Goal: Task Accomplishment & Management: Use online tool/utility

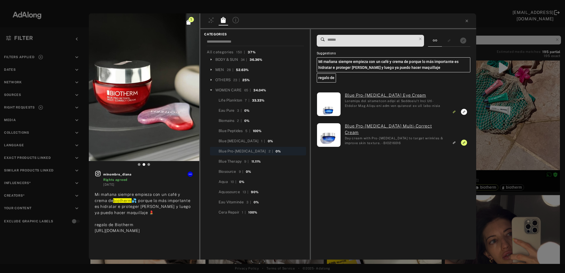
click at [494, 112] on div "1 minombre_diana Rights agreed 2 weeks ago Mi mañana siempre empieza con un caf…" at bounding box center [282, 136] width 565 height 273
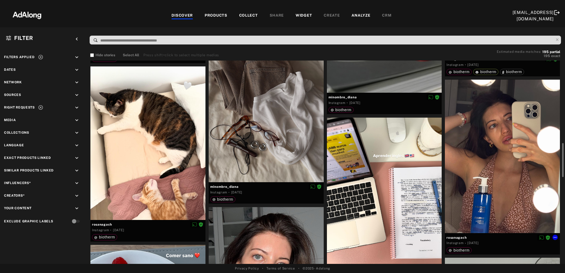
scroll to position [519, 0]
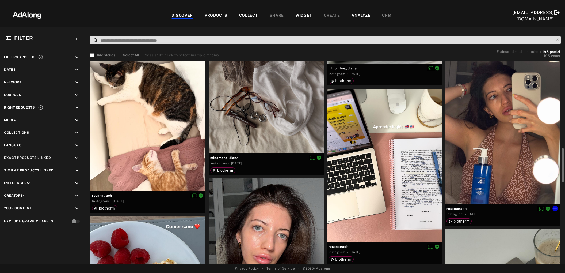
click at [496, 148] on div at bounding box center [502, 127] width 115 height 153
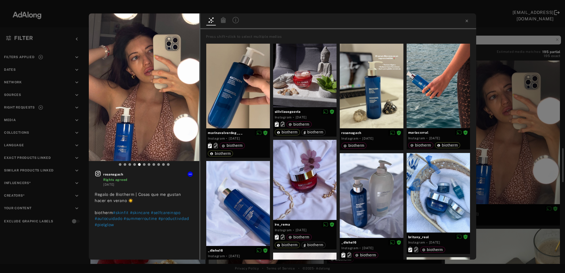
click at [496, 148] on div "rosanagach Rights agreed 2 weeks ago Regalo de Biotherm | Cosas que me gustan h…" at bounding box center [282, 136] width 565 height 273
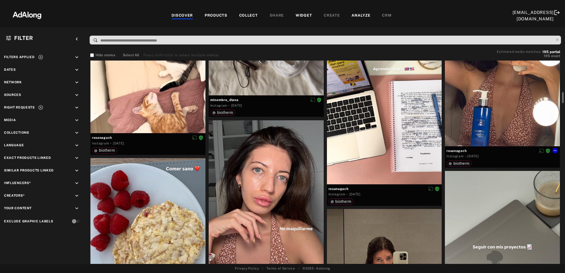
scroll to position [519, 0]
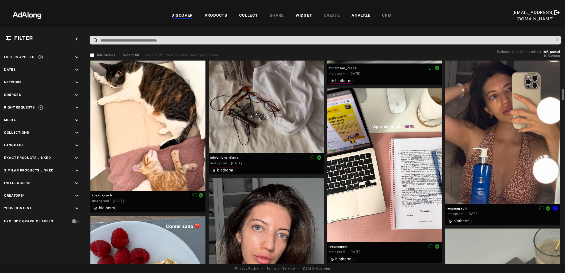
click at [496, 148] on div at bounding box center [502, 126] width 115 height 153
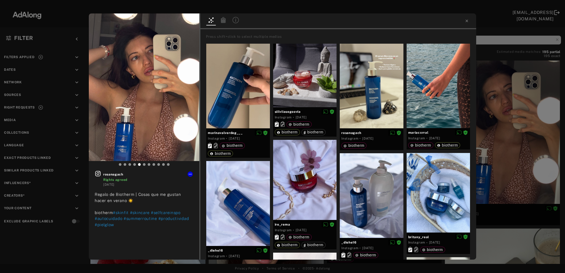
click at [224, 20] on icon at bounding box center [223, 20] width 5 height 6
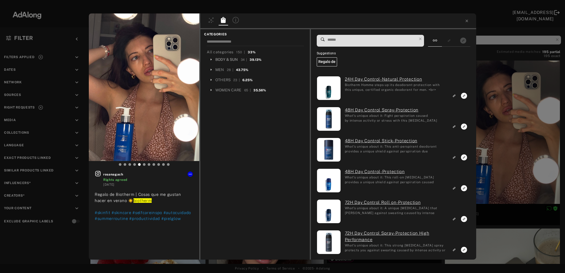
click at [229, 61] on div "BODY & SUN" at bounding box center [226, 60] width 23 height 6
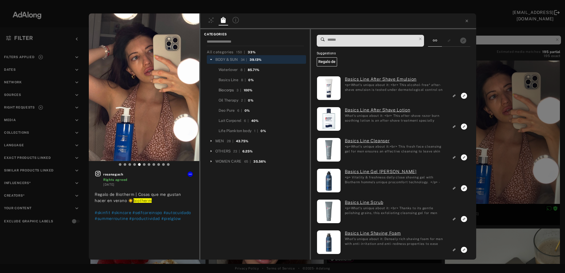
click at [229, 89] on div "Biocorps" at bounding box center [226, 90] width 15 height 6
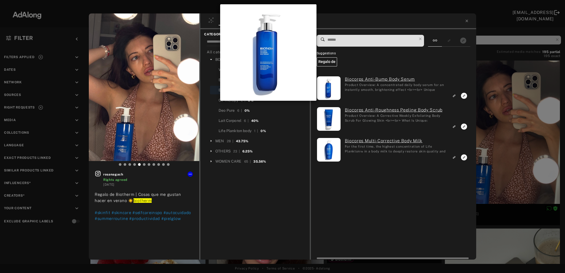
scroll to position [94, 0]
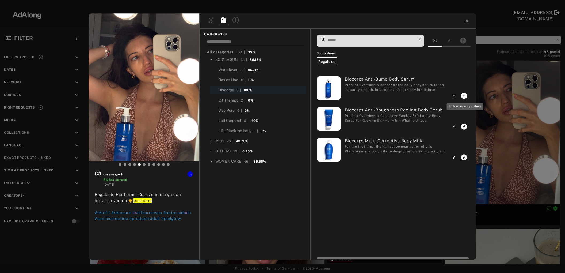
click at [464, 94] on icon "Link to exact product" at bounding box center [464, 96] width 6 height 6
click at [456, 97] on icon "Link to similar product" at bounding box center [454, 95] width 4 height 3
click at [455, 97] on icon "Link to similar product" at bounding box center [454, 96] width 2 height 2
click at [511, 154] on div "1 rosanagach Rights agreed 2 weeks ago Regalo de Biotherm | Cosas que me gustan…" at bounding box center [282, 136] width 565 height 273
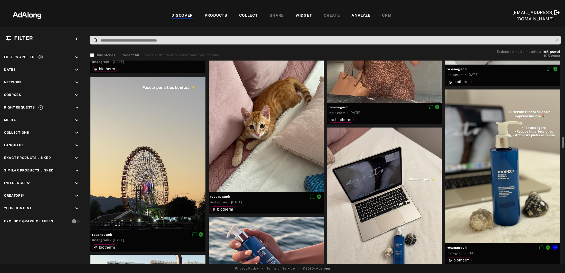
scroll to position [865, 0]
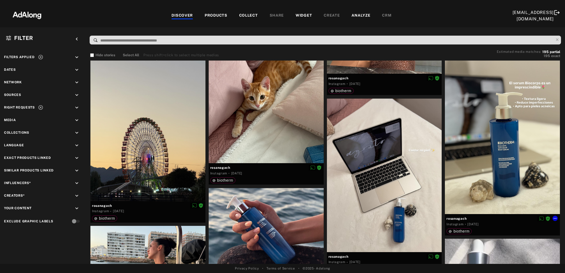
click at [511, 154] on div at bounding box center [502, 136] width 115 height 153
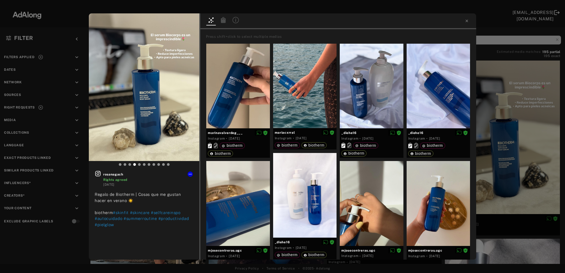
click at [223, 21] on icon at bounding box center [223, 20] width 5 height 6
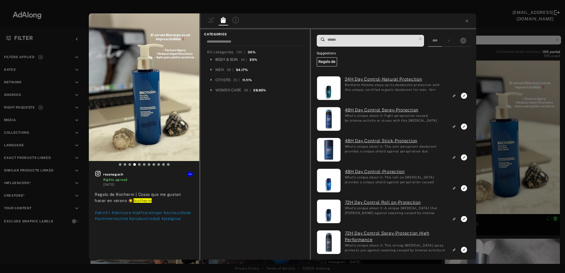
click at [222, 58] on div "BODY & SUN" at bounding box center [226, 60] width 23 height 6
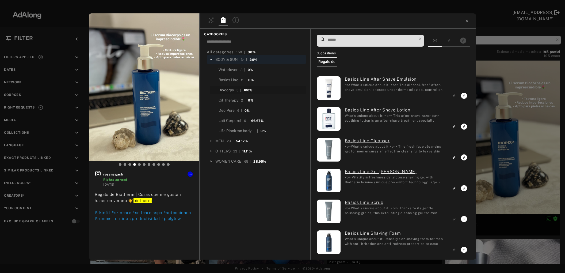
click at [229, 89] on div "Biocorps" at bounding box center [226, 90] width 15 height 6
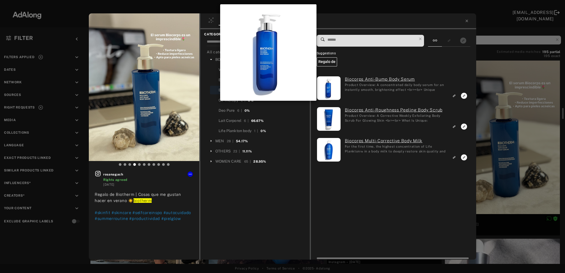
scroll to position [94, 0]
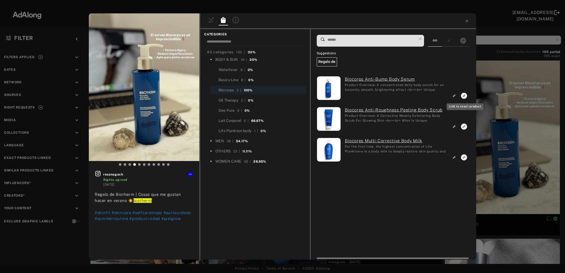
click at [465, 96] on rect "Link to exact product" at bounding box center [464, 95] width 7 height 7
click at [455, 97] on icon "Link to similar product" at bounding box center [454, 95] width 4 height 3
click at [501, 145] on div "1 rosanagach Rights agreed 2 weeks ago Regalo de Biotherm | Cosas que me gustan…" at bounding box center [282, 136] width 565 height 273
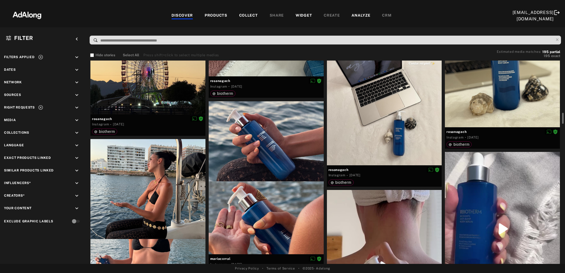
scroll to position [981, 0]
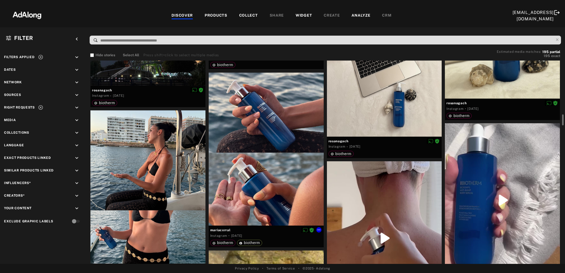
click at [269, 162] on div at bounding box center [266, 149] width 115 height 153
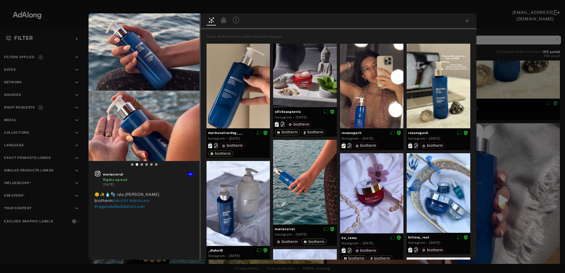
click at [223, 20] on icon at bounding box center [223, 20] width 6 height 6
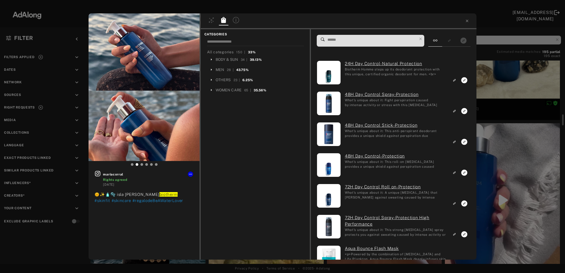
scroll to position [94, 0]
click at [223, 59] on div "BODY & SUN" at bounding box center [227, 60] width 23 height 6
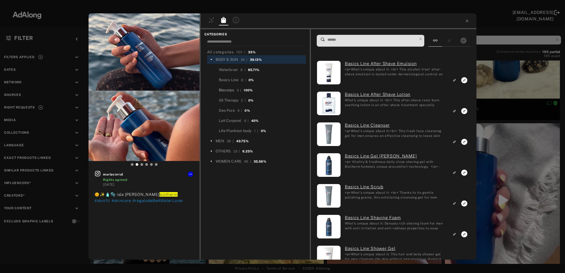
click at [229, 90] on div "Biocorps" at bounding box center [226, 90] width 15 height 6
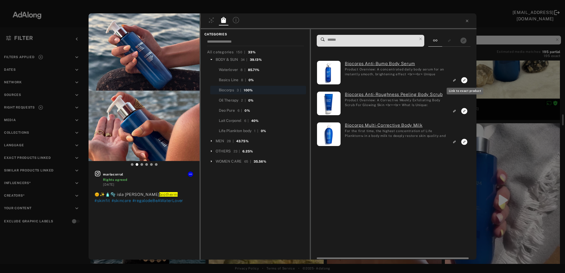
click at [464, 79] on icon "Link to exact product" at bounding box center [464, 80] width 6 height 6
click at [455, 82] on icon "Link to similar product" at bounding box center [454, 80] width 4 height 3
click at [191, 174] on icon at bounding box center [190, 174] width 4 height 4
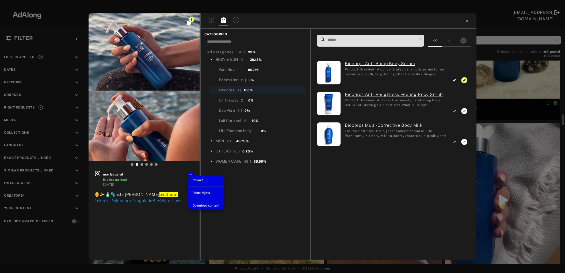
click at [198, 179] on span "Collect" at bounding box center [198, 180] width 10 height 4
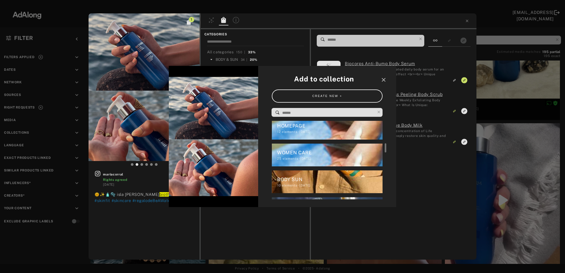
scroll to position [120, 0]
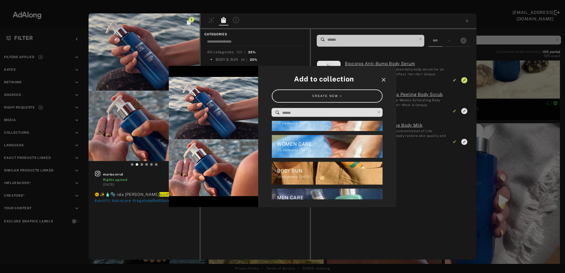
click at [382, 79] on icon "close" at bounding box center [383, 80] width 6 height 6
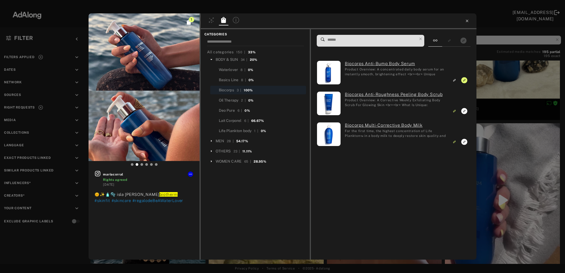
click at [465, 21] on icon at bounding box center [467, 21] width 4 height 4
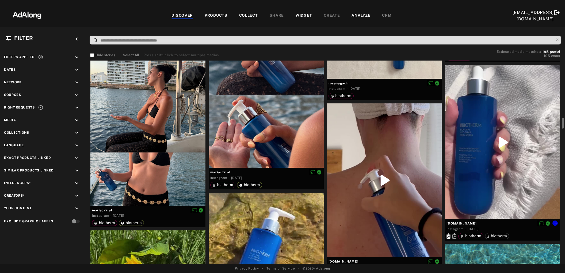
scroll to position [1010, 0]
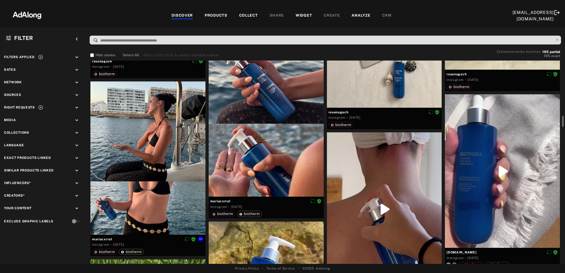
click at [138, 188] on div at bounding box center [147, 157] width 115 height 153
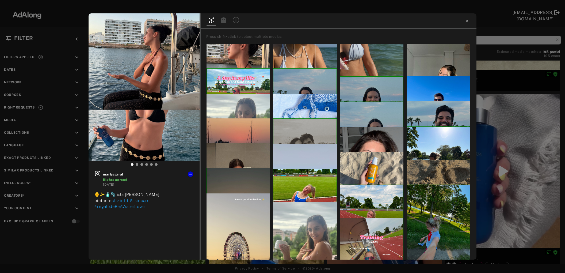
click at [225, 22] on icon at bounding box center [223, 20] width 5 height 6
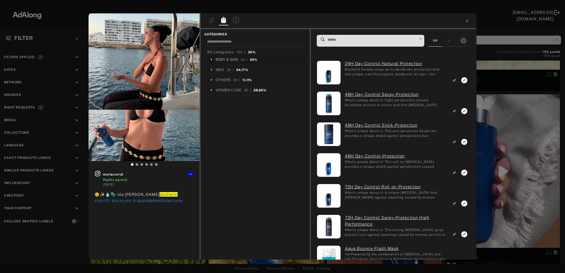
click at [224, 59] on div "BODY & SUN" at bounding box center [227, 60] width 23 height 6
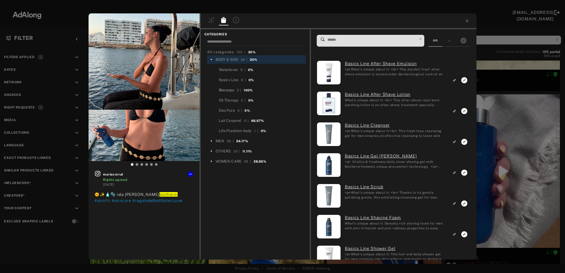
click at [229, 89] on div "Biocorps" at bounding box center [226, 90] width 15 height 6
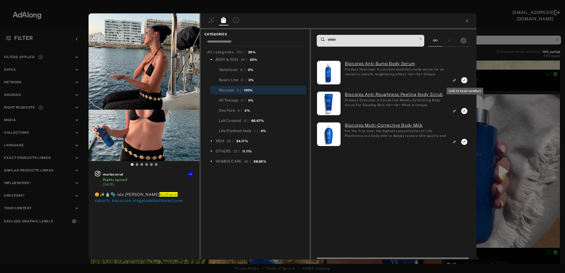
click at [463, 78] on icon "Link to exact product" at bounding box center [464, 80] width 6 height 6
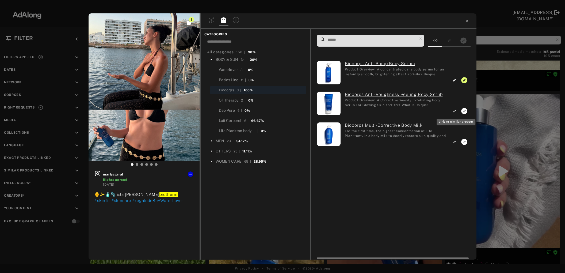
click at [456, 108] on rect "Link to similar product" at bounding box center [454, 111] width 7 height 7
click at [456, 140] on rect "Link to similar product" at bounding box center [454, 141] width 7 height 7
click at [467, 20] on icon at bounding box center [467, 21] width 4 height 4
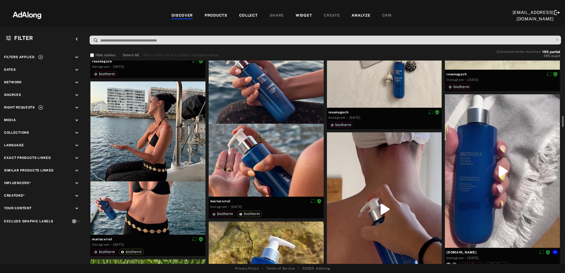
scroll to position [1038, 0]
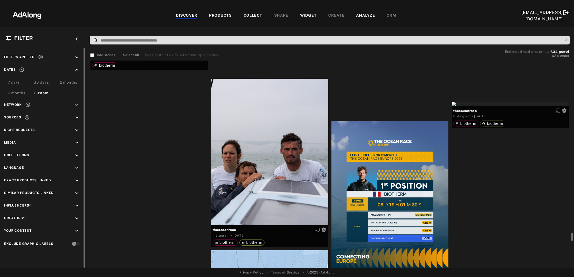
click at [151, 48] on div "Get rights" at bounding box center [148, 46] width 117 height 4
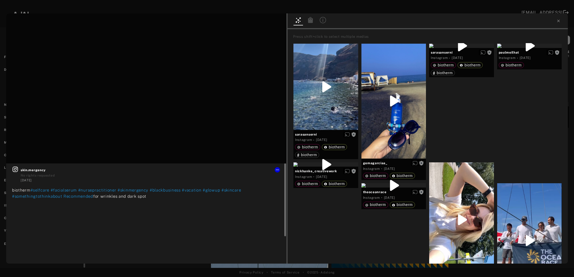
click at [13, 170] on icon at bounding box center [15, 169] width 6 height 6
click at [273, 20] on button "Get rights" at bounding box center [269, 21] width 25 height 7
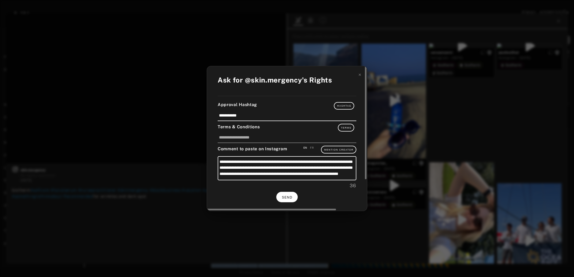
click at [285, 197] on span "SEND" at bounding box center [287, 197] width 10 height 4
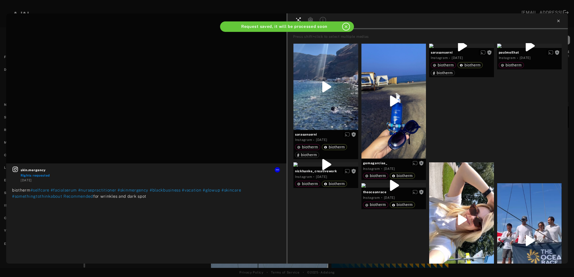
click at [560, 20] on icon at bounding box center [558, 21] width 4 height 4
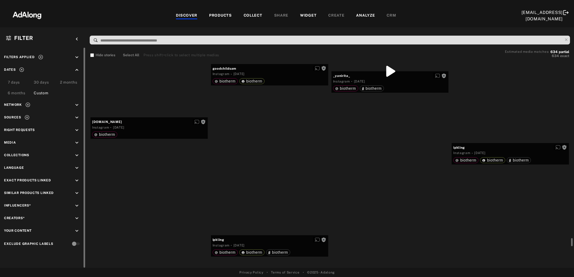
scroll to position [8431, 0]
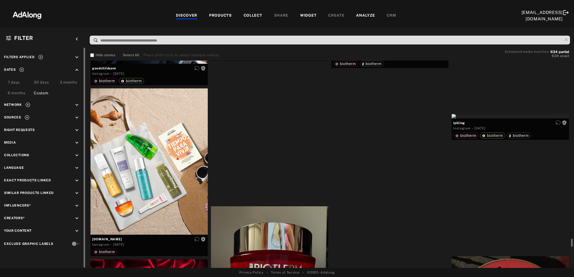
click at [395, 47] on div "Get rights" at bounding box center [389, 44] width 117 height 4
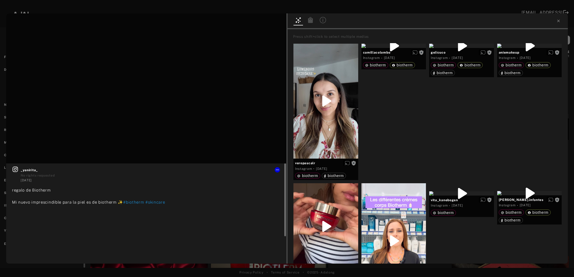
click at [15, 171] on icon at bounding box center [15, 169] width 6 height 6
click at [273, 23] on span "Get rights" at bounding box center [269, 22] width 19 height 3
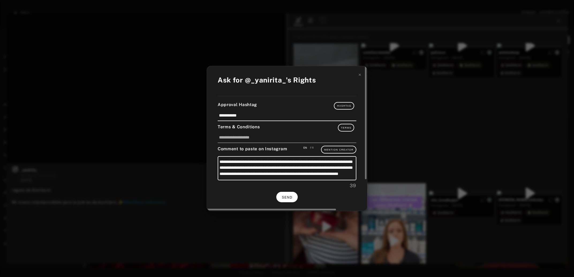
click at [291, 192] on button "SEND" at bounding box center [286, 197] width 21 height 10
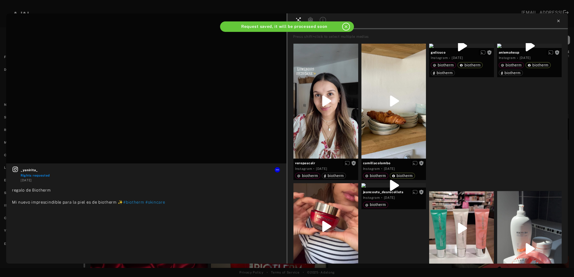
click at [556, 22] on icon at bounding box center [558, 21] width 4 height 4
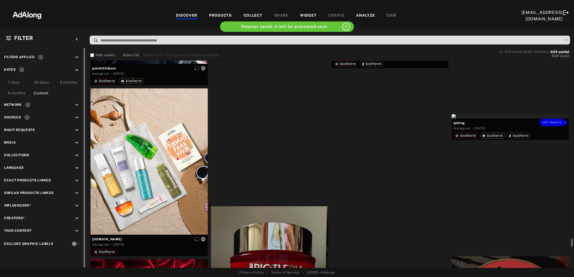
click at [517, 118] on div "Get rights" at bounding box center [509, 116] width 117 height 4
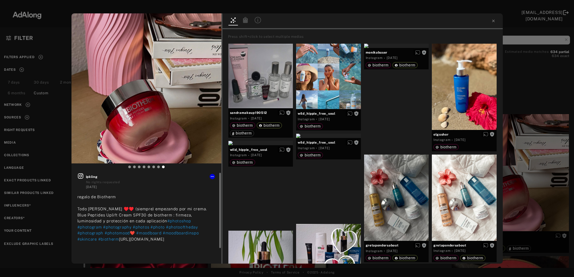
click at [79, 177] on icon at bounding box center [80, 175] width 5 height 5
click at [211, 20] on button "Get rights" at bounding box center [204, 21] width 25 height 7
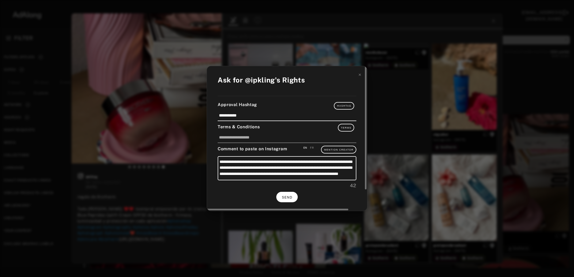
click at [284, 192] on button "SEND" at bounding box center [286, 197] width 21 height 10
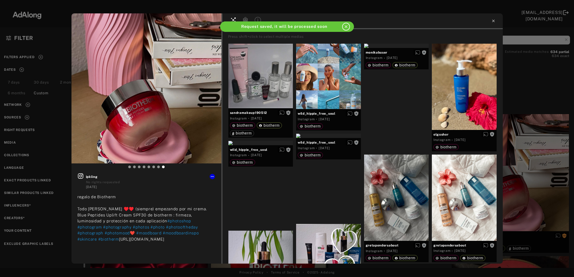
click at [494, 21] on icon at bounding box center [493, 21] width 4 height 4
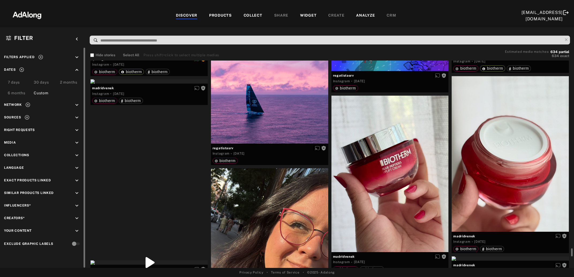
scroll to position [8924, 0]
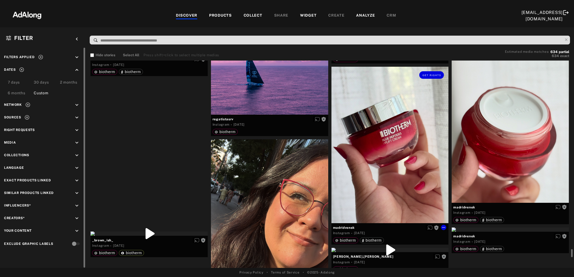
click at [405, 147] on div "Get rights" at bounding box center [389, 145] width 117 height 156
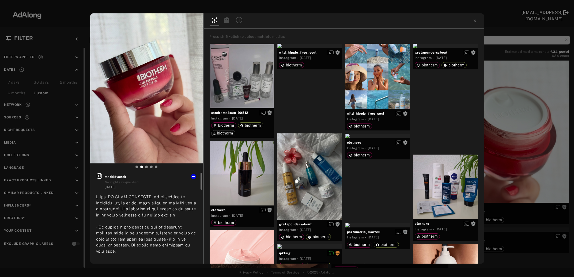
click at [99, 176] on icon at bounding box center [99, 176] width 6 height 6
click at [474, 22] on icon at bounding box center [474, 21] width 4 height 4
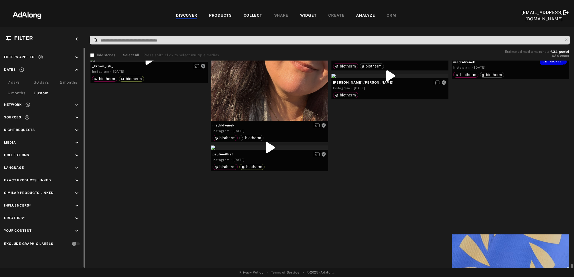
scroll to position [9127, 0]
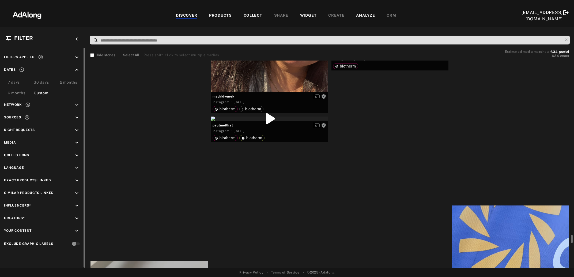
click at [118, 33] on div "Get rights" at bounding box center [148, 30] width 117 height 4
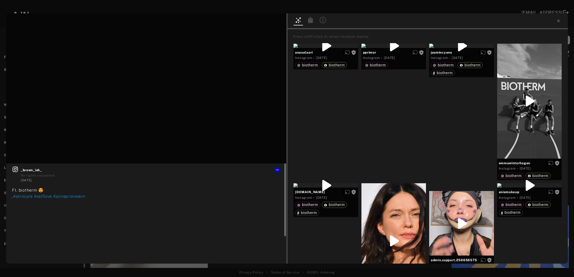
click at [16, 169] on icon at bounding box center [15, 168] width 5 height 5
click at [558, 21] on icon at bounding box center [558, 21] width 2 height 2
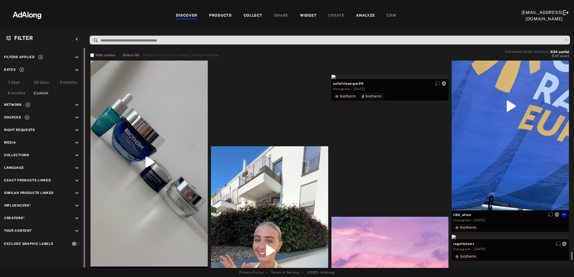
scroll to position [9358, 0]
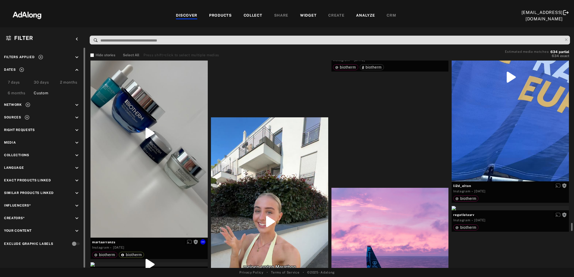
click at [127, 163] on div "Get rights" at bounding box center [148, 133] width 117 height 208
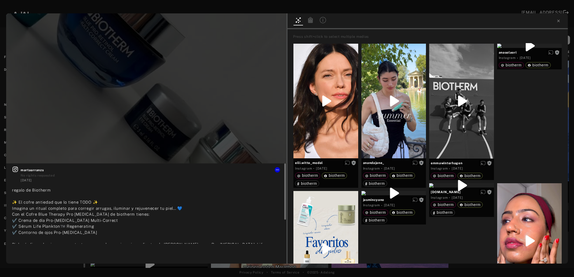
click at [16, 171] on icon at bounding box center [15, 168] width 5 height 5
click at [558, 21] on icon at bounding box center [558, 21] width 2 height 2
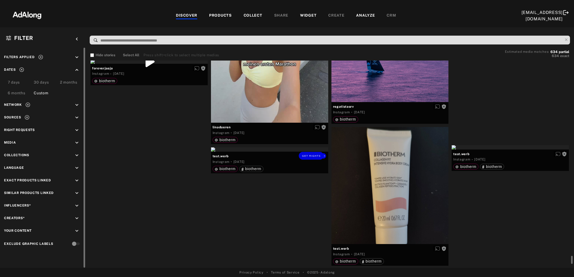
scroll to position [9590, 0]
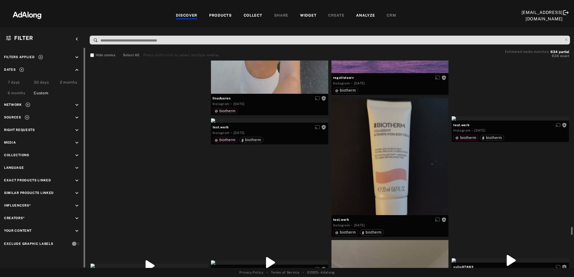
click at [154, 35] on div "Get rights" at bounding box center [148, 33] width 117 height 4
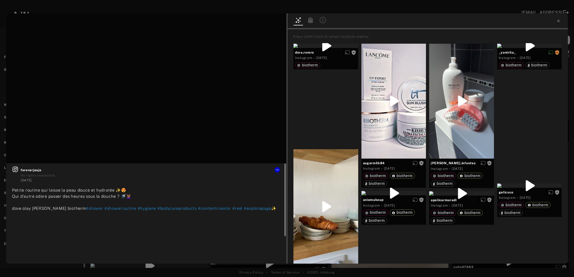
click at [14, 170] on icon at bounding box center [15, 168] width 5 height 5
click at [557, 21] on icon at bounding box center [558, 21] width 4 height 4
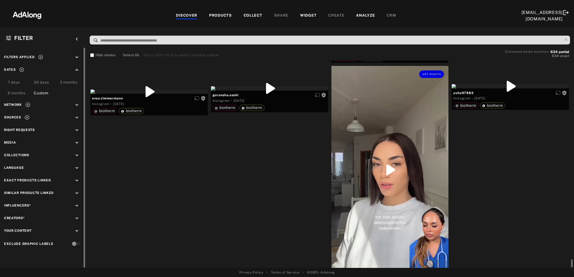
scroll to position [9793, 0]
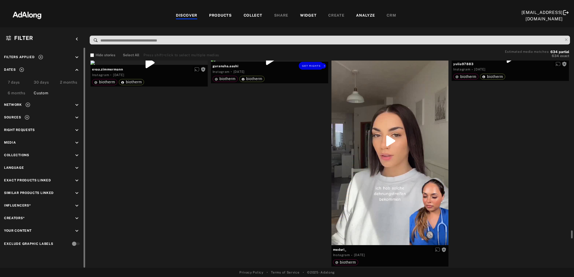
click at [276, 62] on div "Get rights" at bounding box center [269, 59] width 117 height 4
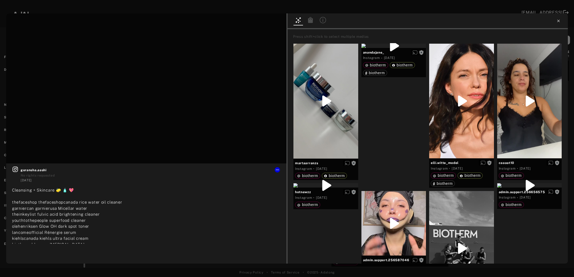
click at [557, 21] on icon at bounding box center [558, 21] width 4 height 4
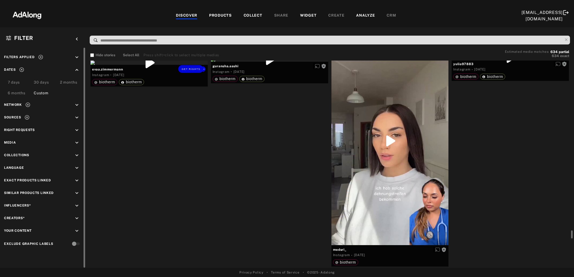
click at [143, 65] on div "Get rights" at bounding box center [148, 62] width 117 height 4
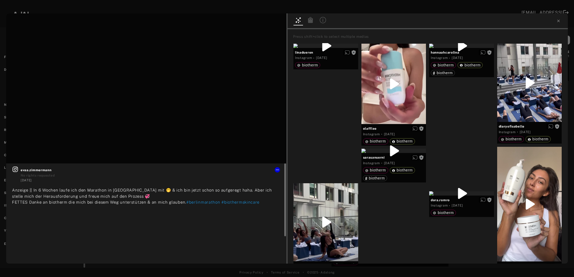
click at [17, 169] on icon at bounding box center [15, 169] width 6 height 6
click at [559, 21] on icon at bounding box center [558, 21] width 4 height 4
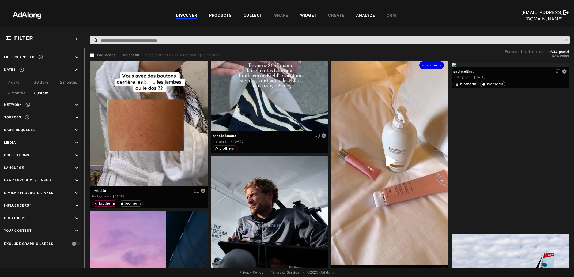
scroll to position [10604, 0]
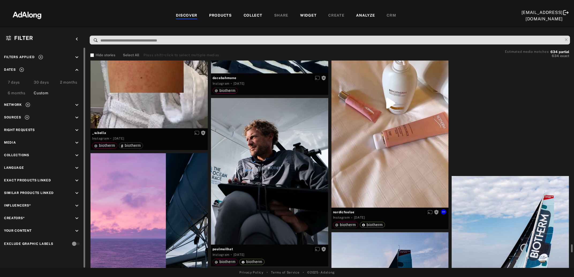
click at [390, 136] on div "Get rights" at bounding box center [389, 103] width 117 height 208
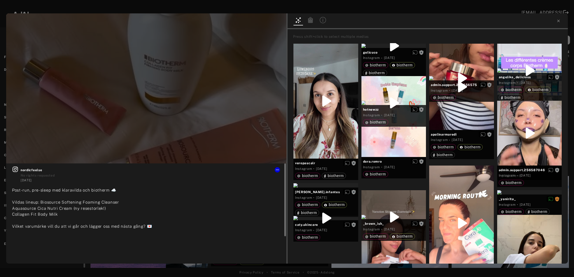
click at [13, 169] on icon at bounding box center [15, 169] width 6 height 6
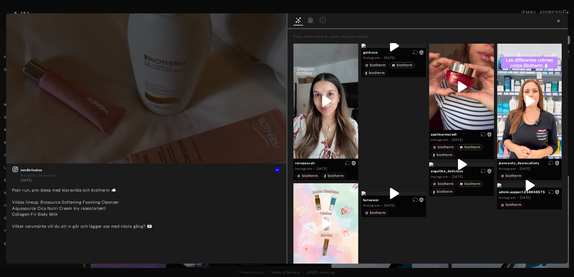
click at [557, 21] on icon at bounding box center [558, 21] width 4 height 4
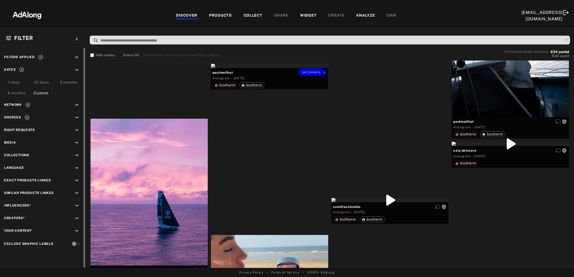
scroll to position [11010, 0]
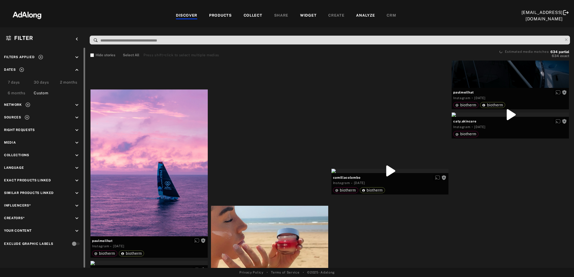
click at [274, 205] on div at bounding box center [269, 263] width 117 height 117
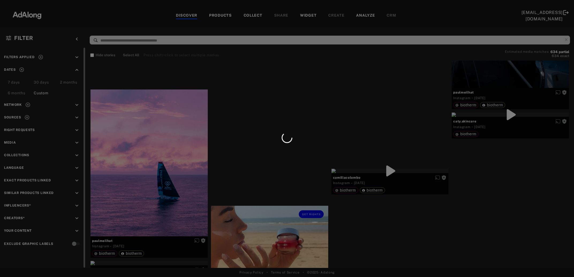
scroll to position [11125, 0]
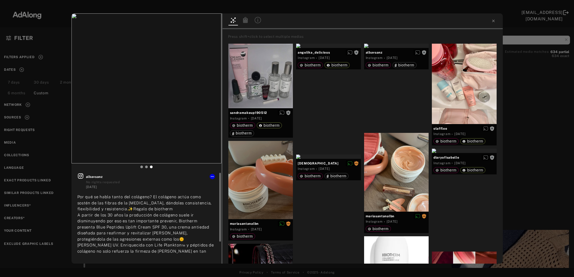
click at [81, 176] on icon at bounding box center [80, 176] width 6 height 6
click at [202, 25] on div "Get rights" at bounding box center [146, 21] width 150 height 17
click at [202, 23] on button "Get rights" at bounding box center [204, 21] width 25 height 7
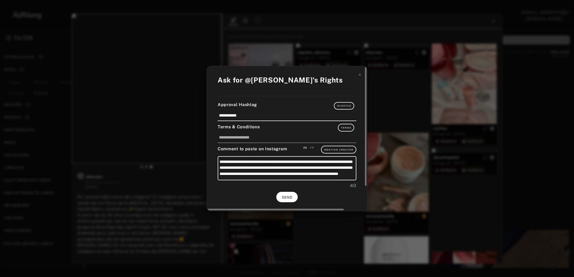
click at [290, 192] on button "SEND" at bounding box center [286, 197] width 21 height 10
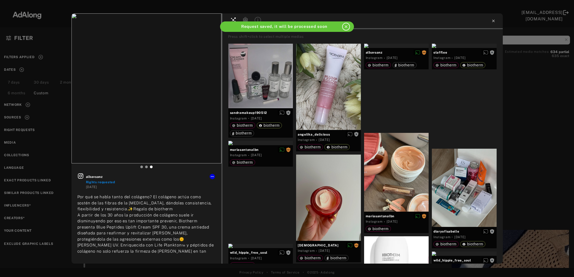
click at [494, 21] on icon at bounding box center [493, 21] width 4 height 4
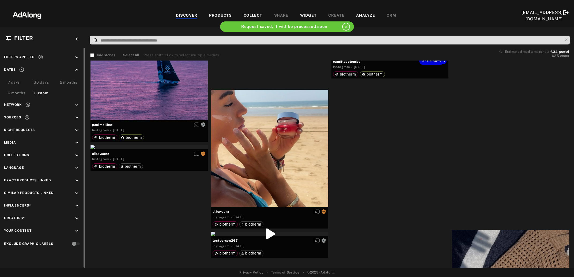
scroll to position [11154, 0]
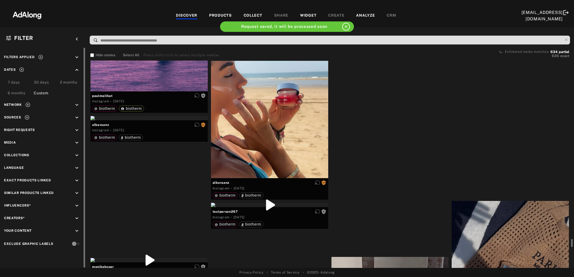
click at [404, 28] on div "Get rights" at bounding box center [389, 26] width 117 height 4
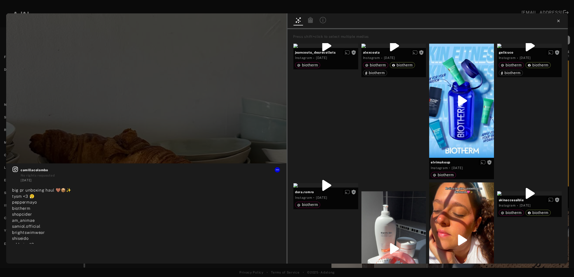
click at [558, 21] on icon at bounding box center [558, 21] width 2 height 2
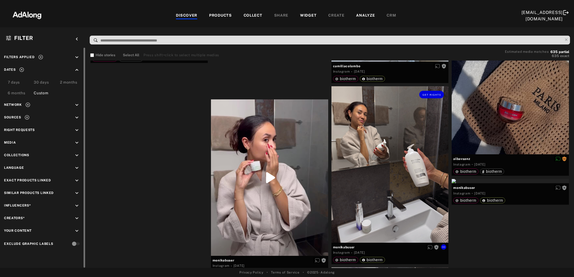
scroll to position [11357, 0]
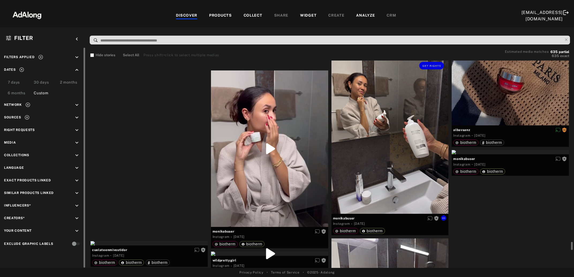
click at [372, 150] on div "Get rights" at bounding box center [389, 135] width 117 height 156
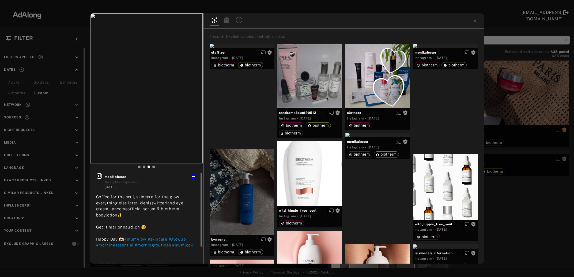
click at [99, 176] on icon at bounding box center [99, 176] width 6 height 6
click at [519, 106] on div "Get rights monikabuser No rights requested 1 week ago Coffee for the soul, skin…" at bounding box center [287, 138] width 574 height 277
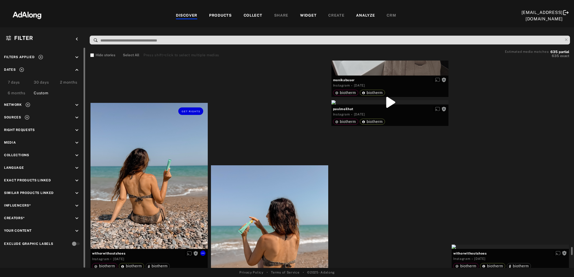
scroll to position [11705, 0]
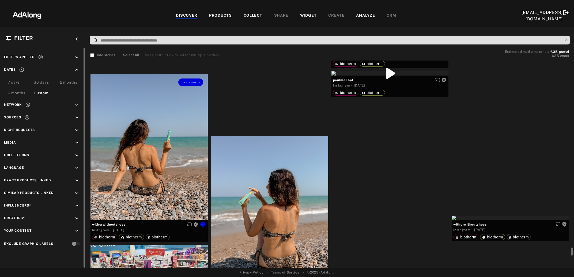
click at [159, 182] on div "Get rights" at bounding box center [148, 147] width 117 height 146
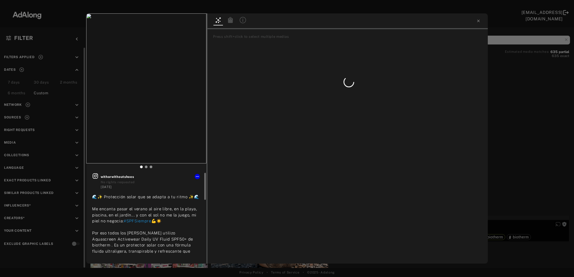
click at [95, 176] on icon at bounding box center [95, 176] width 6 height 6
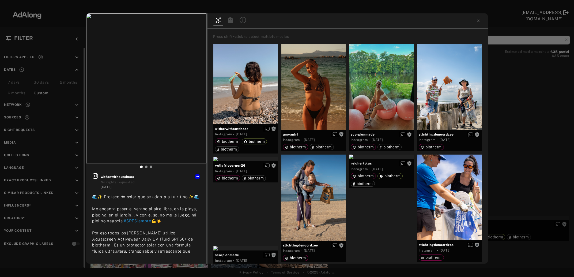
click at [504, 109] on div "Get rights withorwithoutshoes No rights requested 1 week ago 🌊✨ Protección sola…" at bounding box center [287, 138] width 574 height 277
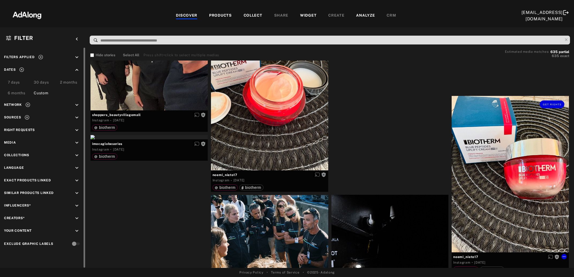
scroll to position [12024, 0]
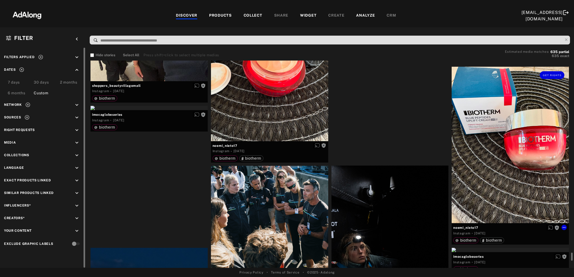
click at [496, 158] on div "Get rights" at bounding box center [509, 145] width 117 height 156
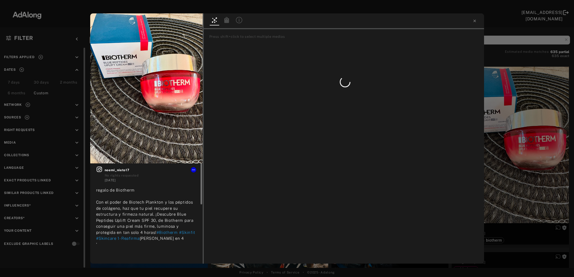
click at [99, 169] on icon at bounding box center [99, 169] width 6 height 6
click at [193, 21] on span "Get rights" at bounding box center [185, 22] width 19 height 3
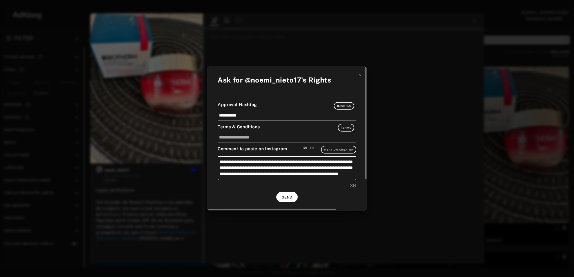
click at [292, 195] on span "SEND" at bounding box center [287, 197] width 10 height 4
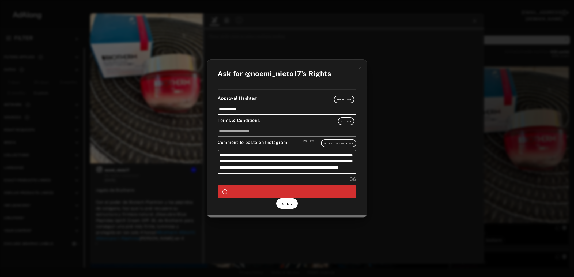
click at [288, 202] on span "SEND" at bounding box center [287, 204] width 10 height 4
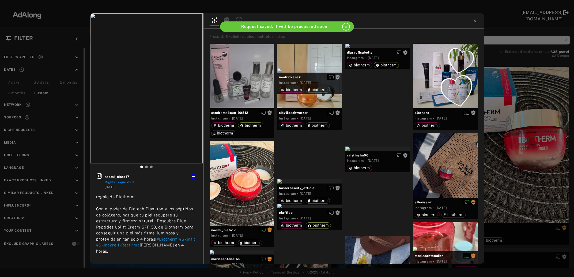
click at [474, 21] on icon at bounding box center [474, 21] width 2 height 2
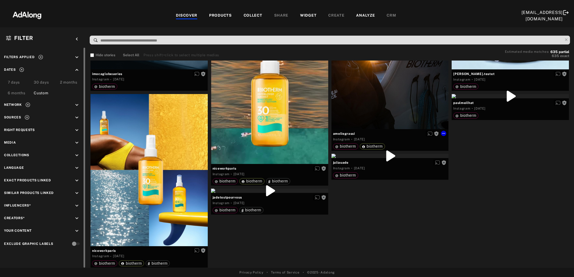
scroll to position [12690, 0]
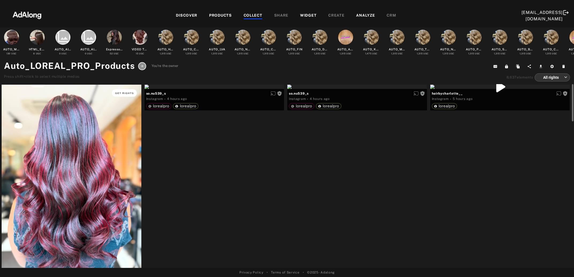
click at [126, 94] on span "Get rights" at bounding box center [124, 93] width 19 height 3
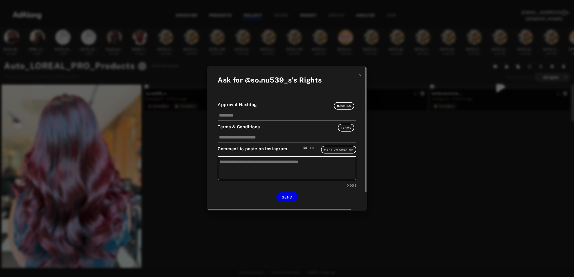
click at [311, 147] on div "FR" at bounding box center [312, 148] width 4 height 4
type textarea "**********"
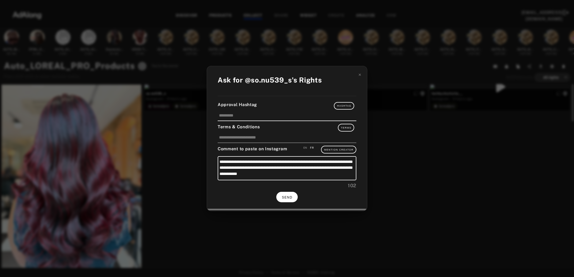
click at [291, 195] on span "SEND" at bounding box center [287, 197] width 10 height 4
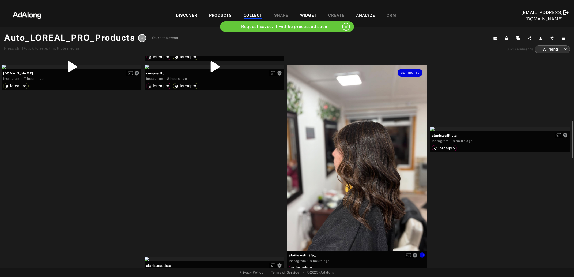
scroll to position [232, 0]
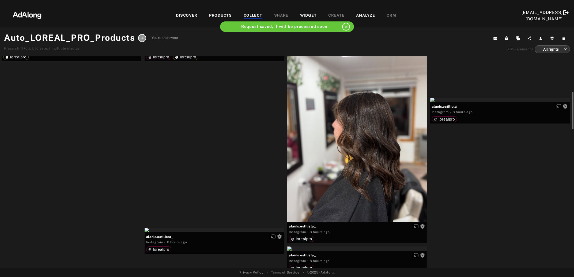
click at [74, 40] on div "Get rights" at bounding box center [72, 38] width 140 height 4
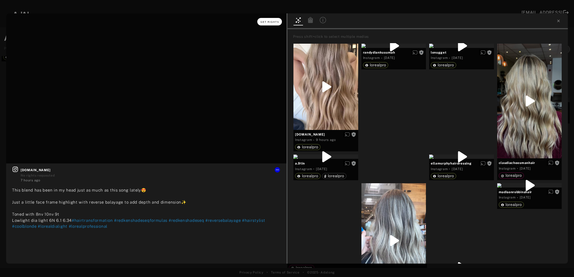
click at [268, 22] on span "Get rights" at bounding box center [269, 22] width 19 height 3
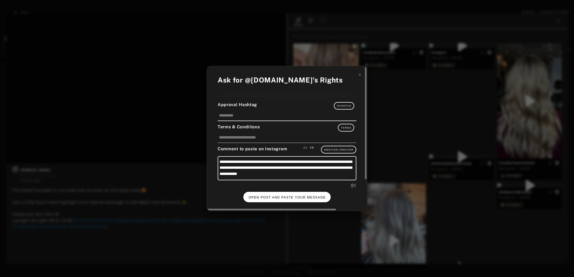
click at [273, 195] on span "OPEN POST AND PASTE YOUR MESSAGE" at bounding box center [287, 197] width 77 height 4
click at [286, 195] on span "DONE" at bounding box center [286, 197] width 11 height 4
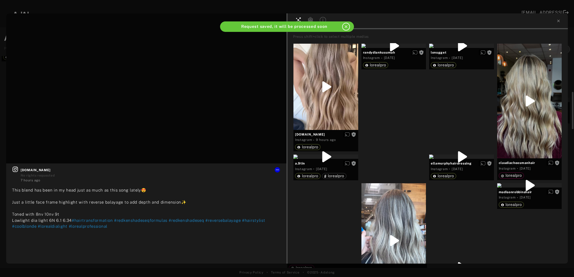
scroll to position [232, 0]
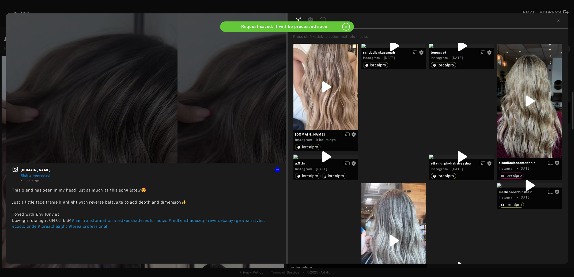
click at [558, 21] on icon at bounding box center [558, 21] width 2 height 2
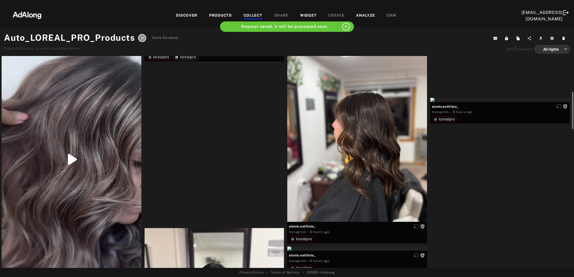
click at [218, 40] on div "Get rights" at bounding box center [214, 38] width 140 height 4
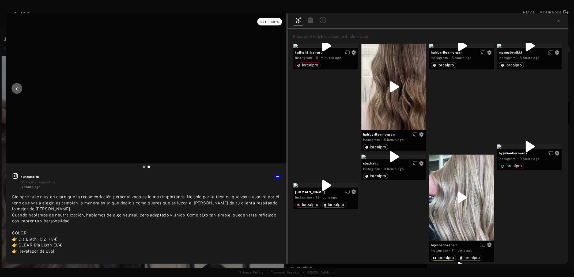
click at [261, 22] on span "Get rights" at bounding box center [269, 22] width 19 height 3
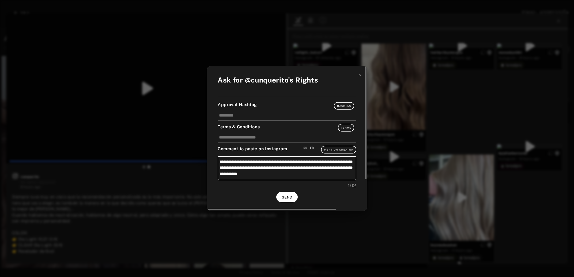
click at [290, 193] on button "SEND" at bounding box center [286, 197] width 21 height 10
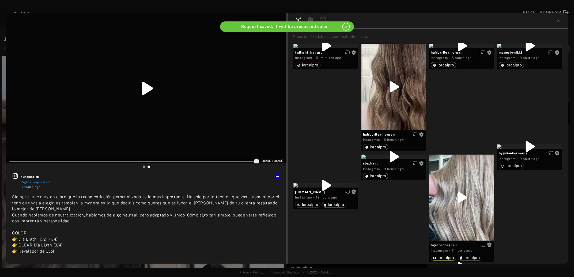
type input "**"
click at [558, 21] on icon at bounding box center [558, 21] width 2 height 2
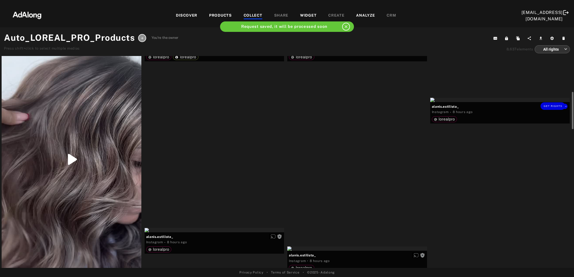
click at [492, 102] on div "Get rights" at bounding box center [500, 100] width 140 height 4
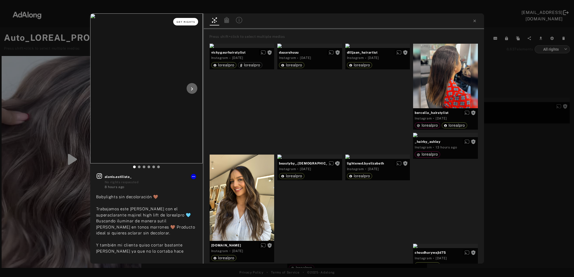
click at [188, 23] on span "Get rights" at bounding box center [185, 22] width 19 height 3
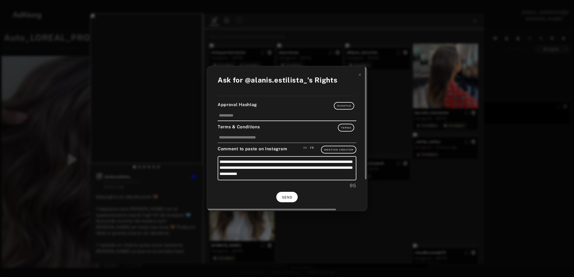
click at [289, 195] on span "SEND" at bounding box center [287, 197] width 10 height 4
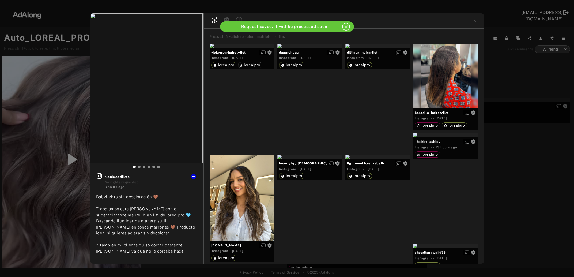
click at [505, 161] on div "Get rights alanis.estilista_ No rights requested 8 hours ago Babylights sin dec…" at bounding box center [287, 138] width 574 height 277
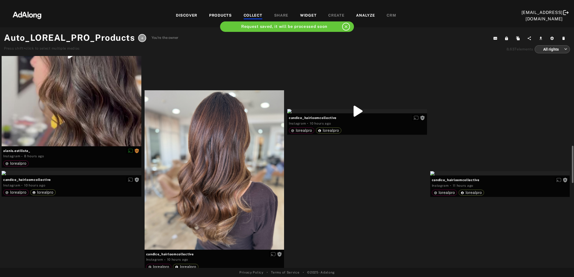
scroll to position [608, 0]
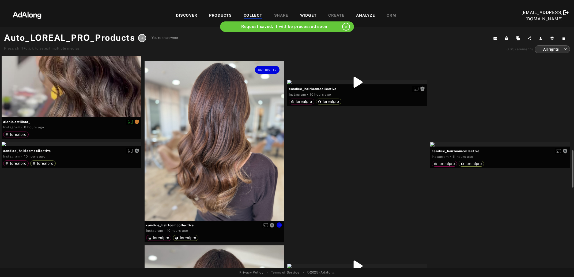
click at [221, 149] on div "Get rights" at bounding box center [214, 140] width 140 height 159
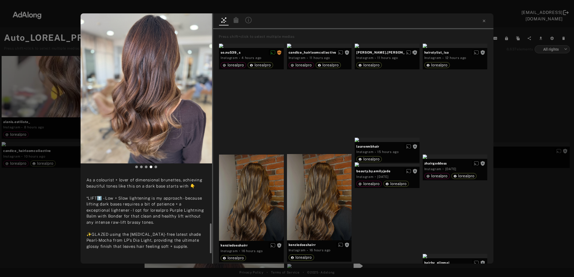
scroll to position [49, 0]
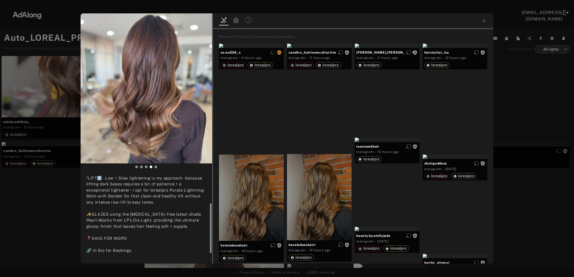
click at [209, 217] on div at bounding box center [210, 213] width 4 height 80
click at [197, 18] on button "Get rights" at bounding box center [195, 21] width 25 height 7
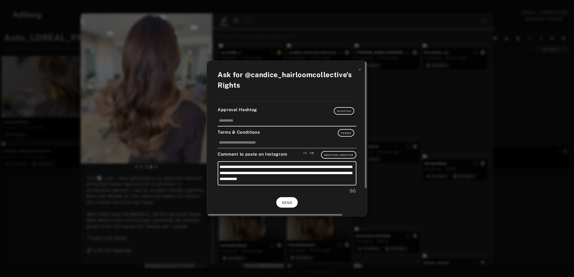
click at [294, 198] on button "SEND" at bounding box center [286, 202] width 21 height 10
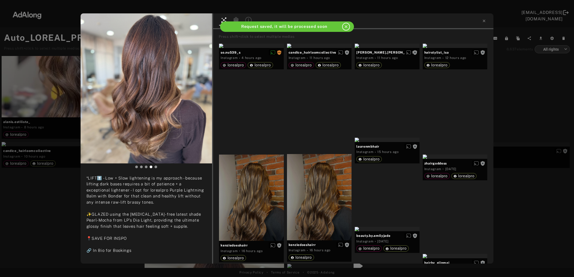
click at [520, 191] on div "candice_hairloomcollective Rights requested 10 hours ago ||LUXE PEARL-MOCHA MOU…" at bounding box center [287, 138] width 574 height 277
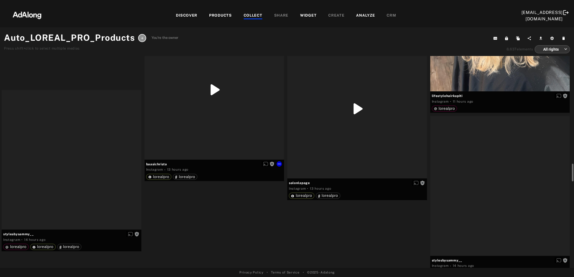
scroll to position [1072, 0]
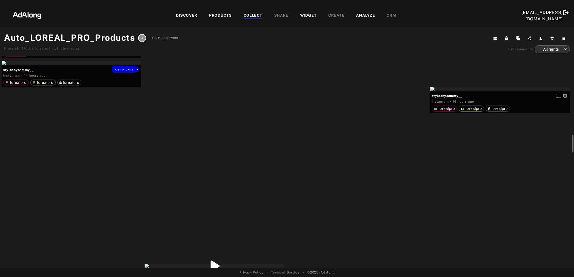
click at [72, 65] on div "Get rights" at bounding box center [72, 63] width 140 height 4
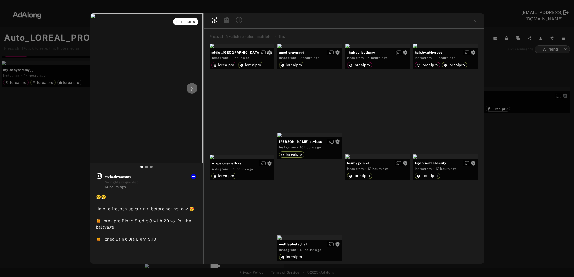
click at [182, 22] on span "Get rights" at bounding box center [185, 22] width 19 height 3
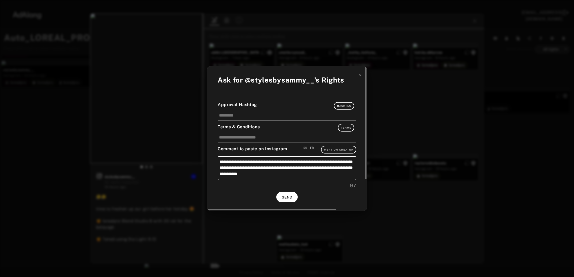
click at [290, 196] on span "SEND" at bounding box center [287, 197] width 10 height 4
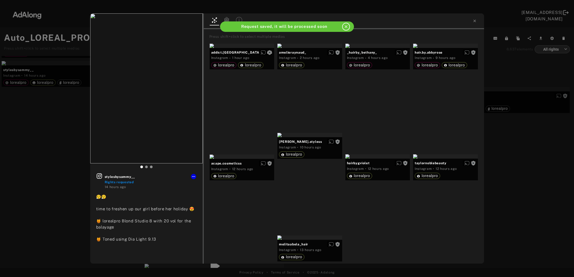
click at [60, 194] on div "stylesbysammy__ Rights requested 14 hours ago 😮‍💨😮‍💨 time to freshen up our gir…" at bounding box center [287, 138] width 574 height 277
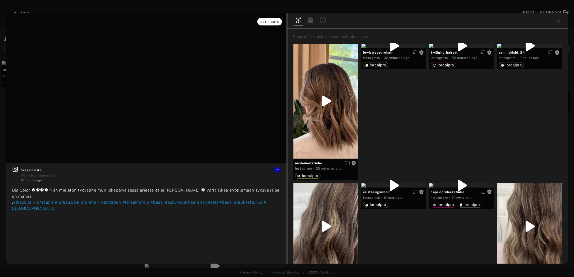
click at [272, 23] on button "Get rights" at bounding box center [269, 21] width 25 height 7
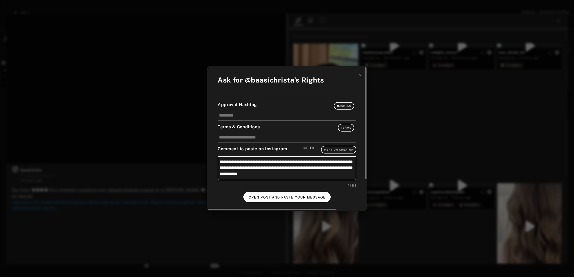
click at [306, 199] on button "OPEN POST AND PASTE YOUR MESSAGE" at bounding box center [286, 197] width 87 height 10
click at [285, 192] on button "DONE" at bounding box center [286, 197] width 21 height 10
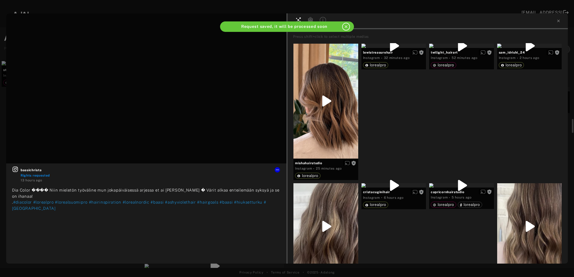
scroll to position [1072, 0]
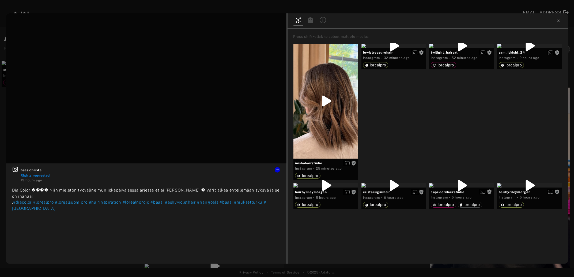
click at [557, 23] on icon at bounding box center [558, 21] width 4 height 4
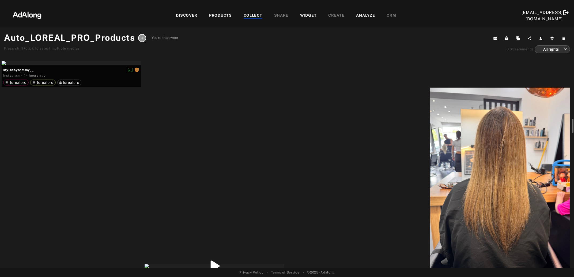
click at [368, 14] on div "Get rights" at bounding box center [357, 12] width 140 height 4
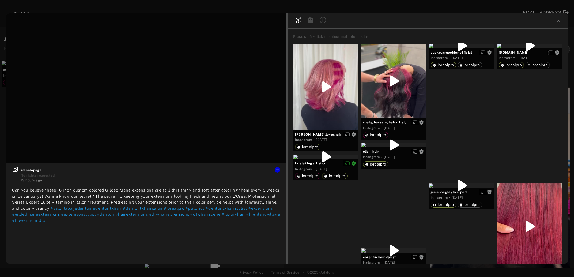
click at [559, 21] on icon at bounding box center [558, 21] width 4 height 4
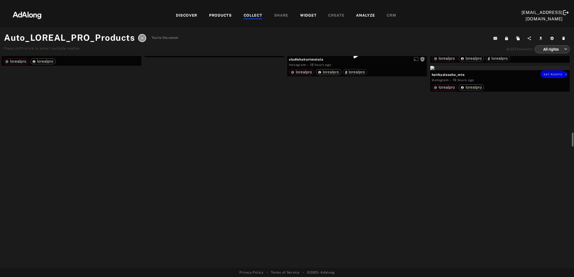
scroll to position [1333, 0]
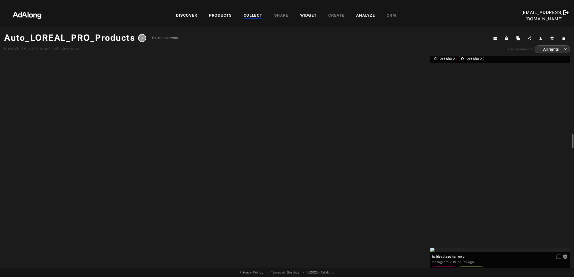
click at [72, 15] on div "Get rights" at bounding box center [72, 13] width 140 height 4
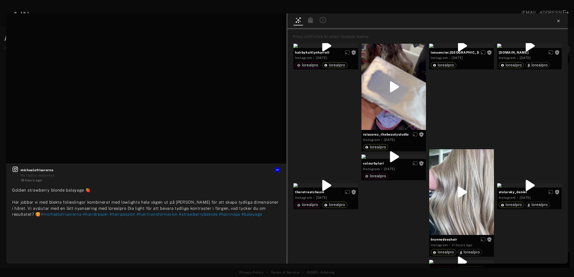
click at [558, 23] on icon at bounding box center [558, 21] width 4 height 4
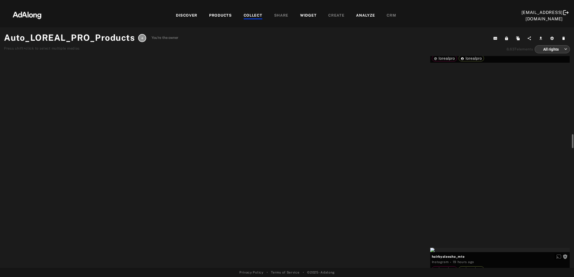
click at [230, 7] on div "Get rights" at bounding box center [214, 5] width 140 height 4
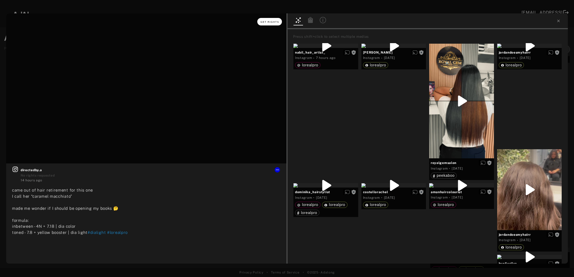
click at [274, 23] on span "Get rights" at bounding box center [269, 22] width 19 height 3
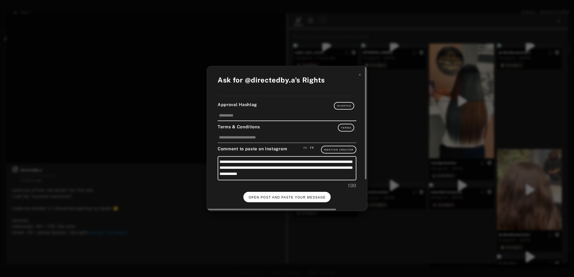
click at [296, 192] on button "OPEN POST AND PASTE YOUR MESSAGE" at bounding box center [286, 197] width 87 height 10
click at [296, 197] on button "DONE" at bounding box center [286, 197] width 21 height 10
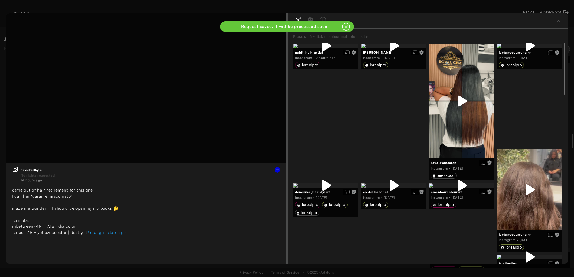
scroll to position [1333, 0]
click at [557, 23] on icon at bounding box center [558, 21] width 4 height 4
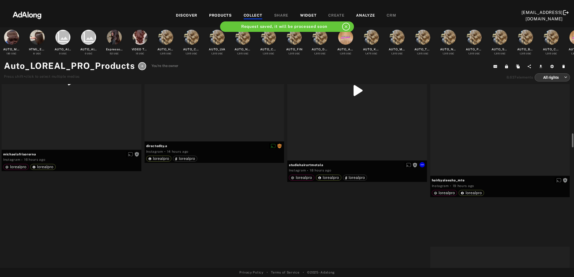
scroll to position [1333, 0]
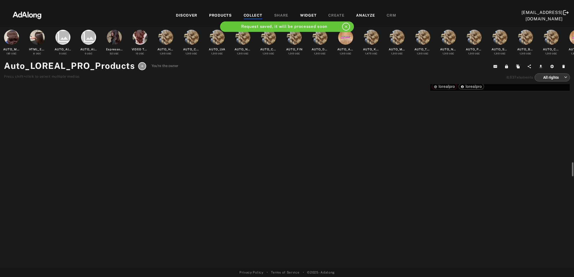
click at [354, 54] on div "Get rights" at bounding box center [357, 51] width 140 height 4
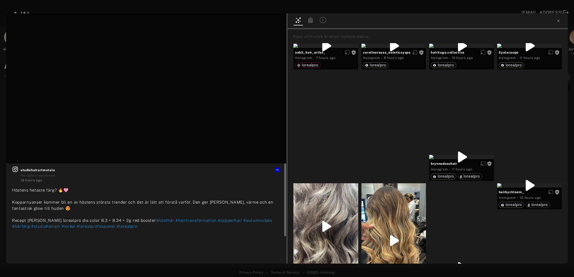
click at [15, 170] on icon at bounding box center [15, 169] width 6 height 6
click at [266, 21] on span "Get rights" at bounding box center [269, 22] width 19 height 3
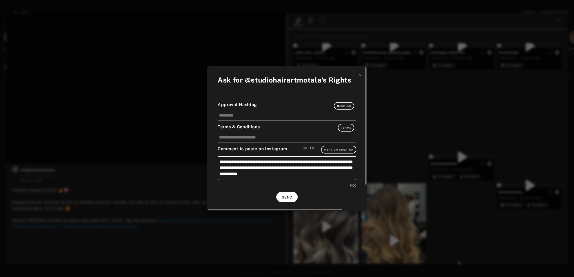
click at [286, 192] on button "SEND" at bounding box center [286, 197] width 21 height 10
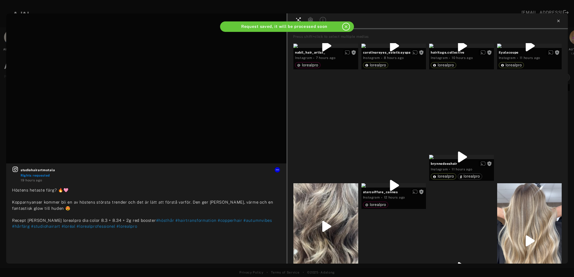
click at [559, 20] on icon at bounding box center [558, 21] width 2 height 2
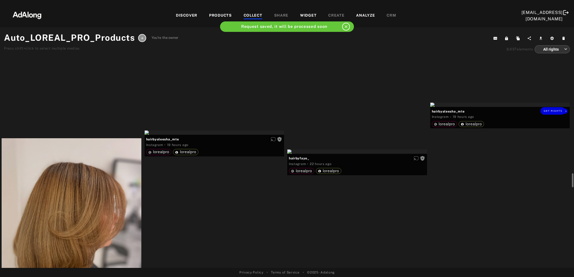
scroll to position [1536, 0]
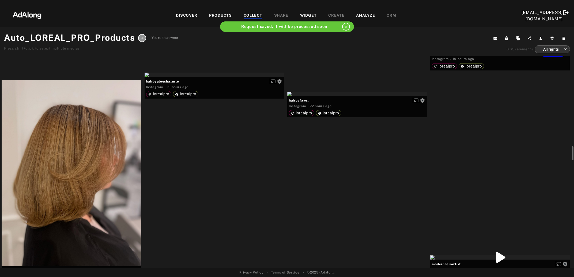
click at [485, 49] on div "Get rights" at bounding box center [500, 47] width 140 height 4
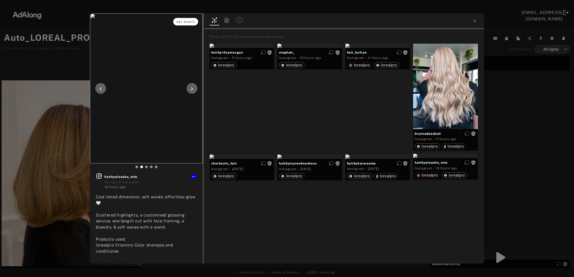
click at [180, 20] on button "Get rights" at bounding box center [185, 21] width 25 height 7
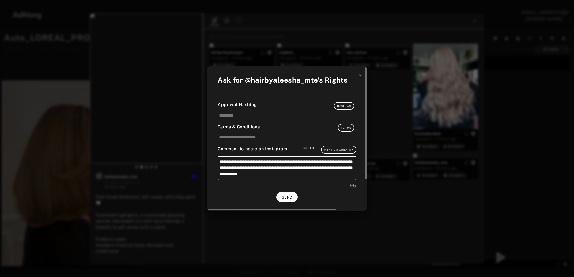
click at [288, 193] on button "SEND" at bounding box center [286, 197] width 21 height 10
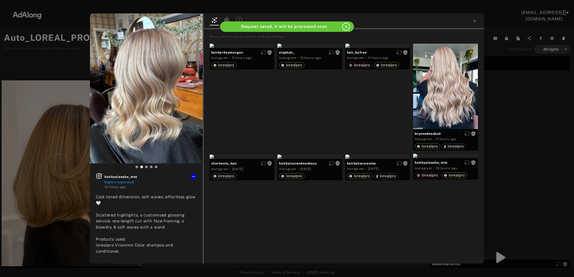
click at [513, 146] on div "hairbyaleesha_mte Rights requested 19 hours ago Cool toned dimension, soft wave…" at bounding box center [287, 138] width 574 height 277
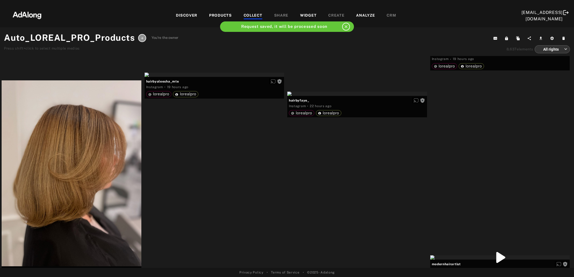
scroll to position [1565, 0]
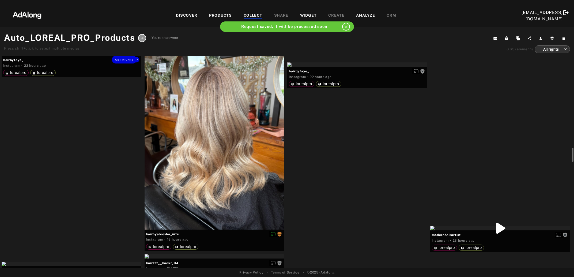
click at [78, 55] on div "Get rights" at bounding box center [72, 53] width 140 height 4
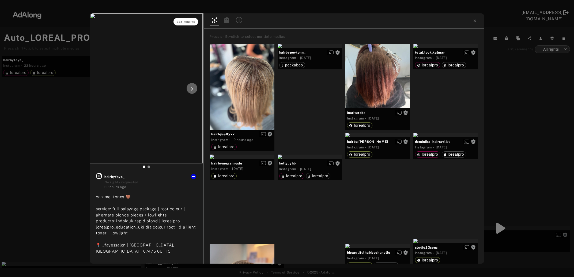
click at [181, 22] on span "Get rights" at bounding box center [186, 22] width 19 height 3
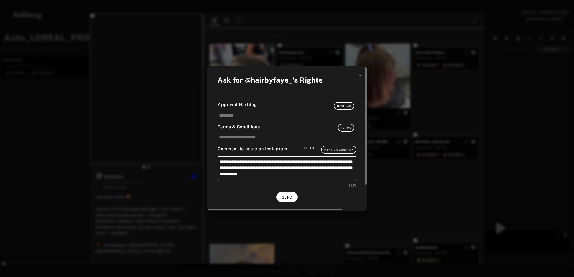
click at [287, 196] on span "SEND" at bounding box center [287, 197] width 10 height 4
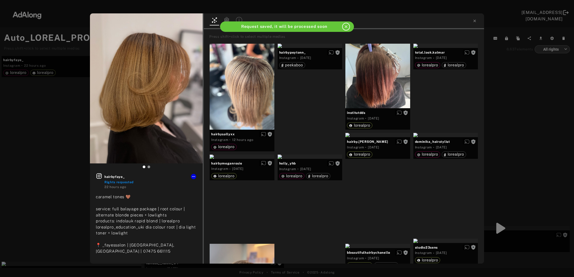
click at [79, 182] on div "hairbyfaye_ Rights requested 22 hours ago caramel tones 🤎 service: full balayag…" at bounding box center [287, 138] width 574 height 277
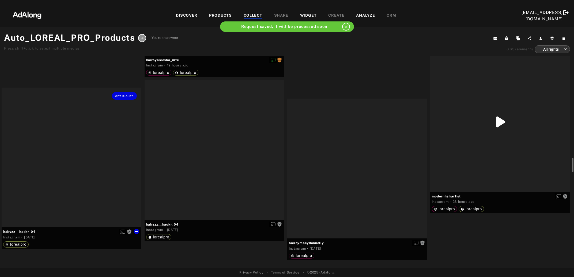
scroll to position [1768, 0]
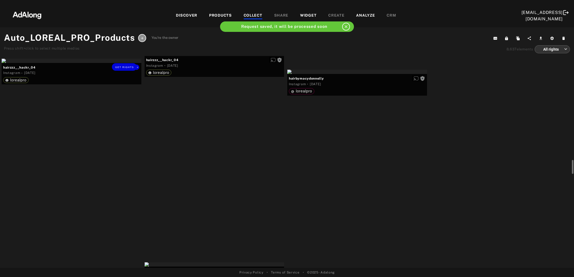
click at [79, 63] on div "Get rights" at bounding box center [72, 61] width 140 height 4
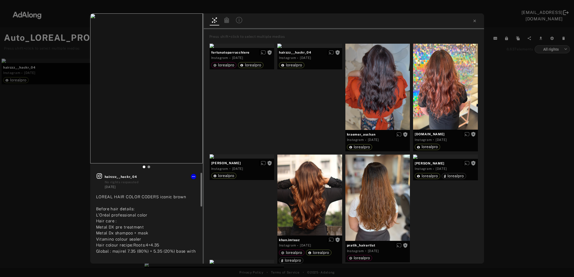
scroll to position [29, 0]
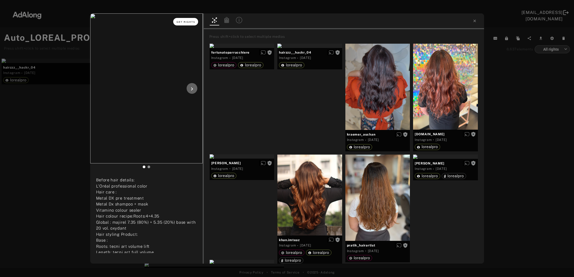
click at [184, 21] on span "Get rights" at bounding box center [185, 22] width 19 height 3
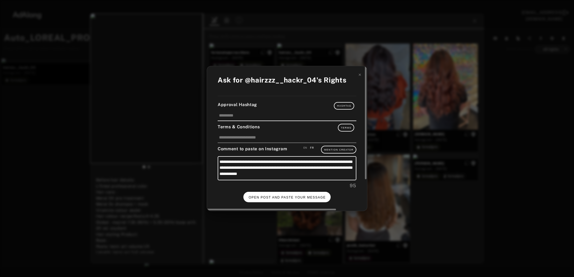
click at [275, 197] on button "OPEN POST AND PASTE YOUR MESSAGE" at bounding box center [286, 197] width 87 height 10
click at [286, 193] on button "DONE" at bounding box center [286, 197] width 21 height 10
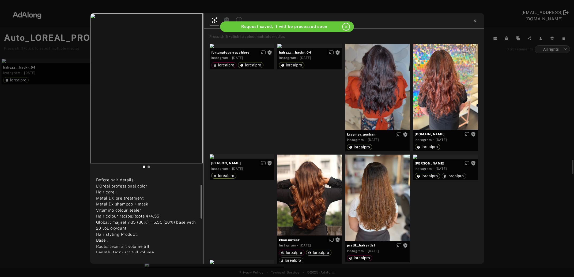
scroll to position [29, 0]
click at [474, 22] on icon at bounding box center [474, 21] width 4 height 4
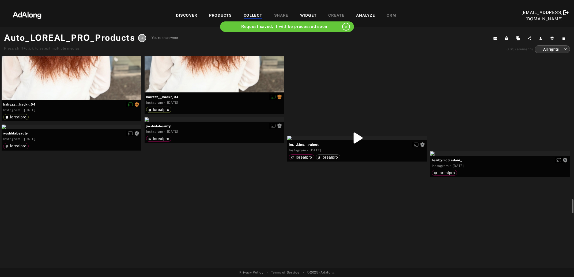
scroll to position [1971, 0]
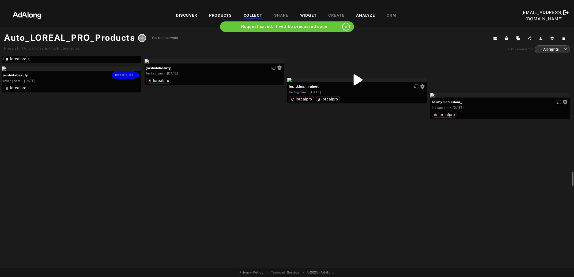
click at [80, 71] on div "Get rights" at bounding box center [72, 68] width 140 height 4
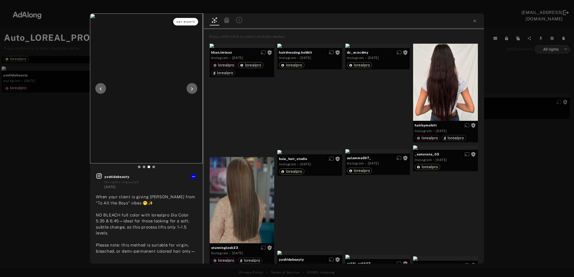
click at [183, 22] on span "Get rights" at bounding box center [185, 22] width 19 height 3
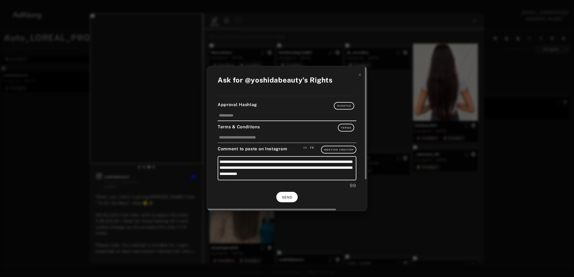
click at [287, 195] on span "SEND" at bounding box center [287, 197] width 10 height 4
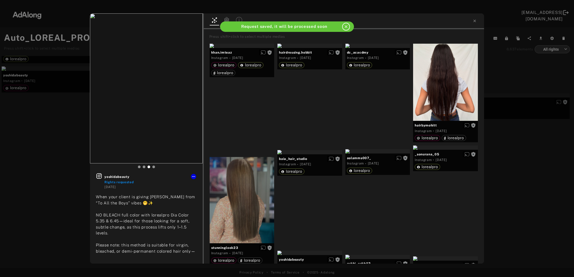
click at [530, 144] on div "yoshidabeauty Rights requested 1 day ago When your client is giving Kitty from …" at bounding box center [287, 138] width 574 height 277
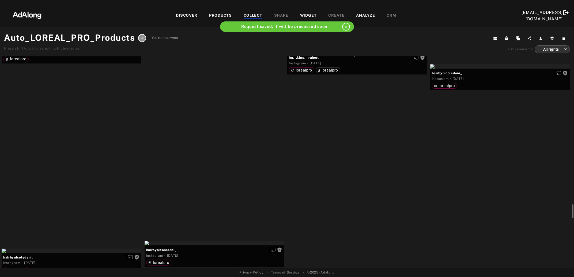
scroll to position [2029, 0]
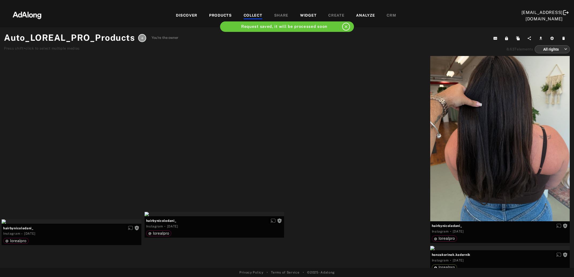
click at [530, 144] on div at bounding box center [500, 128] width 140 height 186
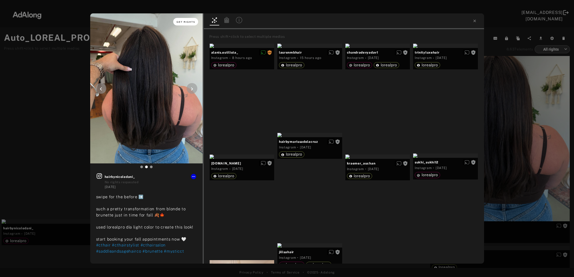
click at [184, 21] on span "Get rights" at bounding box center [185, 22] width 19 height 3
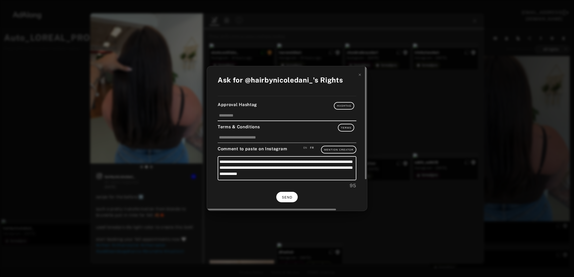
click at [287, 196] on span "SEND" at bounding box center [287, 197] width 10 height 4
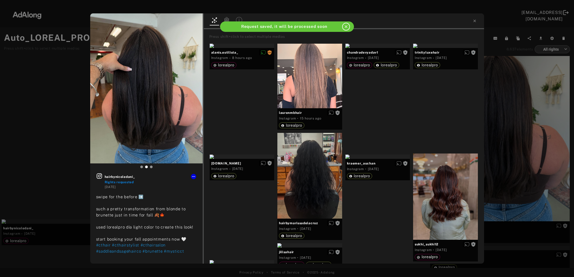
click at [523, 134] on div "hairbynicoledani_ Rights requested 1 day ago swipe for the before ➡️ such a pre…" at bounding box center [287, 138] width 574 height 277
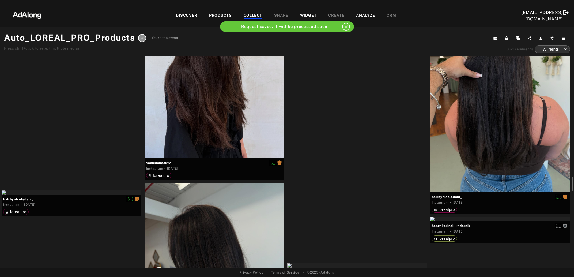
scroll to position [2086, 0]
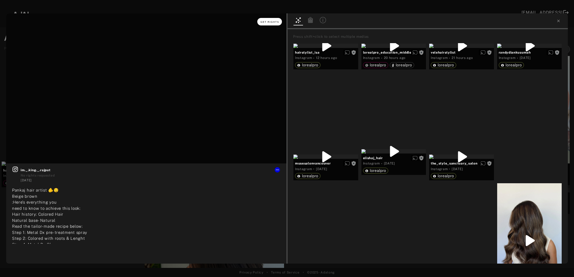
click at [265, 20] on button "Get rights" at bounding box center [269, 21] width 25 height 7
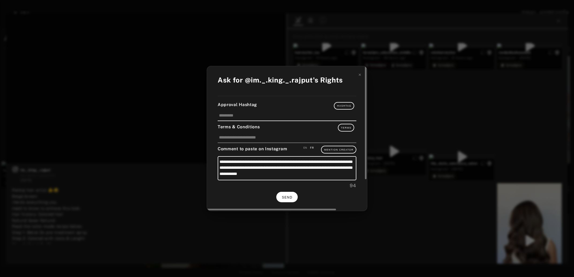
click at [285, 197] on span "SEND" at bounding box center [287, 197] width 10 height 4
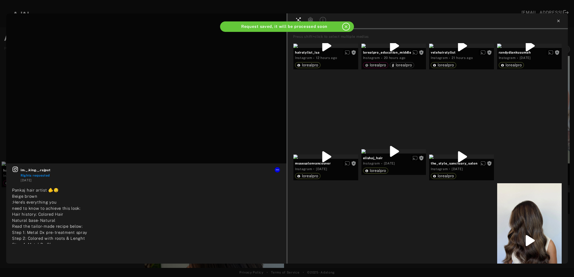
click at [558, 22] on icon at bounding box center [558, 21] width 4 height 4
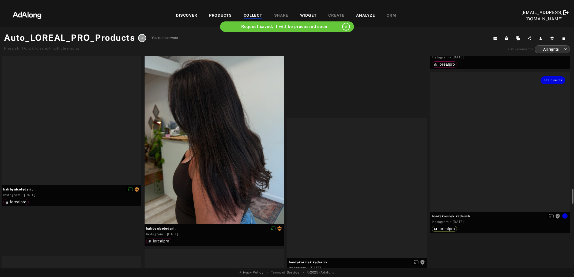
scroll to position [2231, 0]
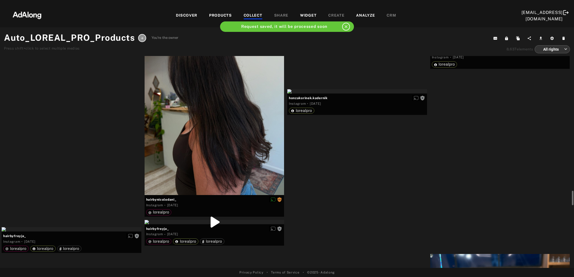
click at [495, 47] on div "Get rights" at bounding box center [500, 45] width 140 height 4
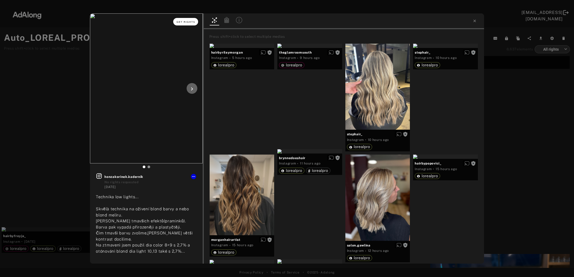
click at [184, 21] on span "Get rights" at bounding box center [185, 22] width 19 height 3
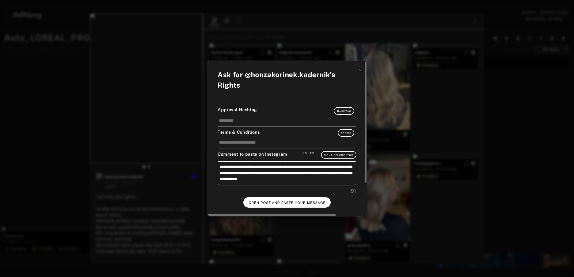
click at [276, 201] on span "OPEN POST AND PASTE YOUR MESSAGE" at bounding box center [287, 203] width 77 height 4
click at [289, 201] on span "DONE" at bounding box center [286, 203] width 11 height 4
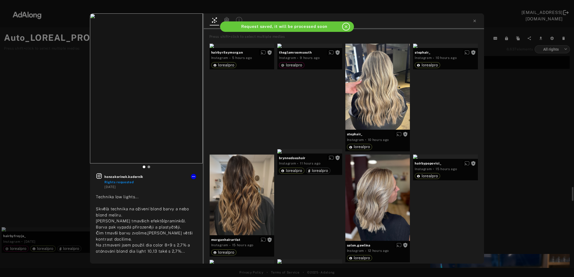
click at [537, 133] on div "honzakorinek.kadernik Rights requested 2 days ago Technika low lights... Skvělà…" at bounding box center [287, 138] width 574 height 277
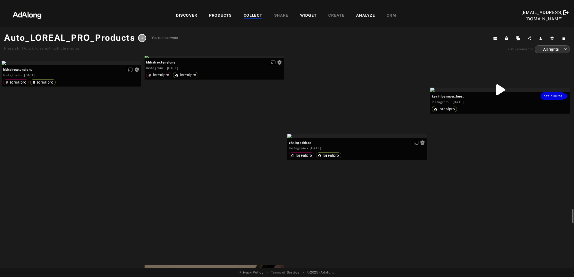
scroll to position [2666, 0]
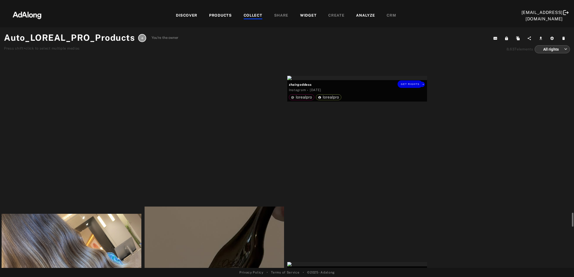
click at [372, 80] on div "Get rights" at bounding box center [357, 78] width 140 height 4
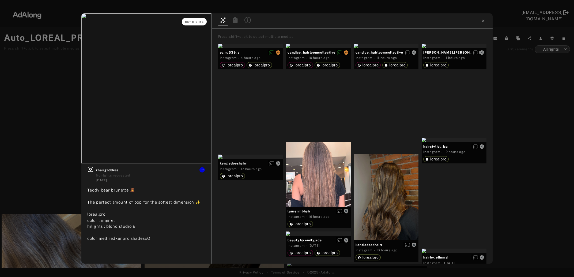
click at [193, 23] on span "Get rights" at bounding box center [194, 22] width 19 height 3
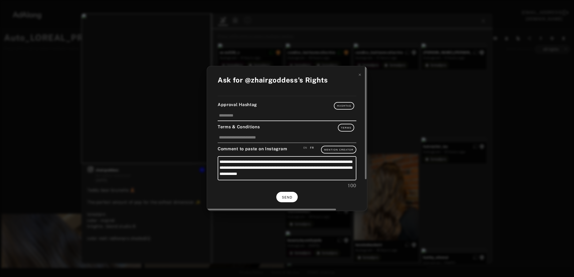
click at [291, 192] on button "SEND" at bounding box center [286, 197] width 21 height 10
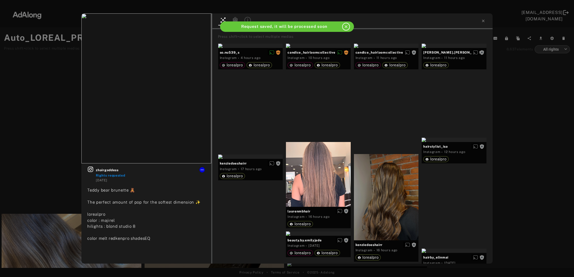
click at [525, 139] on div "zhairgoddess Rights requested 2 days ago Teddy bear brunette 🧸 The perfect amou…" at bounding box center [287, 138] width 574 height 277
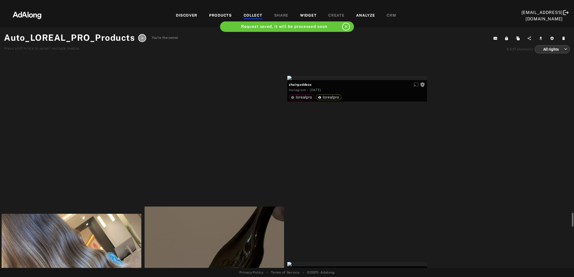
click at [515, 34] on div at bounding box center [500, 31] width 140 height 4
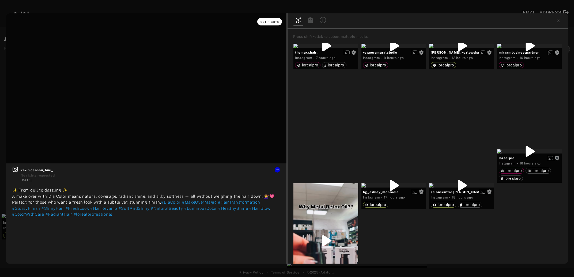
click at [267, 24] on button "Get rights" at bounding box center [269, 21] width 25 height 7
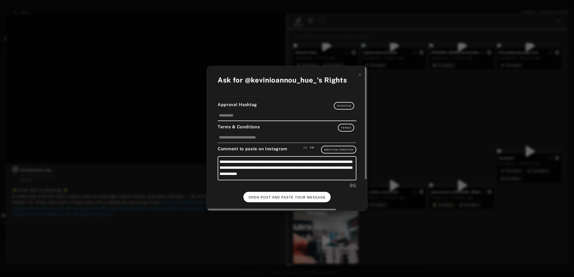
click at [292, 196] on span "OPEN POST AND PASTE YOUR MESSAGE" at bounding box center [287, 197] width 77 height 4
click at [292, 195] on span "DONE" at bounding box center [286, 197] width 11 height 4
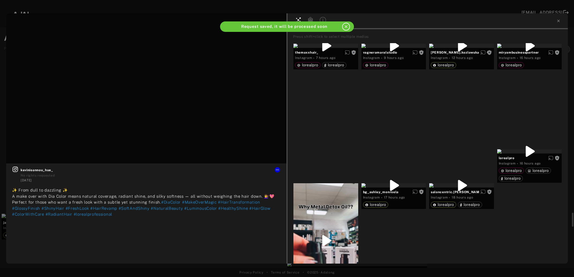
scroll to position [2666, 0]
click at [558, 21] on icon at bounding box center [558, 21] width 2 height 2
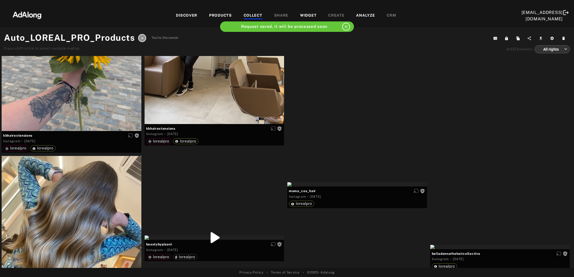
scroll to position [2811, 0]
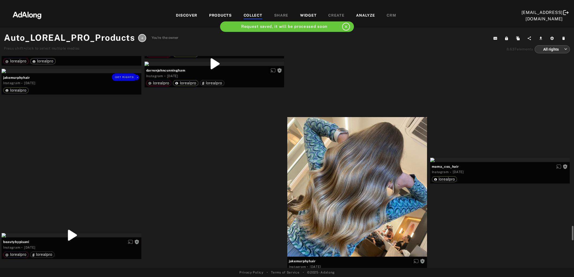
click at [95, 73] on div "Get rights" at bounding box center [72, 71] width 140 height 4
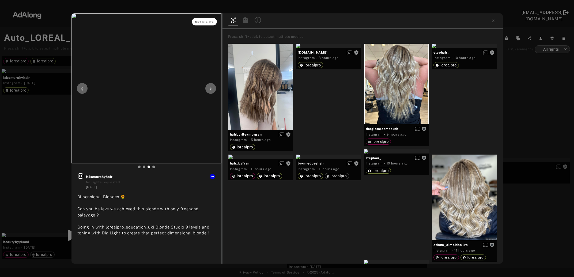
click at [209, 21] on span "Get rights" at bounding box center [204, 22] width 19 height 3
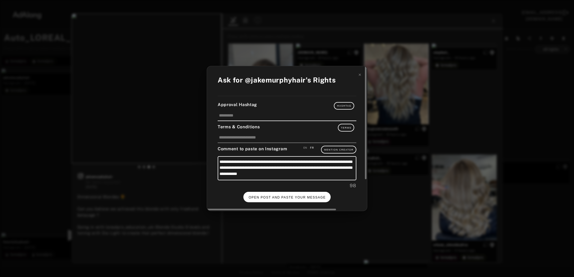
click at [295, 198] on button "OPEN POST AND PASTE YOUR MESSAGE" at bounding box center [286, 197] width 87 height 10
click at [294, 195] on button "DONE" at bounding box center [286, 197] width 21 height 10
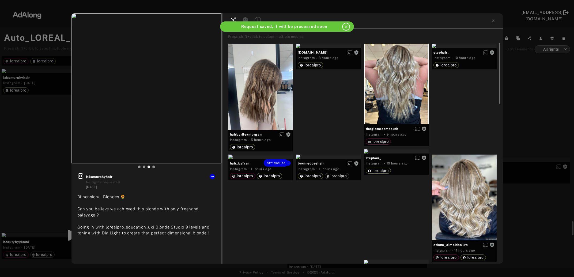
scroll to position [2811, 0]
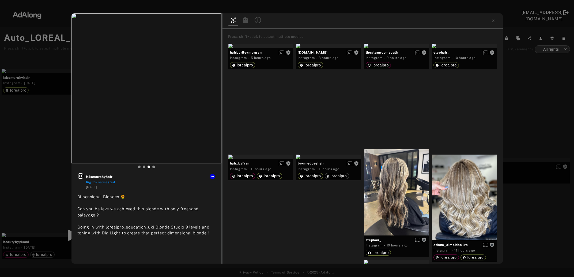
click at [511, 105] on div "jakemurphyhair Rights requested 2 days ago Dimensional Blondes 🌻 Can you believ…" at bounding box center [287, 138] width 574 height 277
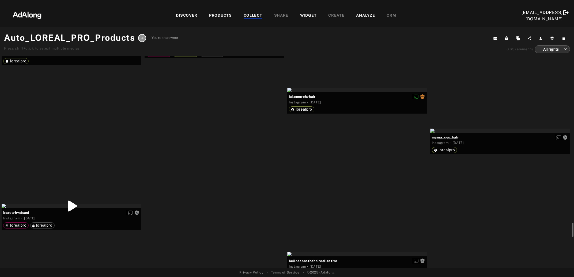
scroll to position [2869, 0]
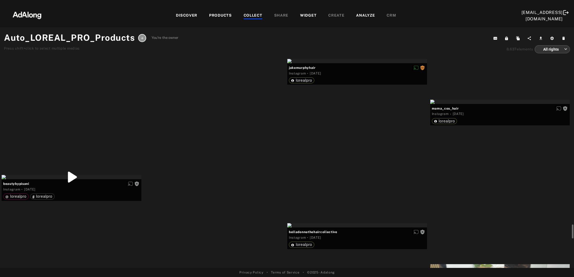
click at [212, 8] on div "Get rights" at bounding box center [214, 5] width 140 height 4
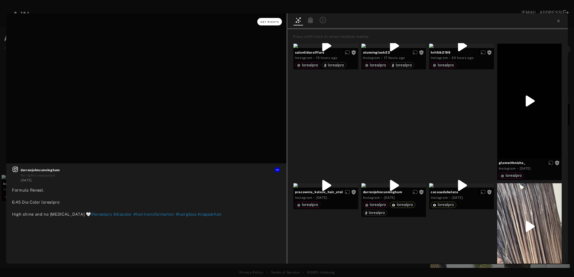
click at [261, 24] on button "Get rights" at bounding box center [269, 21] width 25 height 7
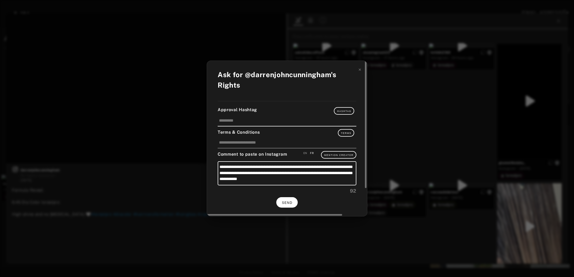
click at [287, 202] on button "SEND" at bounding box center [286, 202] width 21 height 10
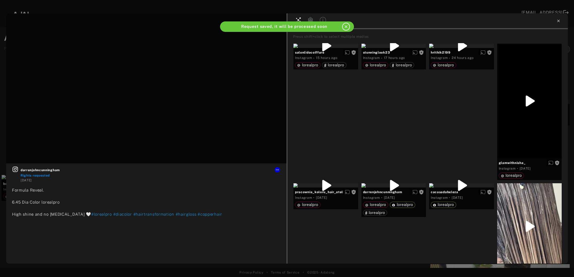
click at [558, 21] on icon at bounding box center [558, 21] width 2 height 2
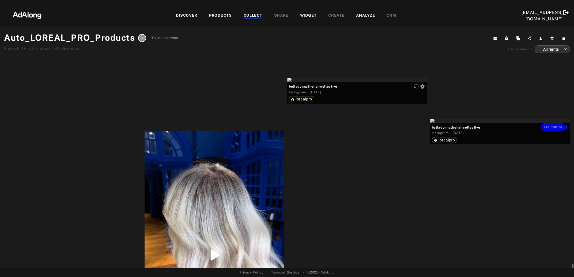
scroll to position [3043, 0]
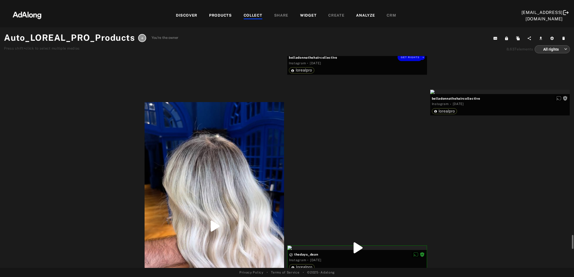
click at [355, 53] on div "Get rights" at bounding box center [357, 51] width 140 height 4
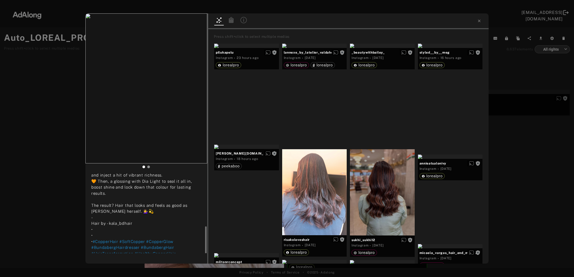
scroll to position [73, 0]
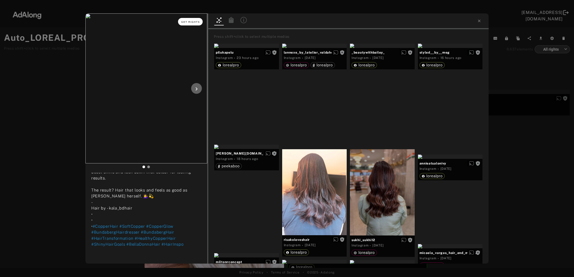
click at [193, 21] on span "Get rights" at bounding box center [190, 22] width 19 height 3
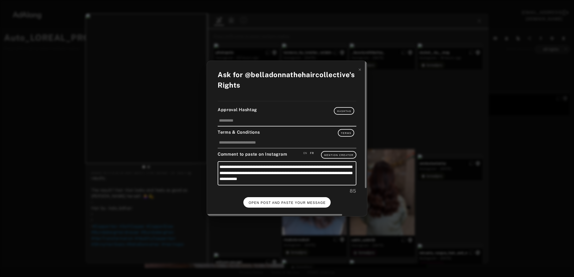
click at [284, 201] on span "OPEN POST AND PASTE YOUR MESSAGE" at bounding box center [287, 203] width 77 height 4
click at [283, 201] on span "DONE" at bounding box center [286, 203] width 11 height 4
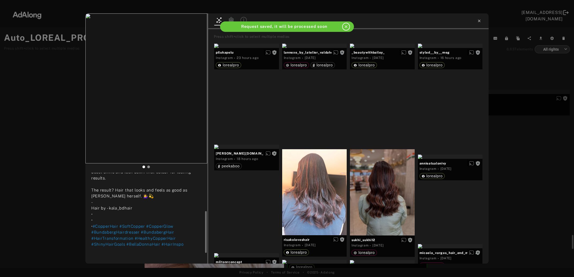
scroll to position [73, 0]
click at [479, 20] on icon at bounding box center [479, 21] width 4 height 4
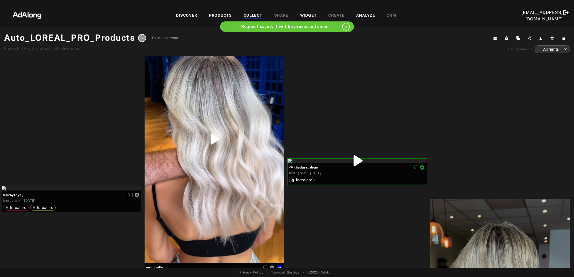
scroll to position [3159, 0]
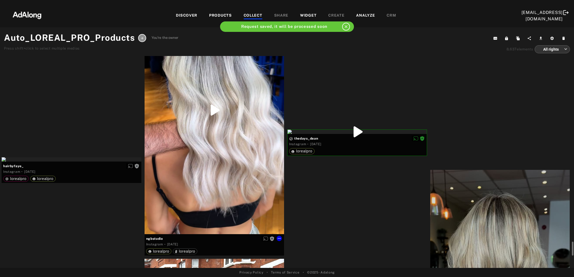
click at [228, 158] on div "Get rights" at bounding box center [214, 110] width 140 height 248
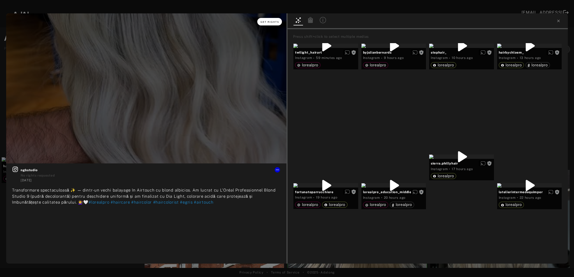
click at [273, 21] on span "Get rights" at bounding box center [269, 22] width 19 height 3
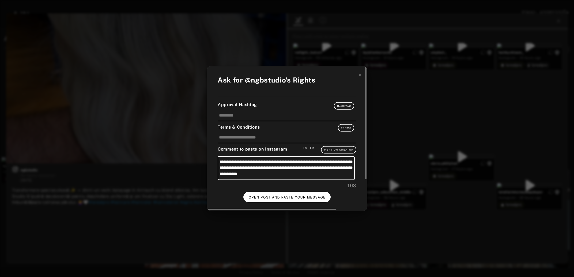
click at [296, 195] on span "OPEN POST AND PASTE YOUR MESSAGE" at bounding box center [287, 197] width 77 height 4
click at [286, 200] on button "DONE" at bounding box center [286, 197] width 21 height 10
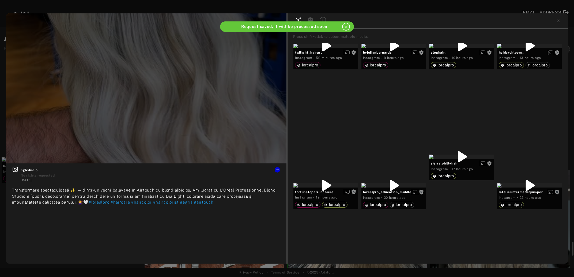
scroll to position [3159, 0]
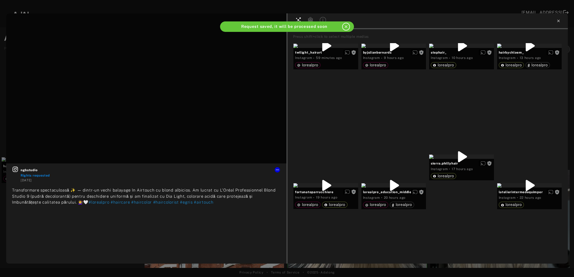
click at [559, 22] on icon at bounding box center [558, 21] width 4 height 4
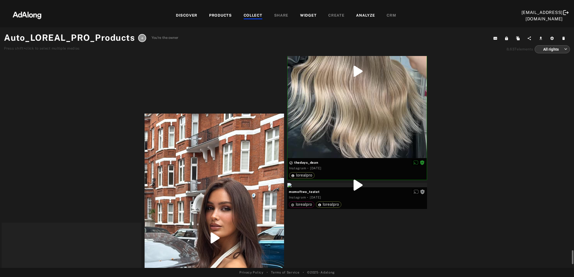
scroll to position [3333, 0]
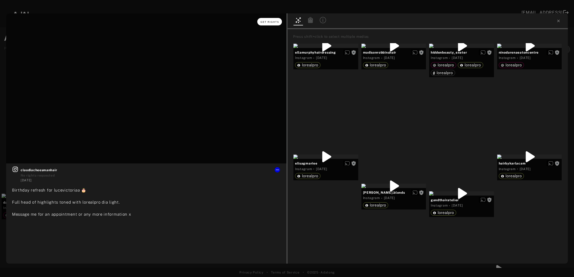
click at [266, 21] on span "Get rights" at bounding box center [269, 22] width 19 height 3
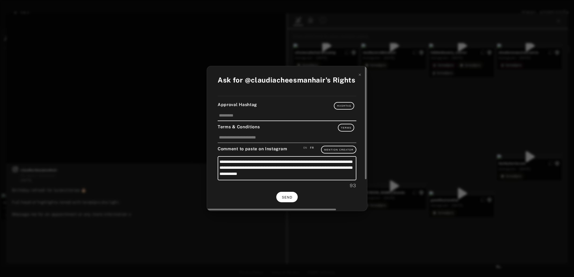
click at [285, 195] on span "SEND" at bounding box center [287, 197] width 10 height 4
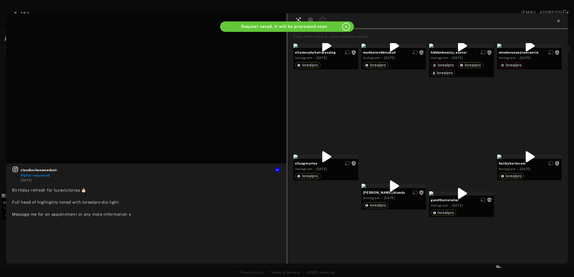
click at [560, 20] on icon at bounding box center [558, 21] width 4 height 4
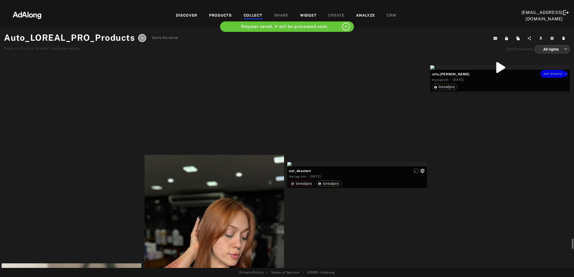
scroll to position [3565, 0]
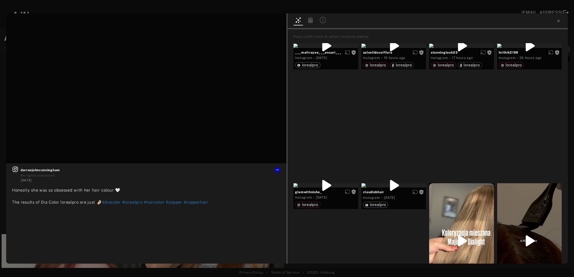
click at [558, 22] on icon at bounding box center [558, 21] width 4 height 4
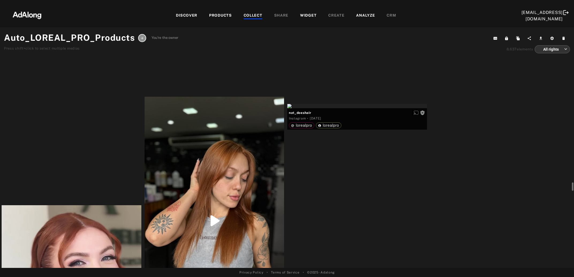
scroll to position [3652, 0]
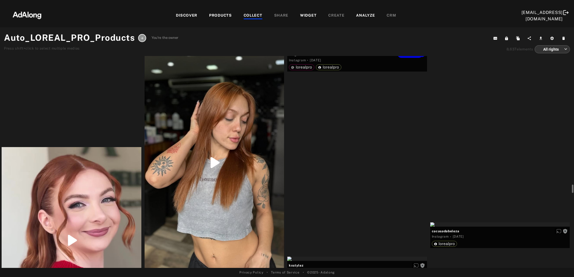
click at [374, 50] on div "Get rights" at bounding box center [357, 48] width 140 height 4
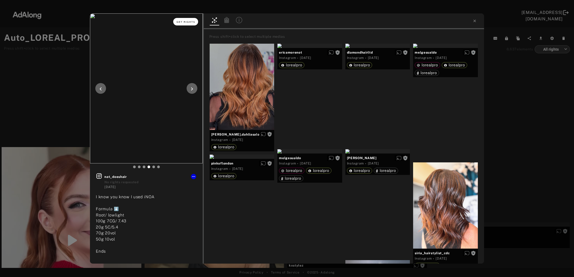
click at [183, 23] on button "Get rights" at bounding box center [185, 21] width 25 height 7
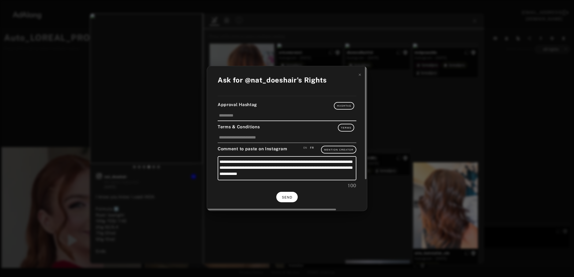
click at [290, 195] on span "SEND" at bounding box center [287, 197] width 10 height 4
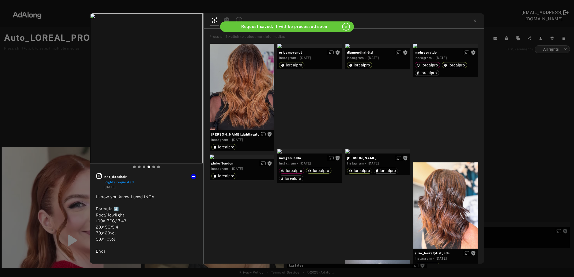
click at [524, 139] on div "nat_doeshair Rights requested 3 days ago I know you know I used iNOA Formula ⬇️…" at bounding box center [287, 138] width 574 height 277
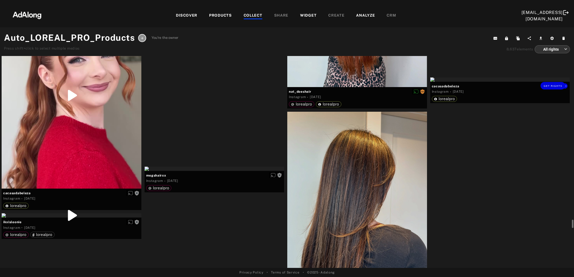
scroll to position [3826, 0]
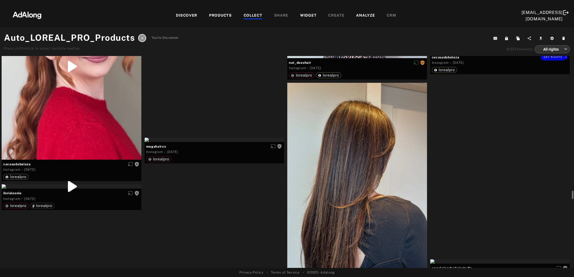
click at [524, 53] on div "Get rights" at bounding box center [500, 50] width 140 height 4
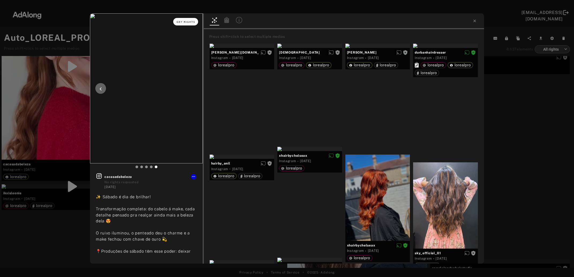
click at [180, 23] on span "Get rights" at bounding box center [185, 22] width 19 height 3
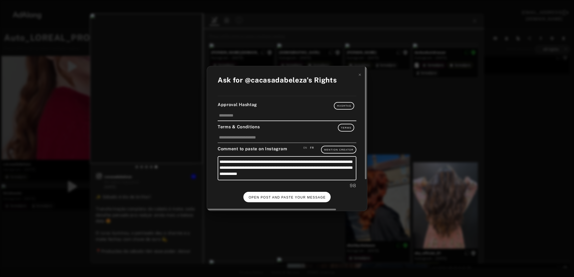
click at [275, 193] on button "OPEN POST AND PASTE YOUR MESSAGE" at bounding box center [286, 197] width 87 height 10
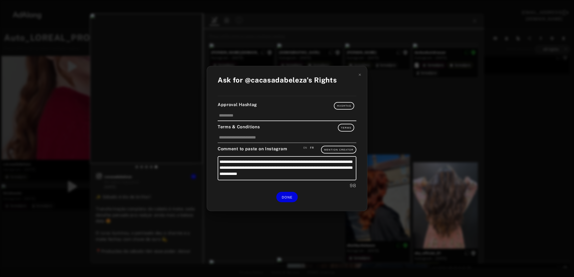
click at [453, 103] on div "**********" at bounding box center [287, 138] width 574 height 277
click at [532, 124] on div "Get rights cacasadabeleza No rights requested 3 days ago ✨ Sábado é dia de bril…" at bounding box center [287, 138] width 574 height 277
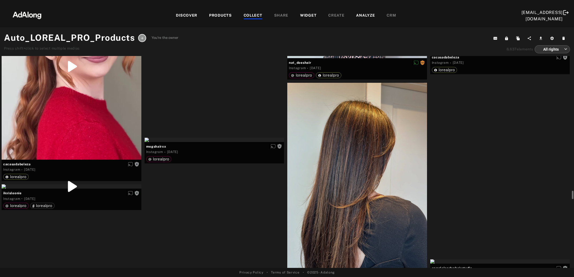
scroll to position [3884, 0]
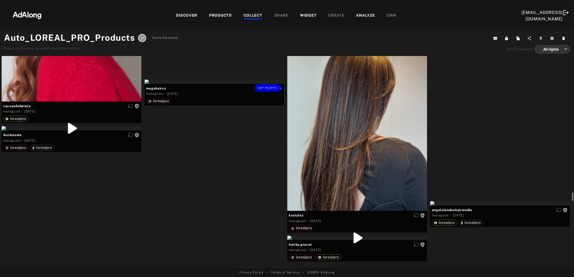
click at [213, 84] on div "Get rights" at bounding box center [214, 81] width 140 height 4
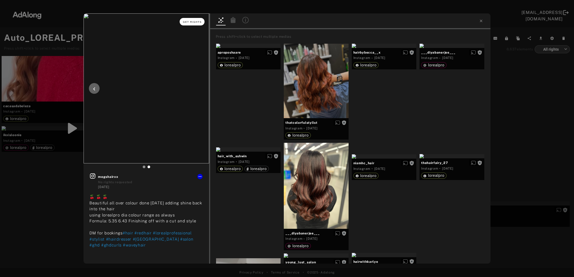
click at [193, 23] on span "Get rights" at bounding box center [192, 22] width 19 height 3
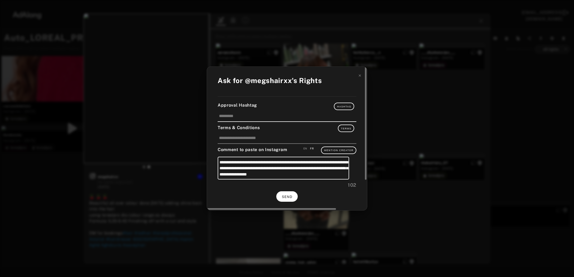
click at [281, 193] on button "SEND" at bounding box center [286, 196] width 21 height 10
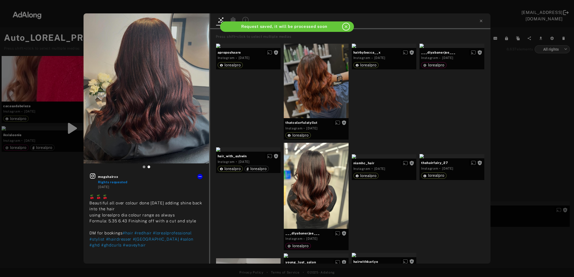
click at [538, 134] on div "megshairxx Rights requested 4 days ago 🍒 🍒 🍒 Beautiful all over colour done tod…" at bounding box center [287, 138] width 574 height 277
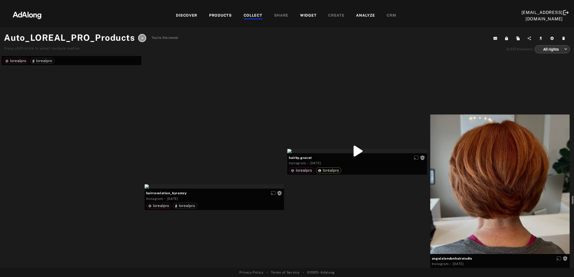
scroll to position [3999, 0]
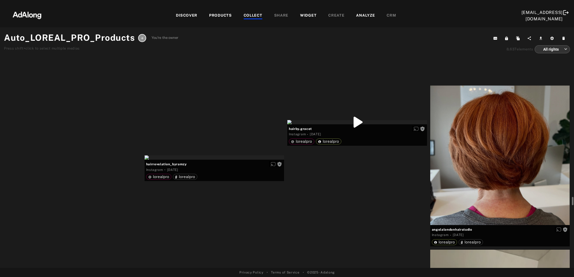
click at [77, 15] on div "Get rights" at bounding box center [72, 12] width 140 height 4
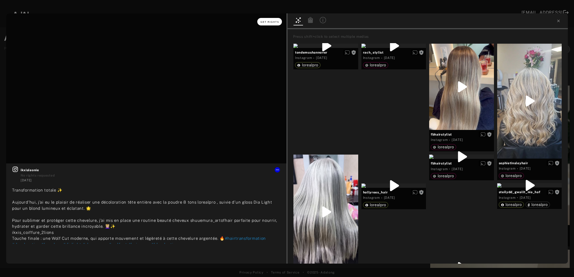
click at [267, 22] on span "Get rights" at bounding box center [269, 22] width 19 height 3
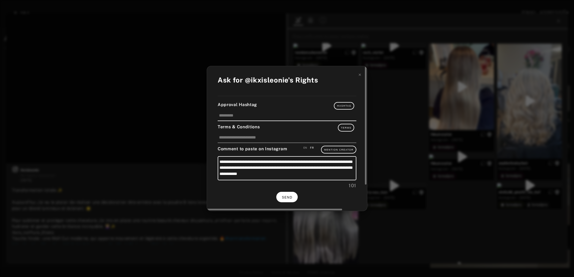
click at [284, 197] on span "SEND" at bounding box center [287, 197] width 10 height 4
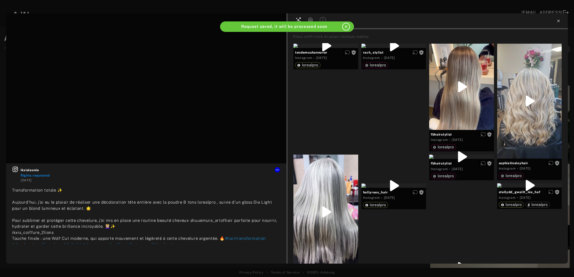
click at [559, 21] on icon at bounding box center [558, 21] width 4 height 4
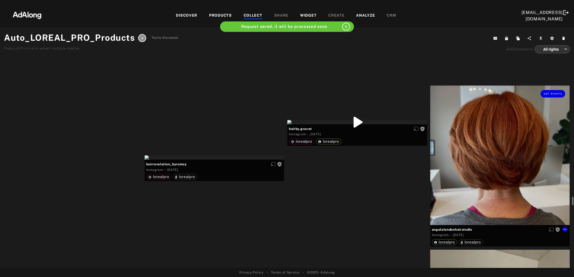
click at [467, 158] on div "Get rights" at bounding box center [500, 154] width 140 height 139
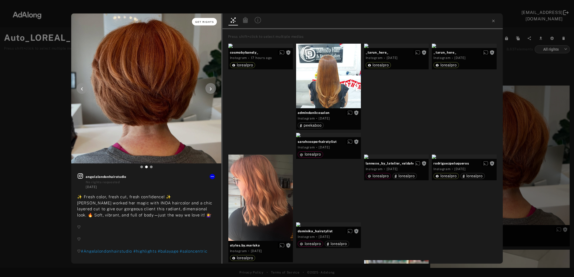
click at [203, 24] on button "Get rights" at bounding box center [204, 21] width 25 height 7
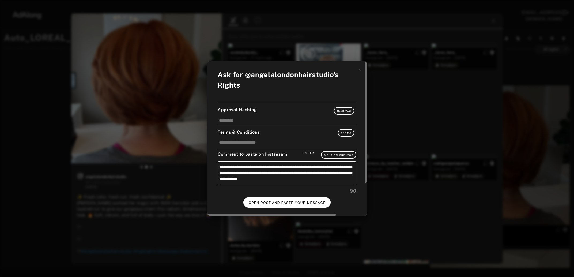
click at [290, 201] on span "OPEN POST AND PASTE YOUR MESSAGE" at bounding box center [287, 203] width 77 height 4
click at [283, 201] on span "DONE" at bounding box center [286, 203] width 11 height 4
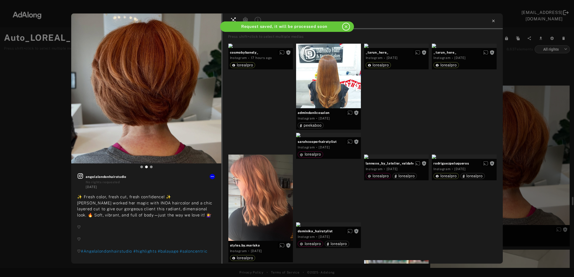
scroll to position [3999, 0]
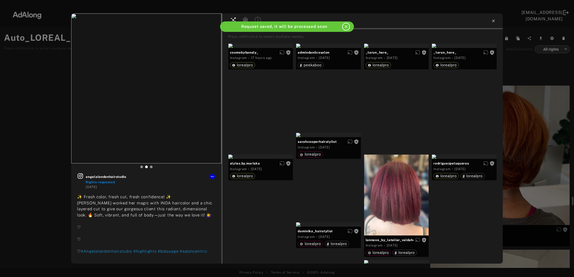
click at [493, 20] on icon at bounding box center [493, 21] width 4 height 4
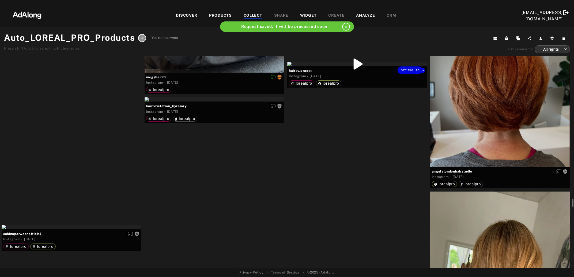
scroll to position [4086, 0]
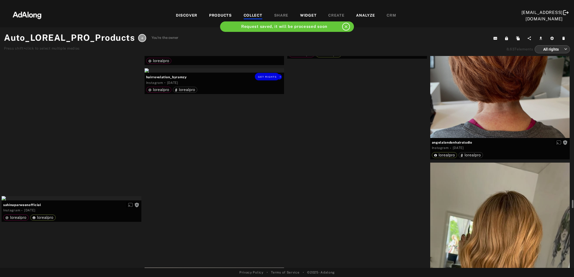
click at [203, 73] on div "Get rights" at bounding box center [214, 70] width 140 height 4
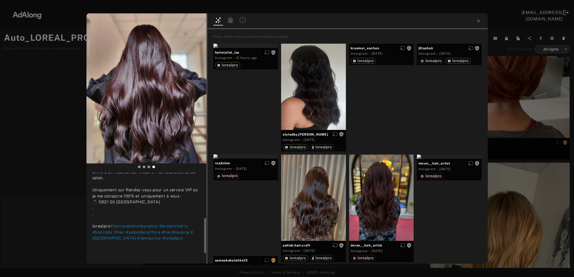
scroll to position [45, 0]
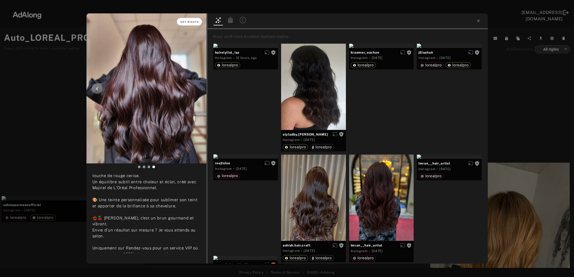
click at [182, 22] on span "Get rights" at bounding box center [189, 22] width 19 height 3
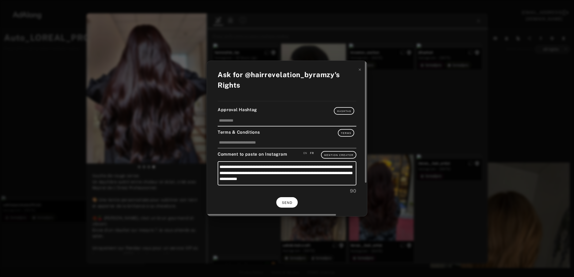
click at [292, 198] on button "SEND" at bounding box center [286, 202] width 21 height 10
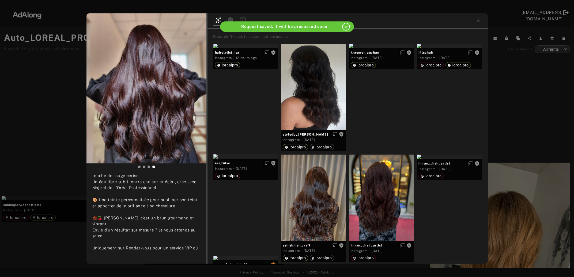
click at [514, 103] on div "hairrevelation_byramzy Rights requested 4 days ago ✨ Ma création sur mesure : B…" at bounding box center [287, 138] width 574 height 277
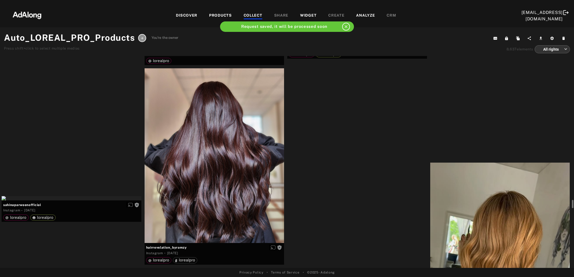
click at [397, 37] on div "Get rights" at bounding box center [357, 35] width 140 height 4
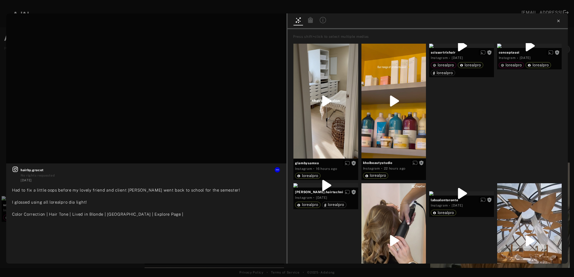
click at [560, 20] on icon at bounding box center [558, 21] width 4 height 4
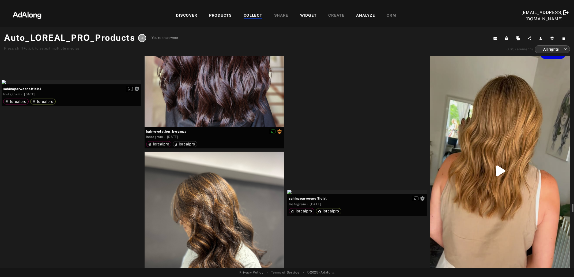
scroll to position [4260, 0]
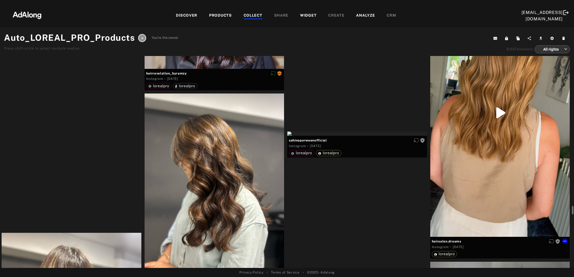
click at [482, 157] on div "Get rights" at bounding box center [500, 112] width 140 height 248
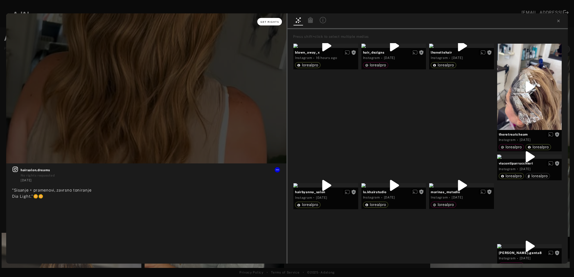
click at [271, 21] on span "Get rights" at bounding box center [269, 22] width 19 height 3
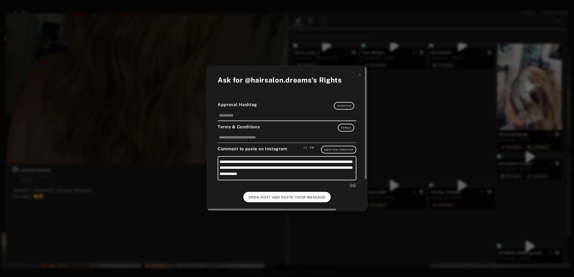
click at [296, 195] on span "OPEN POST AND PASTE YOUR MESSAGE" at bounding box center [287, 197] width 77 height 4
click at [291, 196] on span "DONE" at bounding box center [286, 197] width 11 height 4
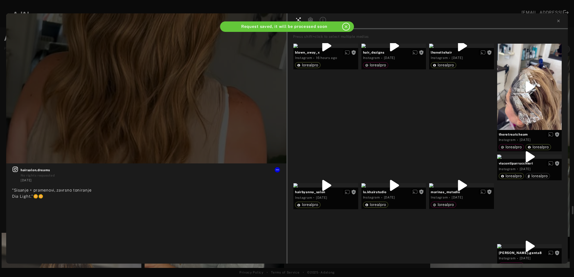
scroll to position [4260, 0]
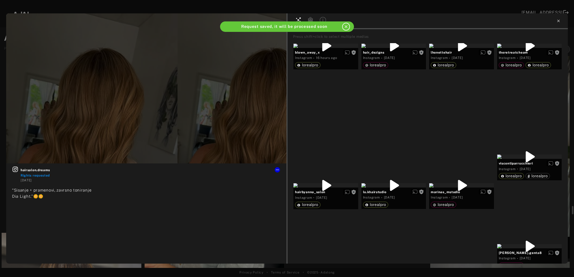
click at [558, 21] on icon at bounding box center [558, 21] width 2 height 2
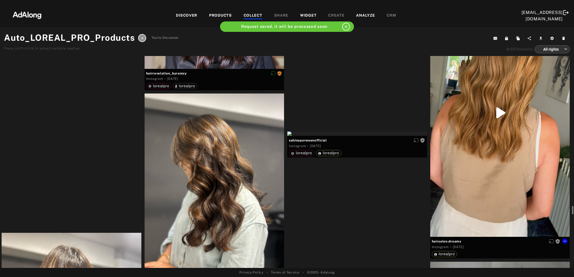
scroll to position [4289, 0]
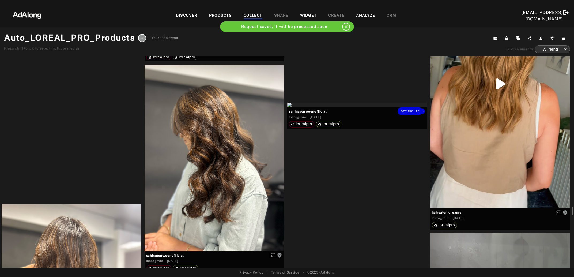
click at [382, 107] on div "Get rights" at bounding box center [357, 104] width 140 height 4
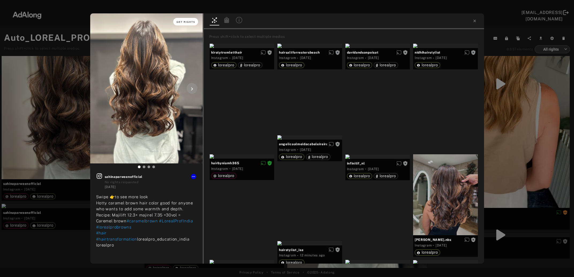
click at [188, 22] on span "Get rights" at bounding box center [185, 22] width 19 height 3
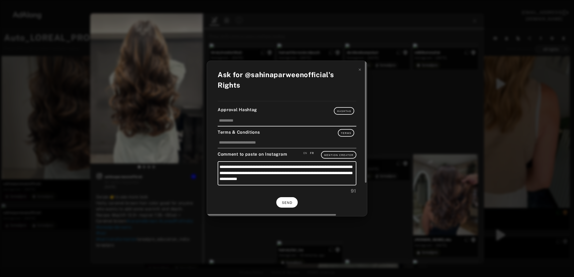
click at [292, 203] on button "SEND" at bounding box center [286, 202] width 21 height 10
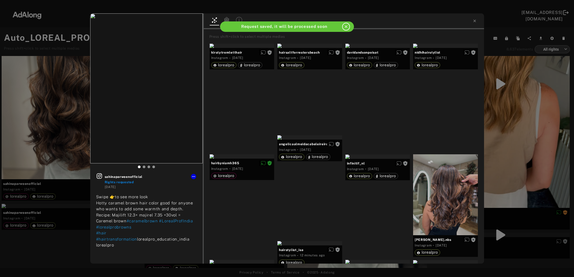
click at [538, 139] on div "sahinaparweenofficial Rights requested 4 days ago Swipe 👉to see more look Hotty…" at bounding box center [287, 138] width 574 height 277
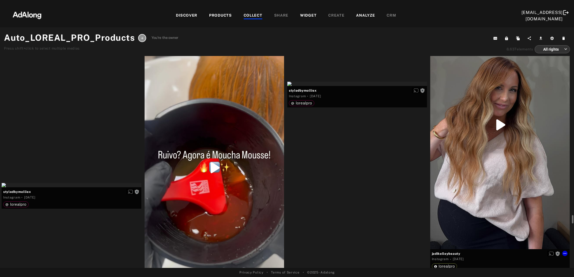
scroll to position [4550, 0]
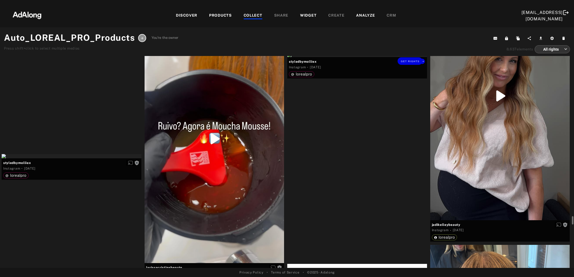
click at [348, 57] on div "Get rights" at bounding box center [357, 55] width 140 height 4
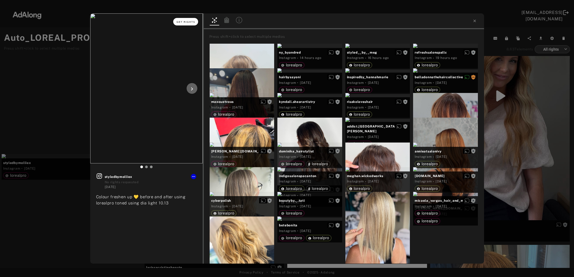
click at [189, 20] on button "Get rights" at bounding box center [185, 21] width 25 height 7
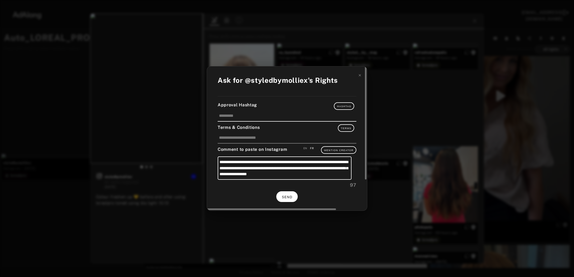
click at [284, 195] on span "SEND" at bounding box center [287, 197] width 10 height 4
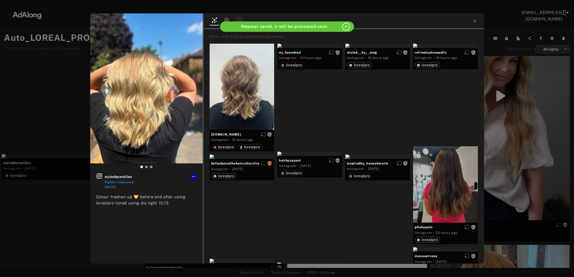
click at [528, 132] on div "styledbymolliex Rights requested 4 days ago Colour freshen up 💛 before and afte…" at bounding box center [287, 138] width 574 height 277
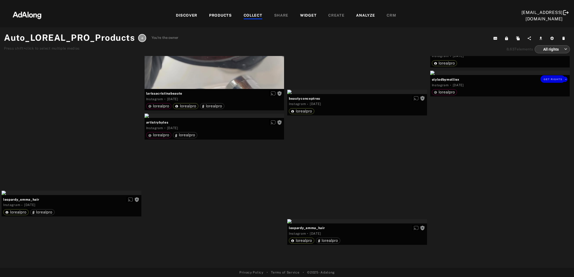
scroll to position [4782, 0]
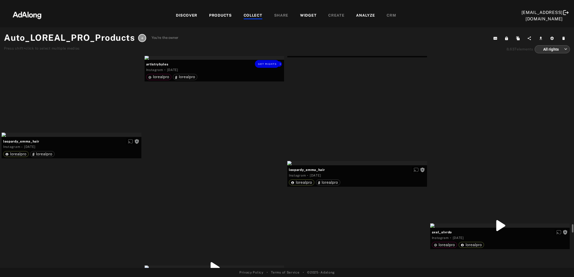
click at [233, 60] on div "Get rights" at bounding box center [214, 57] width 140 height 4
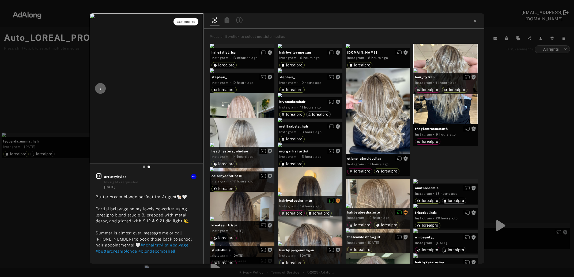
click at [188, 21] on span "Get rights" at bounding box center [186, 22] width 19 height 3
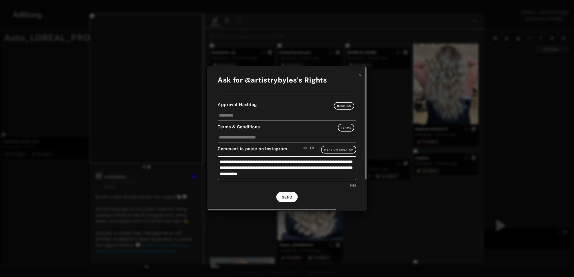
click at [286, 195] on span "SEND" at bounding box center [287, 197] width 10 height 4
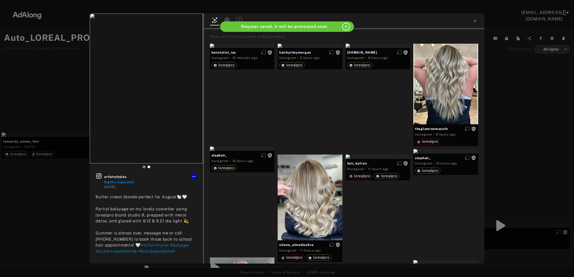
click at [504, 141] on div "artistrybyles Rights requested 5 days ago Butter cream blonde perfect for Augus…" at bounding box center [287, 138] width 574 height 277
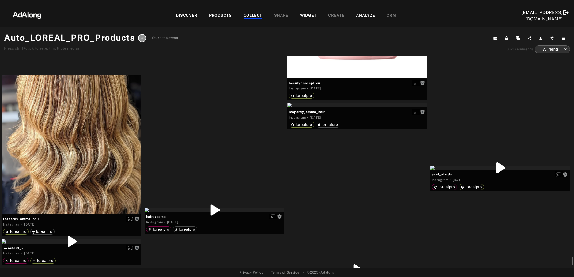
scroll to position [4869, 0]
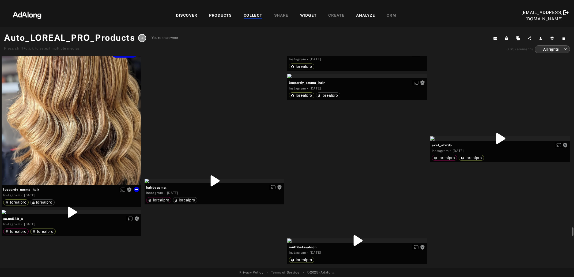
click at [84, 140] on div "Get rights" at bounding box center [72, 115] width 140 height 140
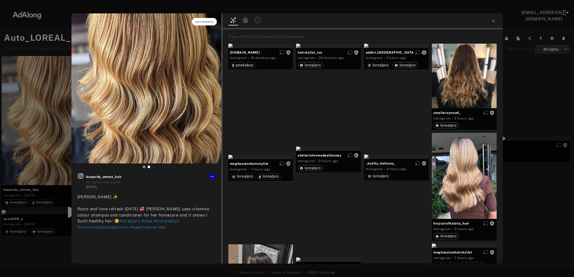
click at [200, 21] on span "Get rights" at bounding box center [204, 22] width 19 height 3
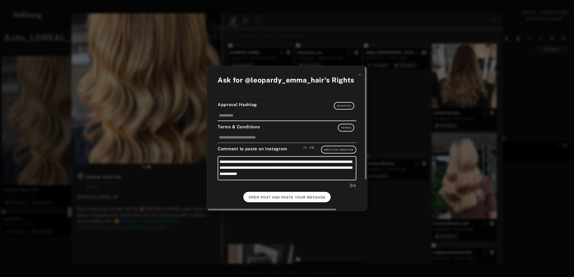
click at [290, 195] on span "OPEN POST AND PASTE YOUR MESSAGE" at bounding box center [287, 197] width 77 height 4
click at [292, 195] on span "DONE" at bounding box center [286, 197] width 11 height 4
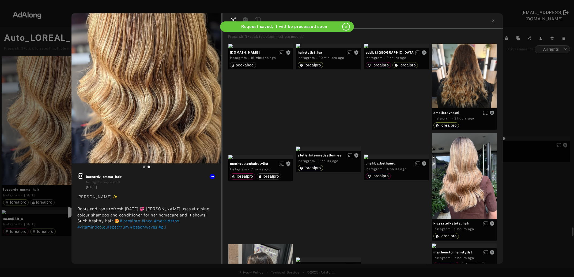
scroll to position [4869, 0]
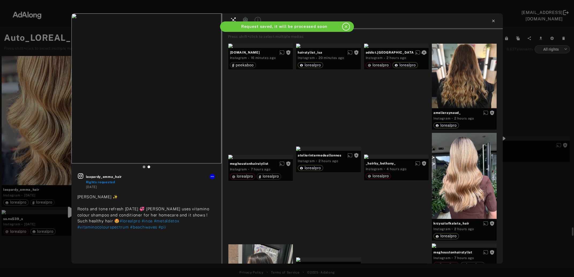
click at [493, 21] on icon at bounding box center [493, 21] width 2 height 2
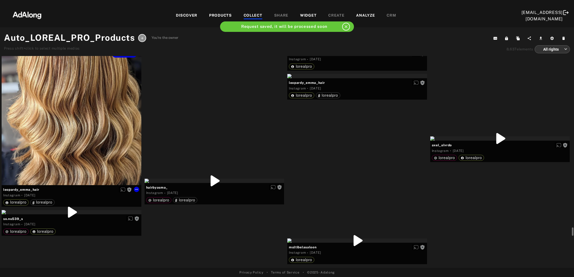
click at [66, 140] on div "Get rights" at bounding box center [72, 115] width 140 height 140
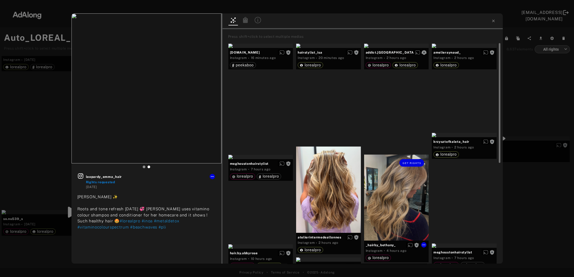
click at [384, 192] on div "Get rights" at bounding box center [396, 197] width 65 height 86
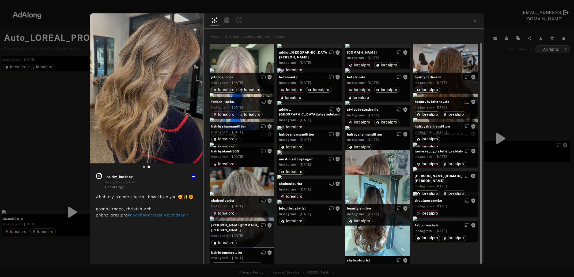
click at [509, 184] on div "Get rights _hairby_bethany_ No rights requested 4 hours ago Ahhh my blonde clie…" at bounding box center [287, 138] width 574 height 277
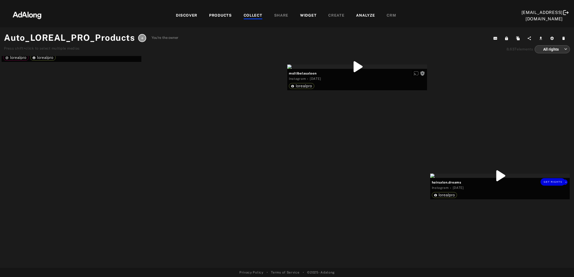
scroll to position [5071, 0]
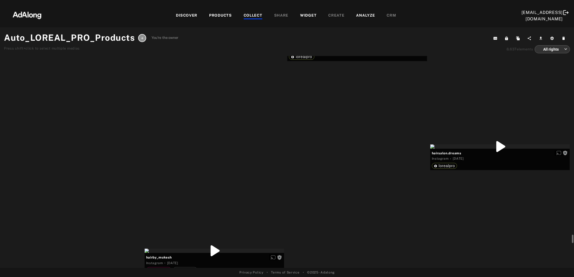
click at [382, 40] on div "Get rights" at bounding box center [357, 37] width 140 height 4
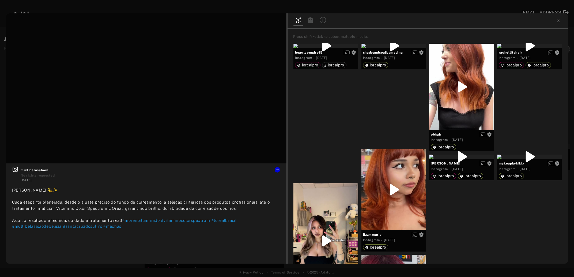
click at [558, 21] on icon at bounding box center [558, 21] width 2 height 2
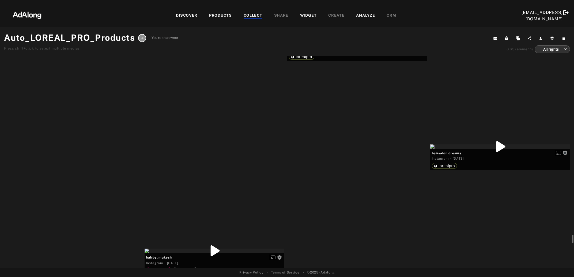
click at [93, 11] on div "Get rights" at bounding box center [72, 9] width 140 height 4
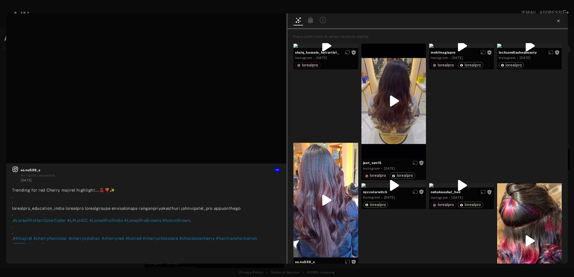
click at [559, 20] on icon at bounding box center [558, 21] width 4 height 4
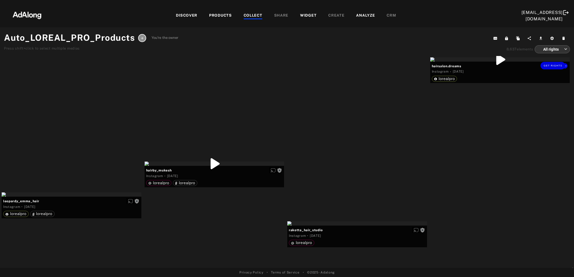
scroll to position [5216, 0]
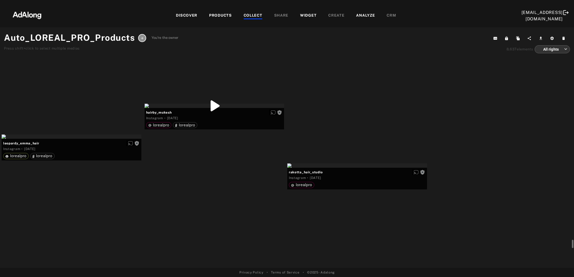
click at [504, 4] on div "Get rights" at bounding box center [500, 1] width 140 height 4
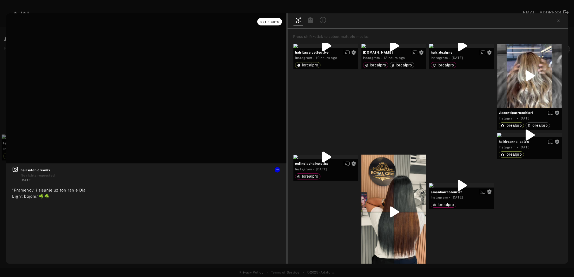
click at [277, 25] on button "Get rights" at bounding box center [269, 21] width 25 height 7
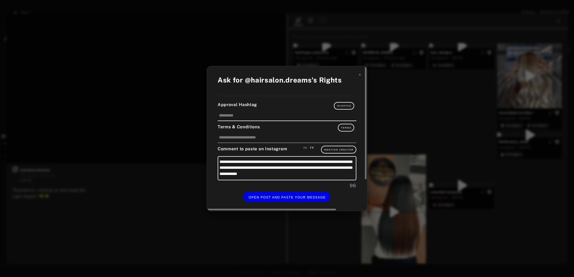
click at [305, 201] on div "**********" at bounding box center [287, 138] width 160 height 145
click at [305, 198] on button "OPEN POST AND PASTE YOUR MESSAGE" at bounding box center [286, 197] width 87 height 10
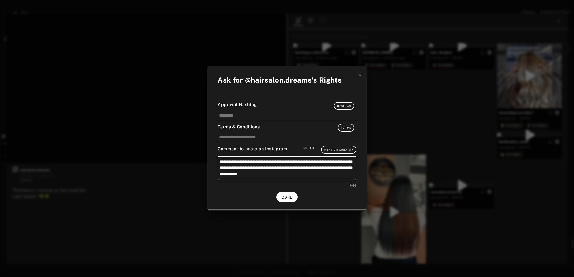
scroll to position [5216, 0]
click at [281, 195] on button "DONE" at bounding box center [286, 197] width 21 height 10
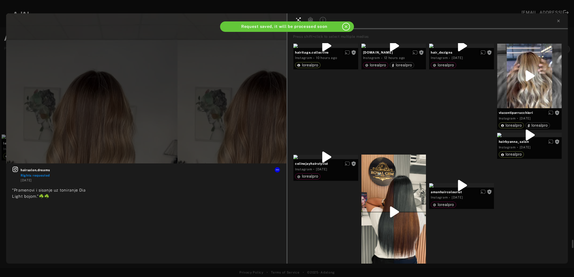
scroll to position [5216, 0]
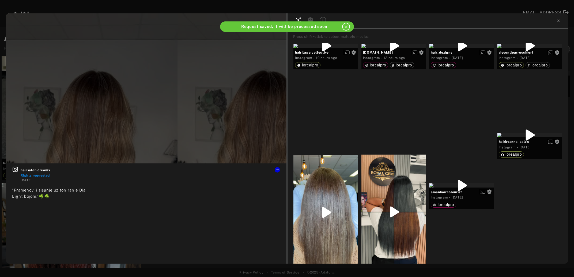
click at [559, 20] on icon at bounding box center [558, 21] width 2 height 2
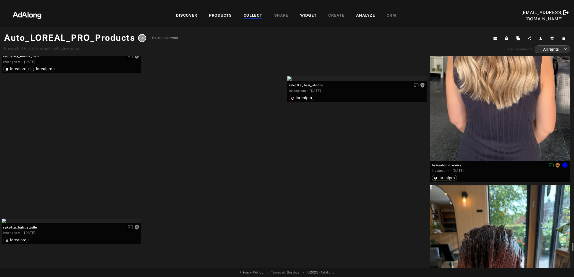
scroll to position [5332, 0]
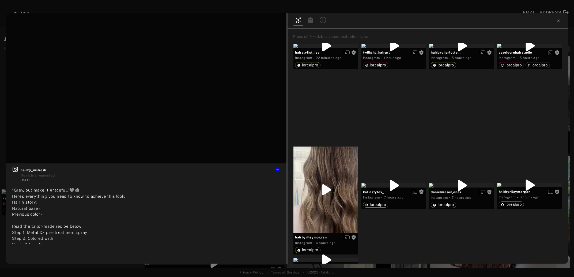
click at [558, 20] on icon at bounding box center [558, 21] width 4 height 4
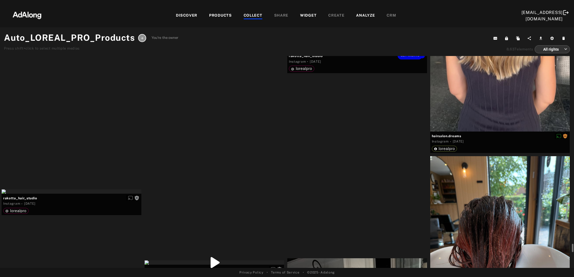
click at [371, 51] on div "Get rights" at bounding box center [357, 49] width 140 height 4
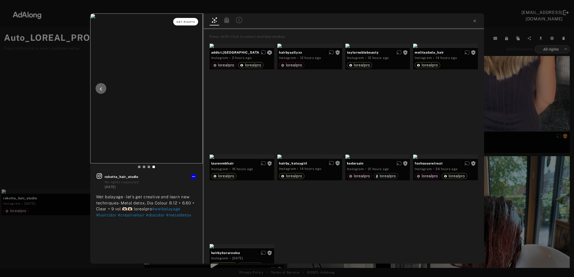
click at [181, 22] on span "Get rights" at bounding box center [185, 22] width 19 height 3
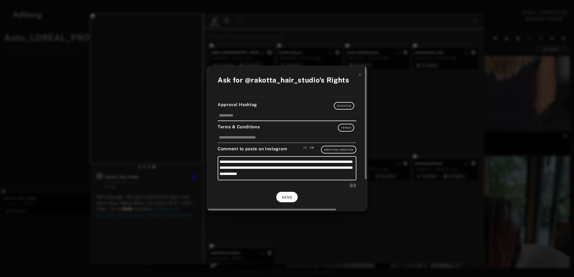
click at [279, 195] on button "SEND" at bounding box center [286, 197] width 21 height 10
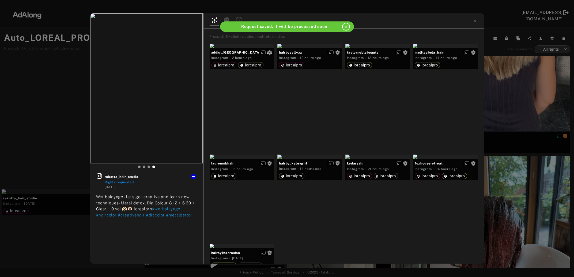
click at [501, 107] on div "rakotta_hair_studio Rights requested 5 days ago Wet balayage - let’s get creati…" at bounding box center [287, 138] width 574 height 277
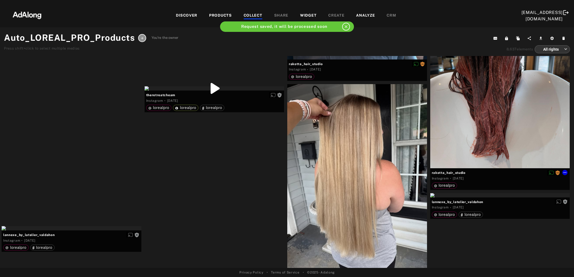
scroll to position [5564, 0]
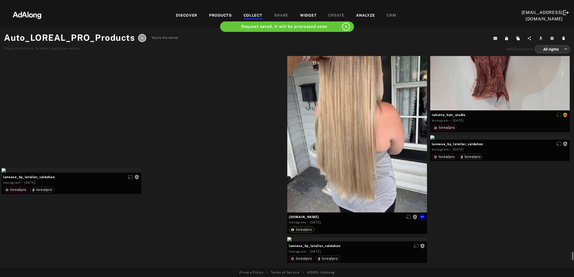
click at [366, 146] on div "Get rights" at bounding box center [357, 119] width 140 height 186
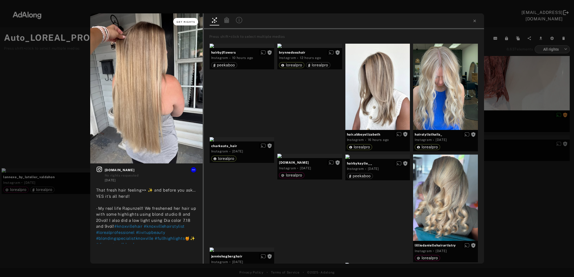
click at [187, 22] on span "Get rights" at bounding box center [185, 22] width 19 height 3
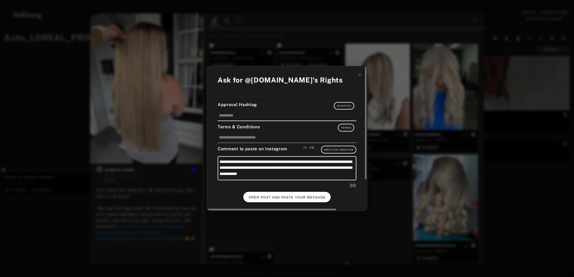
click at [287, 196] on span "OPEN POST AND PASTE YOUR MESSAGE" at bounding box center [287, 197] width 77 height 4
click at [283, 195] on span "DONE" at bounding box center [286, 197] width 11 height 4
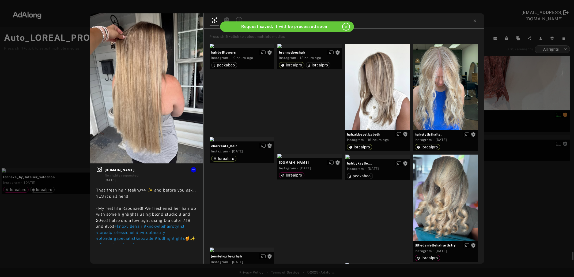
scroll to position [5564, 0]
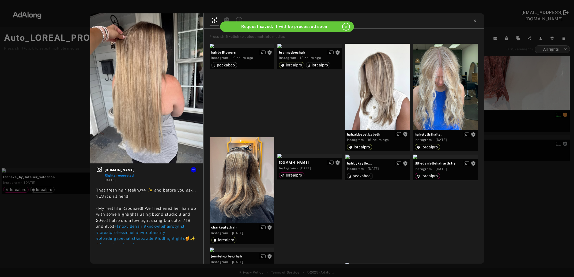
click at [473, 21] on icon at bounding box center [474, 21] width 4 height 4
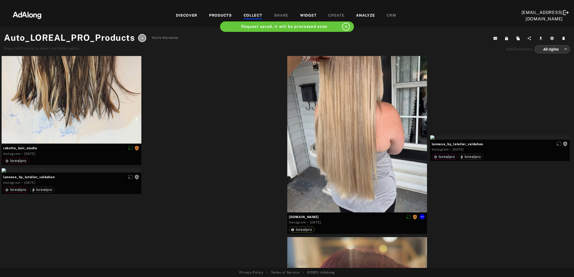
scroll to position [5593, 0]
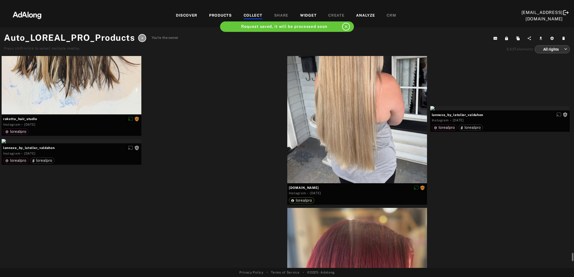
click at [215, 3] on div "Get rights" at bounding box center [214, 1] width 140 height 4
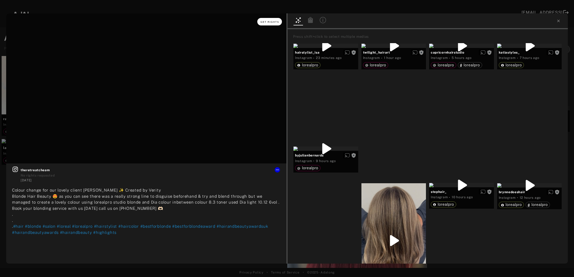
click at [274, 22] on span "Get rights" at bounding box center [269, 22] width 19 height 3
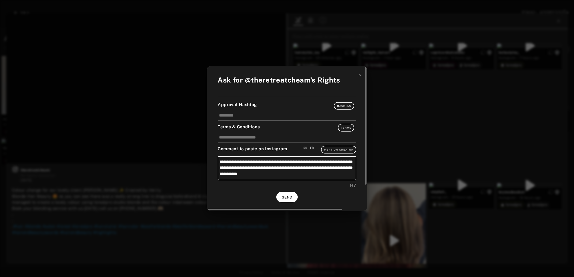
click at [286, 195] on span "SEND" at bounding box center [287, 197] width 10 height 4
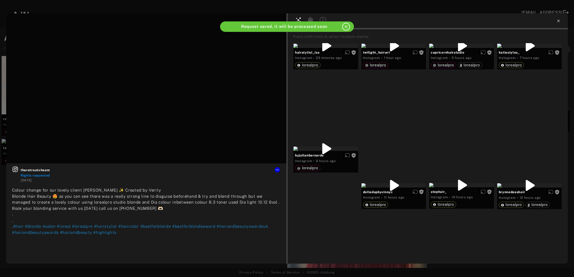
click at [556, 21] on icon at bounding box center [558, 21] width 4 height 4
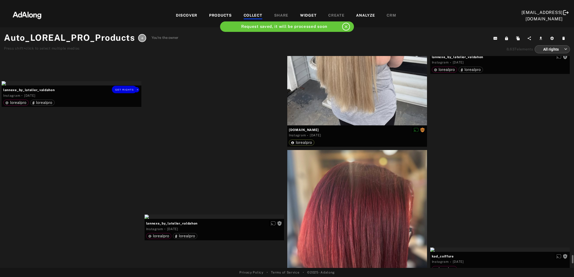
scroll to position [5680, 0]
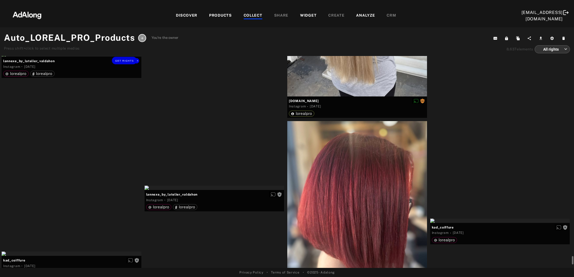
click at [101, 56] on div "Get rights" at bounding box center [72, 54] width 140 height 4
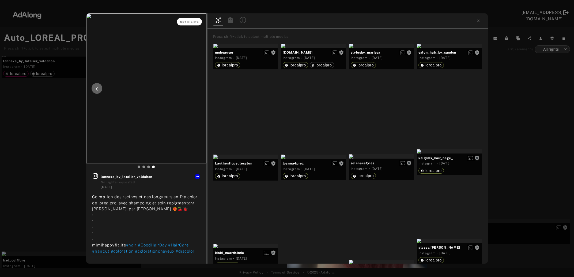
click at [192, 21] on span "Get rights" at bounding box center [189, 22] width 19 height 3
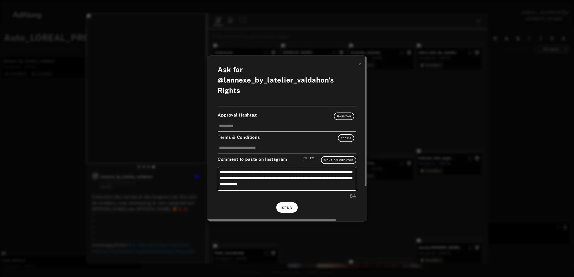
click at [284, 203] on button "SEND" at bounding box center [286, 207] width 21 height 10
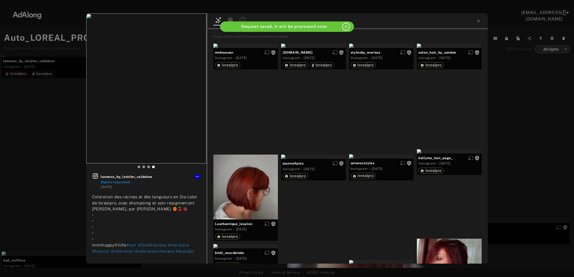
click at [512, 153] on div "lannexe_by_latelier_valdahon Rights requested 5 days ago Coloration des racines…" at bounding box center [287, 138] width 574 height 277
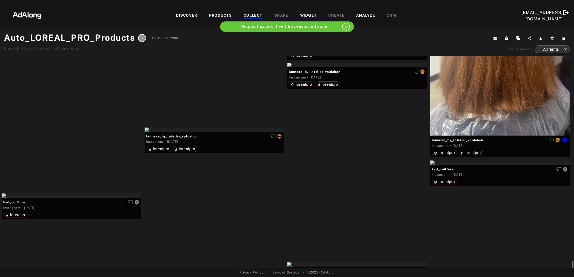
scroll to position [5796, 0]
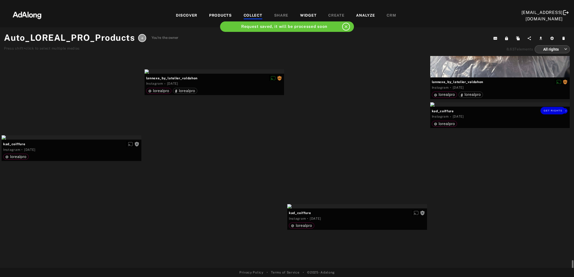
click at [492, 106] on div "Get rights" at bounding box center [500, 104] width 140 height 4
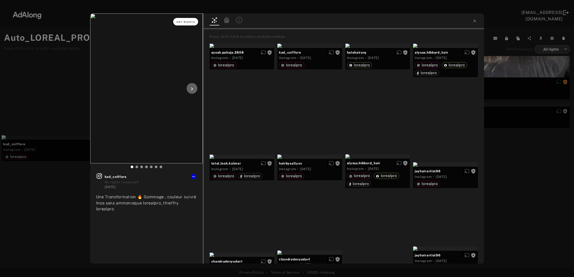
click at [189, 22] on span "Get rights" at bounding box center [185, 22] width 19 height 3
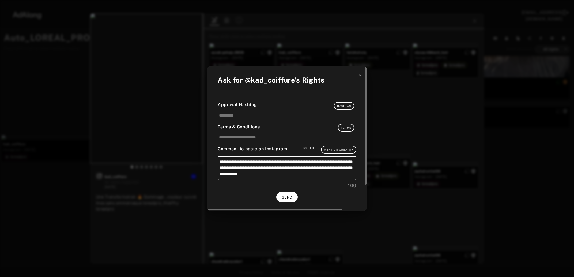
click at [285, 192] on button "SEND" at bounding box center [286, 197] width 21 height 10
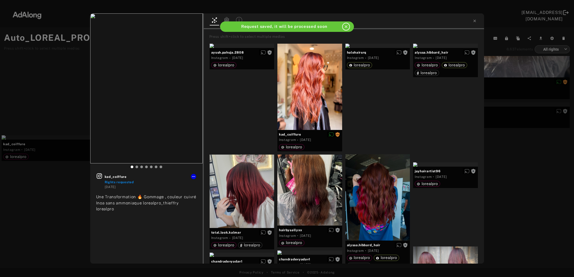
click at [522, 180] on div "kad_coiffure Rights requested 5 days ago Une Transformation 🔥 Gommage , couleur…" at bounding box center [287, 138] width 574 height 277
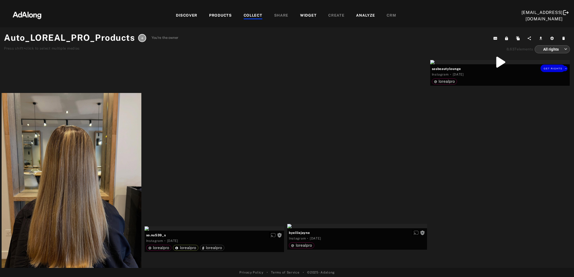
scroll to position [6317, 0]
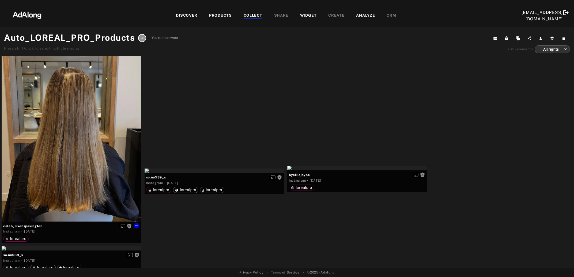
click at [85, 171] on div "Get rights" at bounding box center [72, 128] width 140 height 186
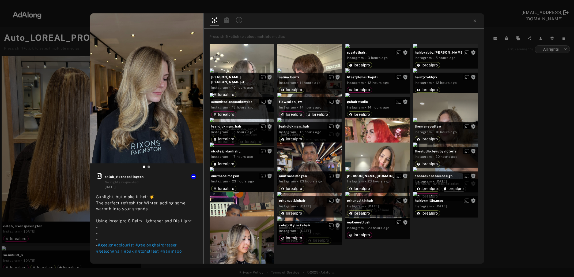
click at [61, 163] on div "Get rights caleb_rixonspakington No rights requested 5 days ago Sunlight, but m…" at bounding box center [287, 138] width 574 height 277
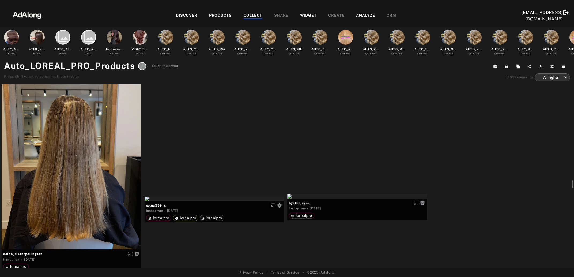
scroll to position [6230, 0]
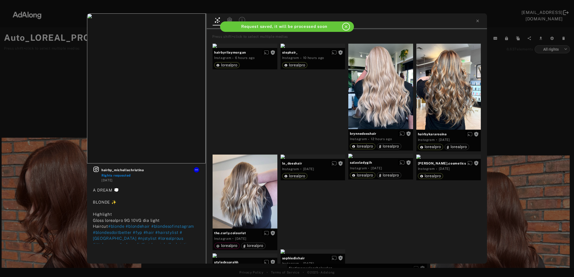
click at [502, 195] on div "hairby_michellechristina Rights requested [DATE] A DREAM 💭 BLONDE ✨ Highlight G…" at bounding box center [287, 138] width 574 height 277
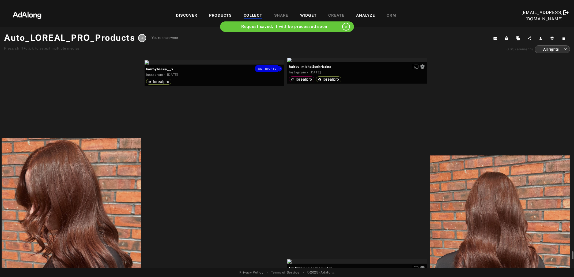
click at [202, 64] on div "Get rights" at bounding box center [214, 62] width 140 height 4
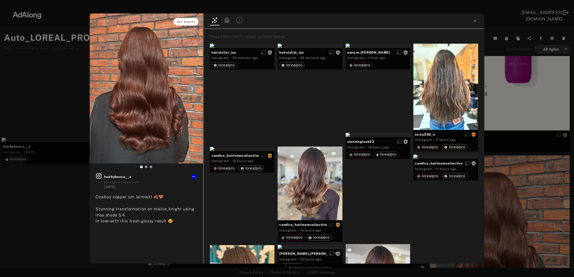
click at [183, 19] on button "Get rights" at bounding box center [185, 21] width 25 height 7
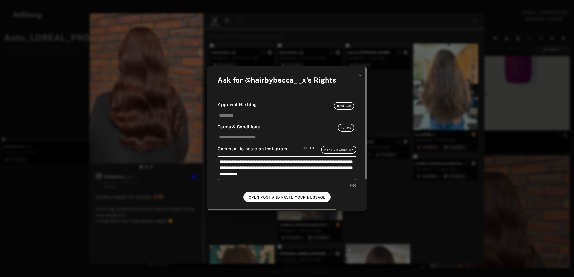
click at [287, 198] on button "OPEN POST AND PASTE YOUR MESSAGE" at bounding box center [286, 197] width 87 height 10
click at [277, 194] on button "DONE" at bounding box center [286, 197] width 21 height 10
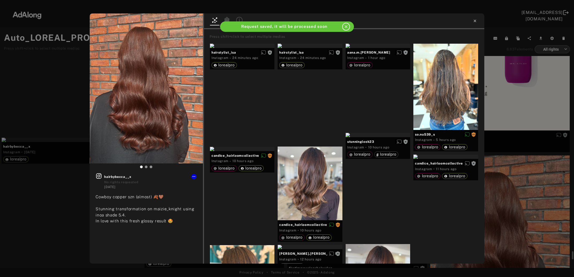
scroll to position [6636, 0]
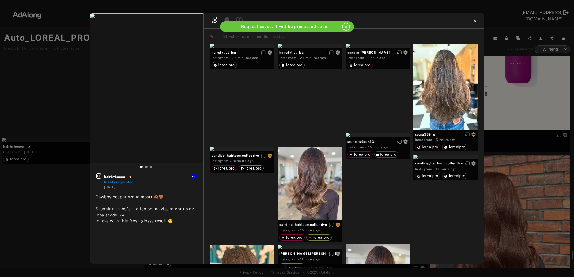
click at [475, 22] on icon at bounding box center [475, 21] width 4 height 4
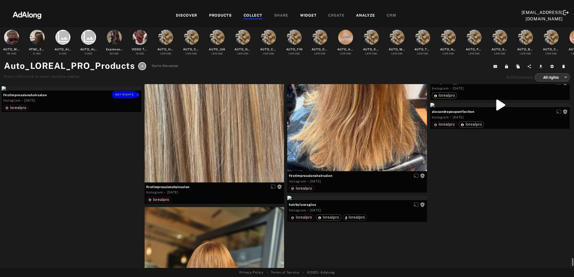
scroll to position [6897, 0]
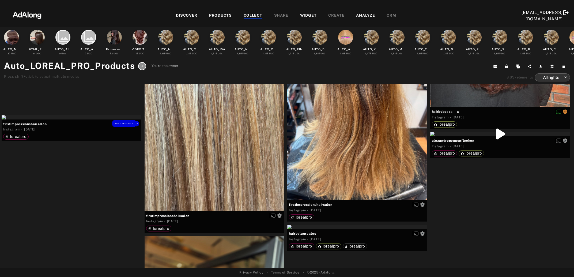
click at [101, 119] on div "Get rights" at bounding box center [72, 117] width 140 height 4
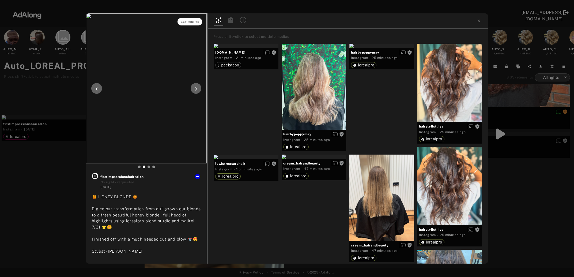
click at [195, 21] on span "Get rights" at bounding box center [190, 22] width 19 height 3
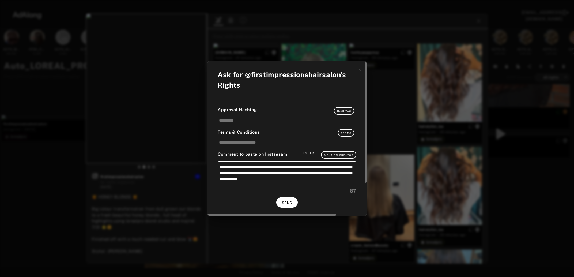
click at [287, 201] on span "SEND" at bounding box center [287, 203] width 10 height 4
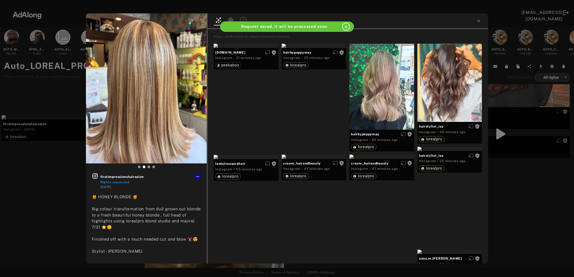
click at [509, 189] on div "firstimpressionshairsalon Rights requested [DATE] 🍯 HONEY BLONDE 🍯 Big colour t…" at bounding box center [287, 138] width 574 height 277
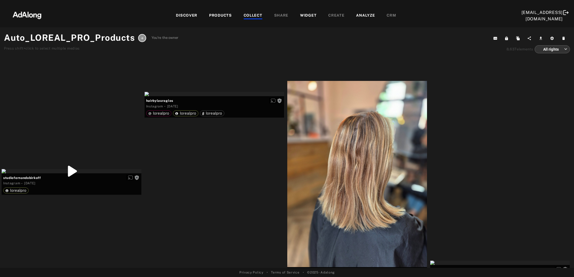
scroll to position [7042, 0]
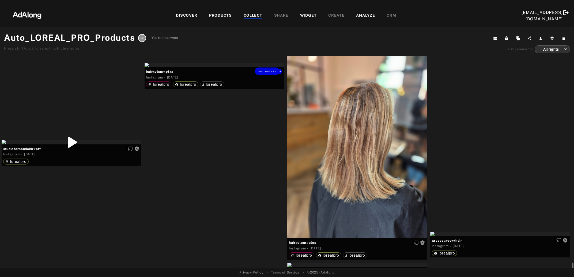
click at [186, 67] on div "Get rights" at bounding box center [214, 65] width 140 height 4
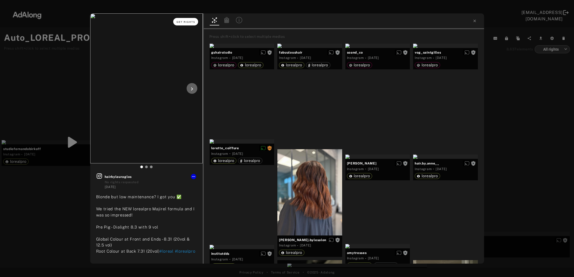
click at [185, 22] on span "Get rights" at bounding box center [185, 22] width 19 height 3
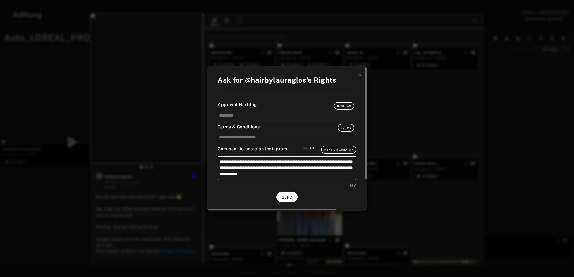
click at [286, 193] on button "SEND" at bounding box center [286, 197] width 21 height 10
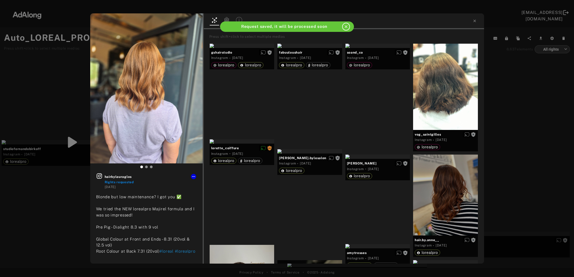
click at [504, 138] on div "hairbylauraglos Rights requested [DATE] Blonde but low maintenance? I got you ✅…" at bounding box center [287, 138] width 574 height 277
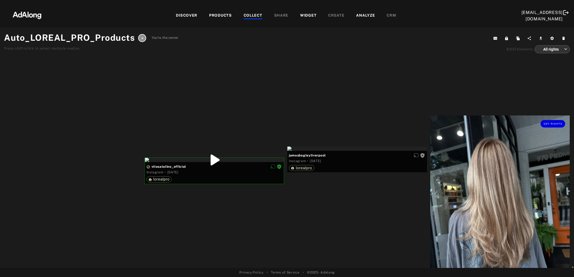
scroll to position [7187, 0]
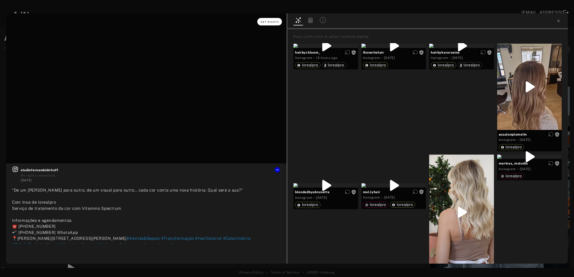
click at [265, 24] on button "Get rights" at bounding box center [269, 21] width 25 height 7
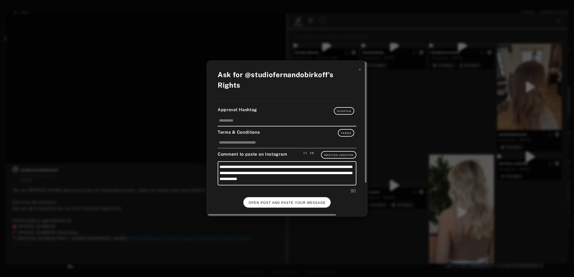
click at [302, 201] on span "OPEN POST AND PASTE YOUR MESSAGE" at bounding box center [287, 203] width 77 height 4
click at [292, 201] on span "DONE" at bounding box center [286, 203] width 11 height 4
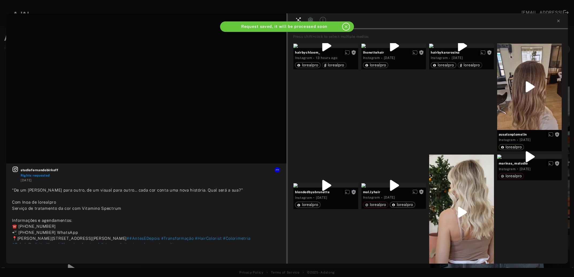
scroll to position [7187, 0]
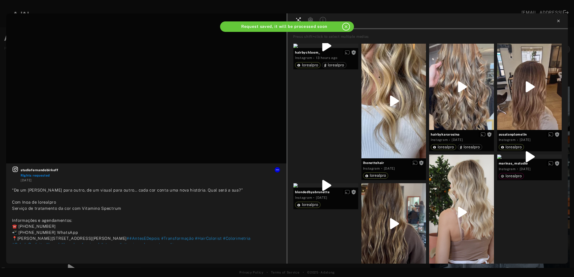
click at [558, 21] on icon at bounding box center [558, 21] width 4 height 4
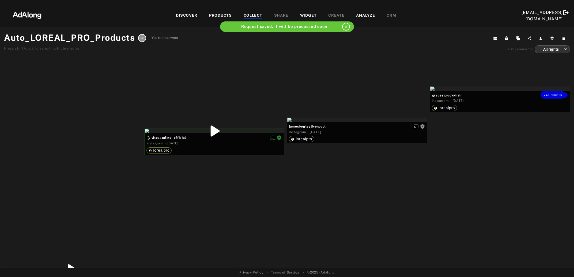
scroll to position [7245, 0]
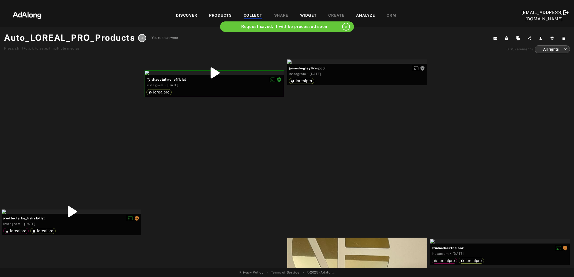
click at [471, 33] on div "Get rights" at bounding box center [500, 30] width 140 height 4
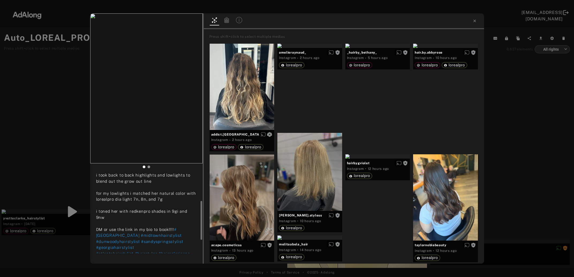
scroll to position [85, 0]
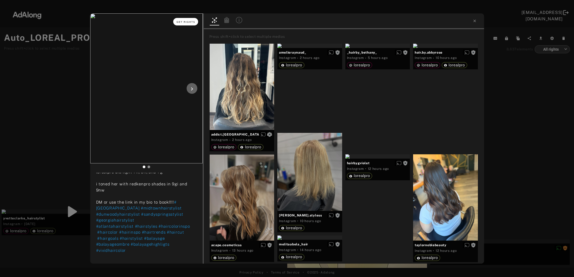
click at [188, 22] on span "Get rights" at bounding box center [185, 22] width 19 height 3
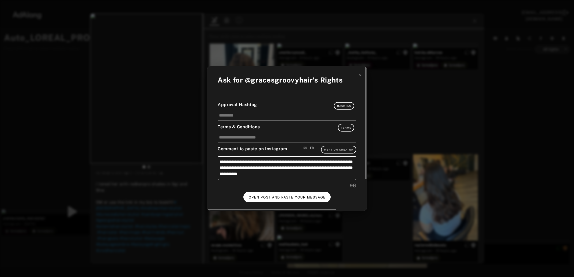
click at [299, 195] on span "OPEN POST AND PASTE YOUR MESSAGE" at bounding box center [287, 197] width 77 height 4
click at [293, 194] on button "DONE" at bounding box center [286, 197] width 21 height 10
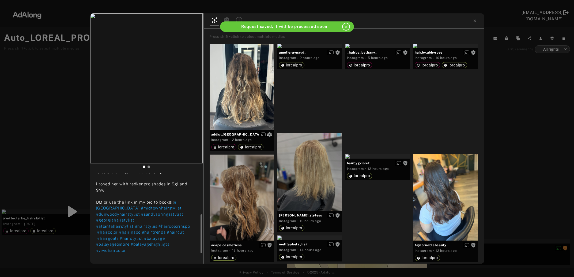
scroll to position [85, 0]
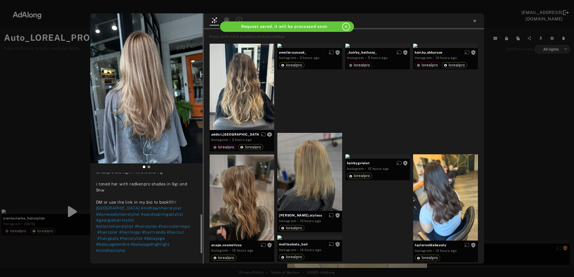
click at [475, 20] on icon at bounding box center [474, 21] width 2 height 2
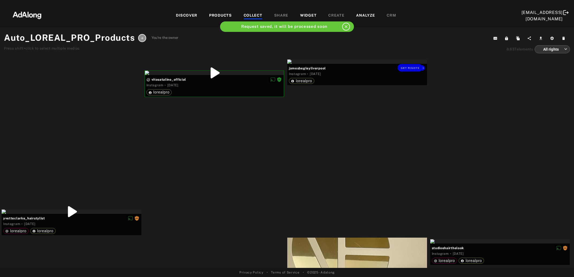
click at [352, 64] on div "Get rights" at bounding box center [357, 61] width 140 height 4
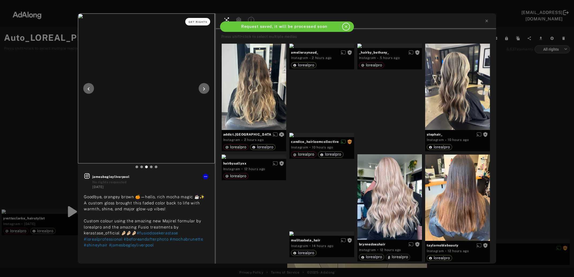
click at [197, 21] on span "Get rights" at bounding box center [197, 22] width 19 height 3
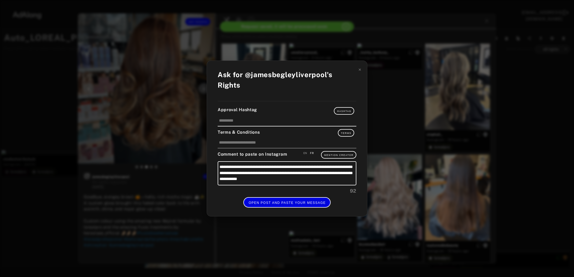
click at [290, 197] on button "OPEN POST AND PASTE YOUR MESSAGE" at bounding box center [286, 202] width 87 height 10
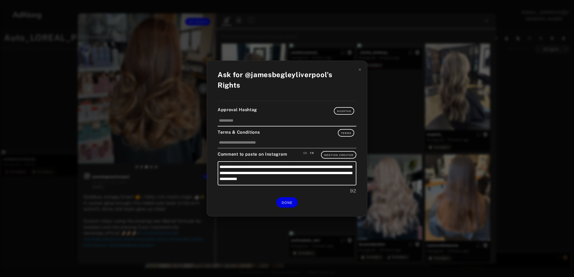
scroll to position [7245, 0]
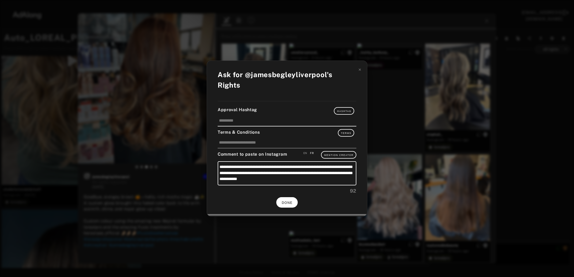
click at [289, 197] on button "DONE" at bounding box center [286, 202] width 21 height 10
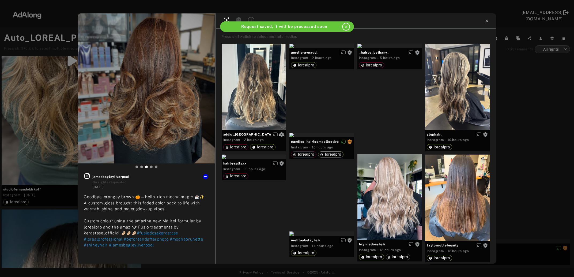
scroll to position [7245, 0]
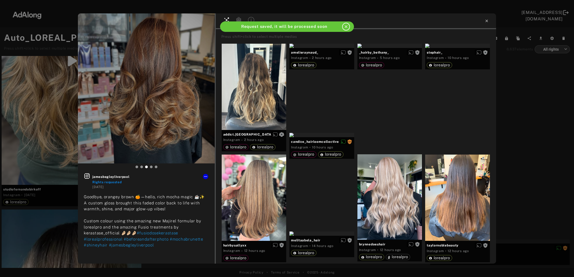
click at [487, 21] on icon at bounding box center [486, 21] width 2 height 2
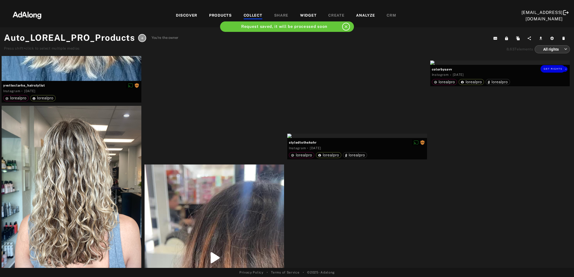
scroll to position [7708, 0]
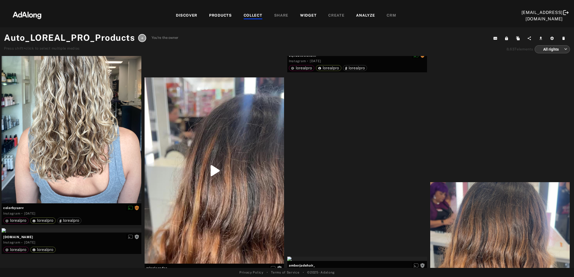
click at [182, 14] on div "DISCOVER" at bounding box center [186, 16] width 21 height 6
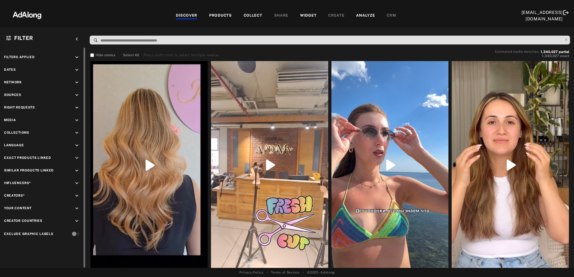
click at [77, 106] on icon "keyboard_arrow_down" at bounding box center [77, 108] width 6 height 6
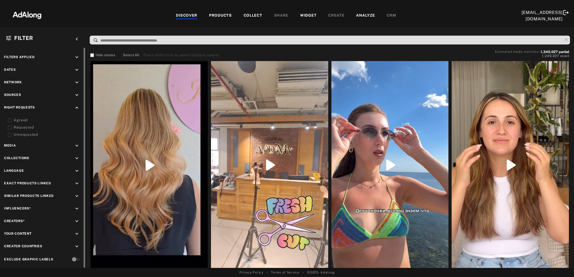
click at [10, 120] on icon at bounding box center [10, 120] width 4 height 4
click at [10, 128] on icon at bounding box center [10, 127] width 4 height 4
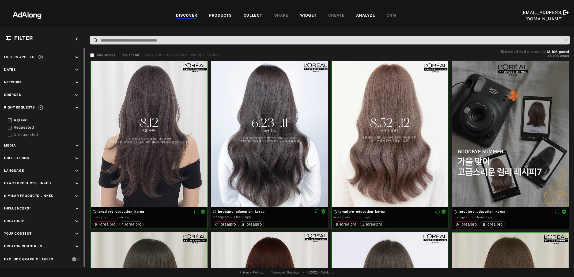
click at [11, 125] on div at bounding box center [10, 127] width 4 height 6
click at [75, 207] on icon "keyboard_arrow_down" at bounding box center [77, 208] width 6 height 6
click at [65, 219] on div "EXCLUSION" at bounding box center [61, 221] width 20 height 6
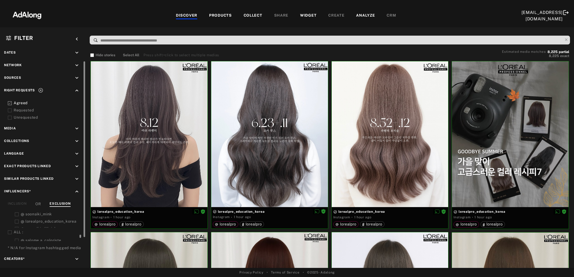
scroll to position [233, 0]
drag, startPoint x: 81, startPoint y: 223, endPoint x: 82, endPoint y: 235, distance: 12.4
click at [82, 235] on div "Filters applied keyboard_arrow_down Dates keyboard_arrow_down Network keyboard_…" at bounding box center [43, 158] width 86 height 220
click at [9, 220] on icon at bounding box center [10, 222] width 4 height 4
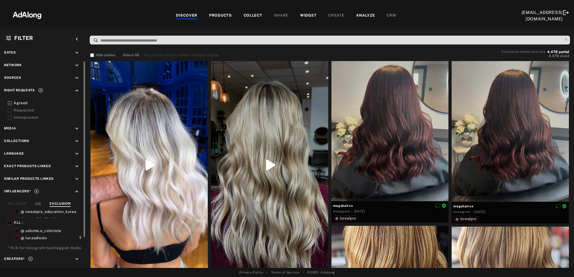
click at [252, 17] on div "COLLECT" at bounding box center [252, 16] width 19 height 6
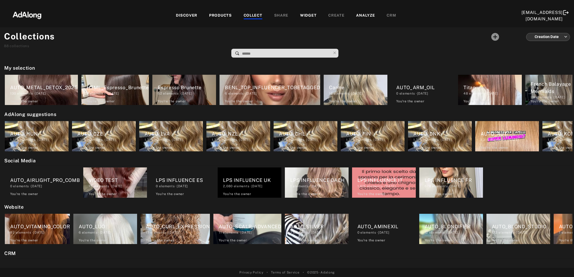
click at [269, 51] on input at bounding box center [285, 53] width 89 height 7
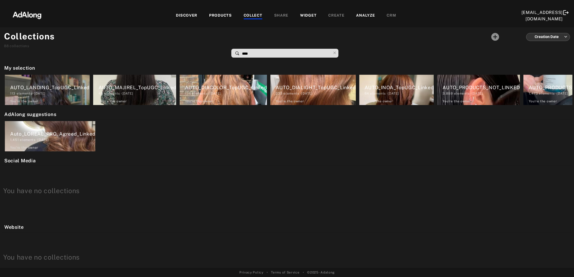
type input "****"
click at [185, 16] on div "DISCOVER" at bounding box center [186, 16] width 21 height 6
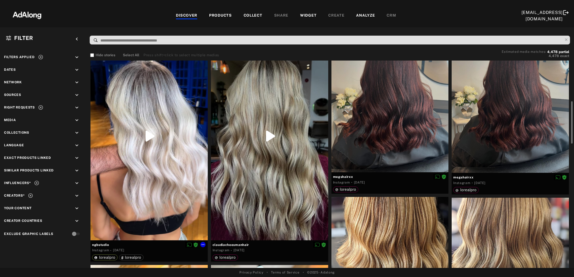
scroll to position [58, 0]
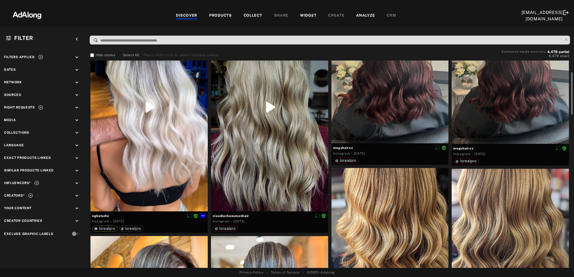
click at [147, 111] on div at bounding box center [148, 107] width 117 height 208
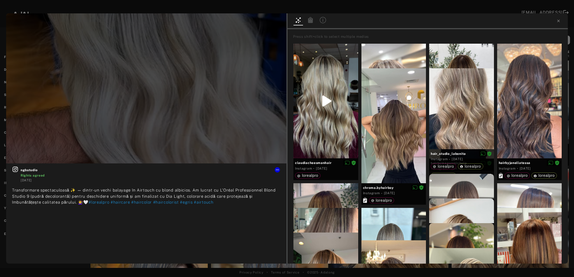
click at [309, 20] on icon at bounding box center [310, 20] width 5 height 6
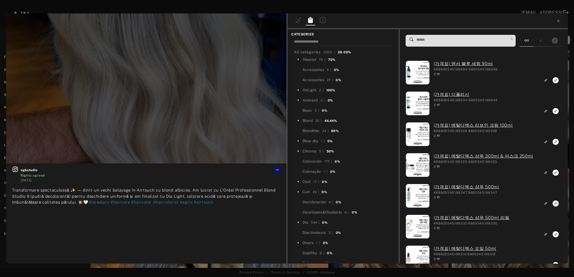
click at [143, 98] on div at bounding box center [146, 88] width 280 height 150
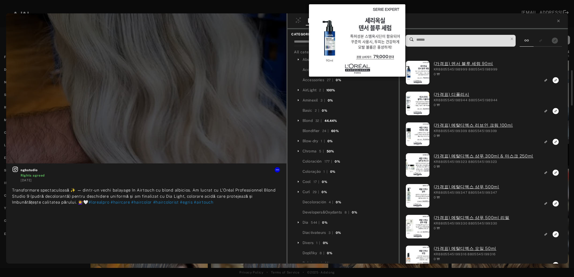
scroll to position [58, 0]
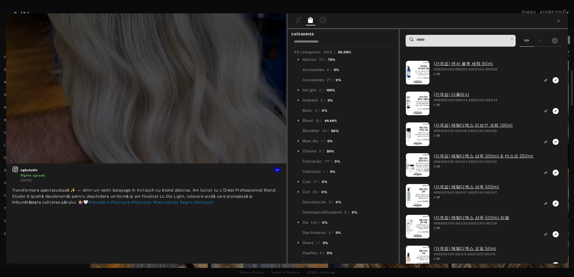
click at [428, 39] on input at bounding box center [462, 39] width 92 height 7
drag, startPoint x: 260, startPoint y: 189, endPoint x: 28, endPoint y: 198, distance: 231.9
click at [28, 198] on span "Transformare spectaculoasă ✨ — dintr-un vechi balayage în Airtouch cu blond alb…" at bounding box center [144, 196] width 264 height 17
copy span "Blond Studio 9"
click at [434, 39] on input at bounding box center [462, 39] width 92 height 7
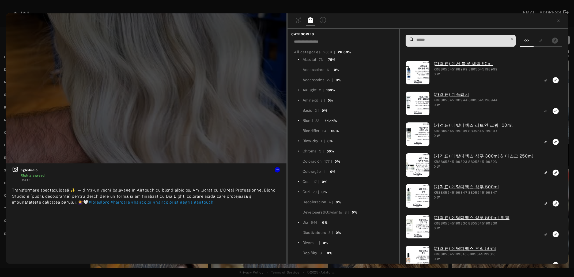
paste input "**********"
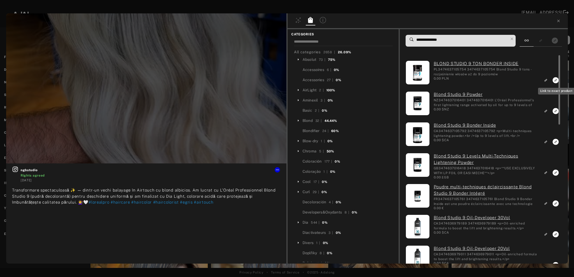
click at [555, 82] on rect "Link to exact product" at bounding box center [555, 80] width 7 height 7
click at [555, 111] on icon "Link to exact product" at bounding box center [555, 111] width 6 height 6
click at [556, 143] on div at bounding box center [558, 159] width 4 height 208
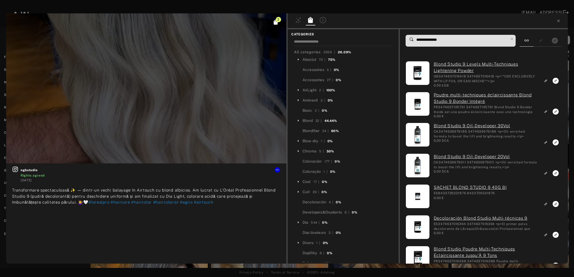
scroll to position [0, 0]
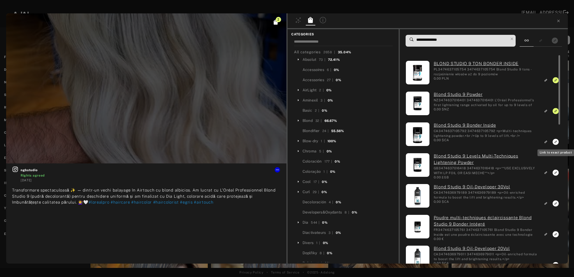
click at [554, 143] on icon "Link to exact product" at bounding box center [555, 142] width 6 height 6
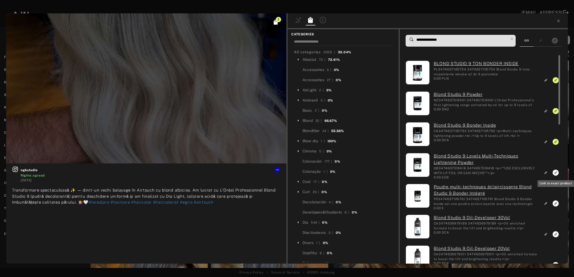
click at [555, 172] on icon "Link to exact product" at bounding box center [555, 172] width 6 height 6
click at [554, 202] on icon "Link to exact product" at bounding box center [555, 203] width 6 height 6
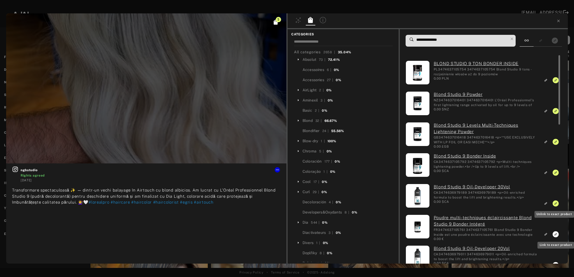
click at [554, 83] on icon "Unlink to exact product" at bounding box center [555, 80] width 6 height 6
click at [554, 206] on icon "Link to exact product" at bounding box center [555, 203] width 6 height 6
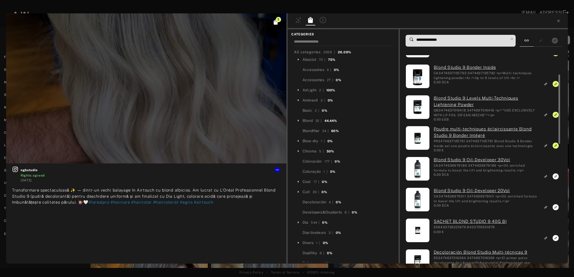
scroll to position [87, 0]
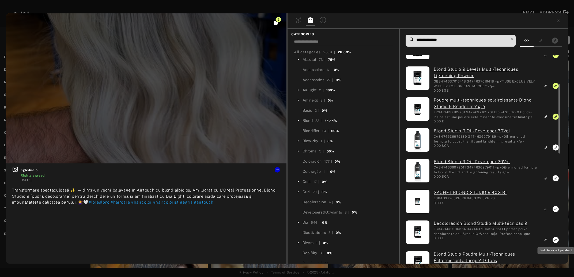
click at [555, 150] on icon "Link to exact product" at bounding box center [555, 147] width 6 height 6
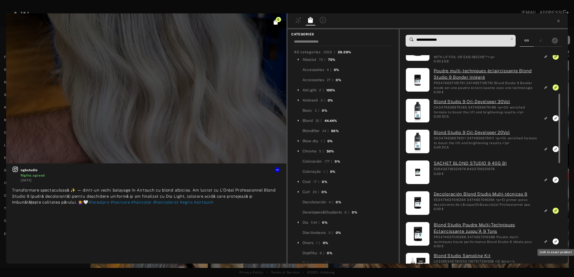
click at [554, 121] on icon "Link to exact product" at bounding box center [555, 118] width 6 height 6
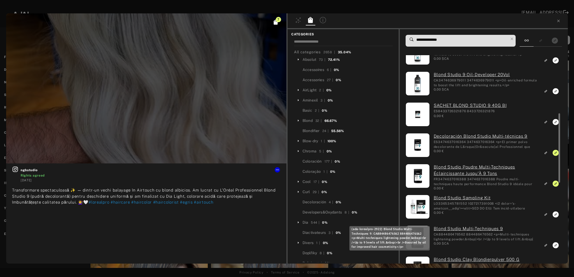
scroll to position [203, 0]
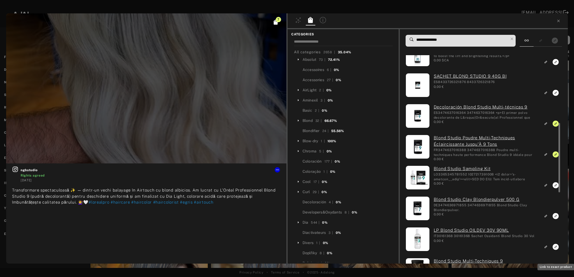
click at [554, 34] on icon "Link to exact product" at bounding box center [555, 31] width 6 height 6
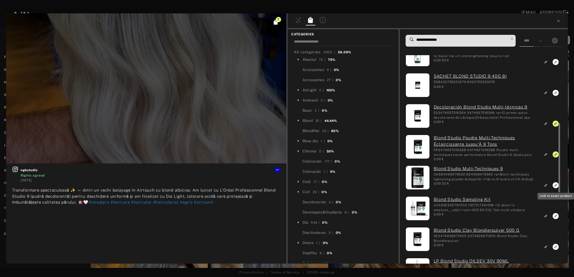
click at [556, 185] on rect "Link to exact product" at bounding box center [555, 185] width 7 height 7
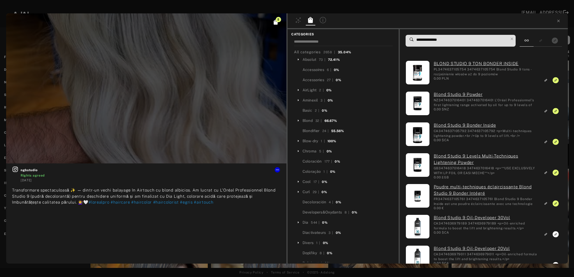
scroll to position [58, 0]
drag, startPoint x: 441, startPoint y: 40, endPoint x: 408, endPoint y: 46, distance: 33.4
click at [416, 43] on input "**********" at bounding box center [462, 39] width 92 height 7
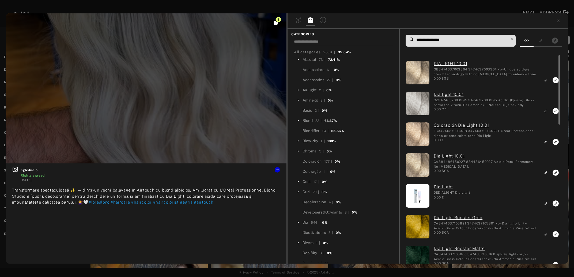
type input "**********"
click at [555, 80] on icon "Link to exact product" at bounding box center [555, 80] width 6 height 6
click at [555, 110] on icon "Link to exact product" at bounding box center [555, 111] width 6 height 6
click at [556, 141] on rect "Link to exact product" at bounding box center [555, 141] width 7 height 7
click at [555, 172] on icon "Link to exact product" at bounding box center [555, 172] width 6 height 6
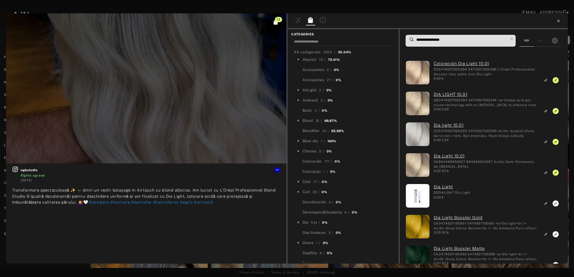
click at [557, 21] on icon at bounding box center [558, 21] width 4 height 4
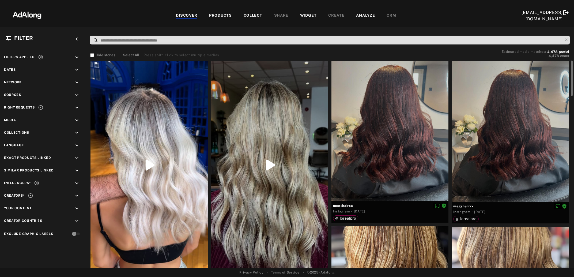
click at [256, 175] on div at bounding box center [269, 165] width 117 height 208
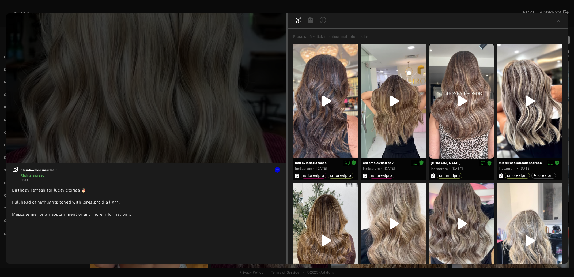
click at [309, 21] on icon at bounding box center [310, 20] width 5 height 6
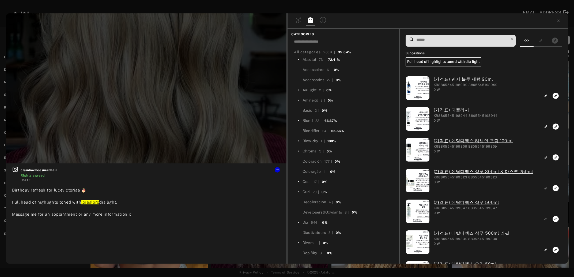
click at [447, 39] on input at bounding box center [462, 39] width 92 height 7
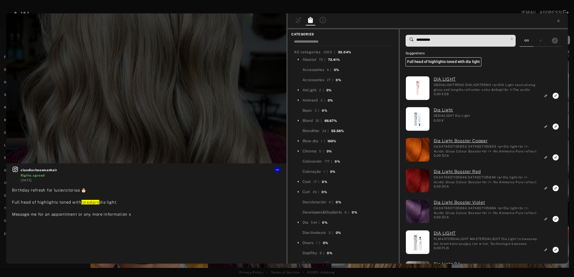
click at [145, 117] on div at bounding box center [146, 88] width 280 height 150
click at [17, 170] on icon at bounding box center [15, 169] width 6 height 6
click at [430, 41] on input "**********" at bounding box center [462, 39] width 92 height 7
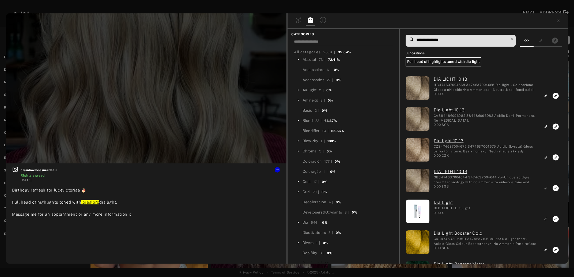
type input "**********"
drag, startPoint x: 554, startPoint y: 96, endPoint x: 554, endPoint y: 100, distance: 4.0
click at [554, 95] on icon "Link to exact product" at bounding box center [555, 96] width 6 height 6
click at [555, 127] on rect "Link to exact product" at bounding box center [555, 126] width 7 height 7
click at [555, 129] on icon "Link to exact product" at bounding box center [555, 126] width 6 height 6
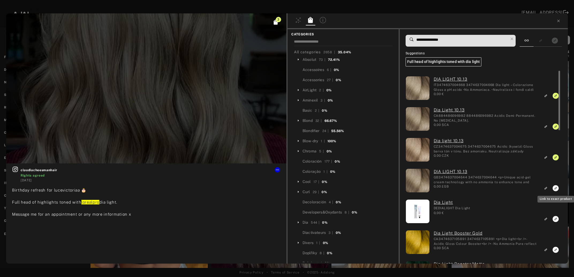
click at [555, 187] on icon "Link to exact product" at bounding box center [555, 188] width 6 height 6
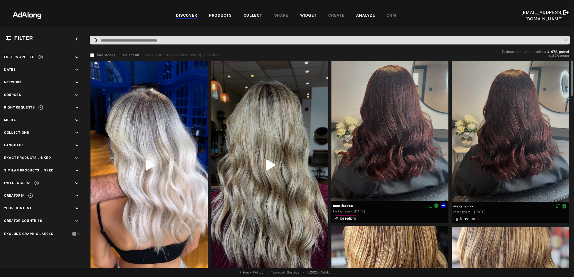
click at [416, 130] on div at bounding box center [389, 131] width 117 height 140
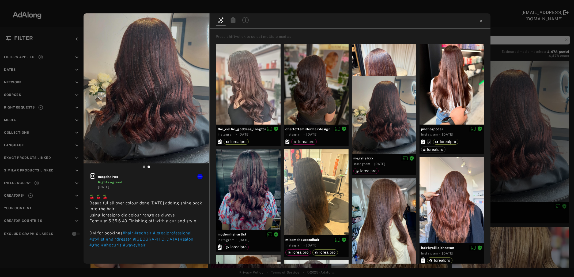
click at [235, 19] on icon at bounding box center [232, 20] width 5 height 6
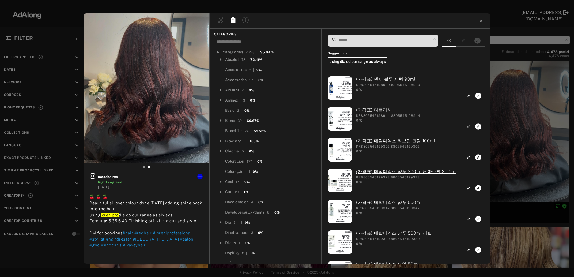
click at [355, 40] on input at bounding box center [384, 39] width 92 height 7
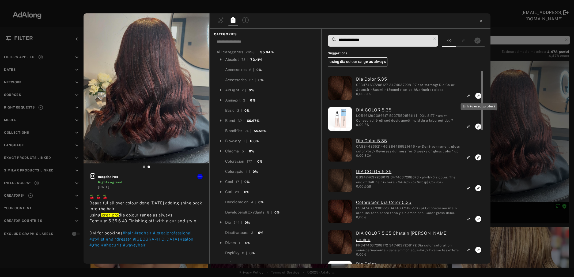
type input "**********"
click at [477, 96] on icon "Link to exact product" at bounding box center [478, 96] width 6 height 6
click at [478, 129] on icon "Link to exact product" at bounding box center [478, 126] width 6 height 6
click at [478, 189] on rect "Link to exact product" at bounding box center [478, 188] width 7 height 7
click at [477, 129] on icon "Link to exact product" at bounding box center [478, 126] width 6 height 6
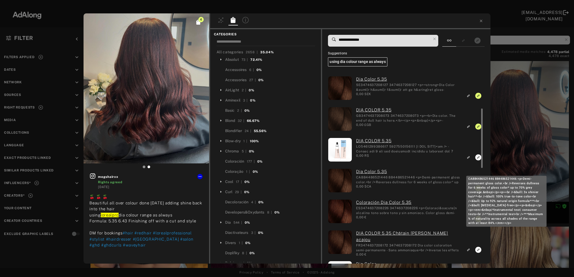
scroll to position [29, 0]
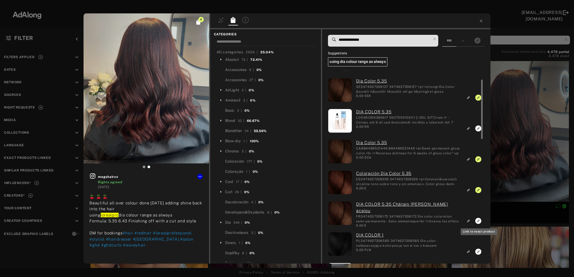
click at [477, 131] on icon "Link to exact product" at bounding box center [478, 128] width 6 height 6
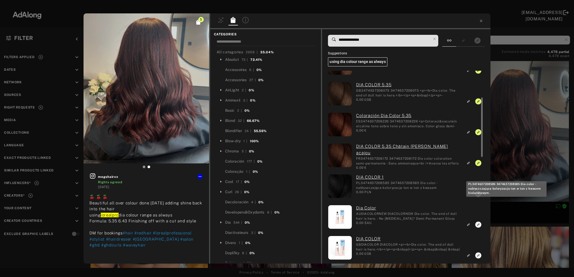
scroll to position [0, 0]
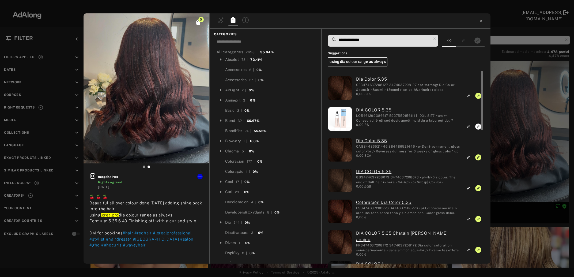
click at [529, 141] on div "5 megshairxx Rights agreed [DATE] 🍒 🍒 🍒 Beautiful all over colour done [DATE] a…" at bounding box center [287, 138] width 574 height 277
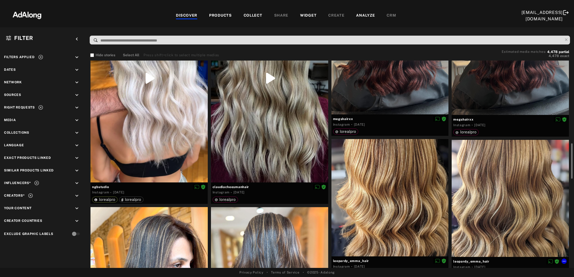
scroll to position [145, 0]
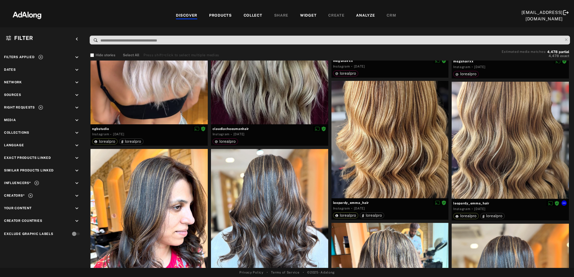
click at [529, 141] on div at bounding box center [509, 140] width 117 height 117
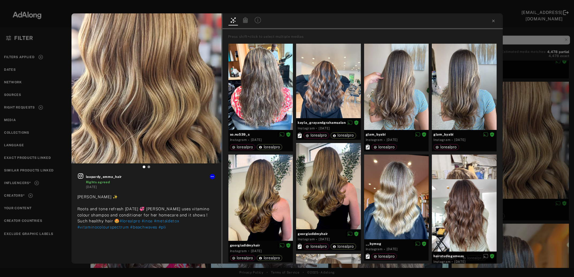
click at [243, 20] on icon at bounding box center [245, 20] width 5 height 6
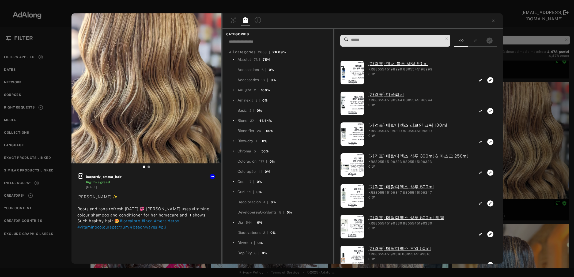
click at [267, 41] on input at bounding box center [278, 42] width 99 height 7
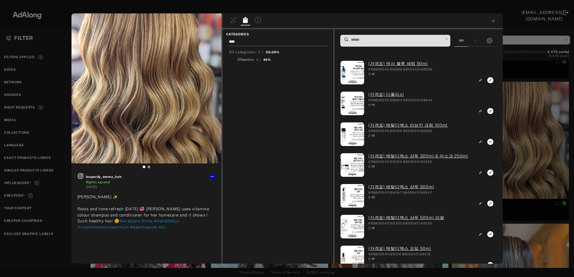
type input "****"
click at [248, 60] on span "mino" at bounding box center [249, 59] width 9 height 4
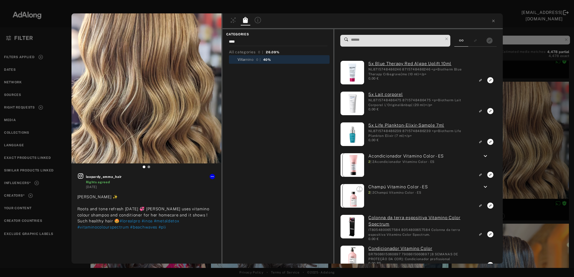
click at [374, 40] on input at bounding box center [396, 39] width 92 height 7
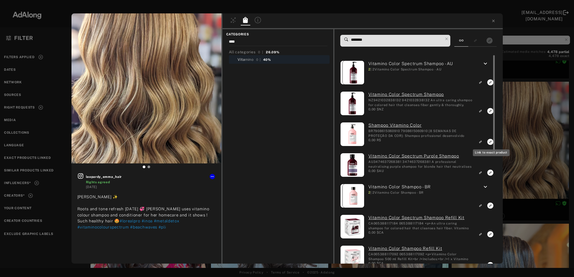
type input "********"
click at [489, 114] on icon "Link to exact product" at bounding box center [490, 111] width 6 height 6
click at [489, 85] on icon "Link to exact product" at bounding box center [490, 82] width 6 height 6
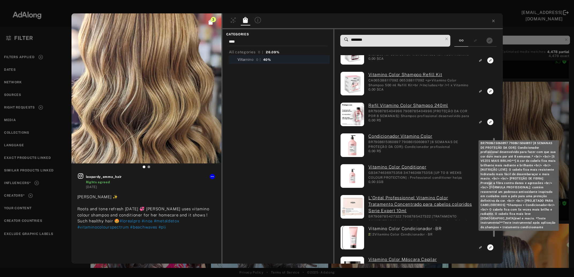
scroll to position [174, 0]
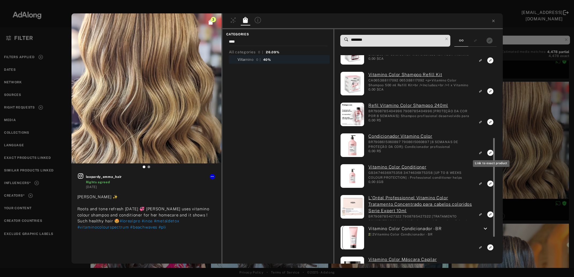
click at [490, 184] on rect "Link to exact product" at bounding box center [490, 183] width 7 height 7
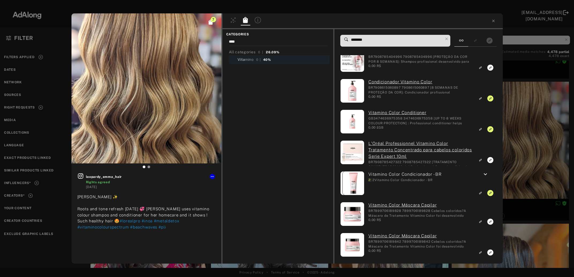
drag, startPoint x: 369, startPoint y: 40, endPoint x: 349, endPoint y: 43, distance: 20.0
click at [350, 43] on input "********" at bounding box center [396, 39] width 92 height 7
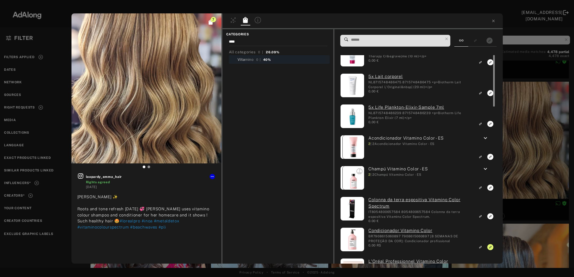
scroll to position [0, 0]
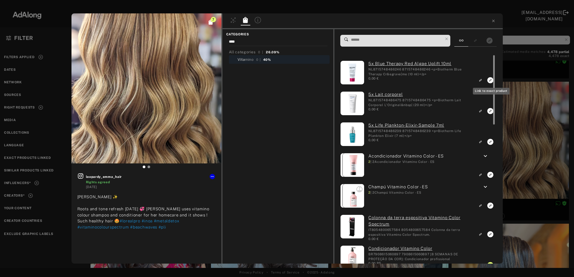
drag, startPoint x: 493, startPoint y: 167, endPoint x: 489, endPoint y: 78, distance: 89.7
click at [489, 78] on div "5x Blue Therapy Red Algae Uplift 10ml NL8715748486246 8715748486246 <p>Biotherm…" at bounding box center [417, 159] width 155 height 208
click at [490, 83] on icon "Link to exact product" at bounding box center [490, 80] width 6 height 6
click at [489, 83] on icon "Link to exact product" at bounding box center [490, 80] width 6 height 6
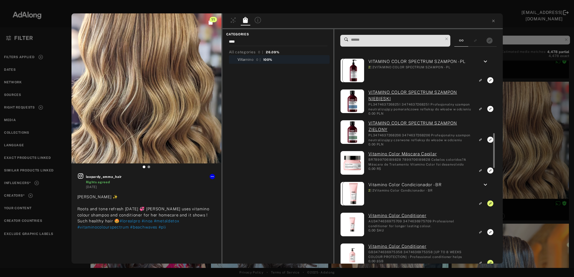
scroll to position [493, 0]
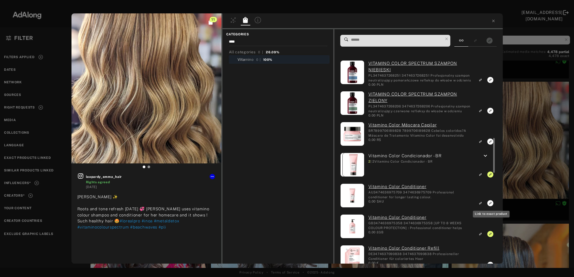
click at [488, 205] on rect "Link to exact product" at bounding box center [490, 203] width 7 height 7
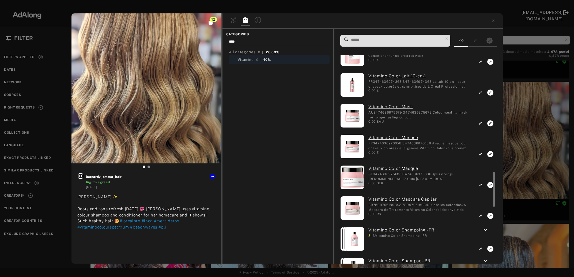
scroll to position [724, 0]
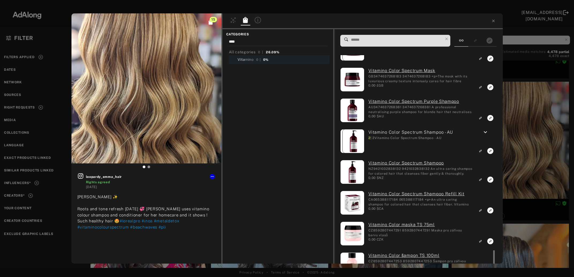
scroll to position [1121, 0]
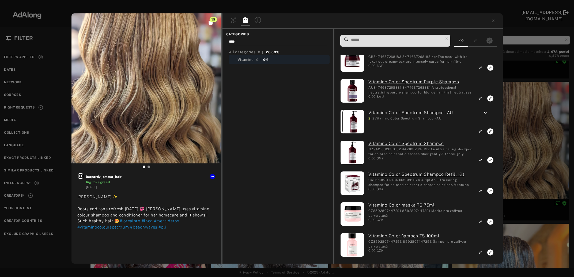
click at [524, 155] on div "15 leopardy_emma_hair Rights agreed 5 days ago Amanda ✨ Roots and tone refresh …" at bounding box center [287, 138] width 574 height 277
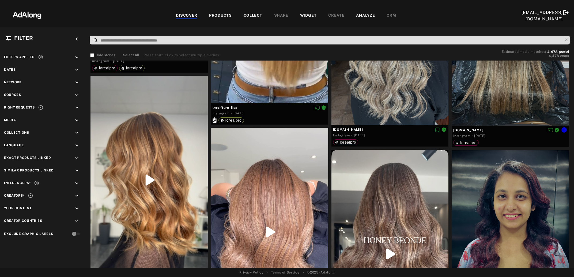
scroll to position [435, 0]
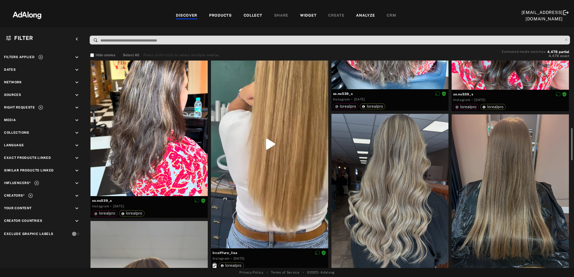
click at [407, 184] on div at bounding box center [389, 192] width 117 height 156
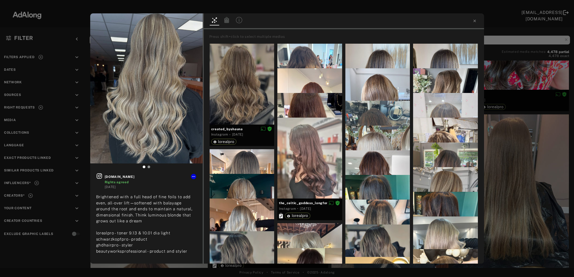
click at [225, 20] on icon at bounding box center [226, 20] width 5 height 6
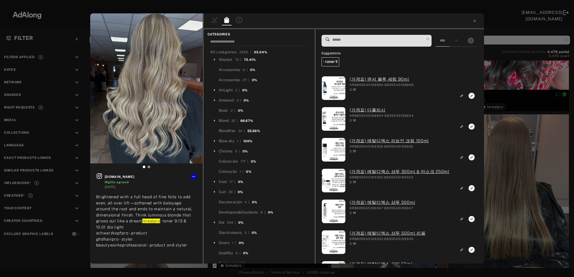
click at [353, 41] on input at bounding box center [378, 39] width 92 height 7
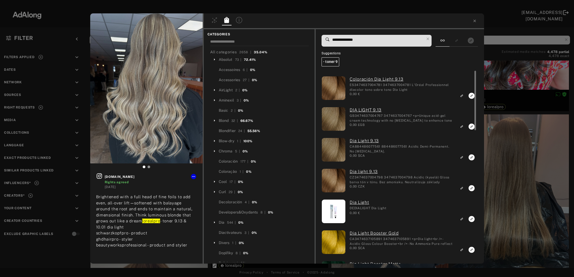
click at [471, 95] on icon "Link to exact product" at bounding box center [471, 96] width 6 height 6
click at [470, 128] on icon "Link to exact product" at bounding box center [471, 126] width 6 height 6
click at [472, 157] on icon "Link to exact product" at bounding box center [471, 157] width 6 height 6
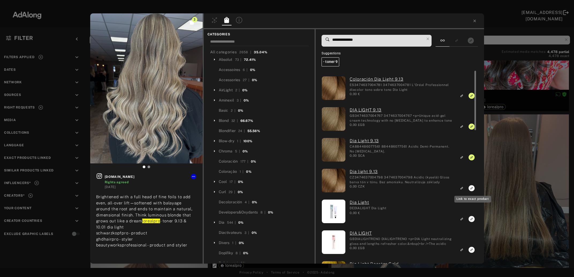
click at [471, 187] on icon "Link to exact product" at bounding box center [471, 188] width 6 height 6
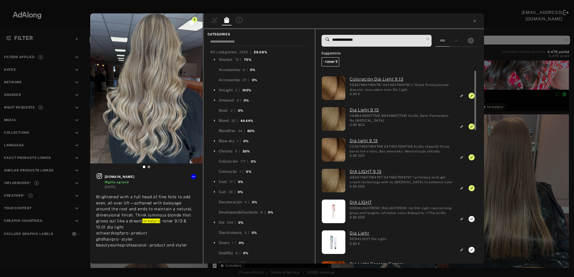
drag, startPoint x: 347, startPoint y: 39, endPoint x: 354, endPoint y: 40, distance: 6.5
click at [354, 40] on input "**********" at bounding box center [378, 39] width 92 height 7
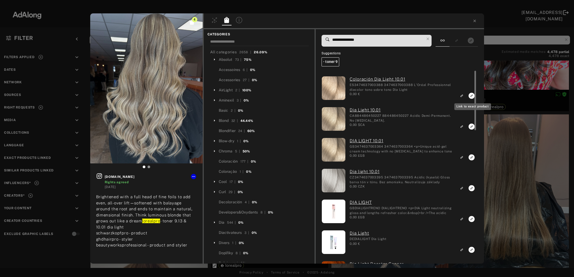
type input "**********"
click at [470, 97] on icon "Link to exact product" at bounding box center [471, 96] width 6 height 6
click at [470, 128] on icon "Link to exact product" at bounding box center [471, 126] width 6 height 6
click at [471, 159] on icon "Link to exact product" at bounding box center [471, 157] width 6 height 6
click at [471, 99] on icon "Unlink to exact product" at bounding box center [471, 96] width 6 height 6
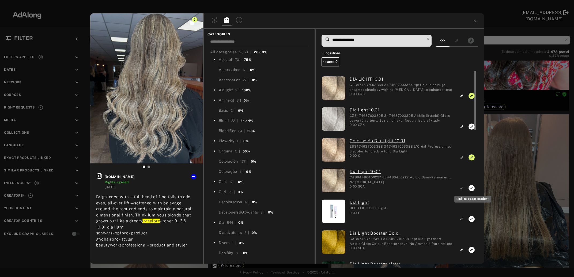
click at [471, 129] on icon "Link to exact product" at bounding box center [471, 126] width 6 height 6
click at [471, 126] on icon "Link to exact product" at bounding box center [471, 126] width 6 height 6
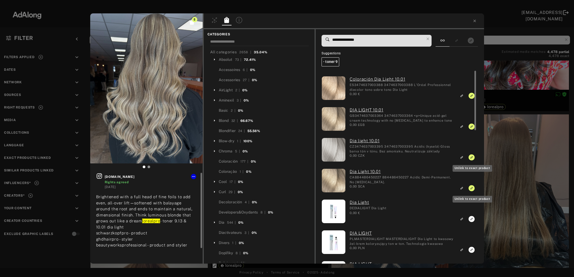
scroll to position [5, 0]
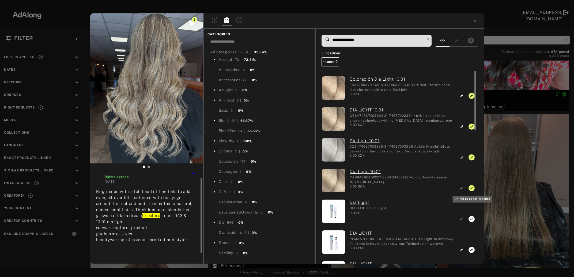
click at [523, 160] on div "8 maciejane.hair Rights agreed 1 week ago Brightened with a full head of fine f…" at bounding box center [287, 138] width 574 height 277
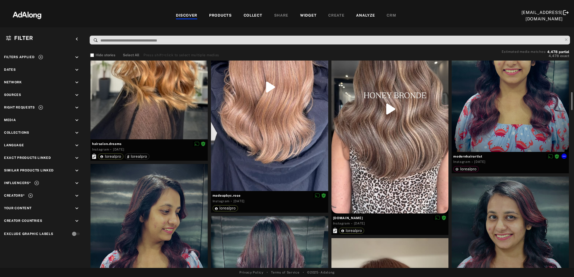
scroll to position [695, 0]
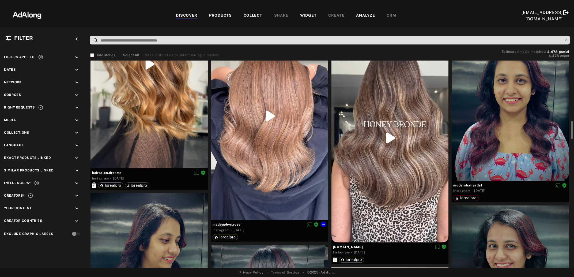
click at [258, 179] on div at bounding box center [269, 116] width 117 height 208
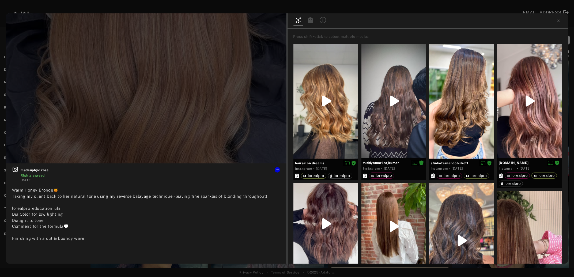
click at [310, 23] on icon at bounding box center [310, 20] width 5 height 6
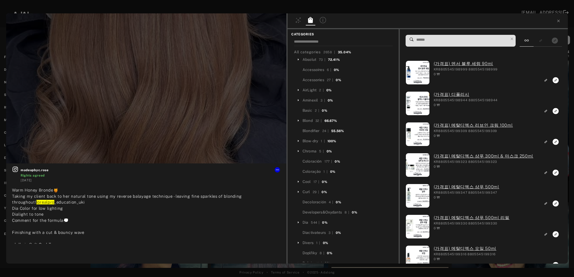
click at [417, 40] on input at bounding box center [462, 39] width 92 height 7
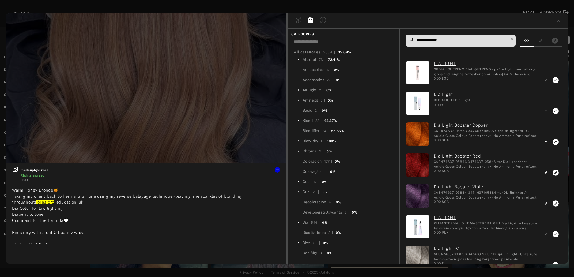
click at [436, 40] on input "**********" at bounding box center [462, 39] width 92 height 7
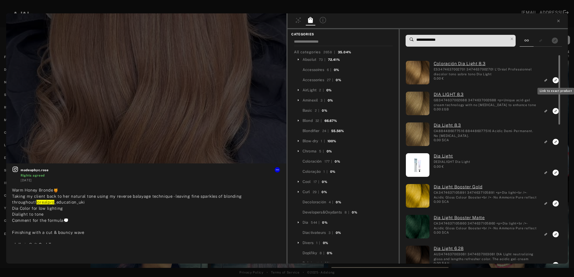
click at [556, 80] on icon "Link to exact product" at bounding box center [555, 80] width 6 height 6
click at [555, 111] on rect "Link to exact product" at bounding box center [555, 111] width 7 height 7
click at [556, 142] on rect "Link to exact product" at bounding box center [555, 141] width 7 height 7
click at [433, 41] on input "**********" at bounding box center [462, 39] width 92 height 7
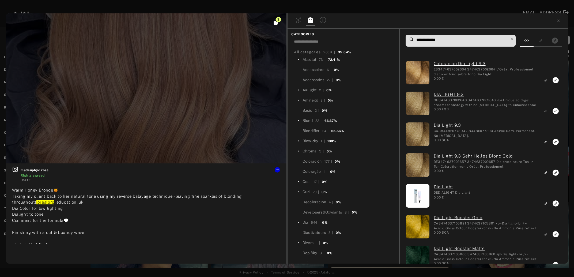
click at [555, 82] on icon "Link to exact product" at bounding box center [555, 80] width 6 height 6
click at [554, 112] on icon "Link to exact product" at bounding box center [555, 111] width 6 height 6
click at [555, 143] on icon "Link to exact product" at bounding box center [555, 142] width 6 height 6
click at [555, 172] on icon "Link to exact product" at bounding box center [555, 172] width 6 height 6
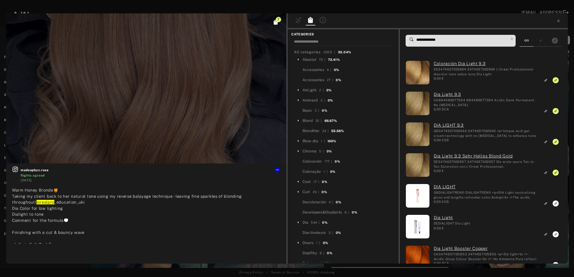
drag, startPoint x: 436, startPoint y: 39, endPoint x: 394, endPoint y: 39, distance: 42.3
click at [416, 39] on input "**********" at bounding box center [462, 39] width 92 height 7
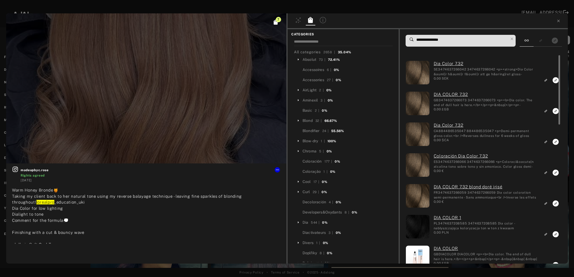
click at [553, 80] on icon "Link to exact product" at bounding box center [555, 80] width 6 height 6
click at [554, 110] on icon "Link to exact product" at bounding box center [555, 111] width 6 height 6
click at [556, 143] on icon "Link to exact product" at bounding box center [555, 142] width 6 height 6
click at [555, 173] on rect "Link to exact product" at bounding box center [555, 172] width 7 height 7
click at [554, 202] on icon "Link to exact product" at bounding box center [555, 203] width 6 height 6
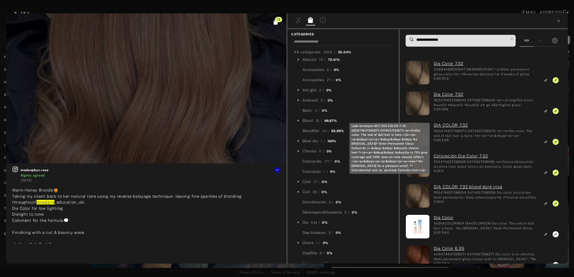
drag, startPoint x: 435, startPoint y: 40, endPoint x: 439, endPoint y: 41, distance: 4.4
click at [439, 41] on input "**********" at bounding box center [462, 39] width 92 height 7
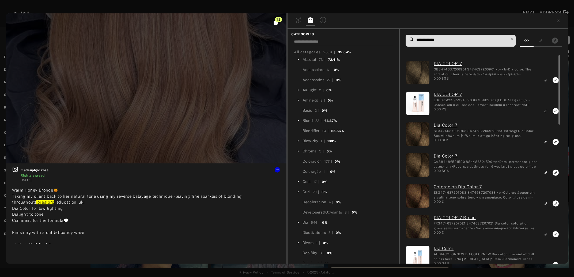
type input "**********"
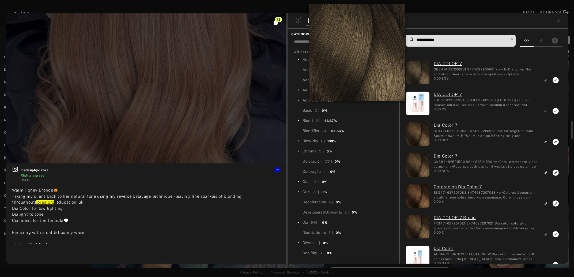
scroll to position [695, 0]
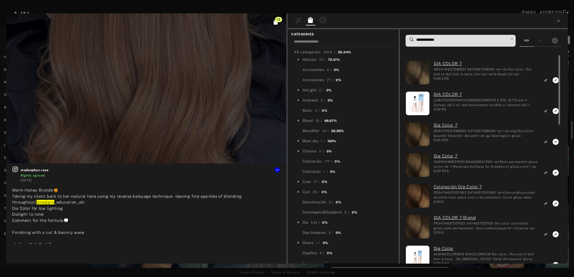
click at [555, 80] on icon "Link to exact product" at bounding box center [555, 80] width 6 height 6
click at [555, 142] on rect "Link to exact product" at bounding box center [555, 141] width 7 height 7
click at [554, 114] on icon "Link to exact product" at bounding box center [555, 111] width 6 height 6
click at [555, 114] on icon "Link to exact product" at bounding box center [555, 111] width 6 height 6
click at [555, 83] on icon "Unlink to exact product" at bounding box center [555, 80] width 6 height 6
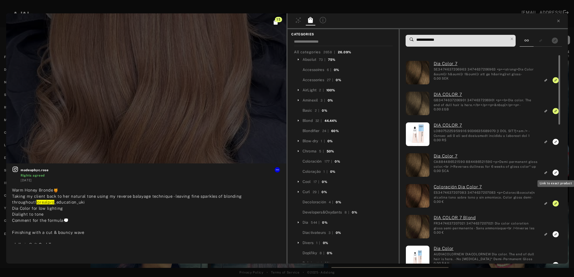
click at [555, 145] on icon "Link to exact product" at bounding box center [555, 142] width 6 height 6
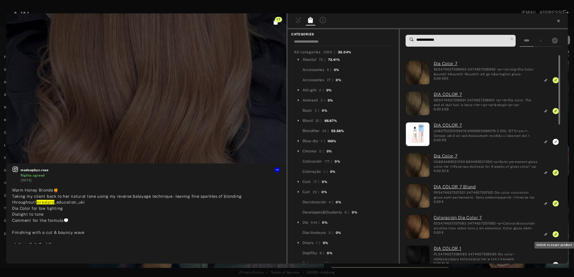
click at [557, 22] on icon at bounding box center [558, 21] width 4 height 4
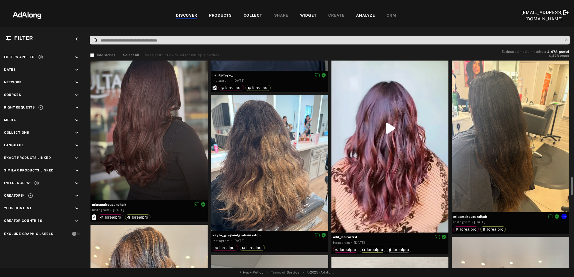
scroll to position [1362, 0]
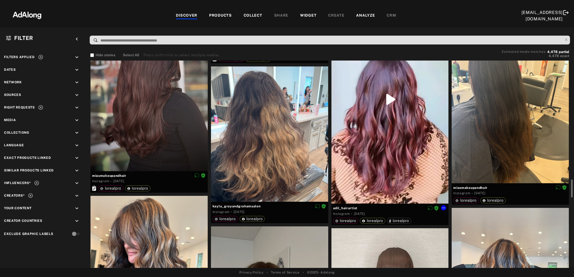
click at [395, 156] on div at bounding box center [389, 99] width 117 height 208
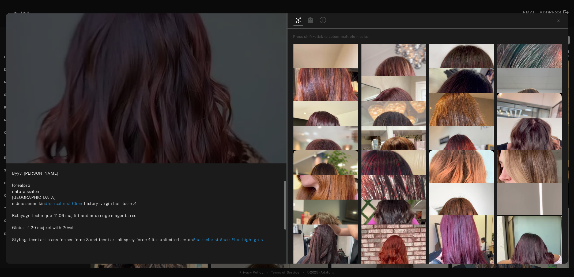
scroll to position [52, 0]
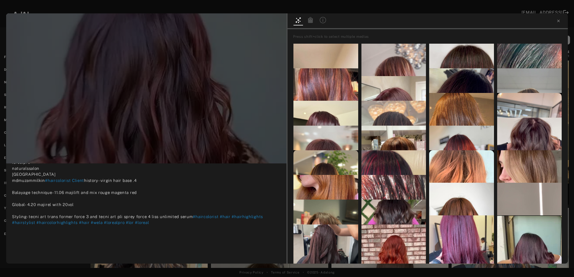
click at [310, 23] on icon at bounding box center [310, 20] width 5 height 6
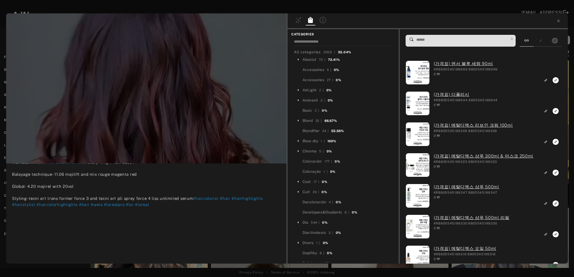
click at [430, 41] on input at bounding box center [462, 39] width 92 height 7
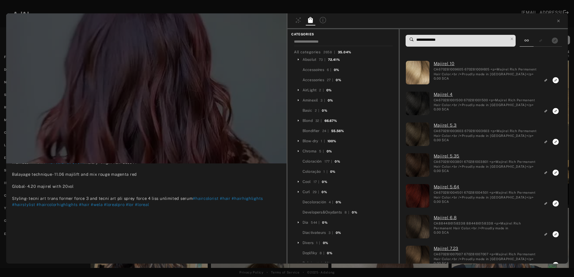
click at [432, 39] on input "**********" at bounding box center [462, 39] width 92 height 7
drag, startPoint x: 429, startPoint y: 39, endPoint x: 436, endPoint y: 39, distance: 7.0
click at [436, 39] on input "**********" at bounding box center [462, 39] width 92 height 7
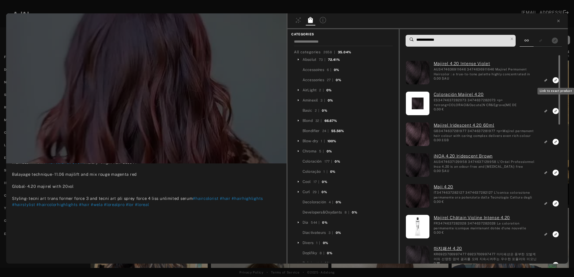
click at [554, 81] on icon "Link to exact product" at bounding box center [555, 80] width 6 height 6
click at [556, 110] on icon "Link to exact product" at bounding box center [555, 111] width 6 height 6
click at [554, 141] on icon "Link to exact product" at bounding box center [555, 142] width 6 height 6
click at [554, 176] on icon "Link to exact product" at bounding box center [555, 172] width 6 height 6
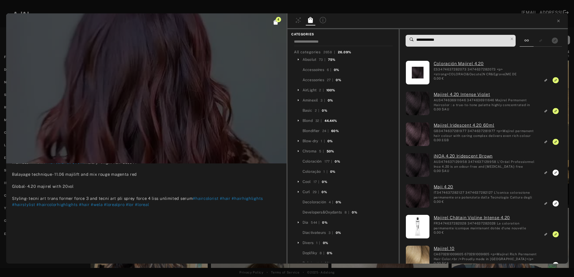
drag, startPoint x: 430, startPoint y: 39, endPoint x: 436, endPoint y: 40, distance: 5.9
click at [436, 40] on input "**********" at bounding box center [462, 39] width 92 height 7
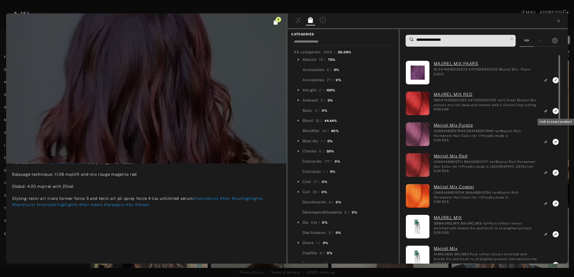
type input "**********"
click at [555, 83] on icon "Link to exact product" at bounding box center [555, 80] width 6 height 6
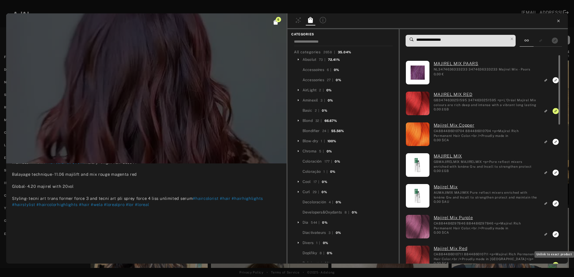
click at [558, 21] on icon at bounding box center [558, 21] width 2 height 2
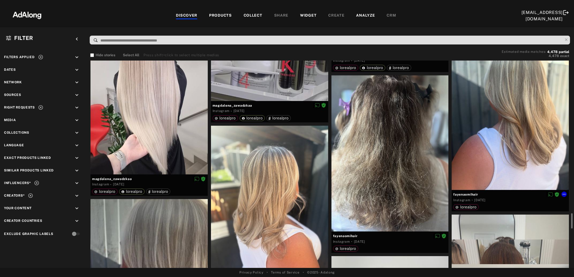
scroll to position [2086, 0]
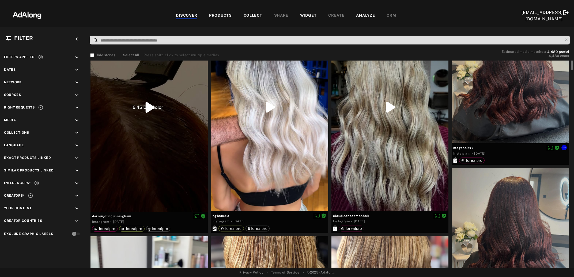
scroll to position [87, 0]
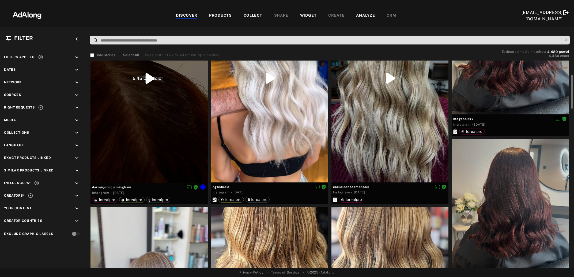
click at [133, 139] on div at bounding box center [148, 78] width 117 height 208
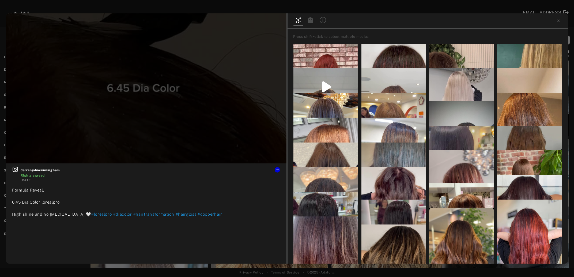
click at [310, 19] on icon at bounding box center [310, 20] width 6 height 6
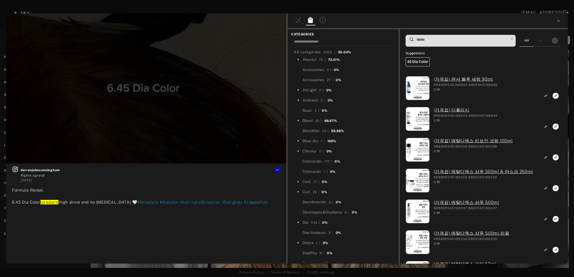
click at [428, 40] on input at bounding box center [462, 39] width 92 height 7
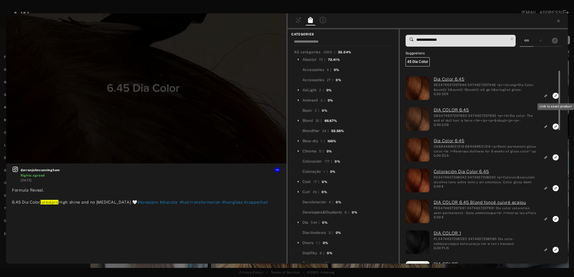
type input "**********"
click at [555, 98] on icon "Link to exact product" at bounding box center [555, 96] width 6 height 6
click at [555, 126] on icon "Link to exact product" at bounding box center [555, 126] width 6 height 6
click at [554, 156] on icon "Link to exact product" at bounding box center [555, 157] width 6 height 6
click at [554, 188] on icon "Link to exact product" at bounding box center [555, 188] width 6 height 6
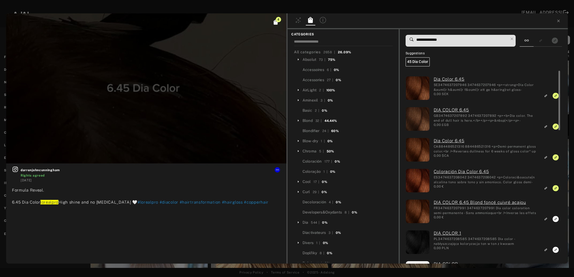
click at [553, 219] on icon "Link to exact product" at bounding box center [555, 218] width 7 height 7
click at [557, 21] on icon at bounding box center [558, 21] width 4 height 4
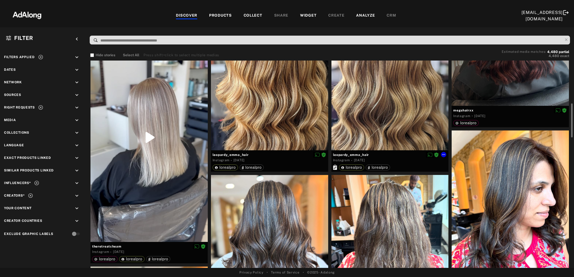
scroll to position [290, 0]
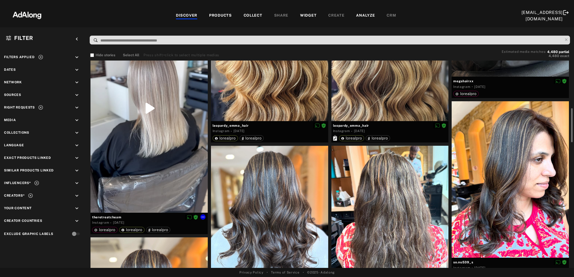
click at [148, 162] on div at bounding box center [148, 108] width 117 height 208
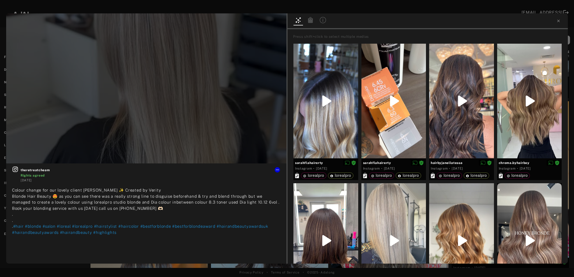
click at [309, 21] on icon at bounding box center [310, 20] width 5 height 6
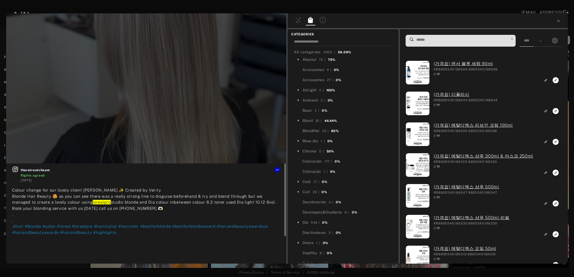
click at [129, 202] on span "lorealpro studio blonde and Dia colour inbetween colour 8.3 toner used Dia ligh…" at bounding box center [144, 214] width 265 height 29
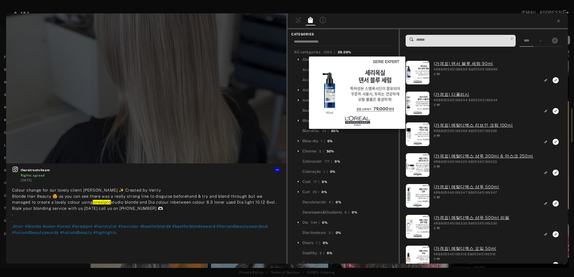
scroll to position [290, 0]
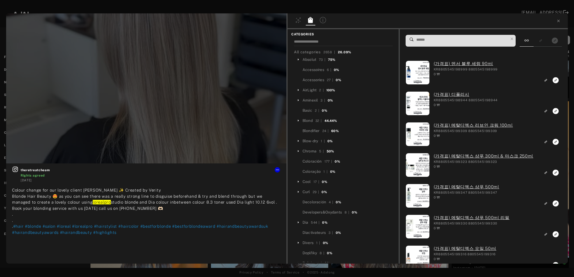
click at [442, 39] on input at bounding box center [462, 39] width 92 height 7
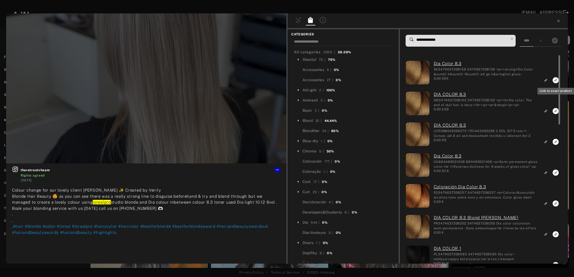
click at [554, 80] on icon "Link to exact product" at bounding box center [555, 80] width 6 height 6
click at [555, 112] on icon "Link to exact product" at bounding box center [555, 111] width 6 height 6
click at [555, 141] on icon "Link to exact product" at bounding box center [555, 142] width 6 height 6
click at [555, 172] on icon "Link to exact product" at bounding box center [555, 172] width 6 height 6
click at [555, 204] on icon "Link to exact product" at bounding box center [555, 203] width 6 height 6
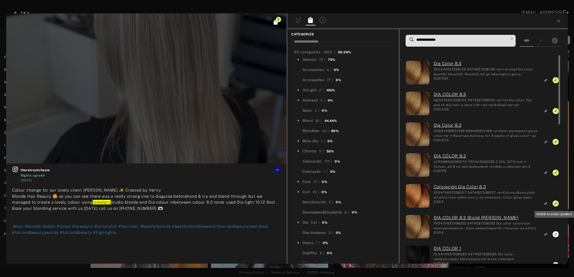
click at [555, 233] on icon "Link to exact product" at bounding box center [555, 234] width 6 height 6
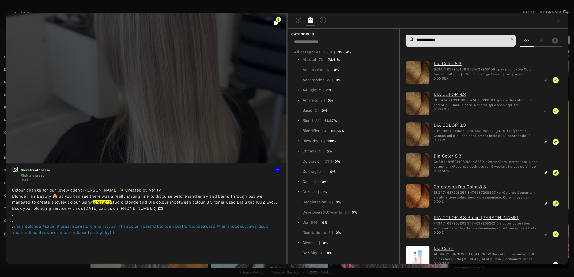
drag, startPoint x: 422, startPoint y: 39, endPoint x: 437, endPoint y: 41, distance: 15.6
click at [437, 41] on input "**********" at bounding box center [462, 39] width 92 height 7
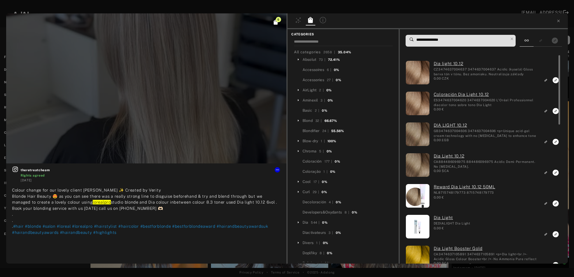
type input "**********"
click at [554, 81] on icon "Link to exact product" at bounding box center [555, 80] width 6 height 6
click at [554, 110] on icon "Link to exact product" at bounding box center [555, 111] width 6 height 6
click at [555, 142] on rect "Link to exact product" at bounding box center [555, 141] width 7 height 7
click at [554, 172] on icon "Link to exact product" at bounding box center [555, 172] width 6 height 6
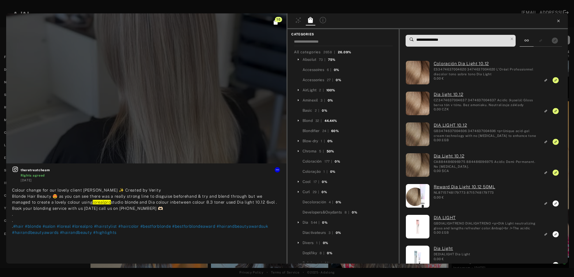
click at [558, 21] on icon at bounding box center [558, 21] width 2 height 2
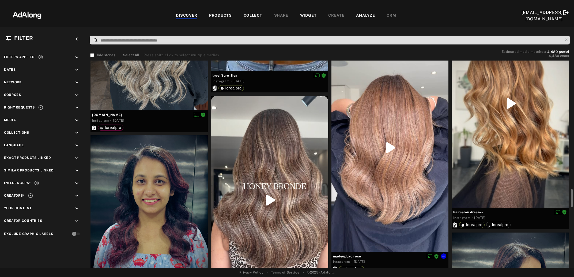
scroll to position [811, 0]
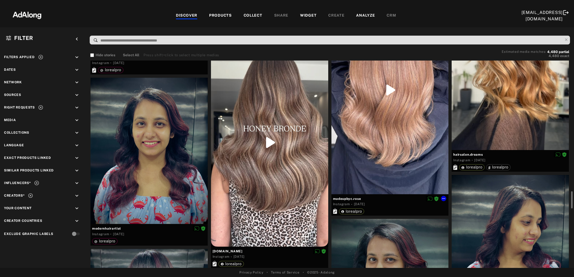
scroll to position [869, 0]
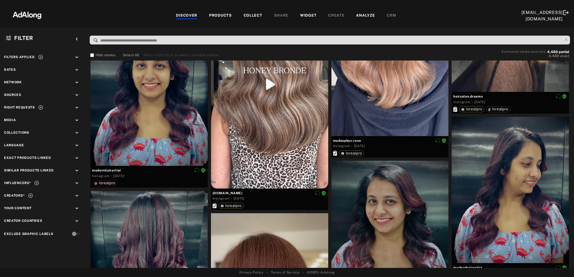
click at [249, 19] on div "DISCOVER PRODUCTS COLLECT SHARE WIDGET CREATE ANALYZE CRM" at bounding box center [286, 16] width 470 height 18
click at [249, 15] on div "COLLECT" at bounding box center [252, 16] width 19 height 6
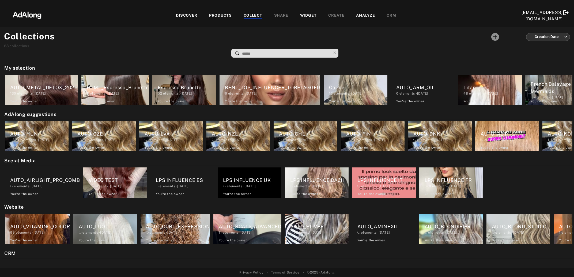
click at [276, 50] on input at bounding box center [285, 53] width 89 height 7
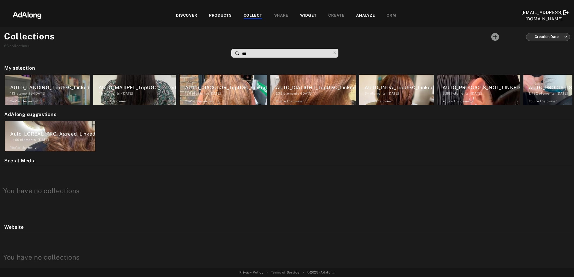
type input "***"
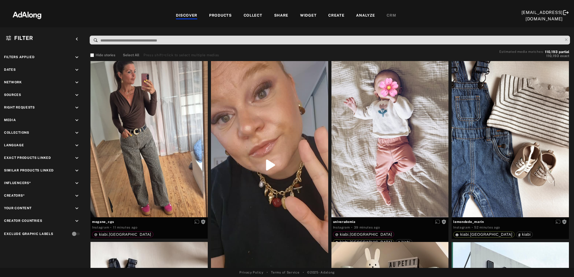
click at [254, 16] on div "COLLECT" at bounding box center [252, 16] width 19 height 6
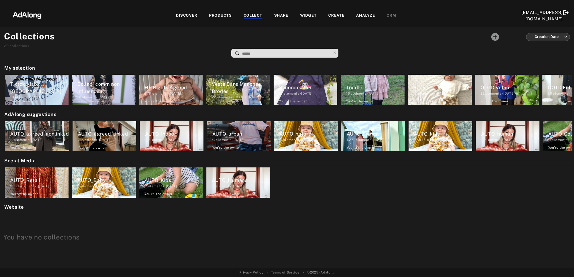
click at [264, 55] on input at bounding box center [285, 53] width 89 height 7
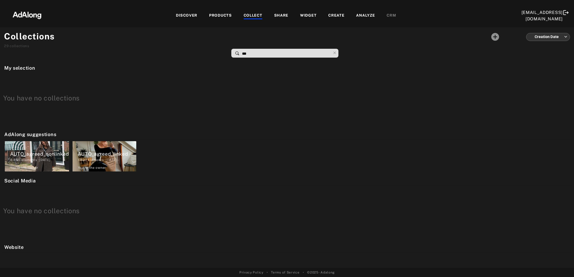
type input "****"
click at [103, 162] on div "1,832 elements · [DATE]" at bounding box center [107, 159] width 58 height 5
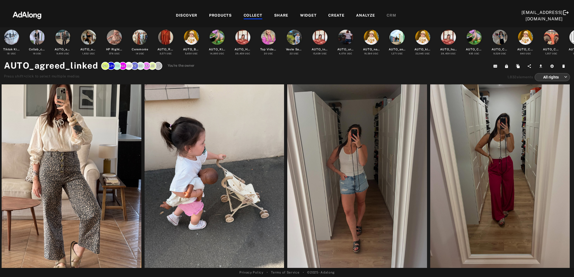
click at [256, 12] on div "DISCOVER PRODUCTS COLLECT SHARE WIDGET CREATE ANALYZE CRM" at bounding box center [286, 16] width 470 height 18
click at [254, 16] on div "COLLECT" at bounding box center [252, 16] width 19 height 6
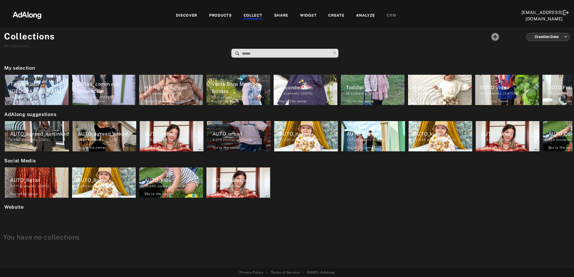
click at [258, 54] on input at bounding box center [285, 53] width 89 height 7
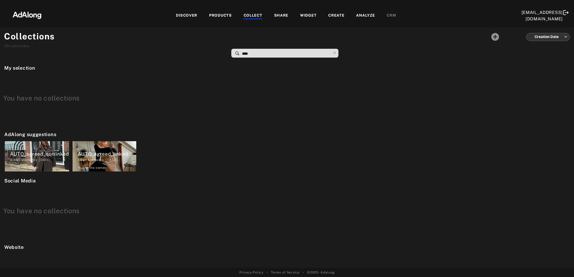
type input "****"
click at [184, 15] on div "DISCOVER" at bounding box center [186, 16] width 21 height 6
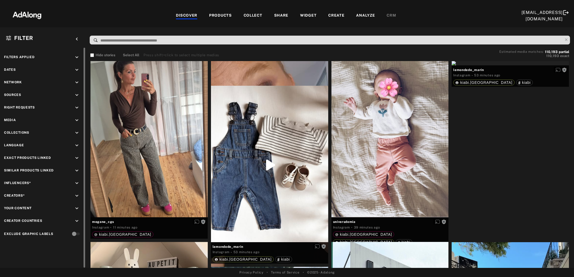
click at [78, 95] on icon "keyboard_arrow_down" at bounding box center [77, 95] width 6 height 6
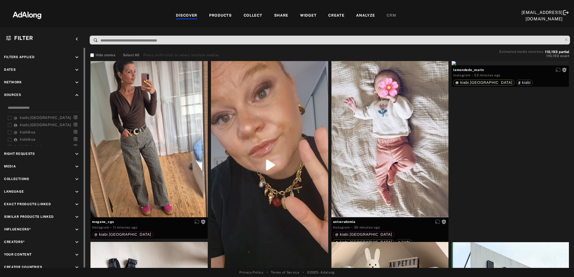
click at [78, 96] on icon "keyboard_arrow_up" at bounding box center [77, 95] width 6 height 6
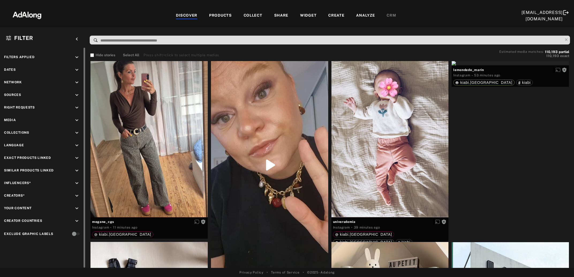
click at [76, 107] on icon "keyboard_arrow_down" at bounding box center [77, 108] width 6 height 6
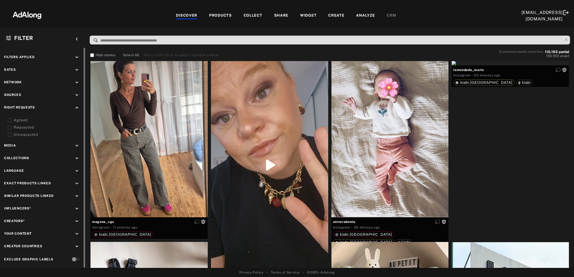
click at [11, 120] on icon at bounding box center [10, 120] width 4 height 4
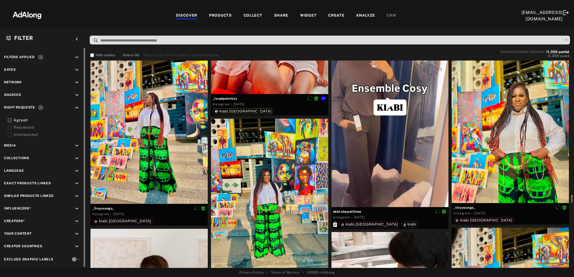
scroll to position [4491, 0]
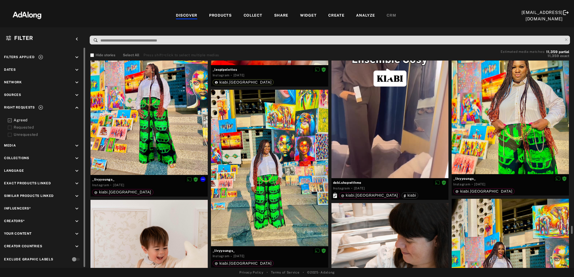
click at [156, 130] on div at bounding box center [148, 97] width 117 height 156
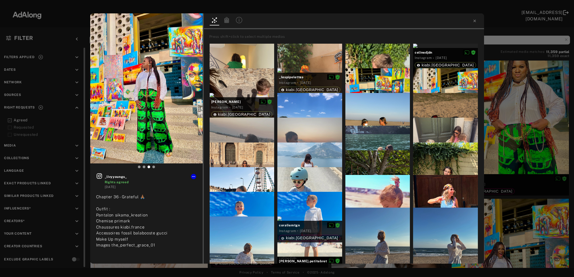
click at [503, 114] on div "_livyyoungs_ Rights agreed [DATE] Chapter 36 - Grateful 🙏🏾 Outfit : Pantalon si…" at bounding box center [287, 138] width 574 height 277
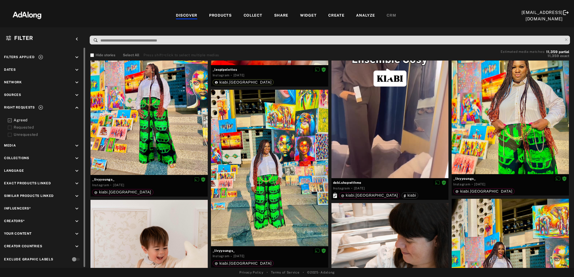
scroll to position [4578, 0]
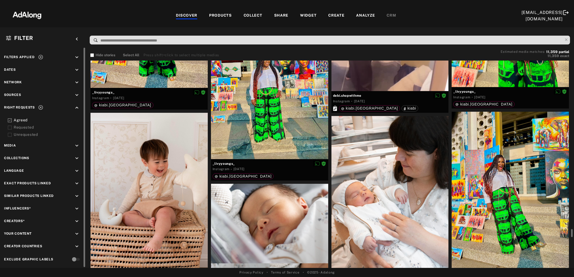
click at [533, 207] on div at bounding box center [509, 190] width 117 height 156
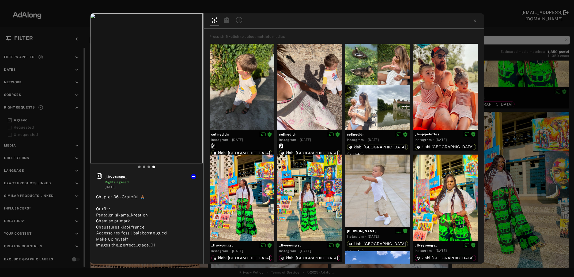
click at [228, 20] on icon at bounding box center [226, 20] width 5 height 6
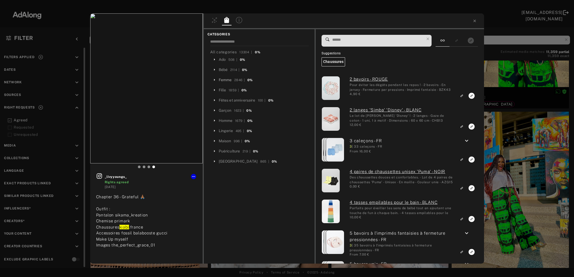
click at [226, 80] on div "Femme" at bounding box center [225, 80] width 13 height 6
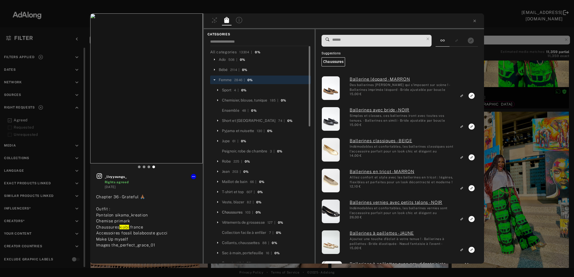
click at [240, 212] on div "Chaussures" at bounding box center [232, 212] width 21 height 6
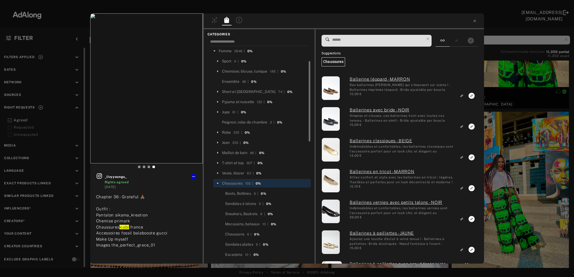
scroll to position [58, 0]
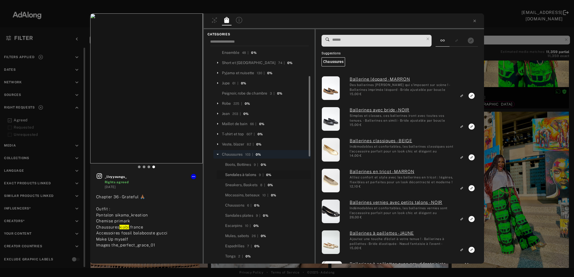
click at [247, 175] on div "Sandales à talons" at bounding box center [240, 175] width 31 height 6
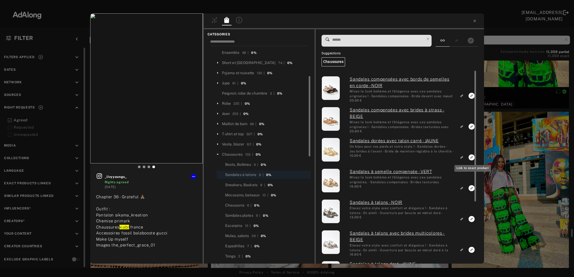
click at [471, 99] on icon "Link to exact product" at bounding box center [471, 96] width 6 height 6
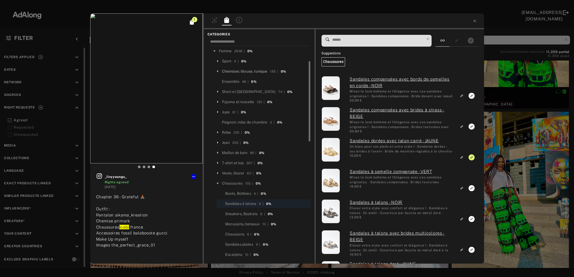
click at [259, 73] on div "Chemisier, blouse, tunique" at bounding box center [244, 71] width 45 height 6
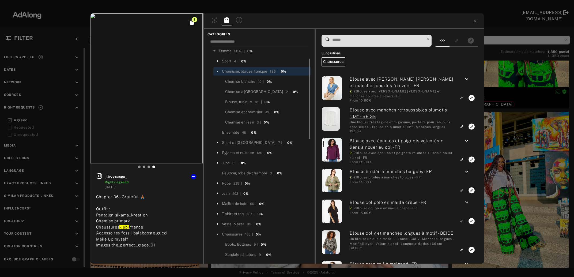
click at [365, 38] on input at bounding box center [378, 39] width 92 height 7
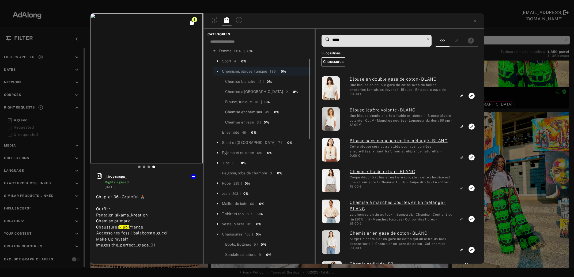
type input "*****"
click at [246, 112] on div "Chemise et chemisier" at bounding box center [243, 112] width 37 height 6
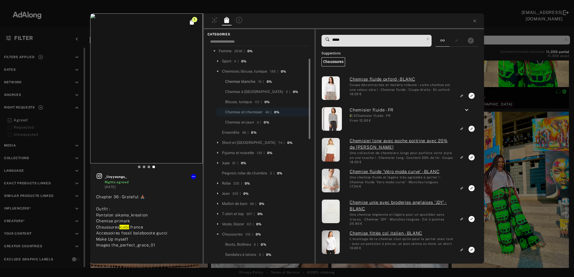
click at [238, 81] on div "Chemise blanche" at bounding box center [240, 82] width 30 height 6
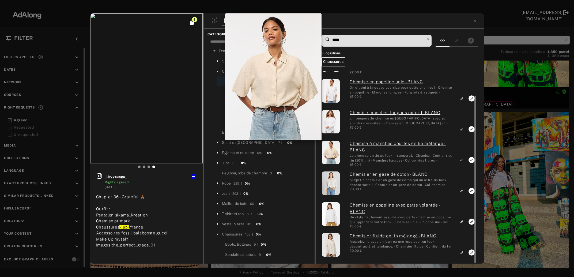
scroll to position [0, 0]
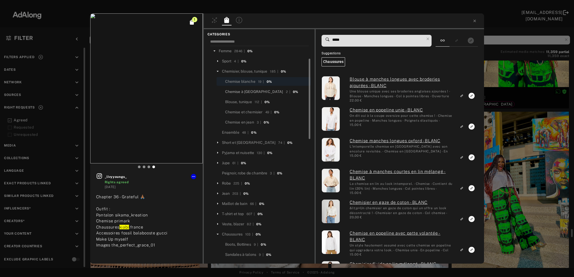
click at [241, 92] on div "Chemise à [GEOGRAPHIC_DATA]" at bounding box center [254, 92] width 58 height 6
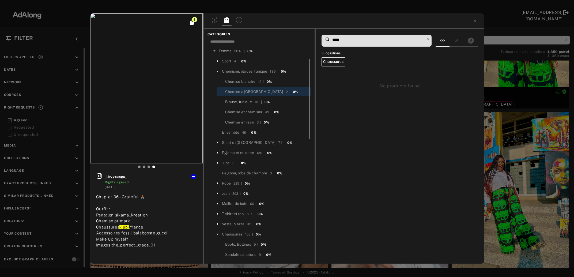
click at [243, 102] on div "Blouse, tunique" at bounding box center [238, 102] width 27 height 6
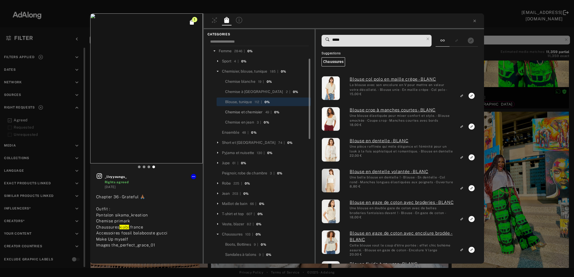
click at [242, 113] on div "Chemise et chemisier" at bounding box center [243, 112] width 37 height 6
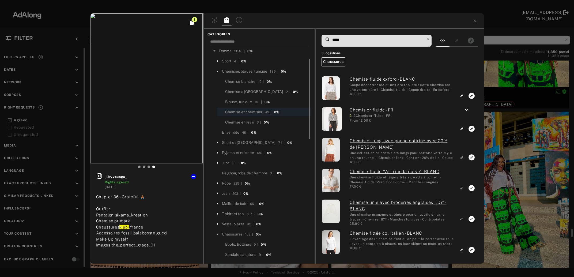
click at [526, 189] on div "1 _livyyoungs_ Rights agreed [DATE] Chapter 36 - Grateful 🙏🏾 Outfit : Pantalon …" at bounding box center [287, 138] width 574 height 277
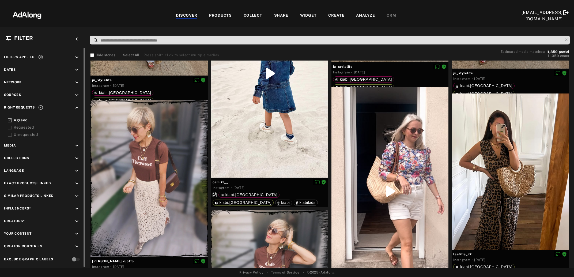
click at [38, 54] on icon at bounding box center [40, 56] width 5 height 5
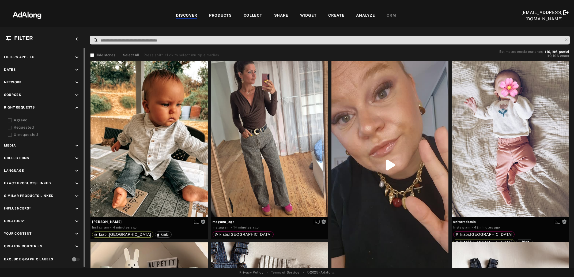
click at [11, 118] on icon at bounding box center [10, 120] width 4 height 4
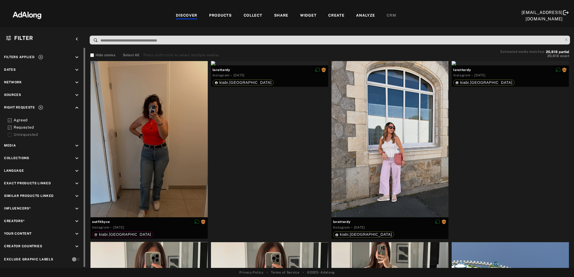
click at [41, 55] on icon at bounding box center [40, 56] width 5 height 5
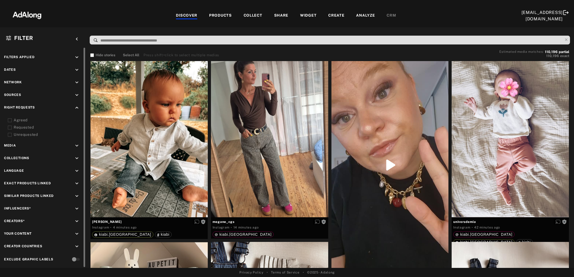
click at [77, 93] on icon "keyboard_arrow_down" at bounding box center [77, 95] width 6 height 6
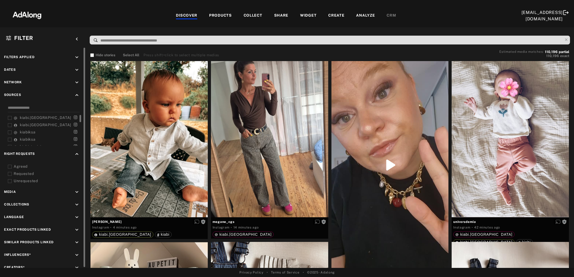
click at [9, 116] on icon at bounding box center [10, 118] width 4 height 4
click at [10, 125] on icon at bounding box center [10, 125] width 4 height 4
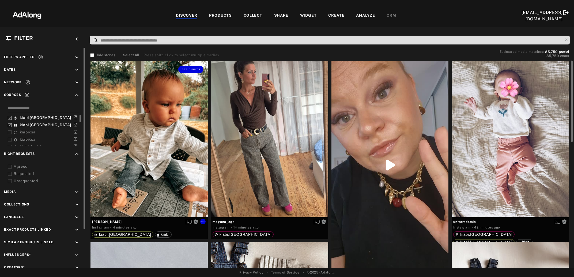
click at [137, 151] on div "Get rights" at bounding box center [148, 139] width 117 height 156
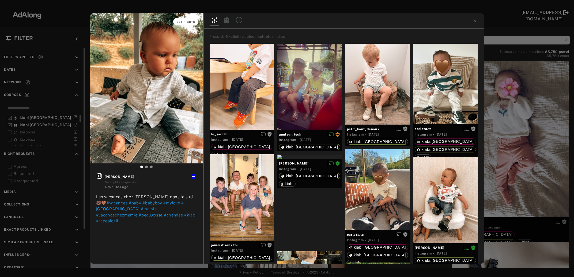
click at [188, 21] on span "Get rights" at bounding box center [185, 22] width 19 height 3
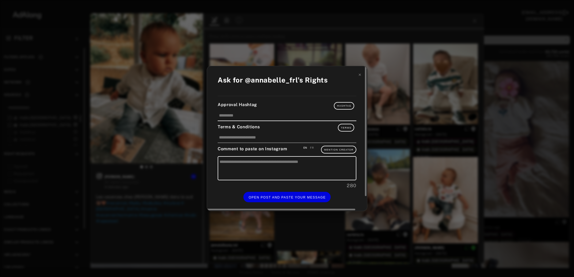
click at [314, 147] on div "FR" at bounding box center [312, 148] width 4 height 4
type textarea "**********"
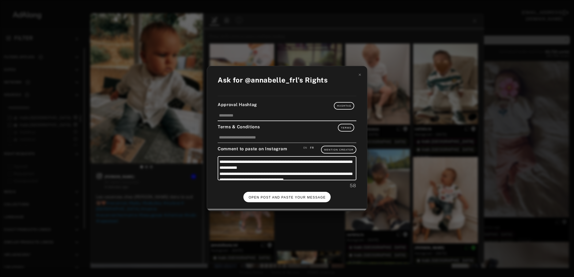
click at [309, 192] on button "OPEN POST AND PASTE YOUR MESSAGE" at bounding box center [286, 197] width 87 height 10
click at [284, 197] on button "DONE" at bounding box center [286, 197] width 21 height 10
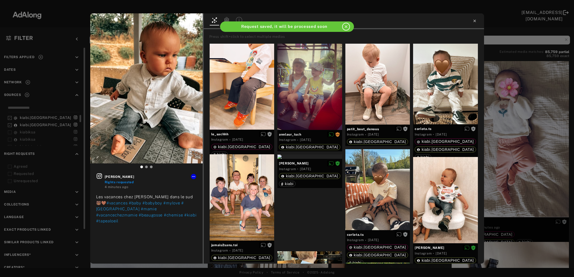
click at [474, 22] on icon at bounding box center [474, 21] width 4 height 4
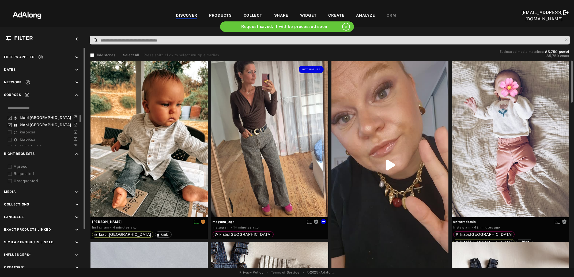
click at [266, 151] on div "Get rights" at bounding box center [269, 139] width 117 height 156
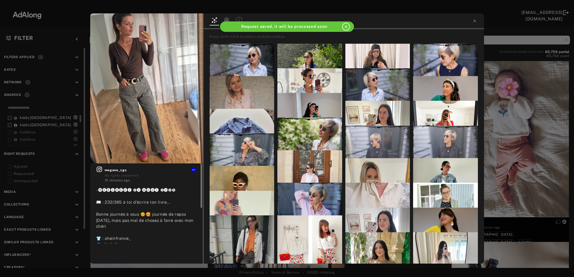
scroll to position [29, 0]
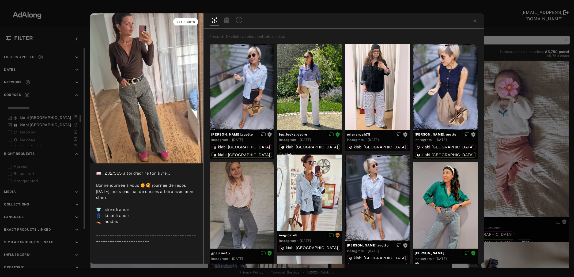
click at [183, 22] on span "Get rights" at bounding box center [185, 22] width 19 height 3
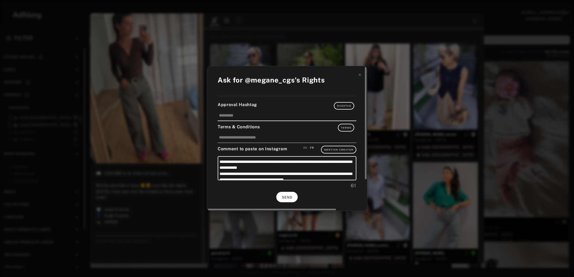
click at [288, 196] on span "SEND" at bounding box center [287, 197] width 10 height 4
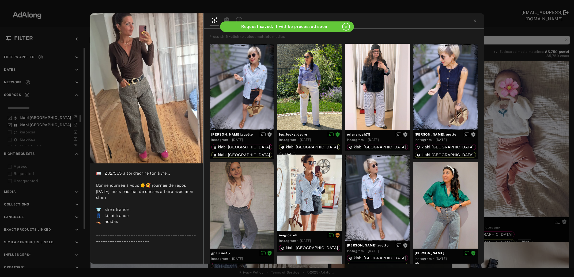
click at [523, 140] on div "megane_cgs Rights requested 15 minutes ago - 🅜🅔🅡🅒🅡🅔🅓🅘 ❷⓿ 🅐🅞🅤🅣 ❷⓿❷❺ 📖 : 232/365 …" at bounding box center [287, 138] width 574 height 277
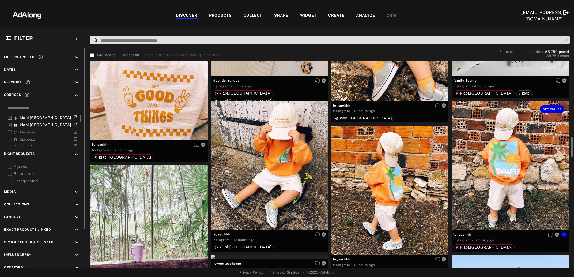
scroll to position [493, 0]
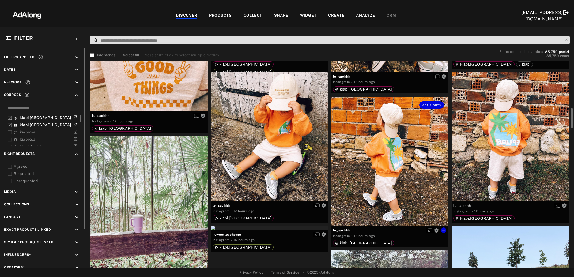
click at [408, 165] on div "Get rights" at bounding box center [389, 161] width 117 height 129
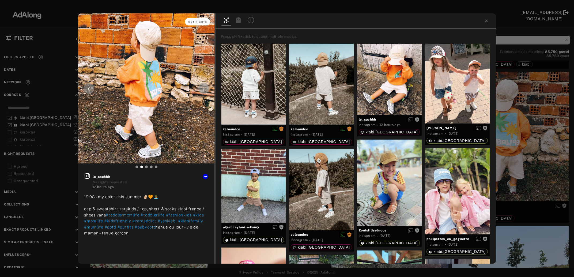
click at [192, 22] on span "Get rights" at bounding box center [197, 22] width 19 height 3
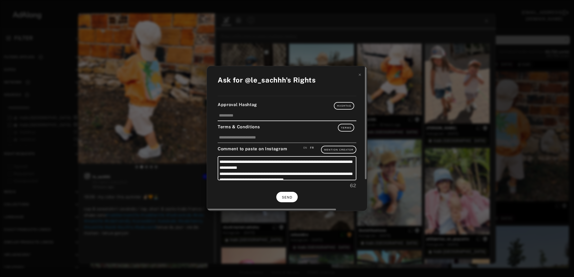
click at [282, 195] on span "SEND" at bounding box center [287, 197] width 10 height 4
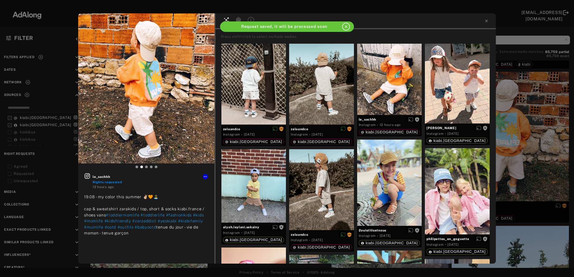
click at [517, 148] on div "le_sachhh Rights requested 12 hours ago 19.08 - my color this summer ✌🏼🧡🏝️ cap …" at bounding box center [287, 138] width 574 height 277
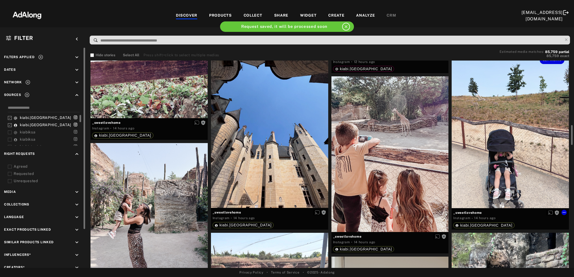
scroll to position [695, 0]
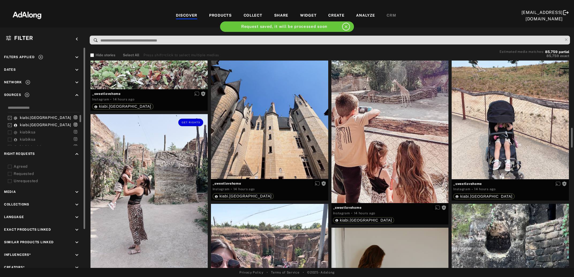
click at [140, 214] on div "Get rights" at bounding box center [148, 192] width 117 height 156
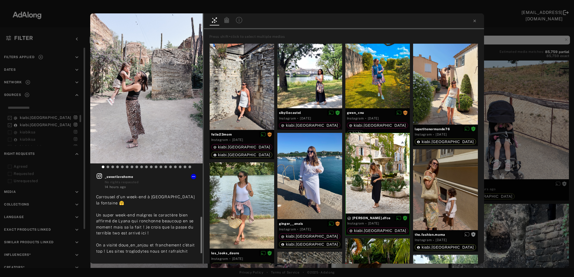
scroll to position [25, 0]
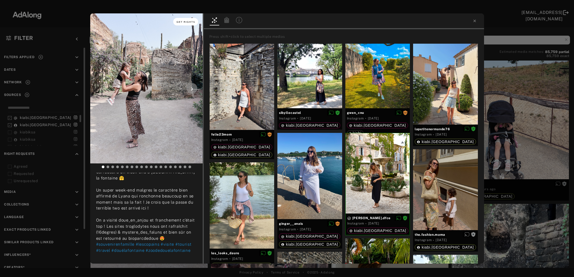
click at [179, 21] on span "Get rights" at bounding box center [185, 22] width 19 height 3
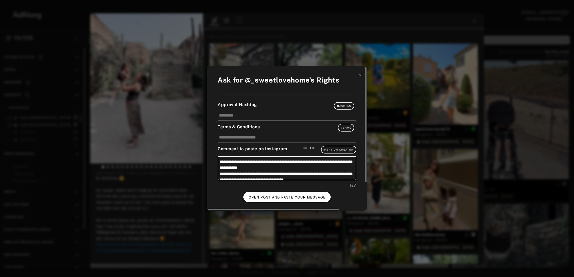
click at [279, 197] on button "OPEN POST AND PASTE YOUR MESSAGE" at bounding box center [286, 197] width 87 height 10
click at [287, 196] on span "DONE" at bounding box center [286, 197] width 11 height 4
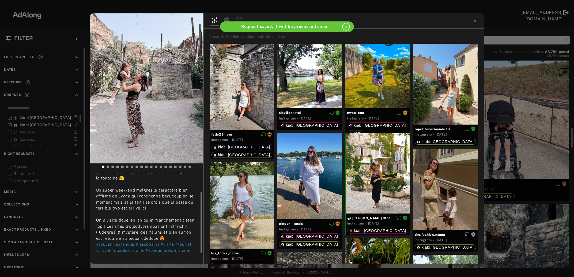
scroll to position [25, 0]
click at [474, 21] on icon at bounding box center [474, 21] width 2 height 2
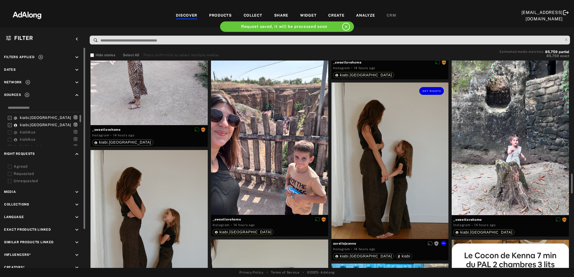
scroll to position [869, 0]
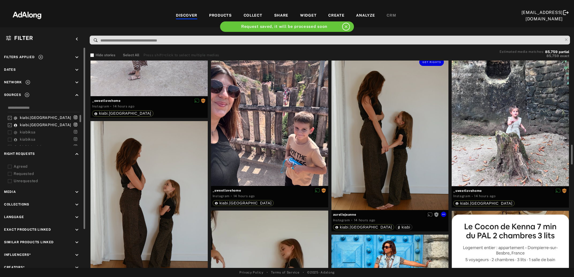
click at [386, 171] on div "Get rights" at bounding box center [389, 132] width 117 height 156
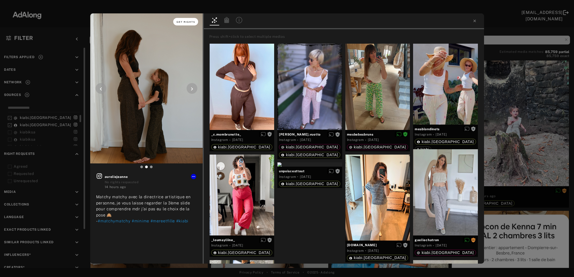
click at [191, 21] on span "Get rights" at bounding box center [185, 22] width 19 height 3
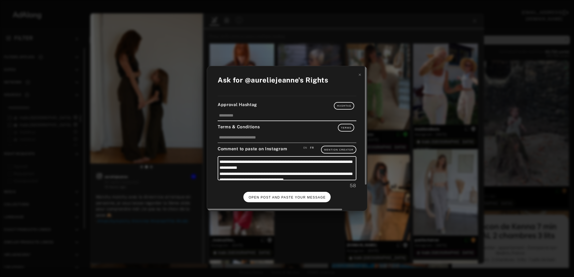
click at [307, 197] on span "OPEN POST AND PASTE YOUR MESSAGE" at bounding box center [287, 197] width 77 height 4
click at [286, 197] on button "DONE" at bounding box center [286, 197] width 21 height 10
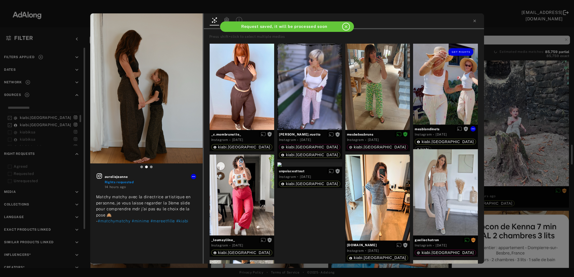
scroll to position [869, 0]
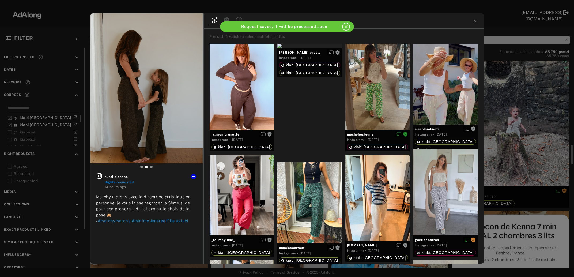
click at [474, 21] on icon at bounding box center [474, 21] width 4 height 4
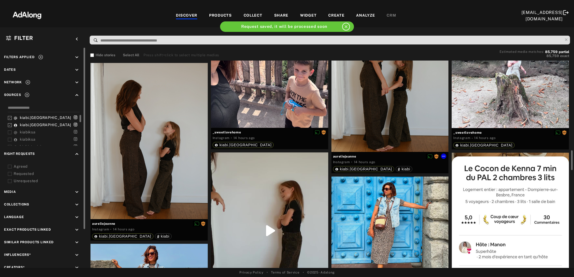
scroll to position [1014, 0]
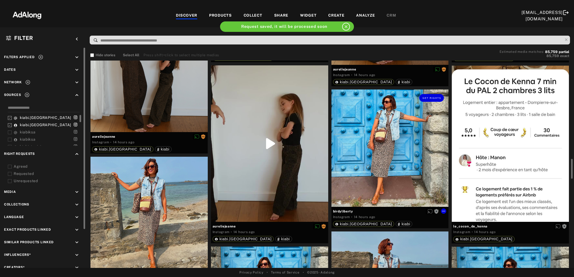
click at [395, 170] on div "Get rights" at bounding box center [389, 147] width 117 height 117
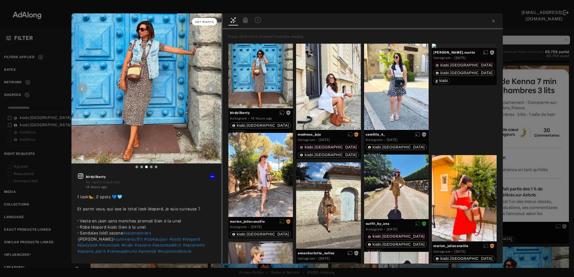
click at [207, 21] on span "Get rights" at bounding box center [204, 22] width 19 height 3
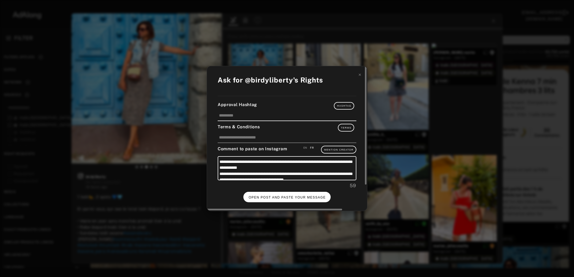
click at [282, 192] on button "OPEN POST AND PASTE YOUR MESSAGE" at bounding box center [286, 197] width 87 height 10
click at [286, 199] on button "DONE" at bounding box center [286, 197] width 21 height 10
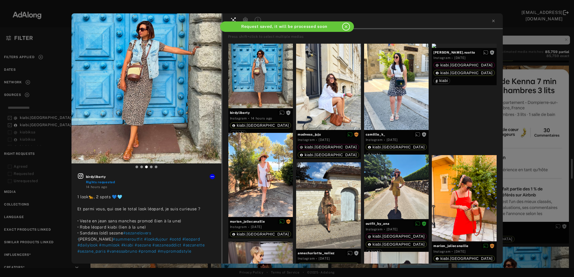
scroll to position [1014, 0]
click at [492, 22] on icon at bounding box center [493, 21] width 2 height 2
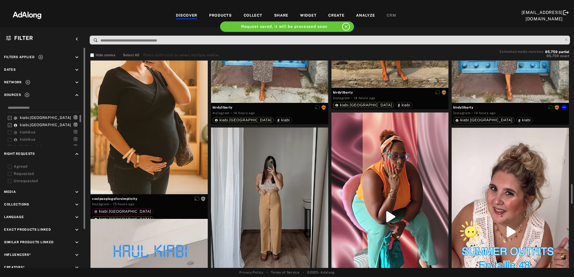
scroll to position [1333, 0]
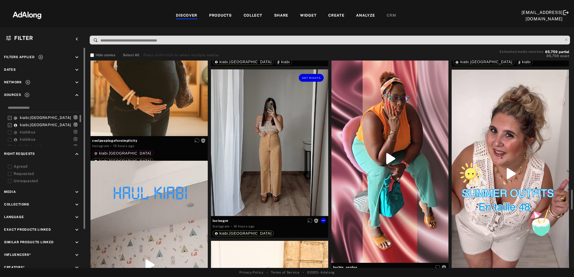
click at [284, 161] on div "Get rights" at bounding box center [269, 142] width 117 height 147
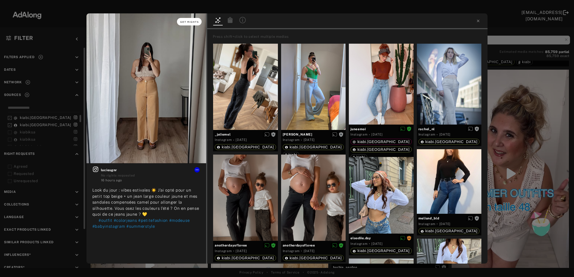
click at [185, 21] on span "Get rights" at bounding box center [189, 22] width 19 height 3
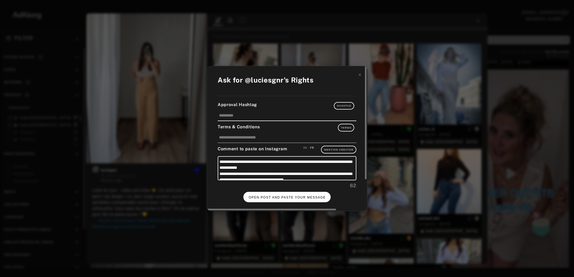
click at [276, 192] on button "OPEN POST AND PASTE YOUR MESSAGE" at bounding box center [286, 197] width 87 height 10
click at [288, 195] on span "DONE" at bounding box center [286, 197] width 11 height 4
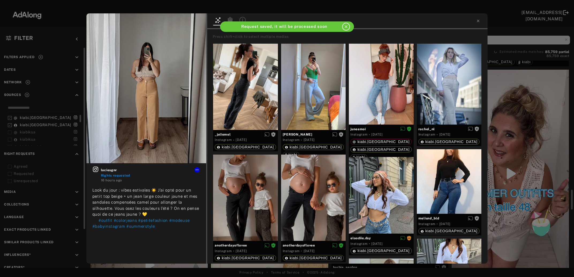
scroll to position [1333, 0]
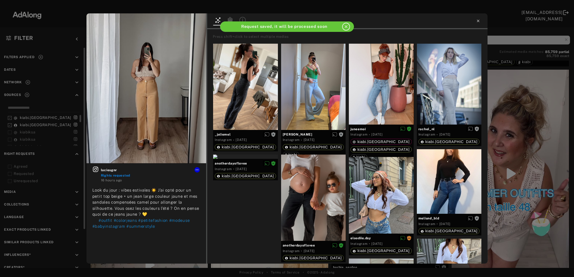
click at [478, 21] on icon at bounding box center [478, 21] width 4 height 4
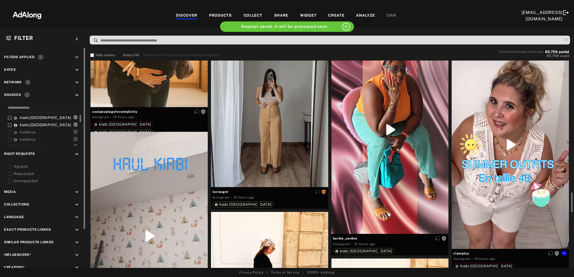
scroll to position [1391, 0]
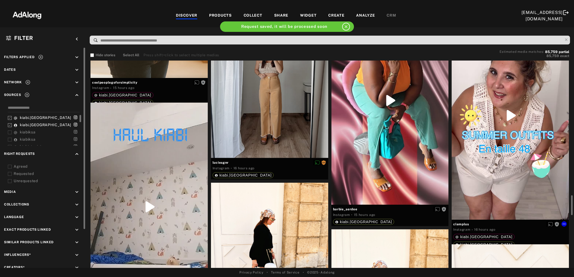
click at [509, 100] on div "Get rights" at bounding box center [509, 116] width 117 height 208
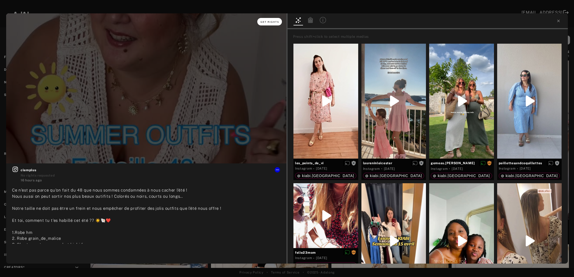
click at [264, 22] on span "Get rights" at bounding box center [269, 22] width 19 height 3
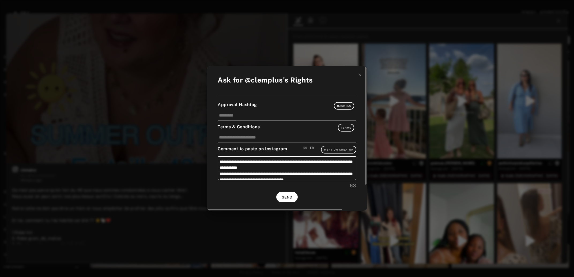
click at [288, 198] on button "SEND" at bounding box center [286, 197] width 21 height 10
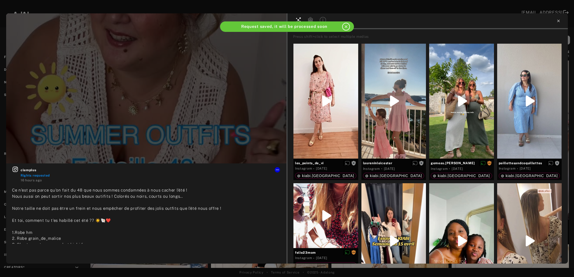
click at [558, 22] on icon at bounding box center [558, 21] width 4 height 4
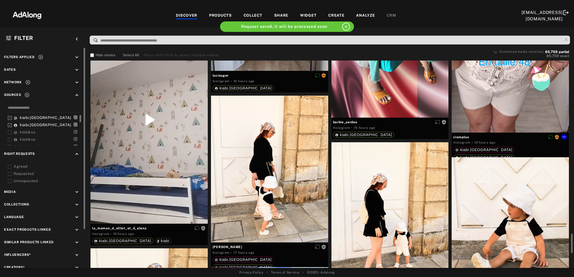
scroll to position [1507, 0]
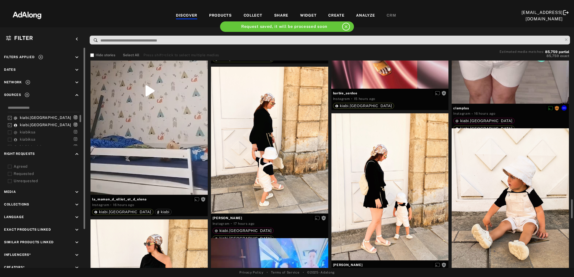
click at [274, 166] on div at bounding box center [269, 140] width 117 height 147
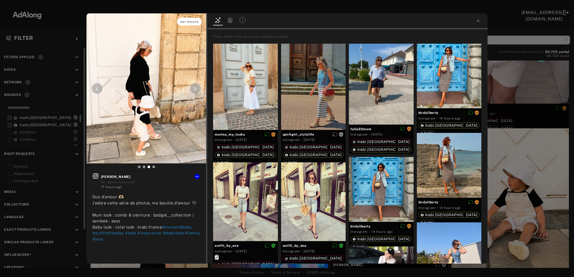
click at [188, 20] on button "Get rights" at bounding box center [189, 21] width 25 height 7
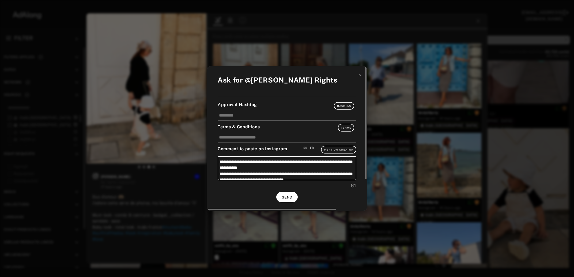
click at [288, 196] on span "SEND" at bounding box center [287, 197] width 10 height 4
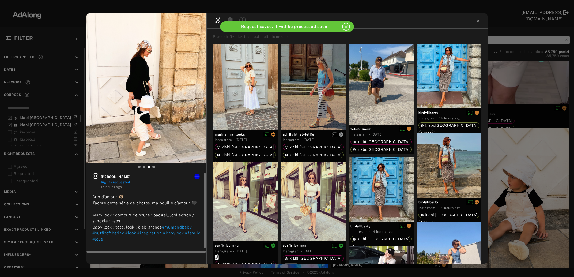
scroll to position [5, 0]
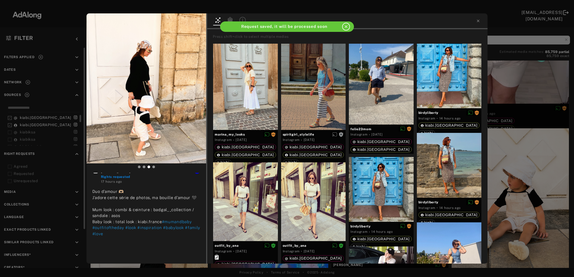
click at [525, 173] on div "emilie_buu Rights requested 17 hours ago Duo d’amour 🫶🏼 J’adore cette série de …" at bounding box center [287, 138] width 574 height 277
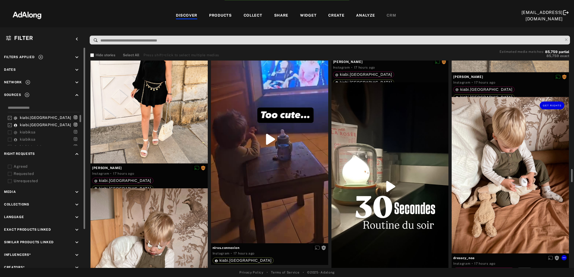
scroll to position [1739, 0]
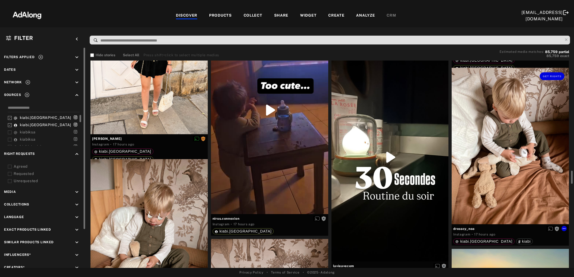
click at [525, 173] on div "Get rights" at bounding box center [509, 146] width 117 height 156
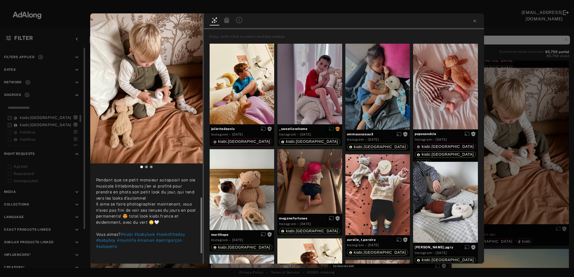
scroll to position [31, 0]
click at [189, 22] on span "Get rights" at bounding box center [185, 22] width 19 height 3
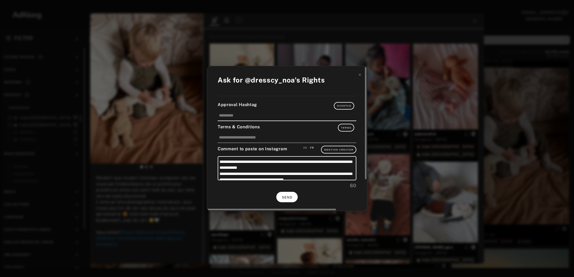
click at [286, 195] on span "SEND" at bounding box center [287, 197] width 10 height 4
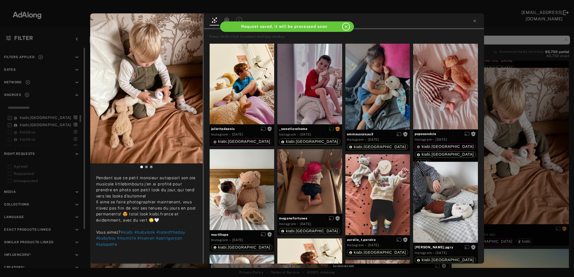
click at [519, 153] on div "dresscy_noa Rights requested 17 hours ago | 𝟷𝟿 𝚊𝚘û𝚝 | LOOK DU JOUR Pendant que …" at bounding box center [287, 138] width 574 height 277
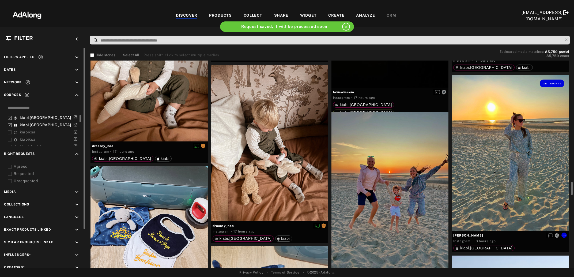
scroll to position [1942, 0]
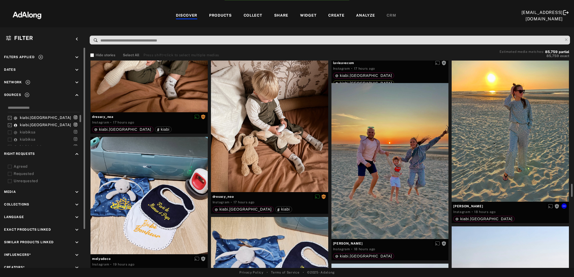
click at [519, 153] on div "Get rights" at bounding box center [509, 124] width 117 height 156
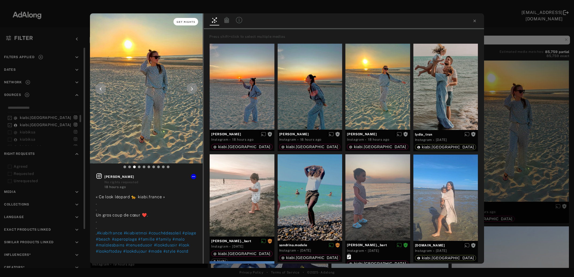
click at [191, 21] on span "Get rights" at bounding box center [186, 22] width 19 height 3
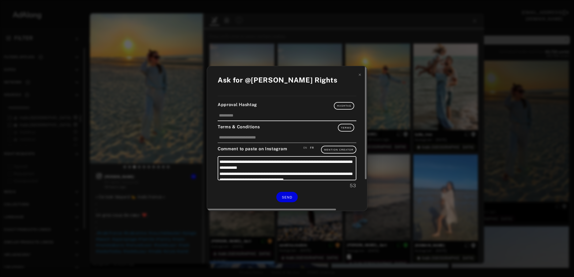
click at [278, 200] on div "**********" at bounding box center [287, 138] width 160 height 145
click at [281, 197] on button "SEND" at bounding box center [286, 197] width 21 height 10
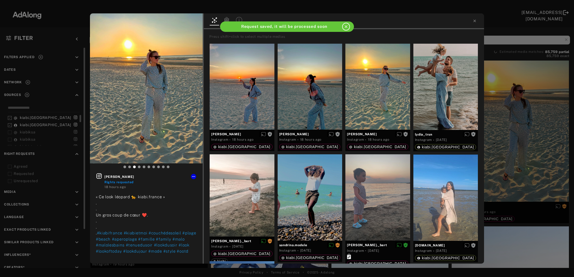
click at [512, 146] on div "carolanne_flandrin Rights requested 18 hours ago « Ce look léopard 🐆 kiabi.fran…" at bounding box center [287, 138] width 574 height 277
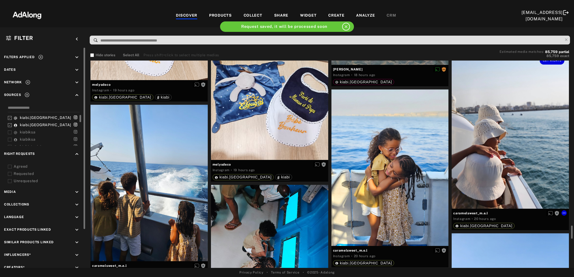
scroll to position [2145, 0]
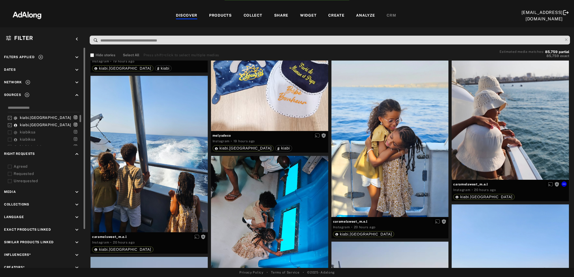
click at [512, 146] on div "Get rights" at bounding box center [509, 101] width 117 height 156
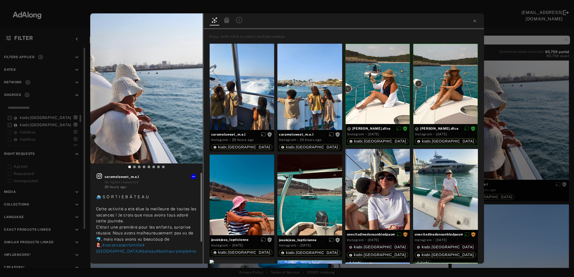
scroll to position [13, 0]
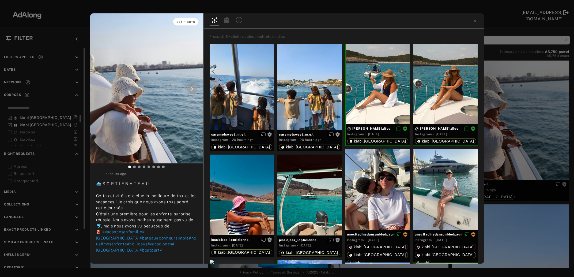
click at [181, 20] on button "Get rights" at bounding box center [185, 21] width 25 height 7
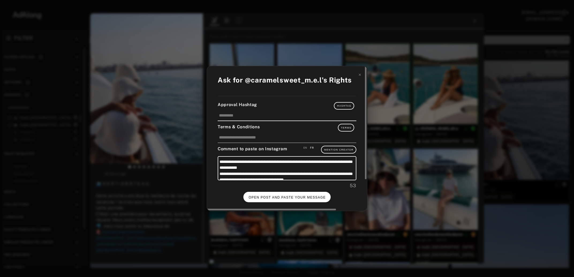
click at [294, 197] on span "OPEN POST AND PASTE YOUR MESSAGE" at bounding box center [287, 197] width 77 height 4
click at [288, 195] on span "DONE" at bounding box center [286, 197] width 11 height 4
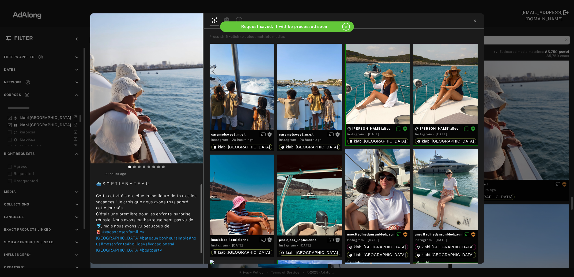
scroll to position [13, 0]
click at [475, 21] on icon at bounding box center [474, 21] width 4 height 4
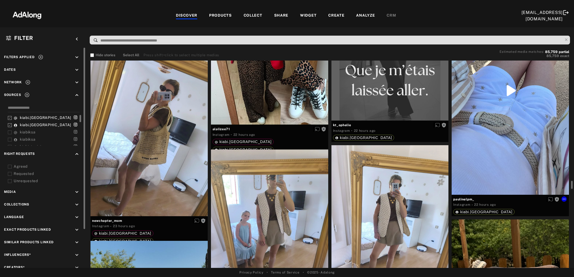
scroll to position [3245, 0]
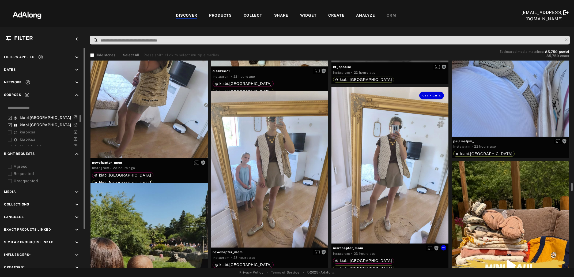
click at [400, 193] on div "Get rights" at bounding box center [389, 165] width 117 height 156
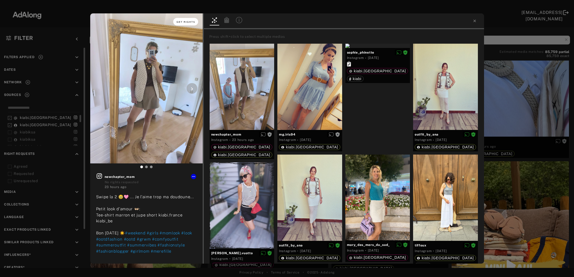
click at [184, 22] on span "Get rights" at bounding box center [185, 22] width 19 height 3
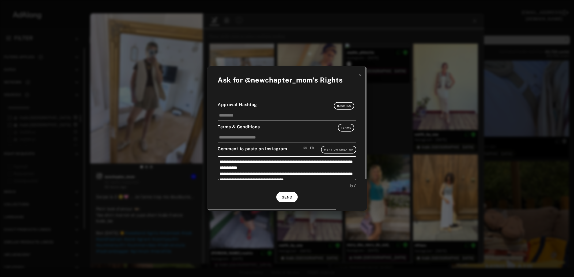
click at [283, 196] on span "SEND" at bounding box center [287, 197] width 10 height 4
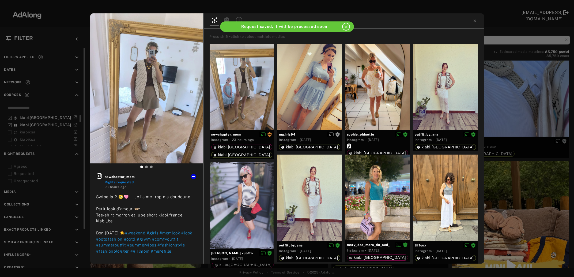
click at [518, 95] on div "newchapter_mom Rights requested 23 hours ago Swipe la 2 🥹🩷 ... Je l'aime trop m…" at bounding box center [287, 138] width 574 height 277
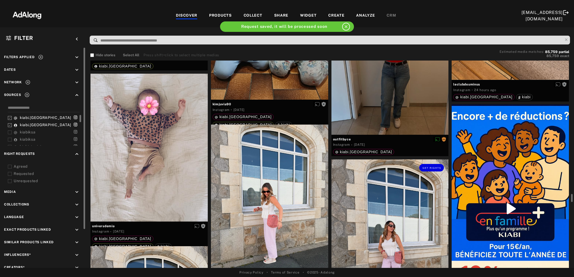
scroll to position [3593, 0]
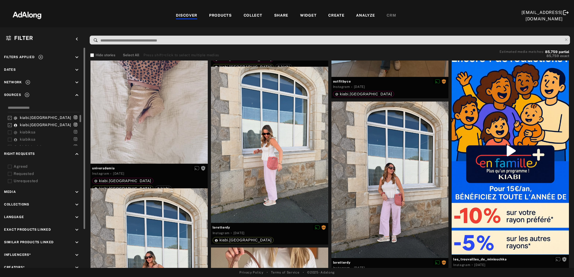
click at [40, 56] on icon at bounding box center [40, 57] width 5 height 5
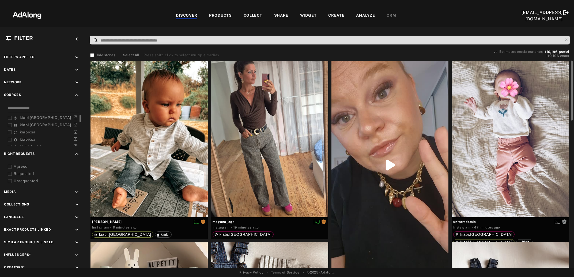
click at [10, 166] on icon at bounding box center [10, 167] width 4 height 4
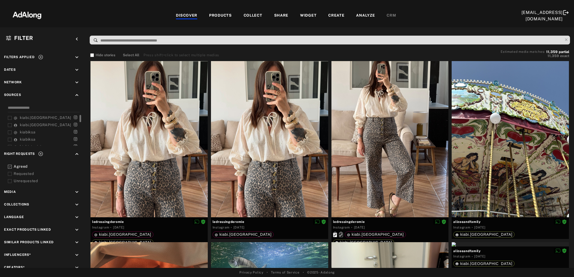
click at [10, 174] on icon at bounding box center [10, 174] width 4 height 4
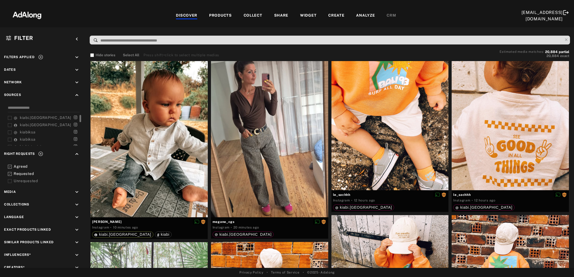
click at [307, 55] on div "Hide stories Select All Press shift+click to select multiple medias Estimated m…" at bounding box center [329, 54] width 479 height 8
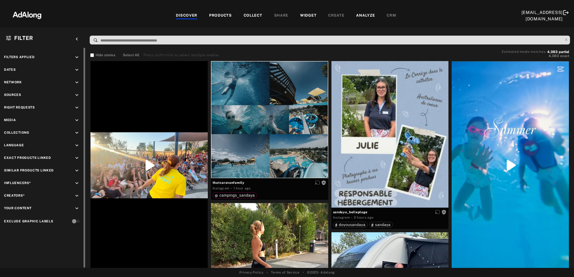
click at [74, 70] on icon "keyboard_arrow_down" at bounding box center [77, 70] width 6 height 6
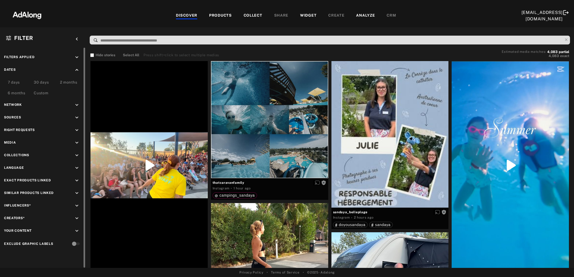
click at [15, 81] on div "7 days" at bounding box center [14, 82] width 12 height 6
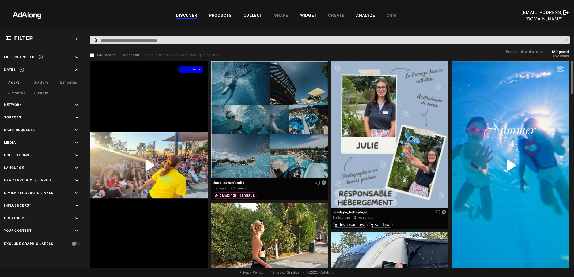
click at [157, 165] on div "Get rights" at bounding box center [148, 165] width 117 height 208
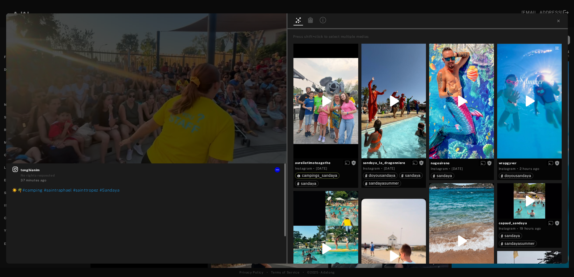
click at [16, 170] on icon at bounding box center [15, 168] width 5 height 5
click at [277, 171] on icon at bounding box center [277, 169] width 4 height 4
click at [282, 177] on span "Collect" at bounding box center [284, 176] width 10 height 4
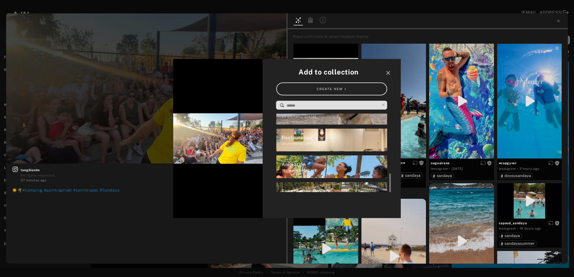
scroll to position [208, 0]
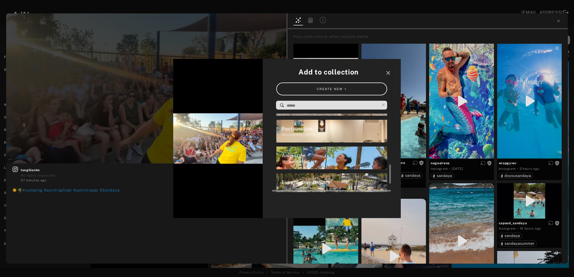
click at [315, 154] on div "Animation" at bounding box center [334, 155] width 106 height 7
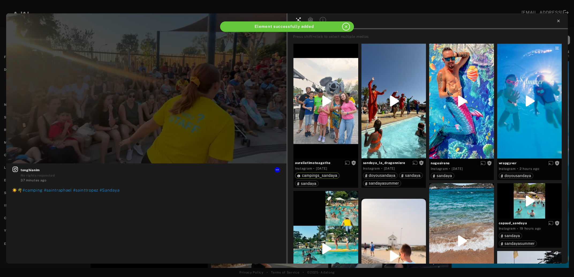
click at [559, 20] on icon at bounding box center [558, 21] width 2 height 2
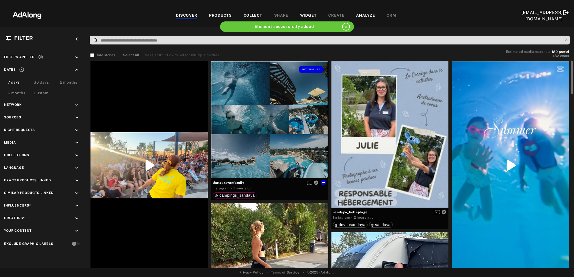
click at [306, 151] on div "Get rights" at bounding box center [269, 119] width 117 height 117
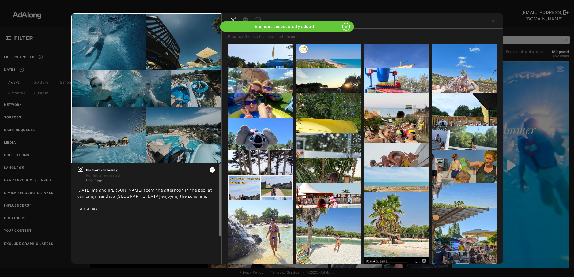
click at [210, 170] on icon at bounding box center [212, 169] width 4 height 4
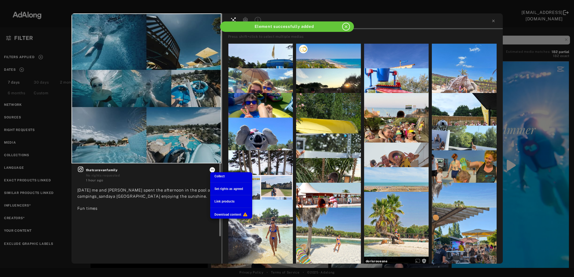
scroll to position [208, 0]
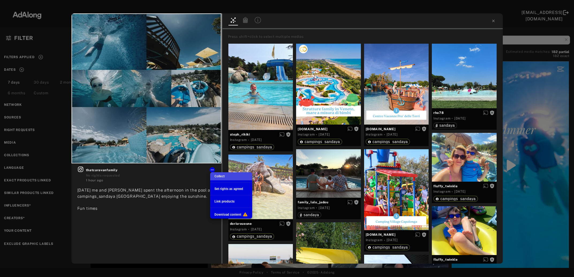
click at [215, 177] on span "Collect" at bounding box center [219, 176] width 10 height 4
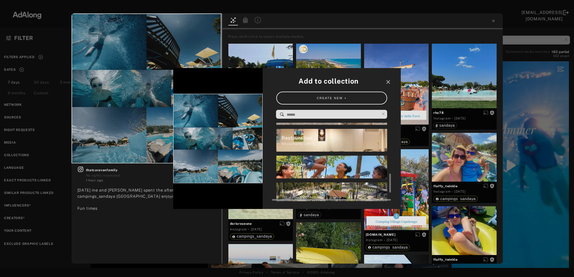
scroll to position [234, 0]
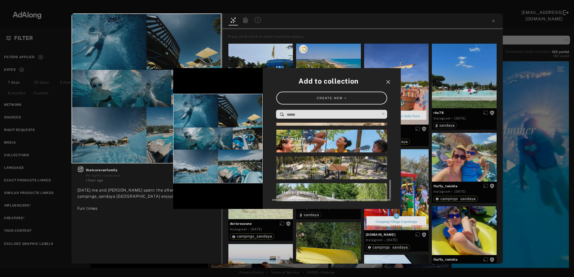
click at [345, 168] on div "Espaces aquatique" at bounding box center [334, 165] width 106 height 7
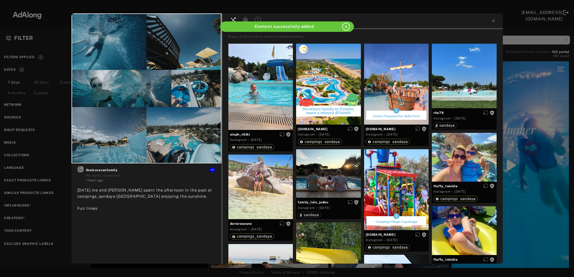
click at [550, 169] on div "Get rights thatcaravanfamily No rights requested 1 hour ago 5 years ago me and …" at bounding box center [287, 138] width 574 height 277
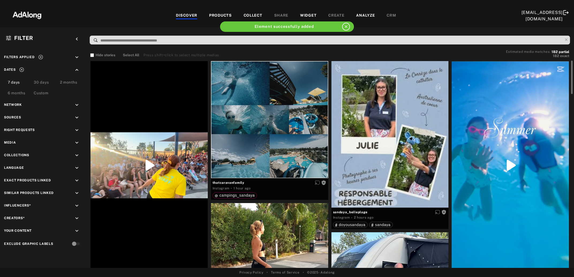
click at [535, 169] on div at bounding box center [509, 165] width 117 height 208
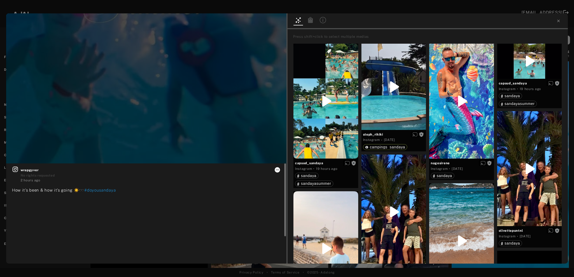
click at [277, 170] on icon at bounding box center [277, 169] width 3 height 1
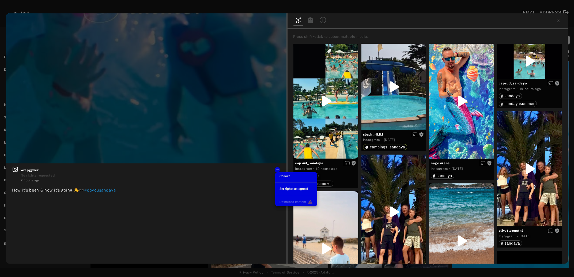
click at [291, 176] on li "Collect" at bounding box center [296, 176] width 42 height 8
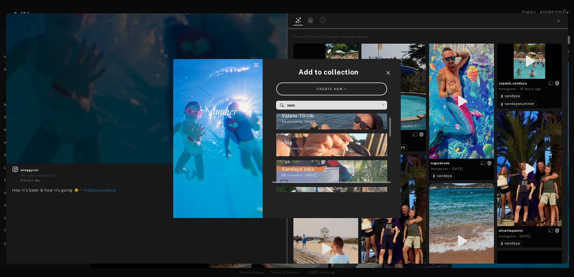
scroll to position [35, 0]
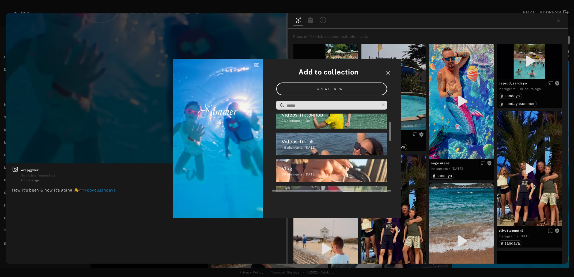
click at [308, 172] on div "30 elements · 2025.06.19" at bounding box center [334, 174] width 106 height 5
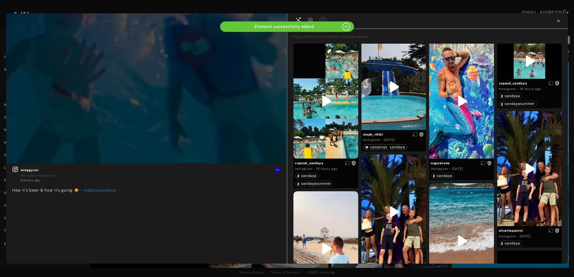
click at [560, 21] on icon at bounding box center [558, 21] width 4 height 4
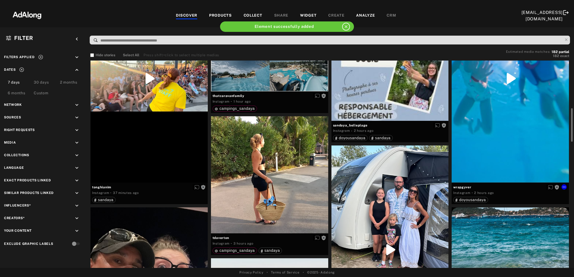
scroll to position [116, 0]
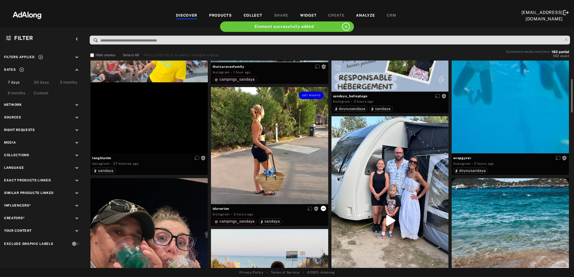
click at [325, 208] on icon at bounding box center [323, 208] width 4 height 4
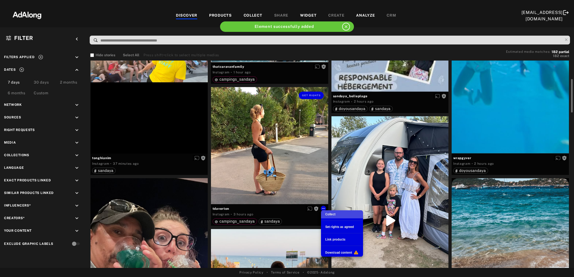
click at [337, 215] on li "Collect" at bounding box center [342, 214] width 42 height 8
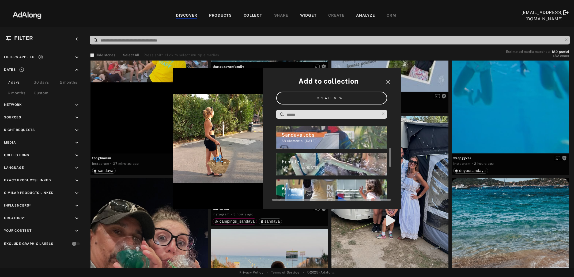
scroll to position [121, 0]
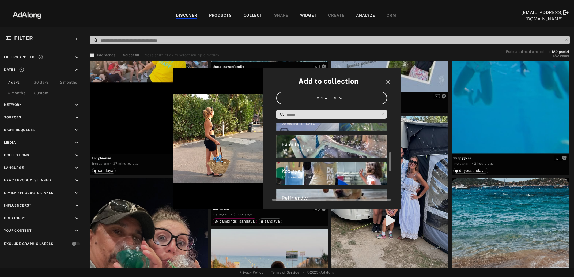
click at [287, 172] on div "Koolaya" at bounding box center [334, 170] width 106 height 7
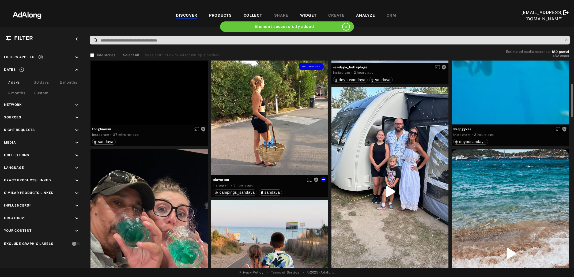
scroll to position [174, 0]
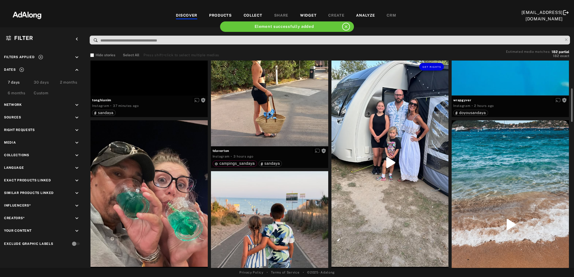
click at [384, 171] on div "Get rights" at bounding box center [389, 162] width 117 height 208
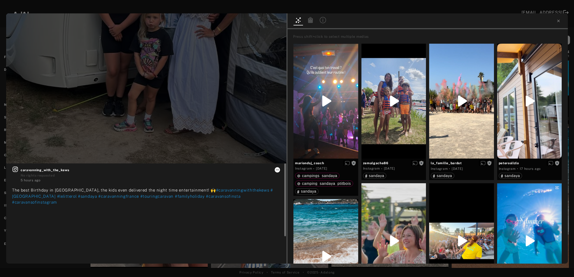
click at [278, 170] on icon at bounding box center [277, 169] width 3 height 1
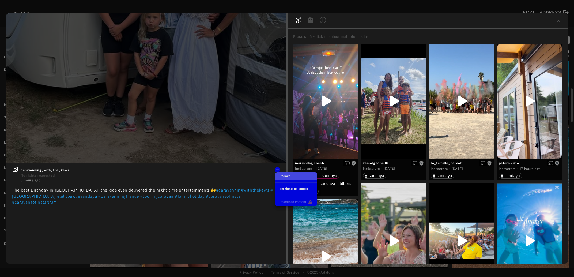
click at [284, 178] on div "Collect" at bounding box center [284, 176] width 10 height 5
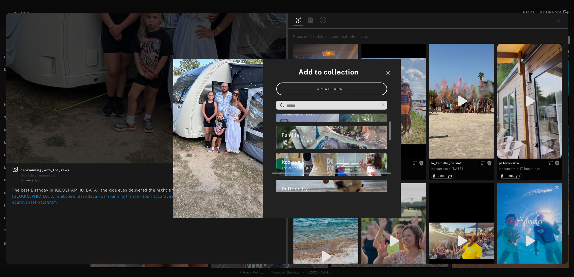
scroll to position [104, 0]
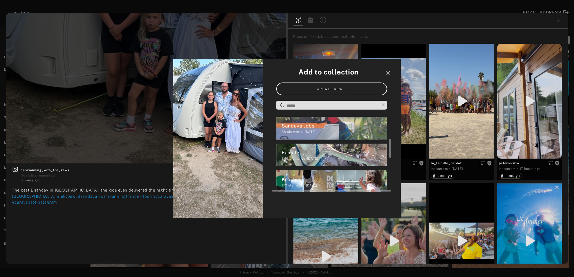
click at [305, 154] on div "Famille" at bounding box center [334, 152] width 106 height 7
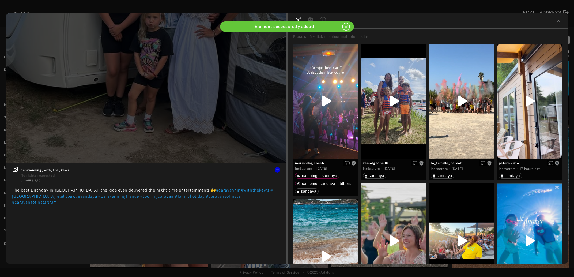
click at [558, 20] on icon at bounding box center [558, 21] width 4 height 4
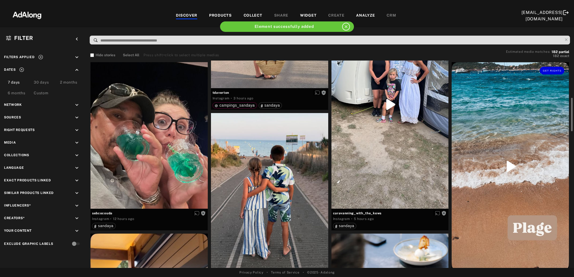
scroll to position [261, 0]
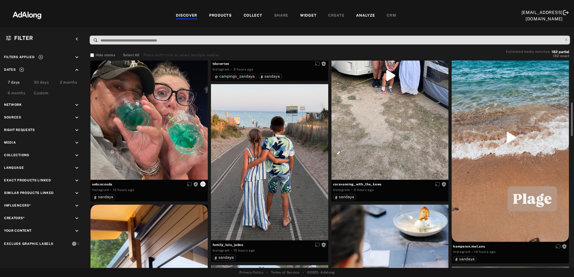
click at [203, 184] on icon at bounding box center [203, 184] width 4 height 4
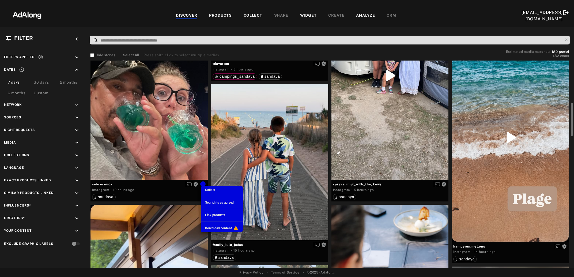
scroll to position [104, 0]
click at [217, 189] on li "Collect" at bounding box center [222, 190] width 42 height 8
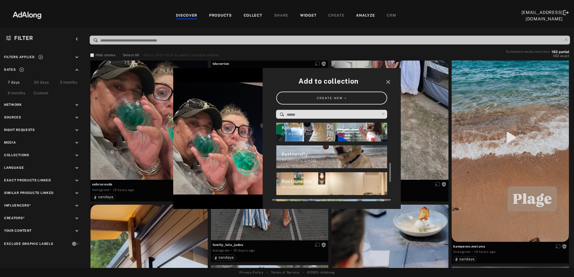
scroll to position [182, 0]
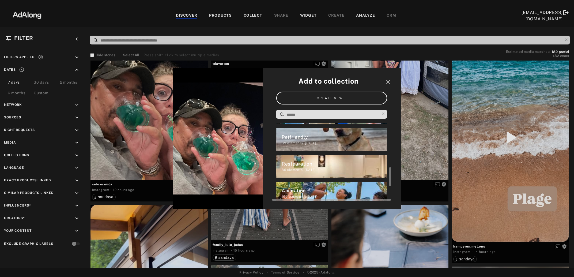
click at [344, 166] on div "Restauration" at bounding box center [334, 163] width 106 height 7
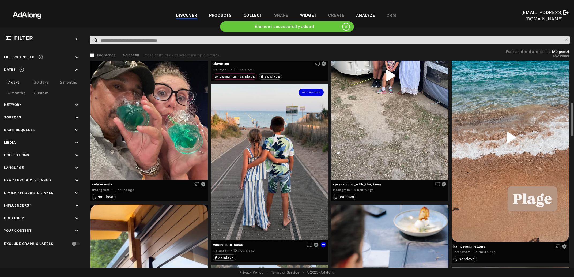
click at [281, 176] on div "Get rights" at bounding box center [269, 162] width 117 height 156
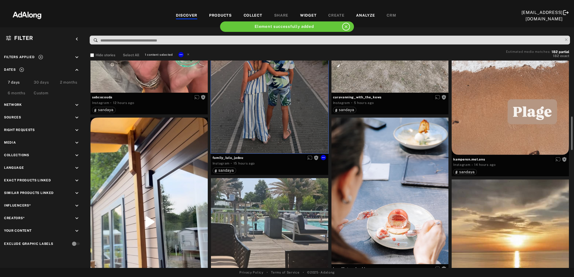
scroll to position [377, 0]
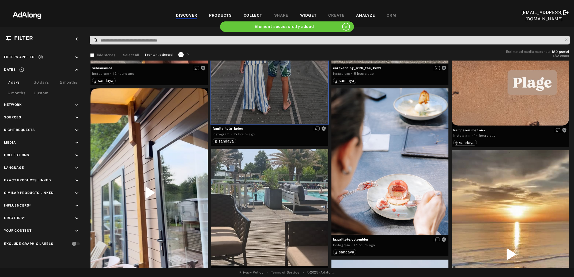
click at [180, 52] on icon at bounding box center [181, 54] width 4 height 4
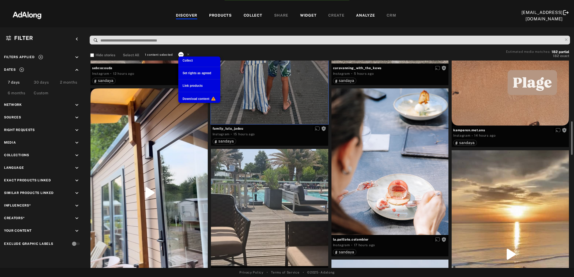
scroll to position [182, 0]
click at [205, 61] on li "Collect" at bounding box center [199, 60] width 42 height 8
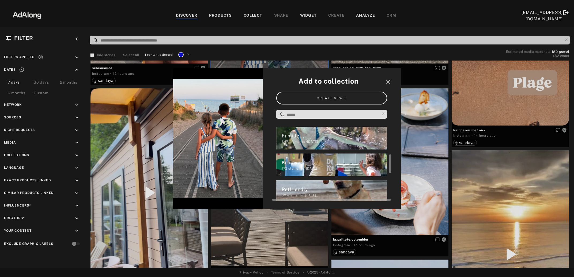
scroll to position [112, 0]
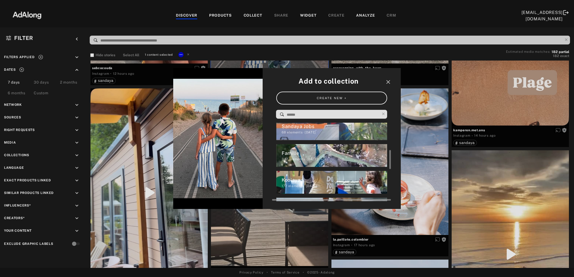
click at [318, 157] on div "347 elements · 2025.03.28" at bounding box center [334, 159] width 106 height 5
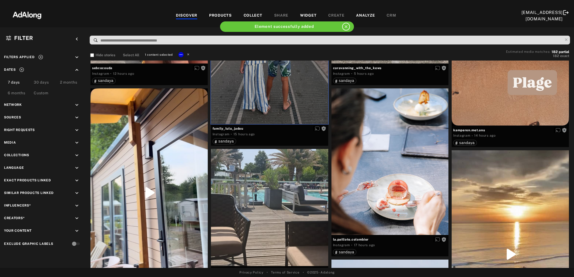
click at [187, 53] on icon at bounding box center [188, 54] width 2 height 2
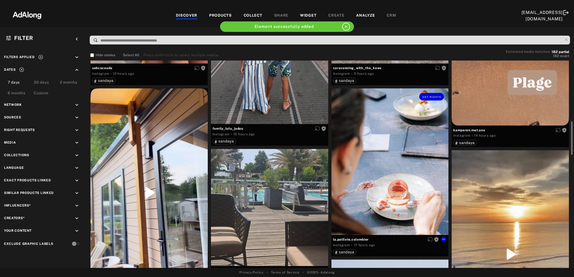
click at [420, 222] on div "Get rights" at bounding box center [389, 161] width 117 height 146
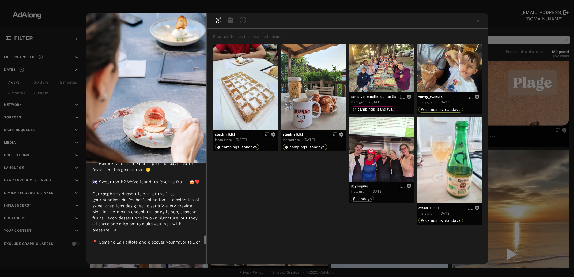
scroll to position [112, 0]
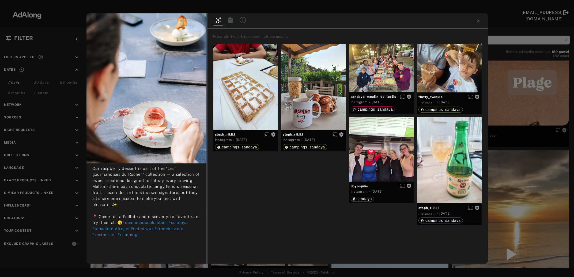
click at [514, 185] on div "Get rights la.paillote.colombier No rights requested 17 hours ago 🍰❤️ La gourma…" at bounding box center [287, 138] width 574 height 277
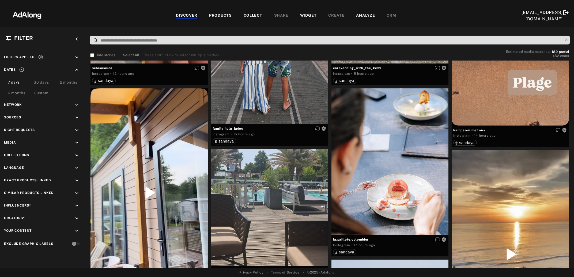
scroll to position [435, 0]
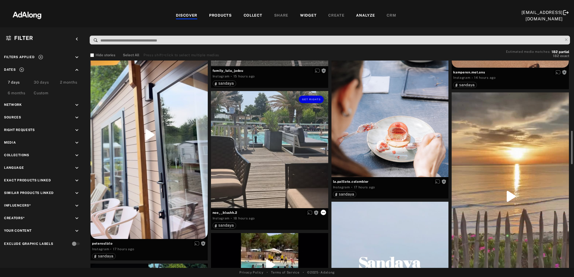
click at [322, 212] on icon at bounding box center [323, 212] width 4 height 4
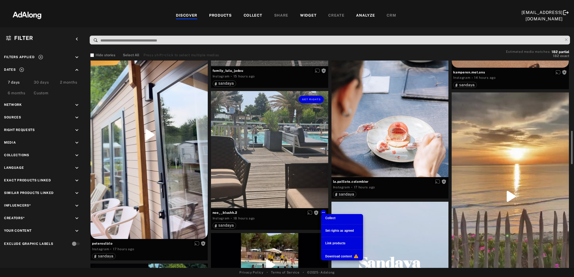
click at [332, 216] on span "Collect" at bounding box center [330, 218] width 10 height 4
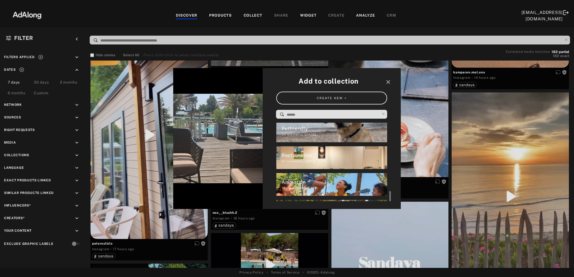
scroll to position [216, 0]
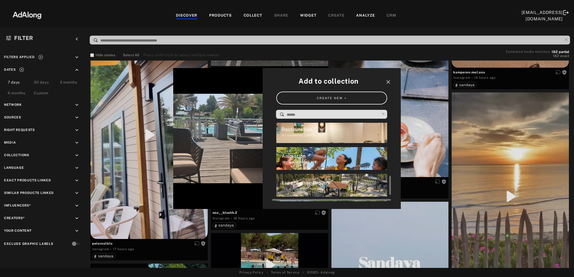
click at [317, 184] on div "Espaces aquatique" at bounding box center [334, 182] width 106 height 7
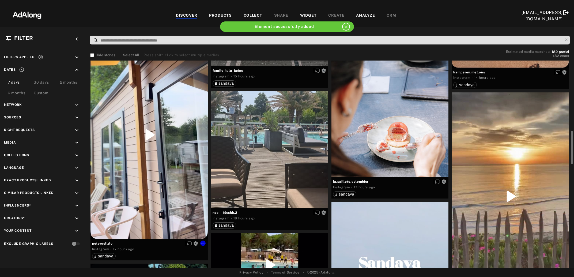
click at [150, 151] on div "Get rights" at bounding box center [148, 135] width 117 height 208
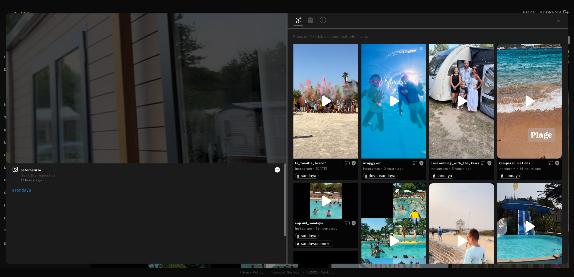
click at [278, 169] on icon at bounding box center [277, 169] width 4 height 4
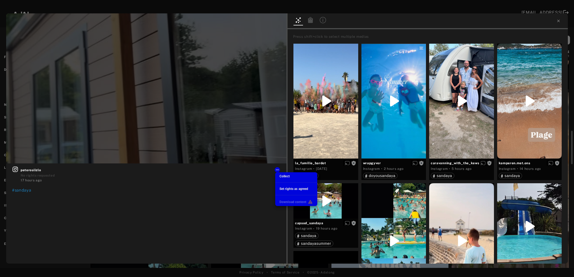
scroll to position [216, 0]
click at [281, 173] on li "Collect" at bounding box center [296, 176] width 42 height 8
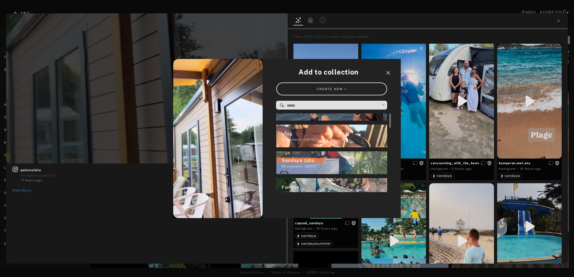
scroll to position [43, 0]
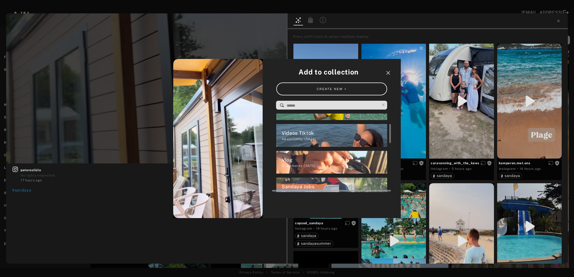
click at [291, 165] on div "31 elements · 2025.06.19" at bounding box center [334, 165] width 106 height 5
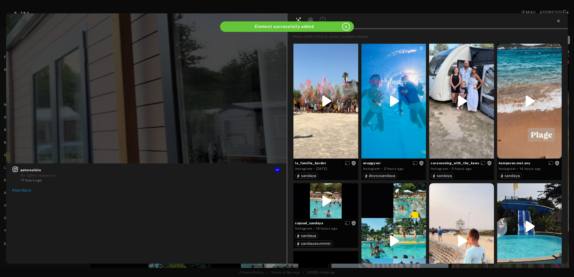
click at [558, 21] on icon at bounding box center [558, 21] width 4 height 4
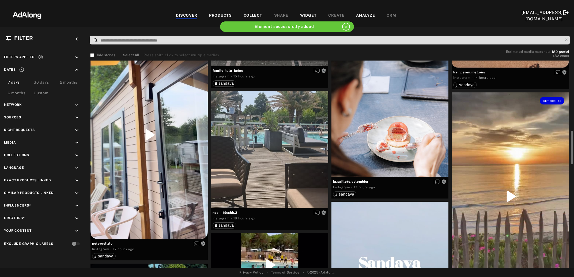
scroll to position [521, 0]
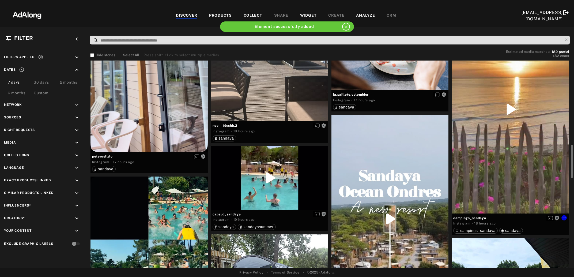
click at [515, 130] on div "Get rights" at bounding box center [509, 109] width 117 height 208
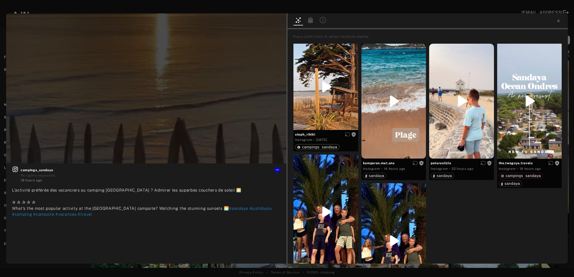
click at [557, 22] on icon at bounding box center [558, 21] width 4 height 4
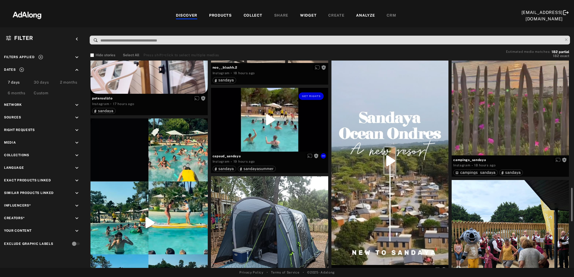
scroll to position [608, 0]
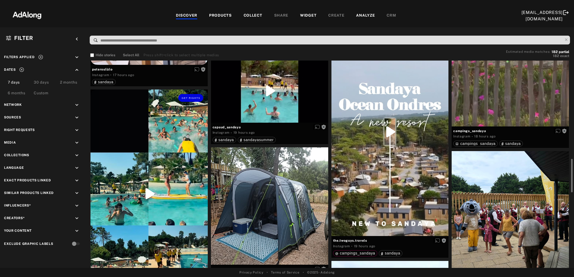
click at [147, 202] on div "Get rights" at bounding box center [148, 193] width 117 height 208
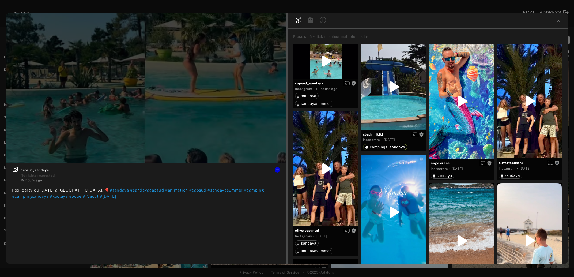
click at [558, 20] on icon at bounding box center [558, 21] width 4 height 4
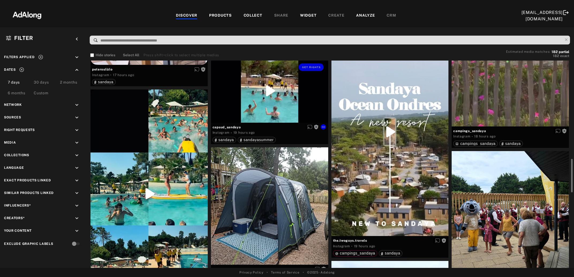
click at [277, 102] on div "Get rights" at bounding box center [269, 91] width 117 height 64
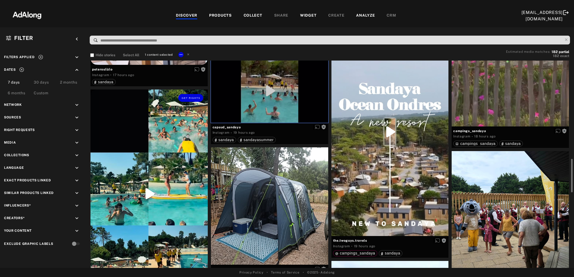
click at [149, 193] on div "Get rights" at bounding box center [148, 193] width 117 height 208
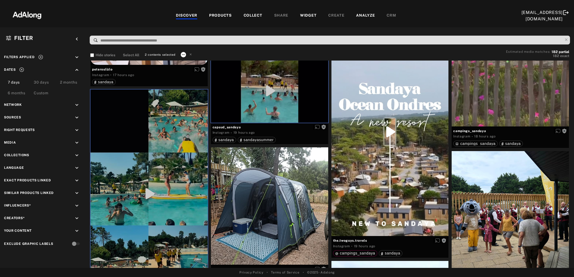
click at [182, 55] on icon at bounding box center [183, 54] width 4 height 4
click at [185, 60] on span "Collect" at bounding box center [190, 61] width 10 height 4
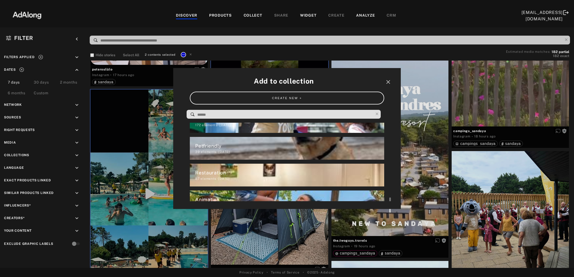
scroll to position [199, 0]
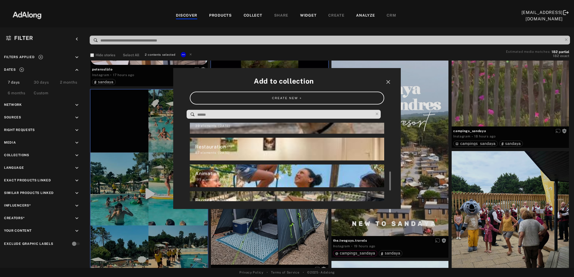
click at [233, 174] on div "Animation" at bounding box center [289, 173] width 189 height 7
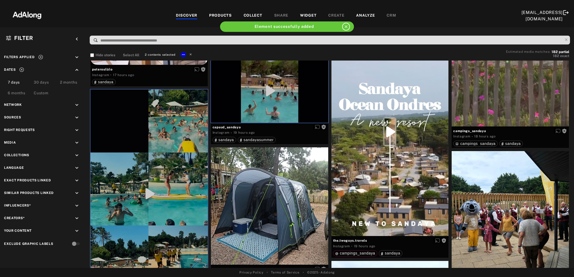
click at [190, 54] on icon at bounding box center [191, 54] width 2 height 2
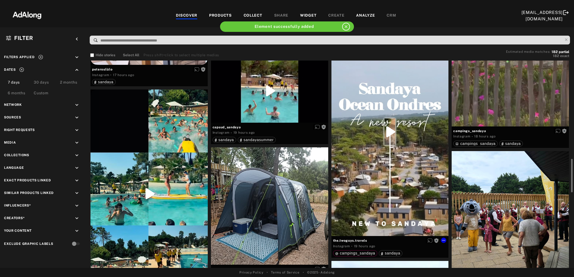
click at [386, 146] on div "Get rights" at bounding box center [389, 132] width 117 height 208
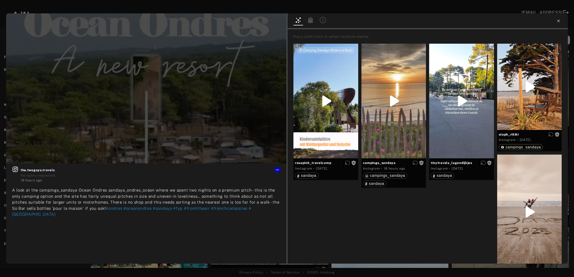
click at [558, 20] on icon at bounding box center [558, 21] width 4 height 4
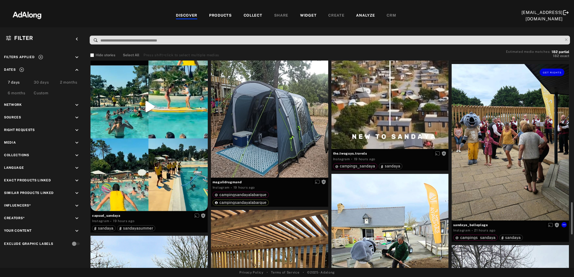
scroll to position [724, 0]
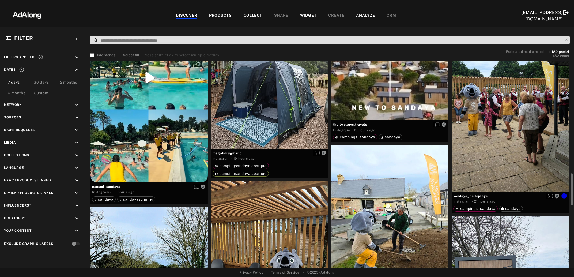
click at [510, 120] on div "Get rights" at bounding box center [509, 113] width 117 height 156
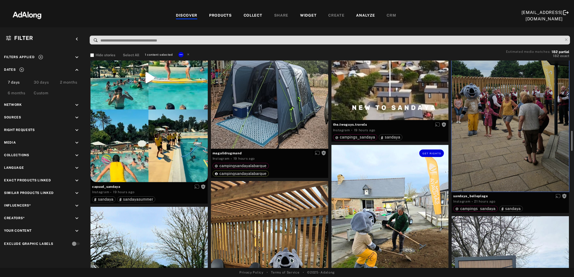
click at [403, 220] on div "Get rights" at bounding box center [389, 223] width 117 height 156
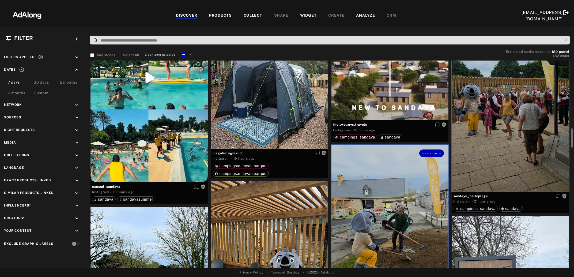
scroll to position [811, 0]
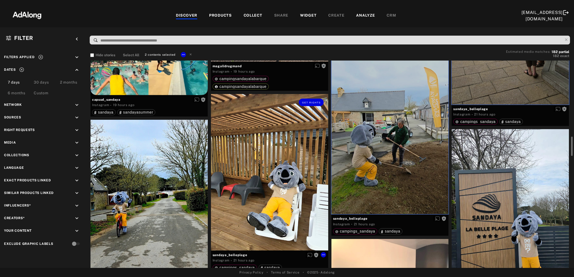
click at [311, 186] on div "Get rights" at bounding box center [269, 172] width 117 height 156
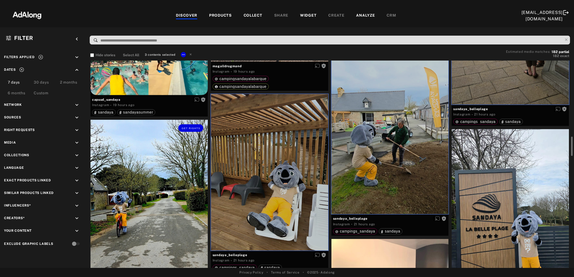
click at [172, 215] on div "Get rights" at bounding box center [148, 198] width 117 height 156
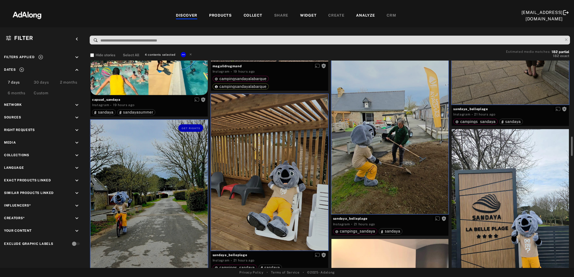
scroll to position [898, 0]
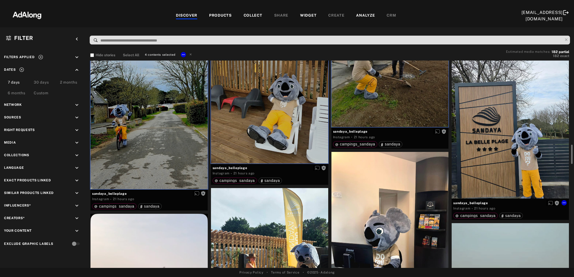
click at [517, 152] on div "Get rights" at bounding box center [509, 120] width 117 height 156
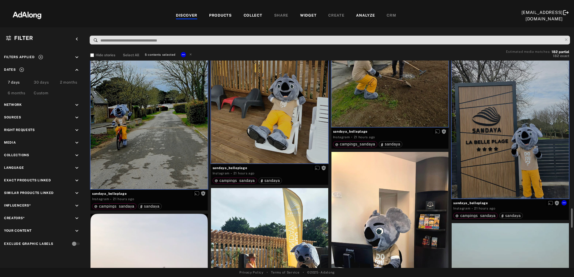
scroll to position [985, 0]
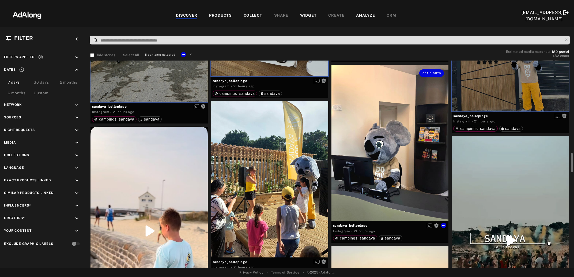
click at [390, 167] on div "Get rights" at bounding box center [389, 143] width 117 height 156
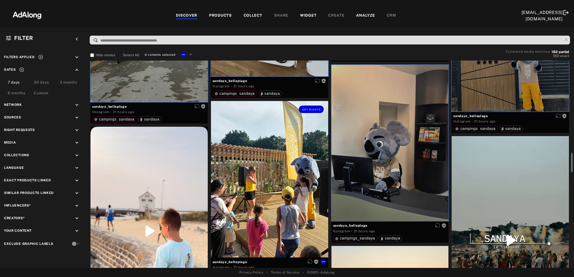
click at [261, 192] on div "Get rights" at bounding box center [269, 179] width 117 height 156
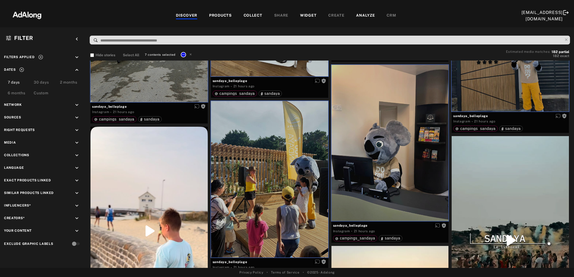
click at [181, 54] on button at bounding box center [183, 54] width 5 height 5
click at [195, 61] on li "Collect" at bounding box center [202, 60] width 42 height 8
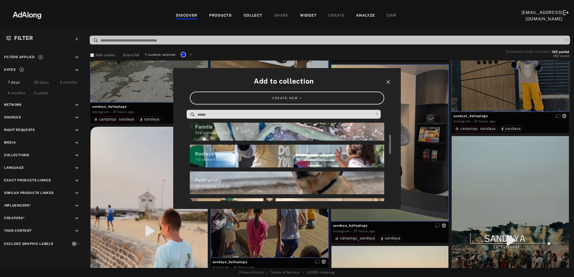
scroll to position [121, 0]
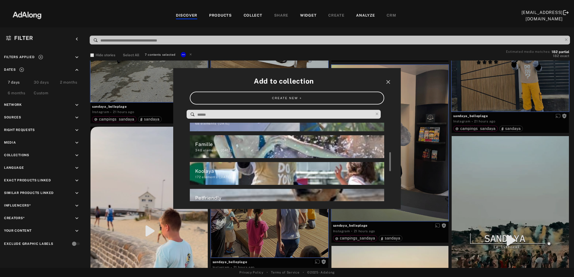
click at [211, 173] on div "Koolaya" at bounding box center [289, 170] width 189 height 7
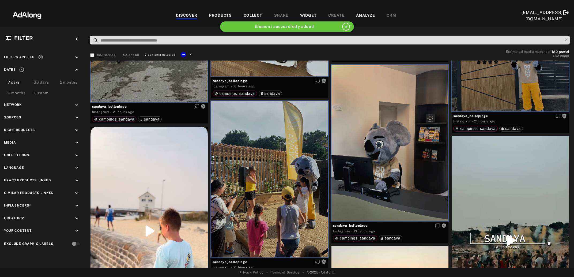
click at [191, 55] on icon at bounding box center [191, 54] width 2 height 2
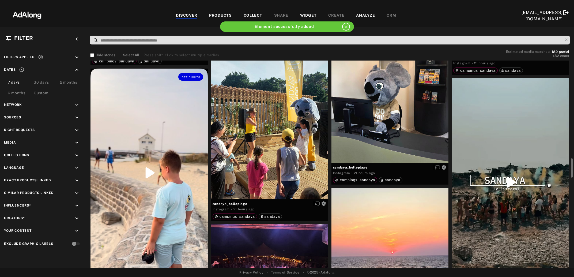
scroll to position [1101, 0]
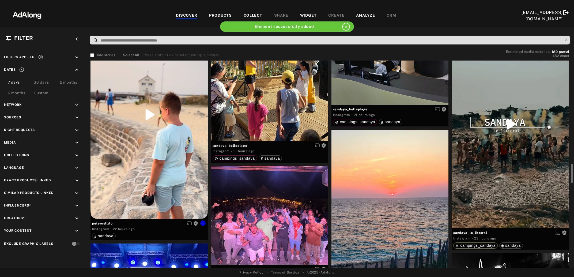
click at [167, 134] on div "Get rights" at bounding box center [148, 114] width 117 height 208
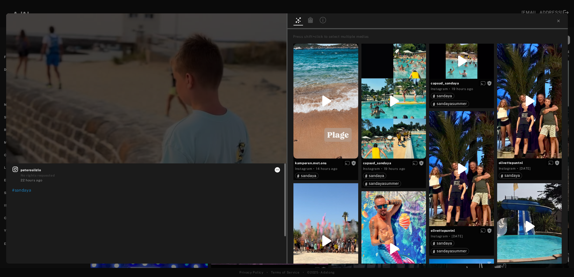
click at [278, 169] on icon at bounding box center [277, 169] width 4 height 4
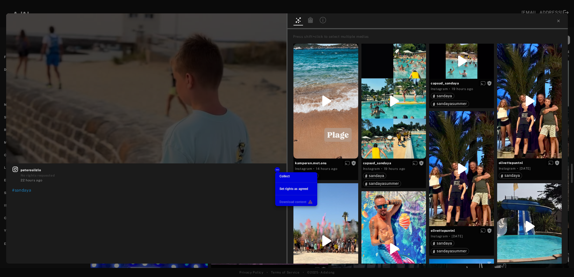
scroll to position [121, 0]
click at [287, 177] on span "Collect" at bounding box center [284, 176] width 10 height 4
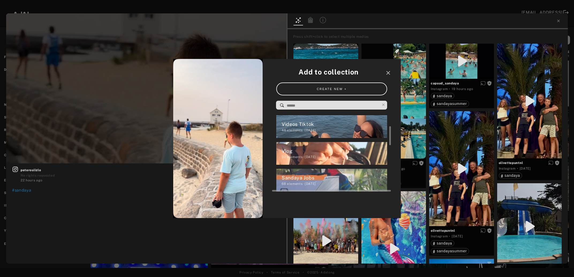
scroll to position [26, 0]
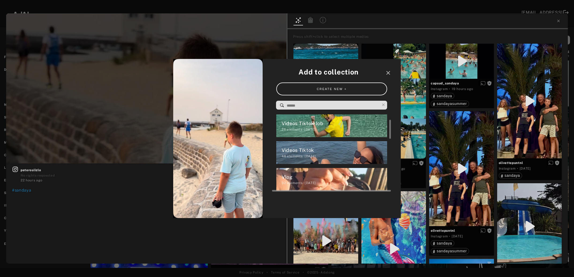
click at [320, 175] on div "Vlog" at bounding box center [334, 176] width 106 height 7
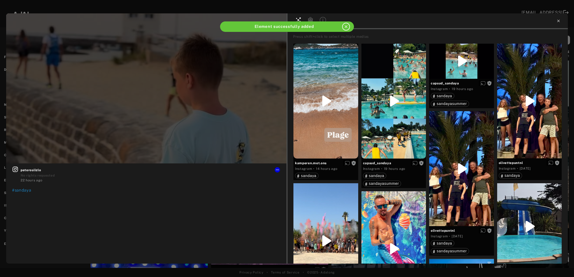
click at [559, 20] on icon at bounding box center [558, 21] width 4 height 4
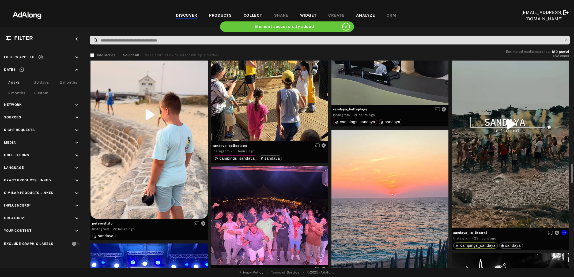
click at [496, 149] on div "Get rights" at bounding box center [509, 124] width 117 height 208
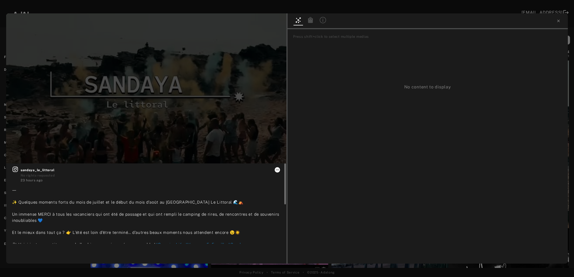
click at [276, 170] on icon at bounding box center [277, 169] width 4 height 4
click at [285, 176] on span "Collect" at bounding box center [284, 176] width 10 height 4
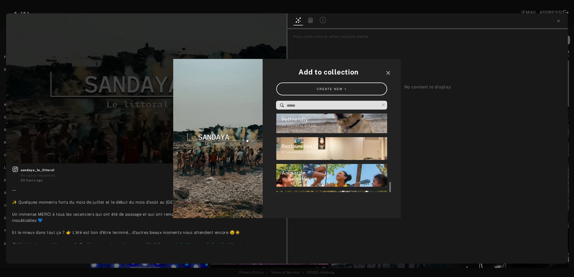
scroll to position [208, 0]
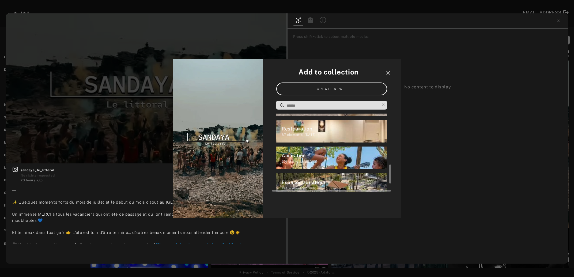
click at [302, 159] on div "201 elements · 2025.03.28" at bounding box center [334, 161] width 106 height 5
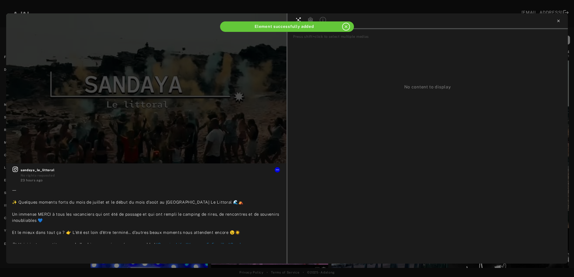
click at [558, 20] on icon at bounding box center [558, 21] width 4 height 4
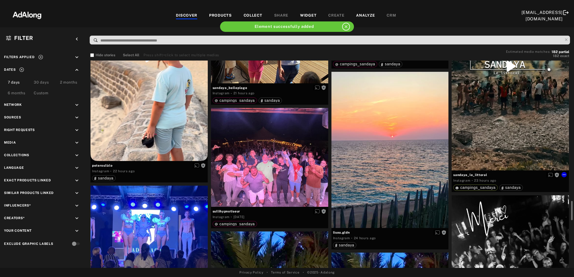
scroll to position [1188, 0]
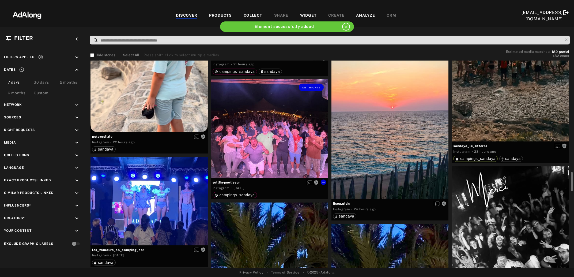
click at [290, 145] on div "Get rights" at bounding box center [269, 128] width 117 height 99
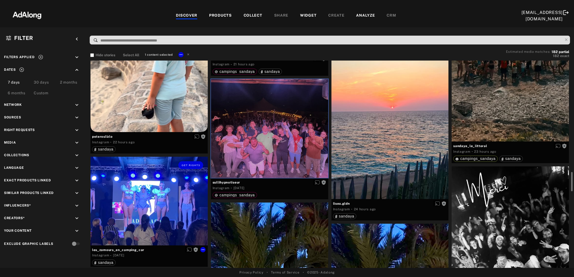
click at [164, 196] on div "Get rights" at bounding box center [148, 201] width 117 height 88
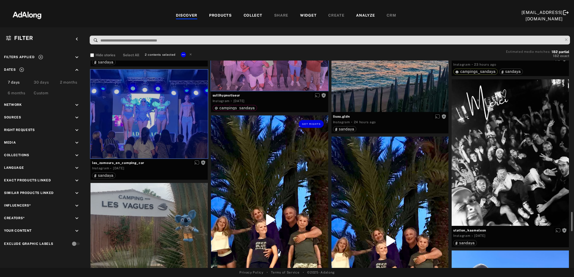
scroll to position [1304, 0]
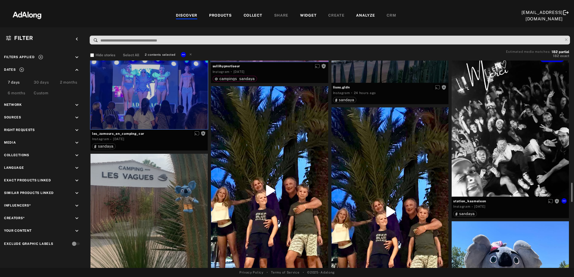
click at [509, 139] on div "Get rights" at bounding box center [509, 123] width 117 height 146
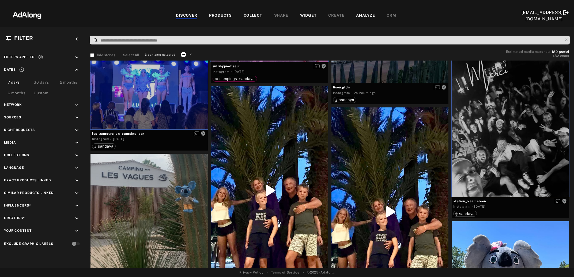
click at [184, 54] on icon at bounding box center [183, 54] width 3 height 1
click at [190, 61] on span "Collect" at bounding box center [190, 61] width 10 height 4
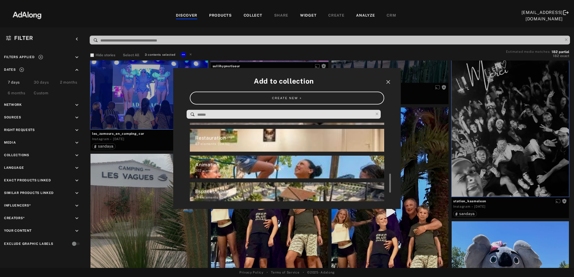
click at [223, 169] on div "202 elements · 2025.03.28" at bounding box center [289, 170] width 189 height 5
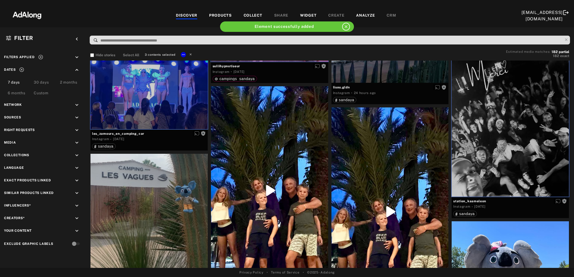
click at [189, 53] on icon at bounding box center [191, 54] width 4 height 4
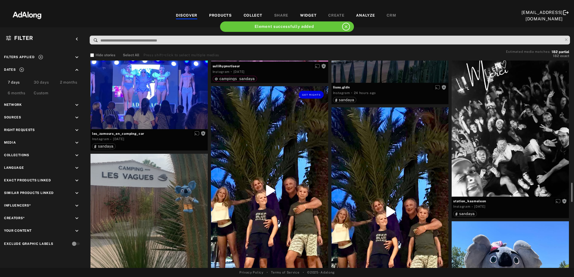
scroll to position [1362, 0]
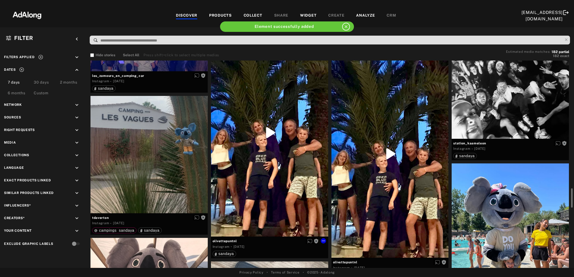
click at [260, 131] on div "Get rights" at bounding box center [269, 132] width 117 height 208
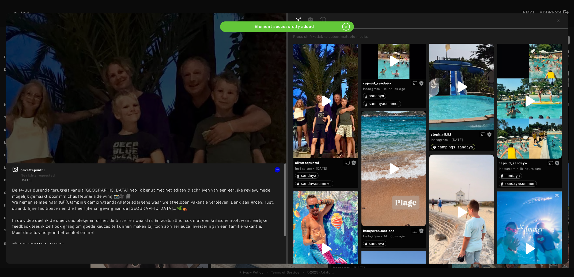
click at [15, 169] on icon at bounding box center [15, 168] width 5 height 5
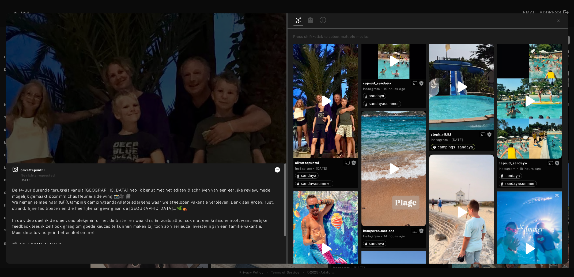
click at [277, 171] on icon at bounding box center [277, 169] width 4 height 4
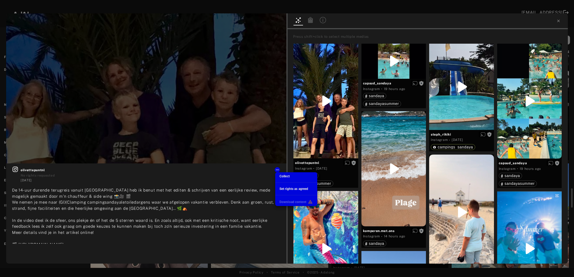
scroll to position [208, 0]
click at [280, 174] on span "Collect" at bounding box center [284, 176] width 10 height 4
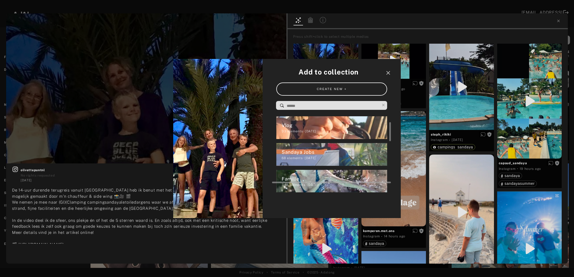
scroll to position [60, 0]
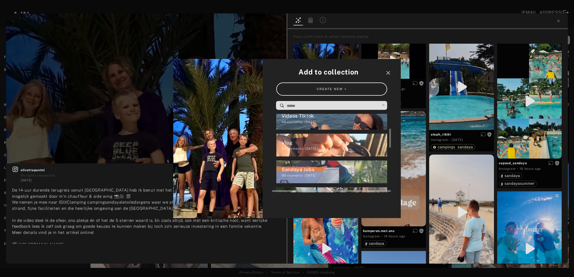
click at [298, 151] on div "Vlog 33 elements · 2025.06.19" at bounding box center [331, 145] width 111 height 23
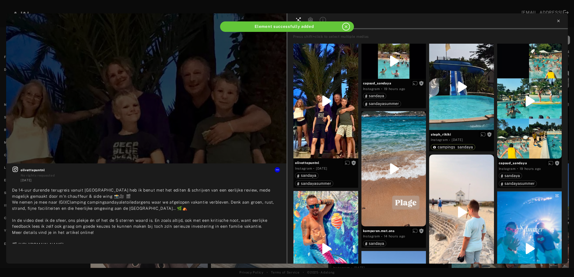
click at [558, 20] on icon at bounding box center [558, 21] width 4 height 4
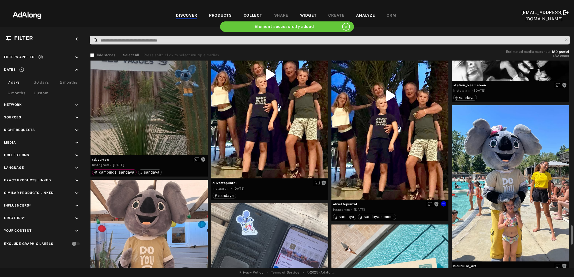
scroll to position [1449, 0]
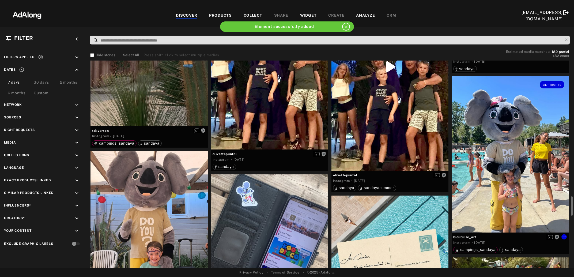
click at [510, 168] on div "Get rights" at bounding box center [509, 154] width 117 height 156
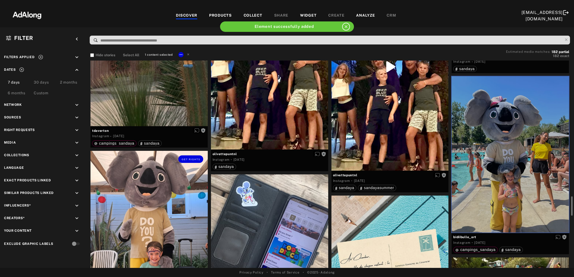
click at [175, 228] on div "Get rights" at bounding box center [148, 224] width 117 height 146
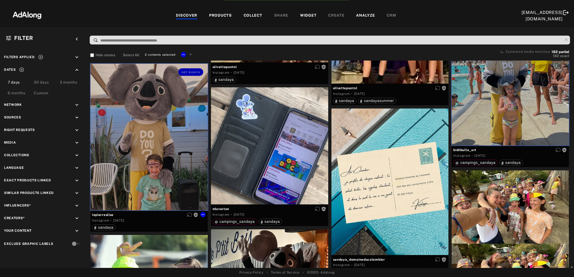
scroll to position [1594, 0]
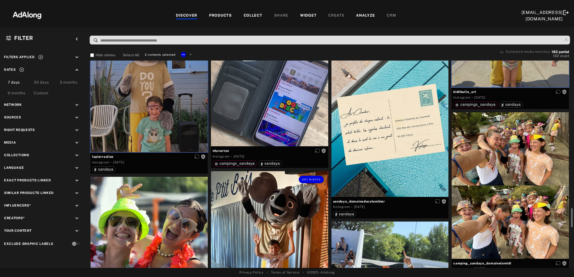
click at [252, 236] on div "Get rights" at bounding box center [269, 249] width 117 height 156
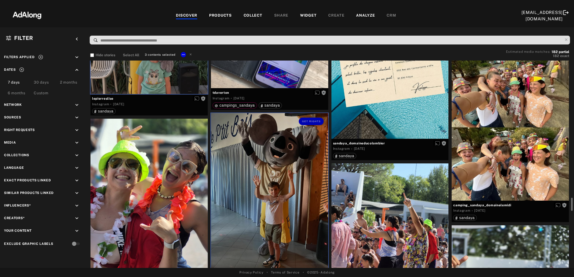
scroll to position [1681, 0]
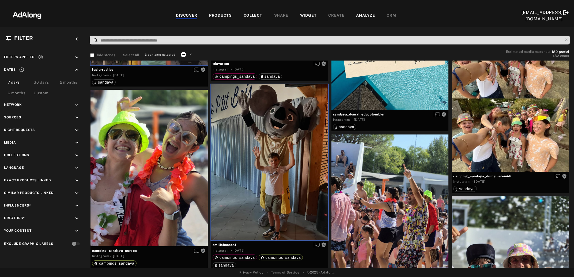
click at [181, 56] on icon at bounding box center [183, 54] width 4 height 4
click at [187, 60] on span "Collect" at bounding box center [190, 61] width 10 height 4
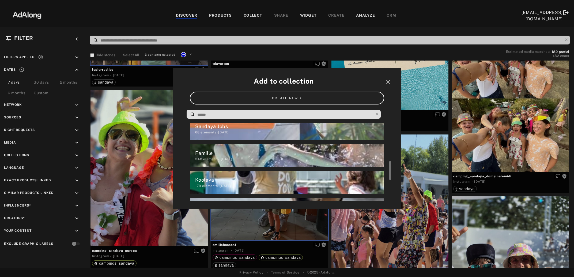
scroll to position [130, 0]
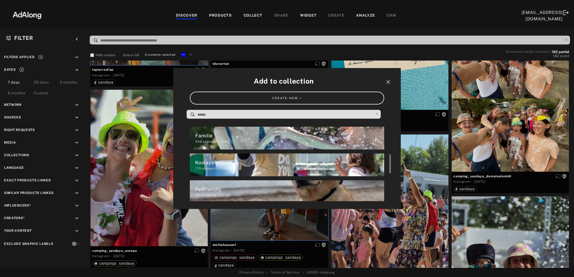
click at [223, 166] on div "Koolaya" at bounding box center [289, 162] width 189 height 7
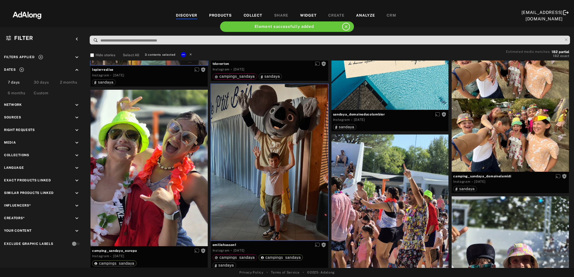
click at [189, 53] on icon at bounding box center [191, 54] width 4 height 4
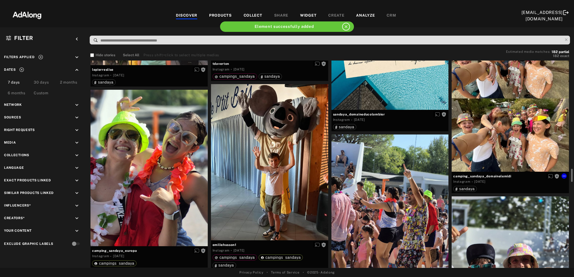
click at [474, 140] on div "Get rights" at bounding box center [509, 98] width 117 height 146
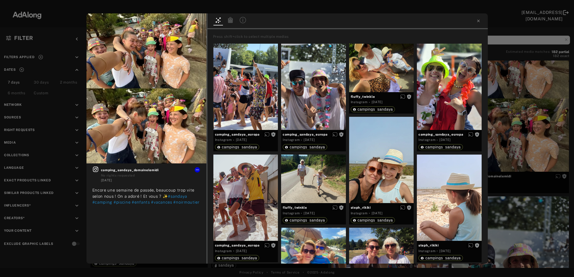
click at [540, 120] on div "Get rights camping_sandaya_domainelemidi No rights requested 2 days ago Encore …" at bounding box center [287, 138] width 574 height 277
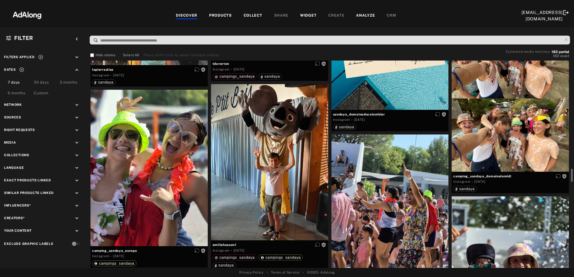
click at [523, 125] on div at bounding box center [509, 98] width 117 height 146
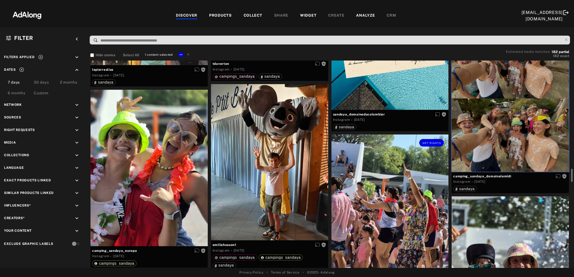
click at [410, 202] on div "Get rights" at bounding box center [389, 212] width 117 height 156
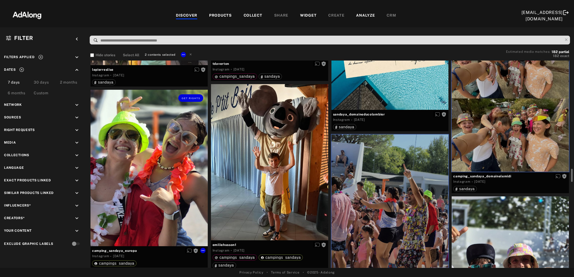
click at [153, 189] on div "Get rights" at bounding box center [148, 168] width 117 height 156
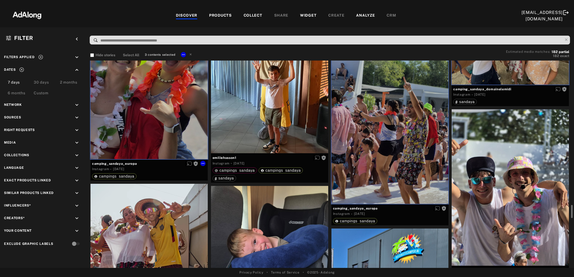
scroll to position [1826, 0]
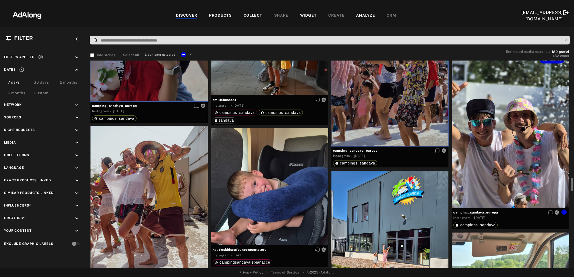
click at [523, 141] on div "Get rights" at bounding box center [509, 129] width 117 height 156
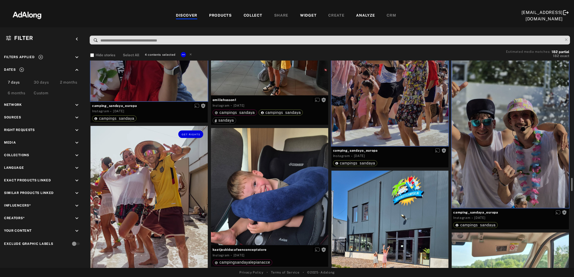
click at [161, 220] on div "Get rights" at bounding box center [148, 204] width 117 height 156
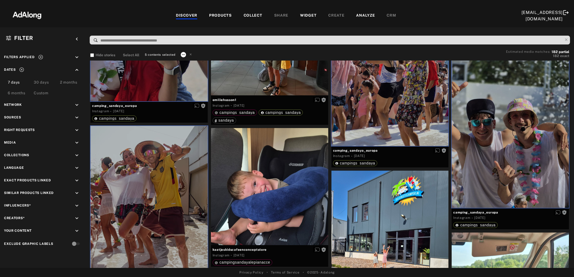
click at [183, 53] on icon at bounding box center [183, 54] width 4 height 4
click at [190, 58] on div "Collect" at bounding box center [190, 60] width 10 height 5
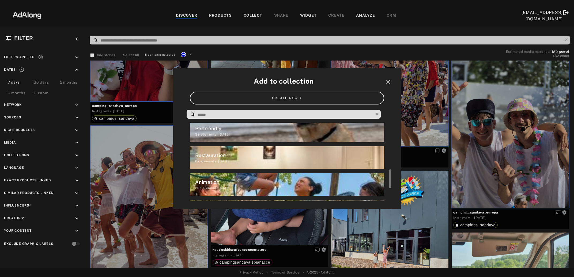
scroll to position [199, 0]
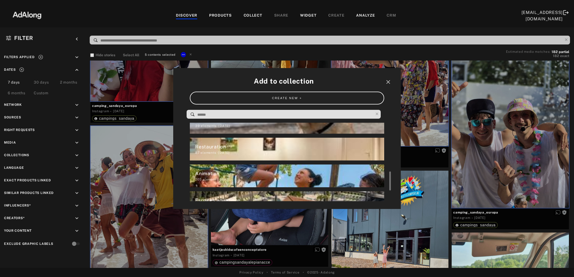
click at [228, 174] on div "Animation" at bounding box center [289, 173] width 189 height 7
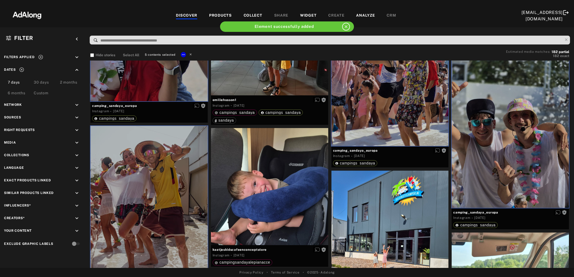
click at [190, 54] on icon at bounding box center [191, 54] width 4 height 4
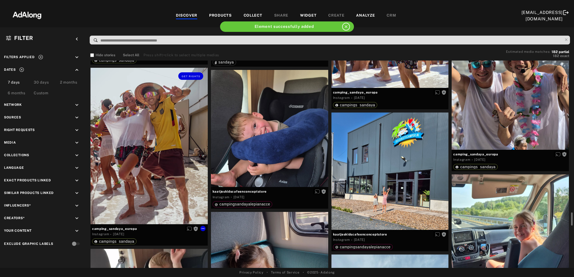
scroll to position [1913, 0]
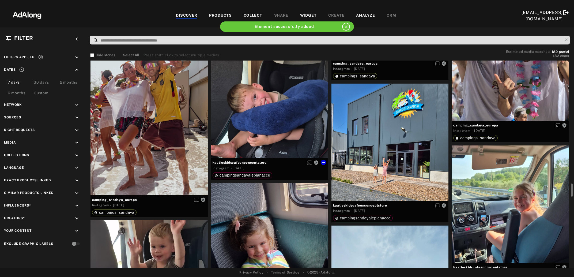
click at [252, 106] on div "Get rights" at bounding box center [269, 99] width 117 height 117
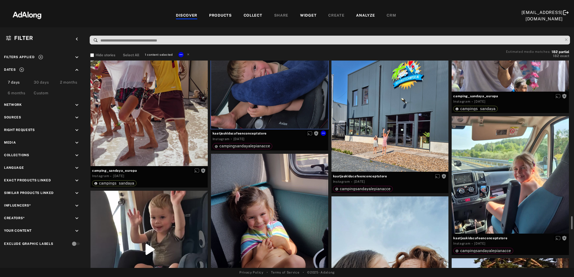
scroll to position [1971, 0]
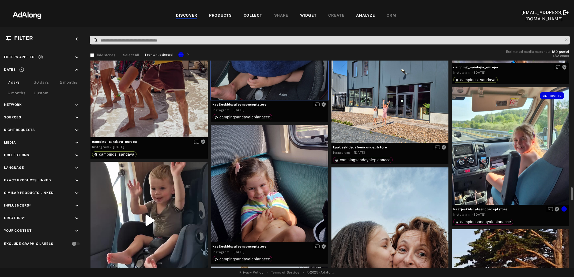
click at [531, 176] on div "Get rights" at bounding box center [509, 145] width 117 height 117
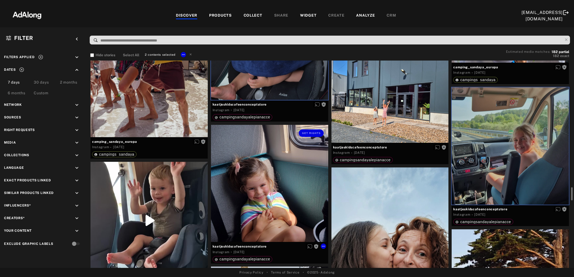
click at [272, 205] on div "Get rights" at bounding box center [269, 183] width 117 height 117
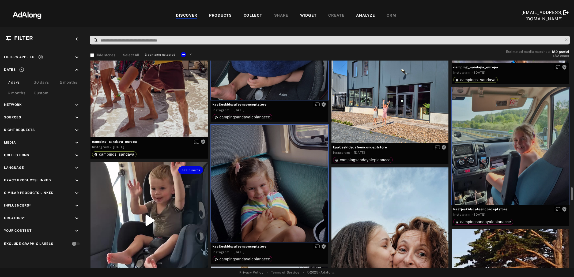
click at [167, 222] on div "Get rights" at bounding box center [148, 220] width 117 height 117
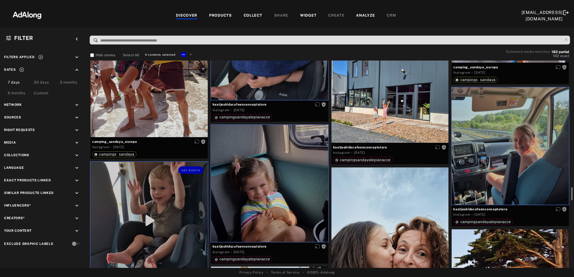
scroll to position [2058, 0]
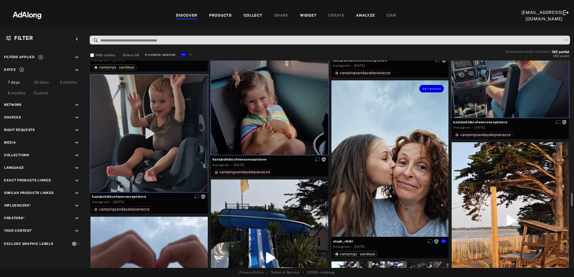
click at [418, 218] on div "Get rights" at bounding box center [389, 158] width 117 height 156
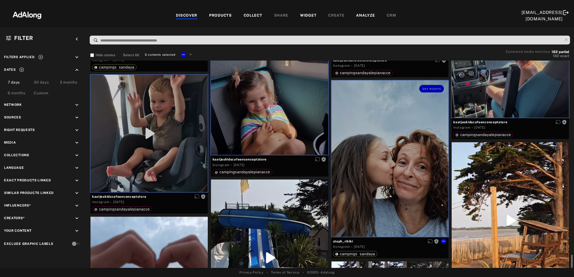
scroll to position [2116, 0]
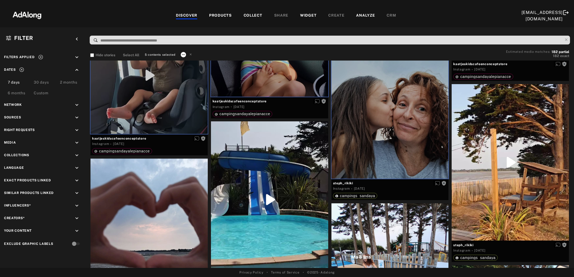
click at [182, 53] on icon at bounding box center [183, 54] width 4 height 4
click at [193, 61] on span "Collect" at bounding box center [190, 61] width 10 height 4
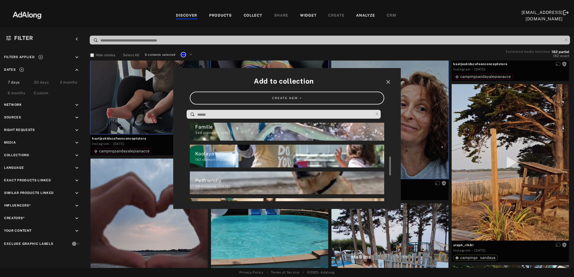
scroll to position [121, 0]
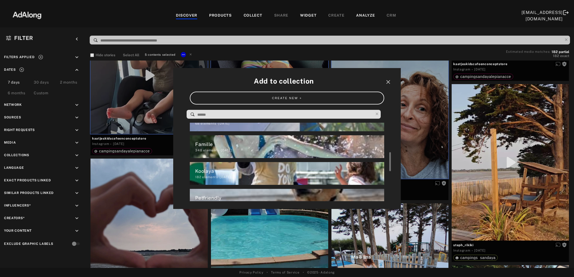
click at [272, 148] on div "348 elements · 2025.03.28" at bounding box center [289, 150] width 189 height 5
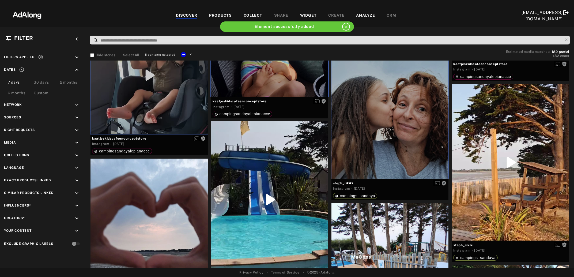
click at [189, 53] on icon at bounding box center [191, 54] width 4 height 4
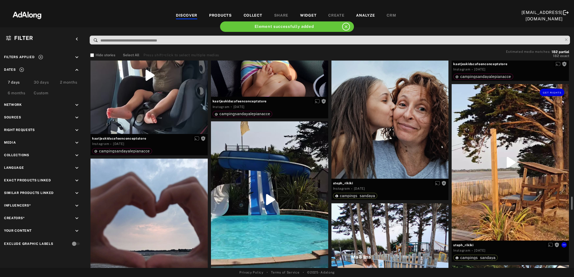
click at [525, 176] on div "Get rights" at bounding box center [509, 162] width 117 height 156
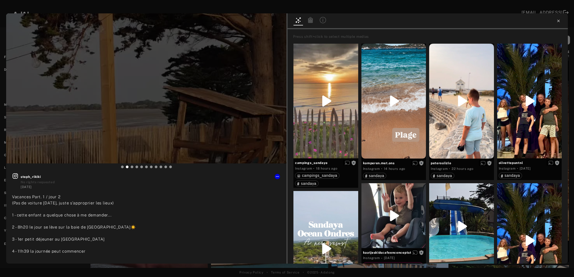
type input "**"
click at [559, 19] on icon at bounding box center [558, 21] width 4 height 4
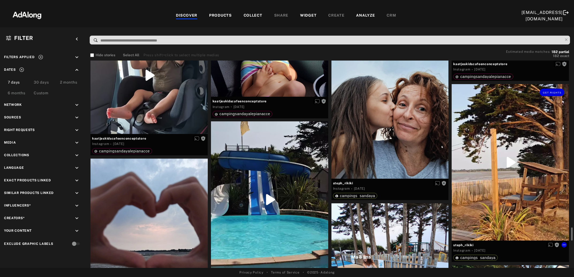
scroll to position [2173, 0]
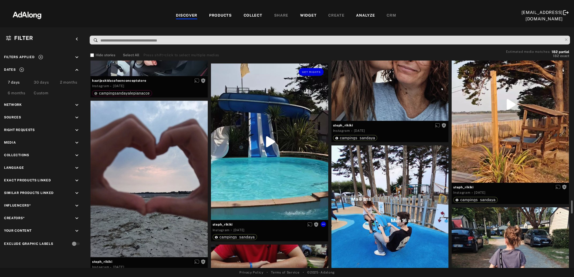
click at [257, 164] on div "Get rights" at bounding box center [269, 141] width 117 height 156
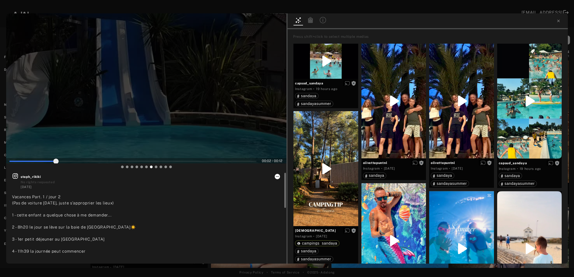
click at [279, 178] on icon at bounding box center [277, 176] width 4 height 4
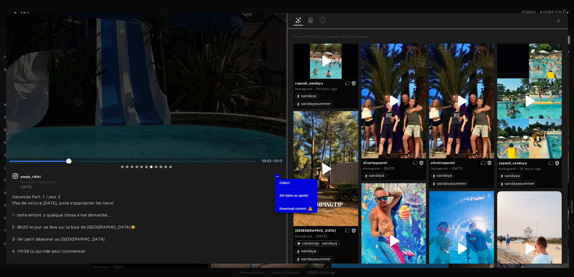
click at [282, 181] on span "Collect" at bounding box center [284, 183] width 10 height 4
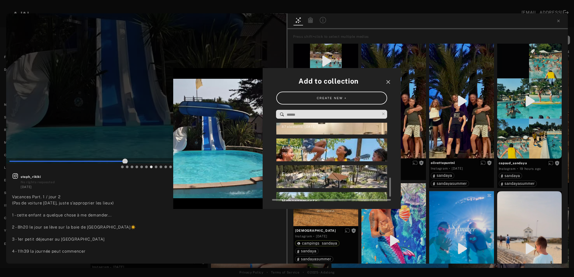
scroll to position [234, 0]
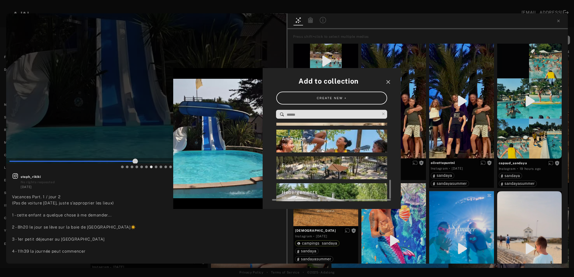
click at [318, 169] on div "194 elements · 2025.03.28" at bounding box center [334, 171] width 106 height 5
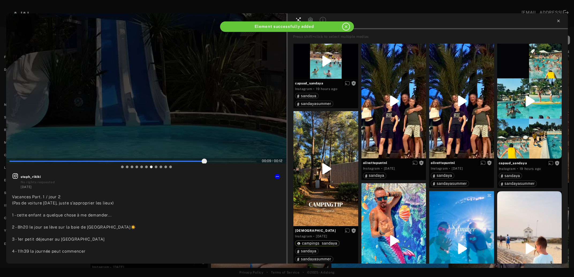
type input "**"
click at [558, 22] on icon at bounding box center [558, 21] width 4 height 4
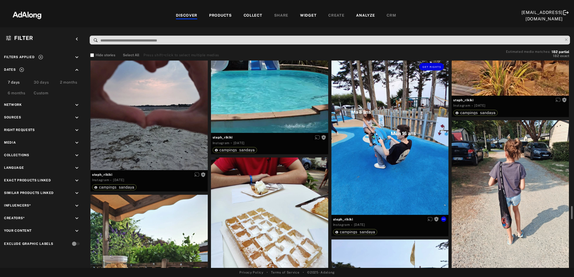
scroll to position [2290, 0]
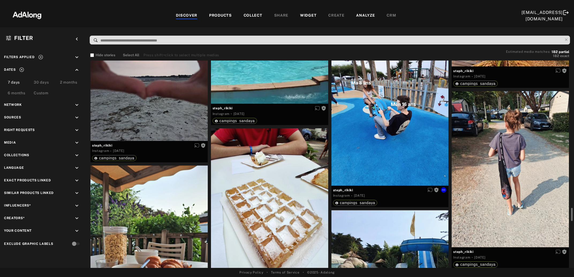
click at [391, 148] on div "Get rights" at bounding box center [389, 107] width 117 height 156
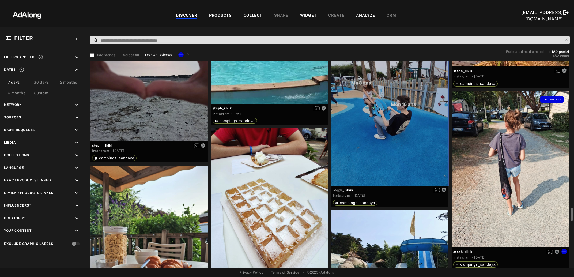
click at [515, 166] on div "Get rights" at bounding box center [509, 169] width 117 height 156
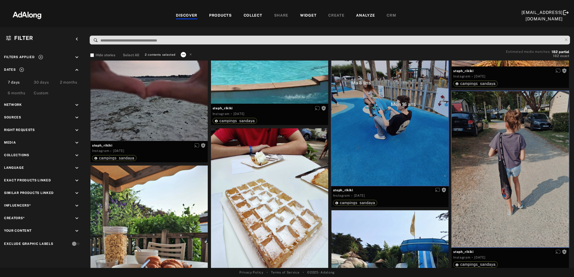
click at [182, 53] on icon at bounding box center [183, 54] width 4 height 4
click at [192, 60] on span "Collect" at bounding box center [190, 61] width 10 height 4
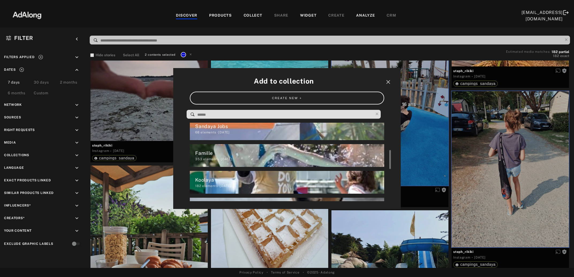
scroll to position [104, 0]
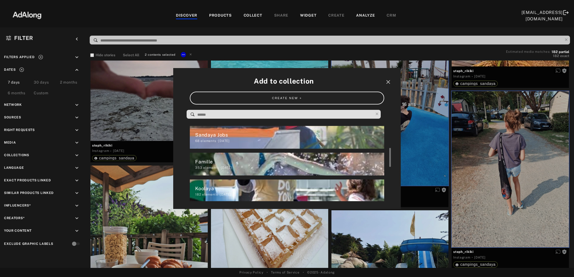
click at [256, 158] on div "Famille" at bounding box center [289, 161] width 189 height 7
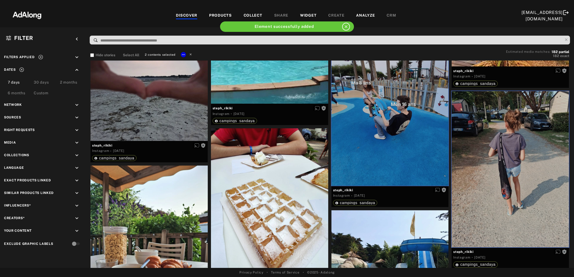
click at [190, 54] on icon at bounding box center [191, 54] width 2 height 2
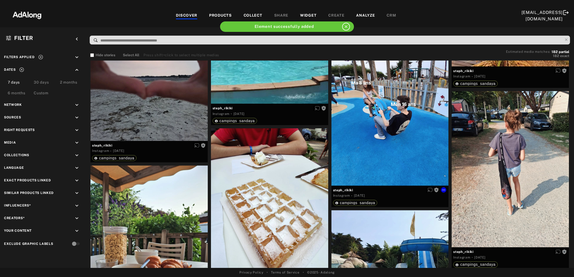
scroll to position [2347, 0]
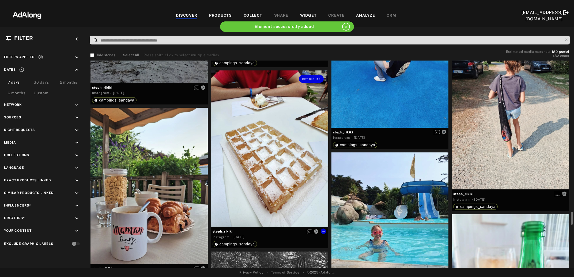
click at [257, 147] on div "Get rights" at bounding box center [269, 148] width 117 height 156
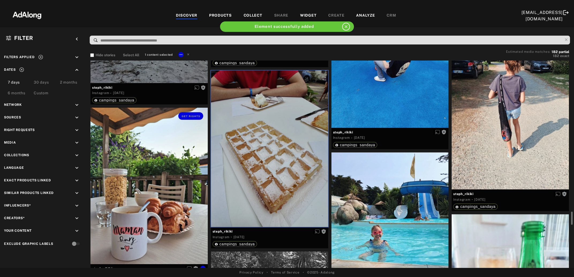
click at [158, 201] on div "Get rights" at bounding box center [148, 186] width 117 height 156
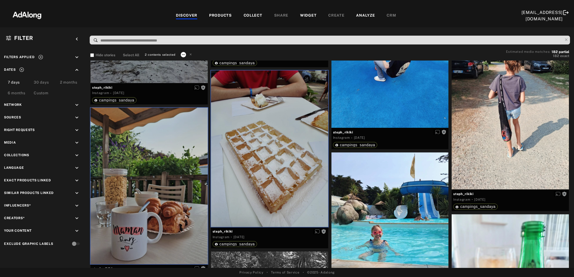
click at [181, 54] on button at bounding box center [183, 54] width 5 height 5
click at [194, 59] on span "Collect" at bounding box center [190, 61] width 10 height 4
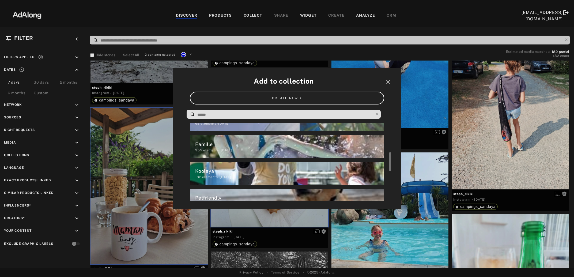
scroll to position [173, 0]
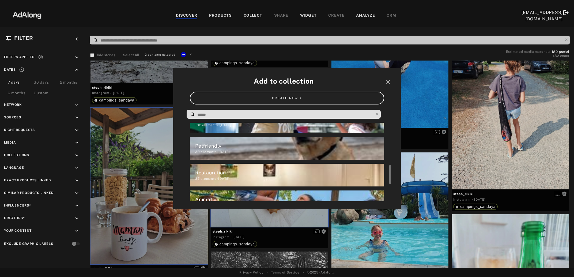
click at [202, 173] on div "Restauration" at bounding box center [289, 172] width 189 height 7
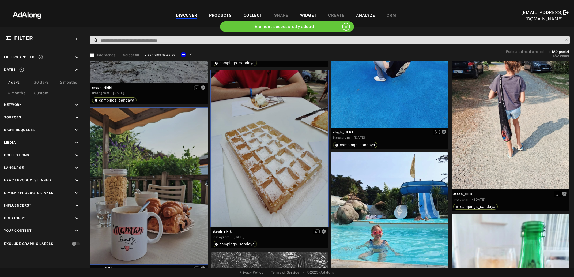
click at [190, 53] on icon at bounding box center [191, 54] width 4 height 4
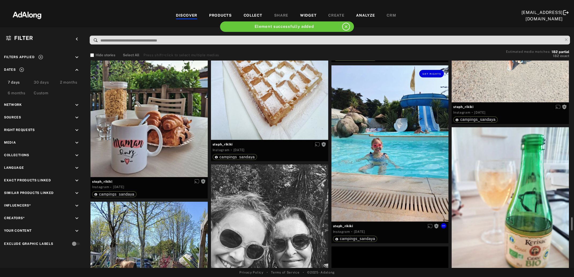
scroll to position [2463, 0]
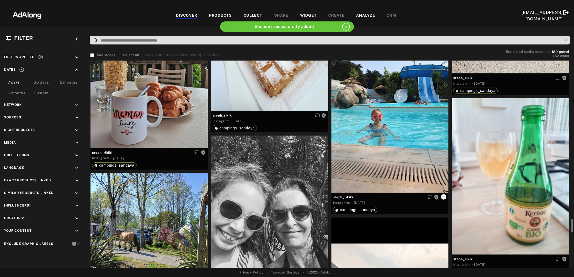
click at [444, 197] on icon at bounding box center [443, 197] width 4 height 4
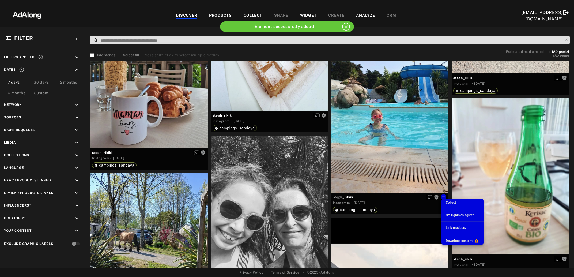
click at [452, 202] on span "Collect" at bounding box center [450, 202] width 10 height 4
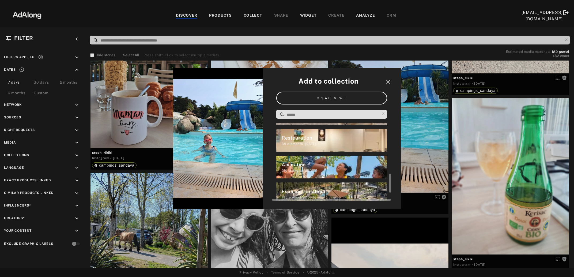
scroll to position [234, 0]
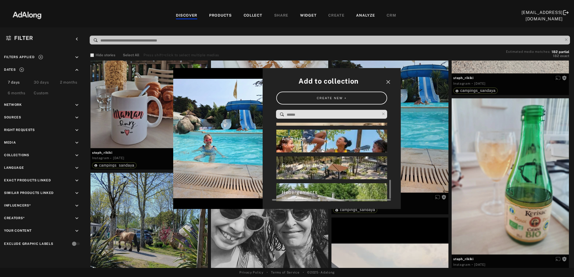
click at [339, 167] on div "Espaces aquatique" at bounding box center [334, 165] width 106 height 7
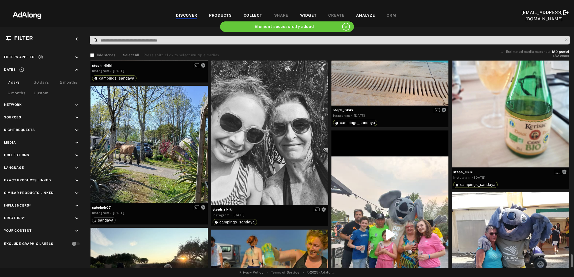
scroll to position [2579, 0]
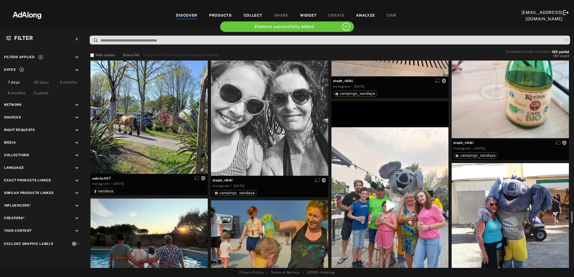
click at [277, 134] on div at bounding box center [269, 97] width 117 height 156
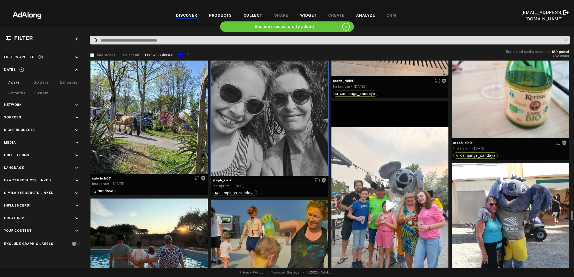
scroll to position [2637, 0]
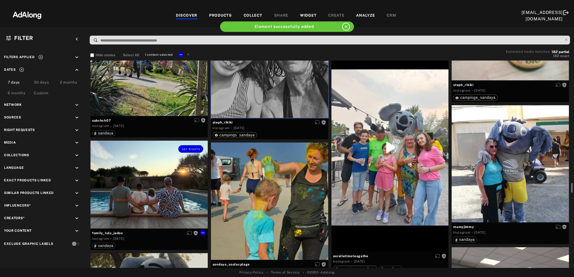
click at [173, 188] on div "Get rights" at bounding box center [148, 184] width 117 height 88
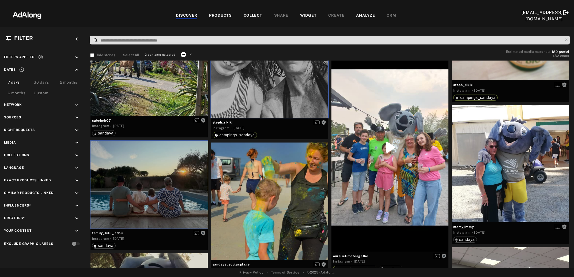
click at [182, 55] on icon at bounding box center [183, 54] width 4 height 4
click at [192, 62] on div "Collect" at bounding box center [190, 60] width 10 height 5
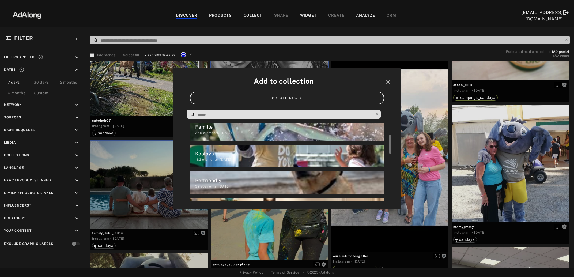
scroll to position [112, 0]
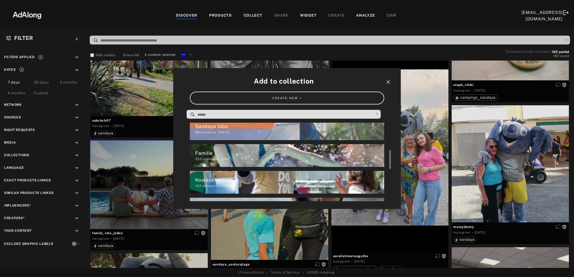
click at [245, 153] on div "Famille" at bounding box center [289, 152] width 189 height 7
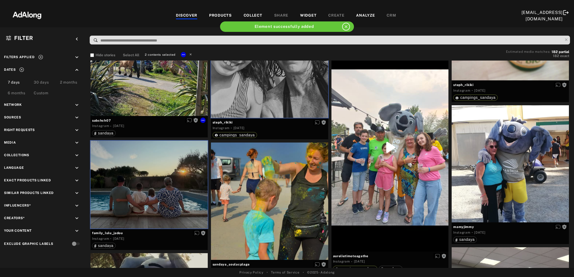
click at [190, 53] on icon at bounding box center [191, 54] width 4 height 4
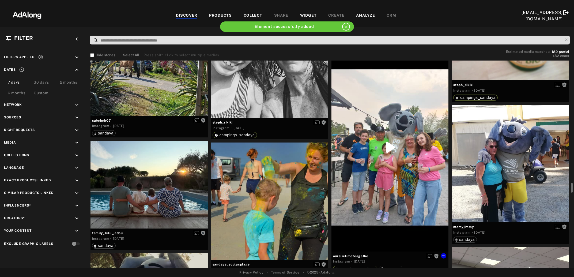
click at [394, 173] on div "Get rights" at bounding box center [389, 147] width 117 height 208
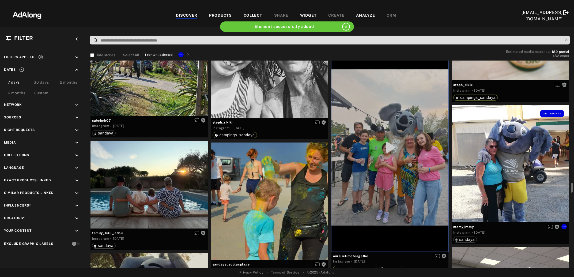
click at [510, 173] on div "Get rights" at bounding box center [509, 163] width 117 height 117
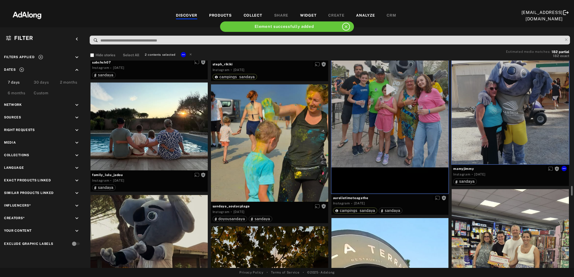
scroll to position [2724, 0]
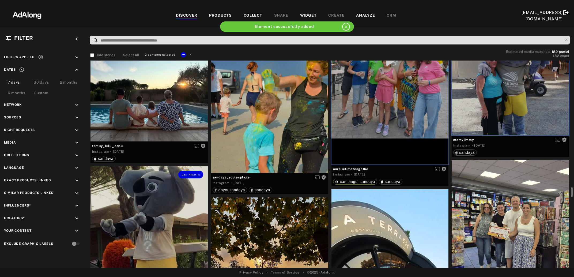
click at [154, 228] on div "Get rights" at bounding box center [148, 244] width 117 height 156
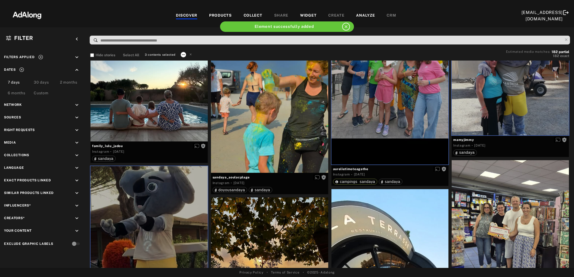
click at [183, 54] on icon at bounding box center [183, 54] width 4 height 4
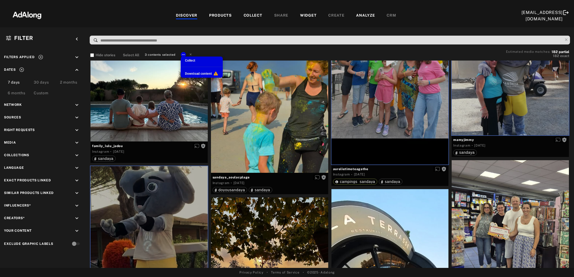
click at [195, 61] on span "Collect" at bounding box center [190, 61] width 10 height 4
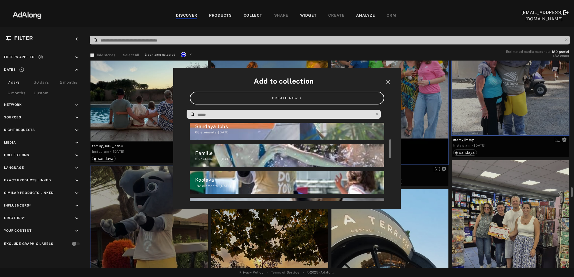
scroll to position [104, 0]
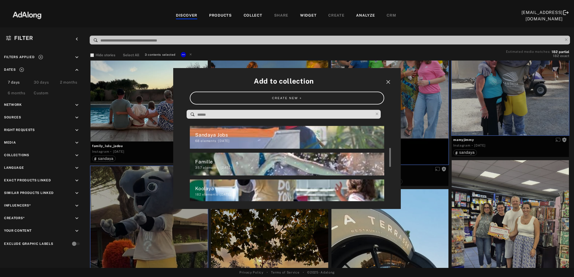
click at [207, 191] on div "Koolaya" at bounding box center [289, 188] width 189 height 7
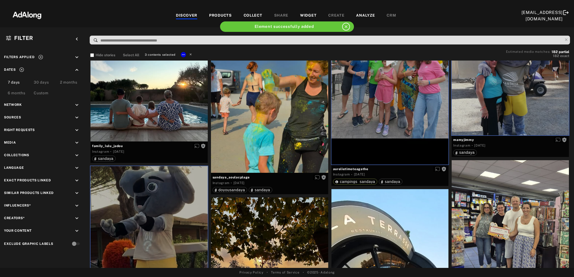
click at [191, 53] on icon at bounding box center [191, 54] width 2 height 2
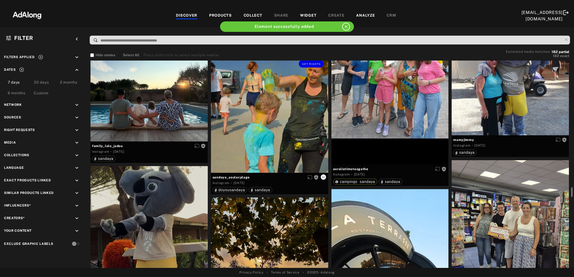
click at [322, 177] on icon at bounding box center [323, 177] width 4 height 4
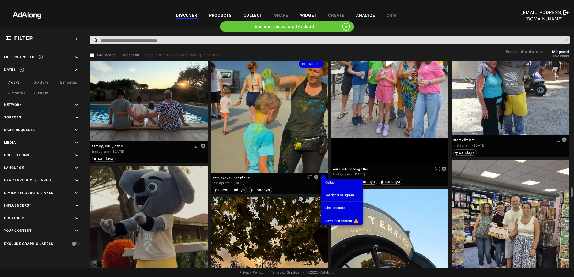
click at [329, 182] on span "Collect" at bounding box center [330, 183] width 10 height 4
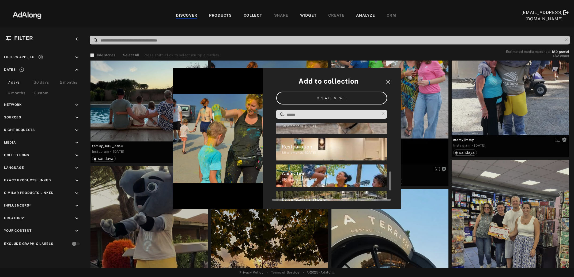
click at [313, 174] on div "Animation" at bounding box center [334, 173] width 106 height 7
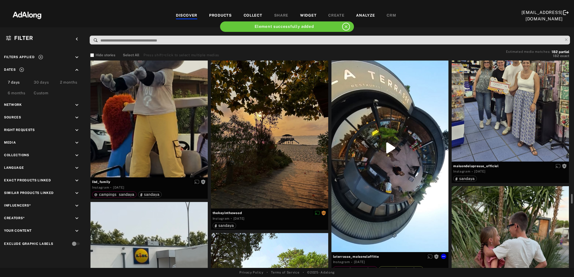
scroll to position [2956, 0]
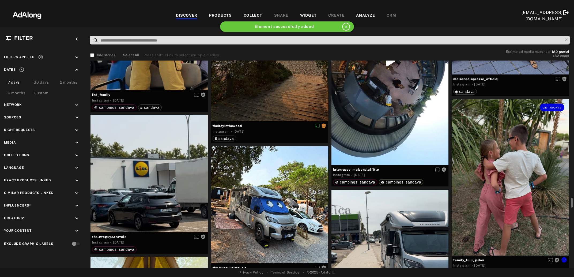
click at [512, 182] on div "Get rights" at bounding box center [509, 177] width 117 height 156
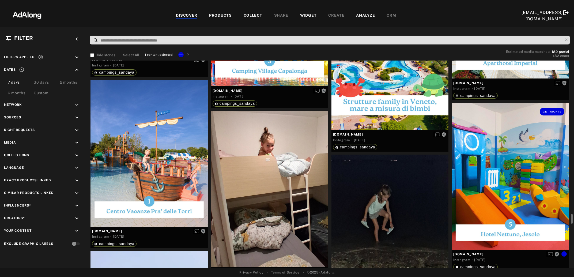
scroll to position [3333, 0]
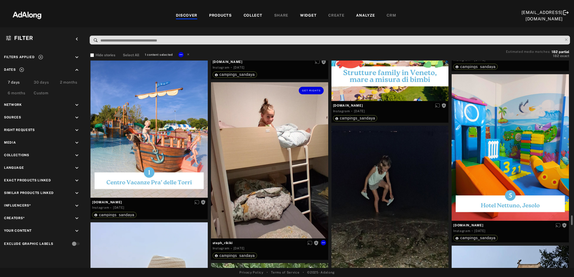
click at [273, 175] on div "Get rights" at bounding box center [269, 160] width 117 height 156
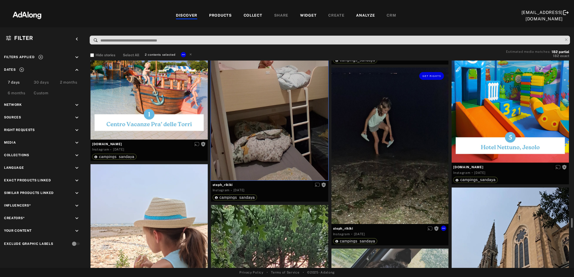
click at [378, 174] on div "Get rights" at bounding box center [389, 145] width 117 height 156
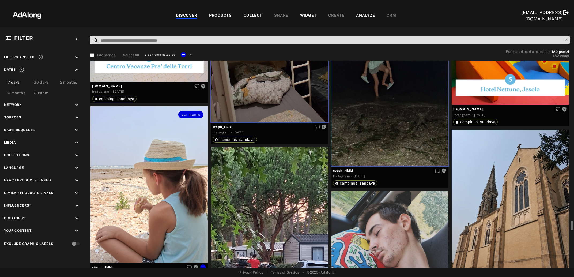
click at [182, 192] on div "Get rights" at bounding box center [148, 184] width 117 height 156
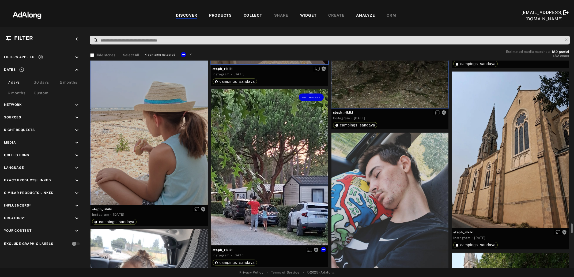
click at [284, 187] on div "Get rights" at bounding box center [269, 167] width 117 height 156
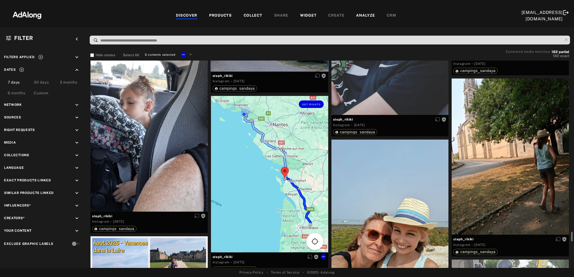
scroll to position [3709, 0]
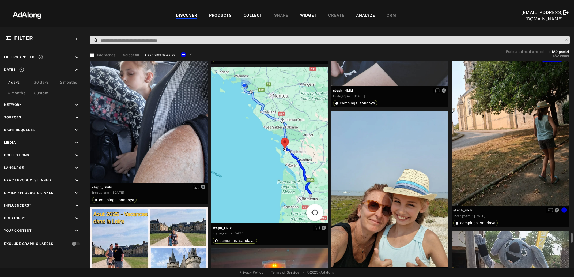
click at [494, 159] on div "Get rights" at bounding box center [509, 127] width 117 height 156
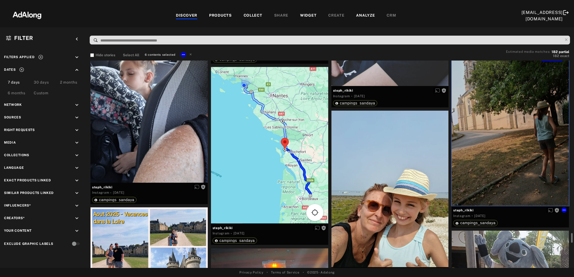
click at [394, 184] on div at bounding box center [389, 189] width 117 height 156
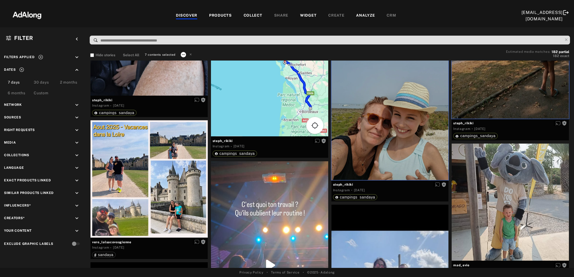
click at [185, 55] on icon at bounding box center [183, 54] width 4 height 4
click at [190, 59] on span "Collect" at bounding box center [190, 61] width 10 height 4
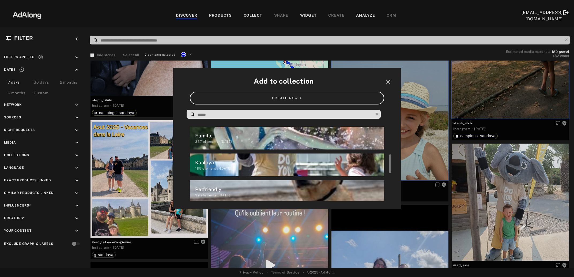
scroll to position [112, 0]
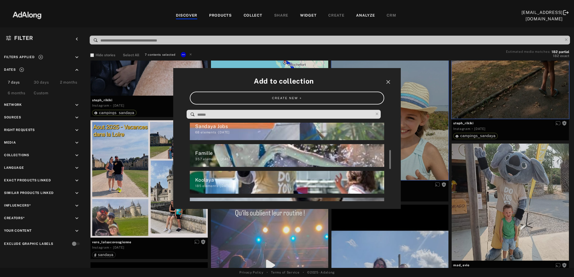
click at [248, 157] on div "357 elements · 2025.03.28" at bounding box center [289, 159] width 189 height 5
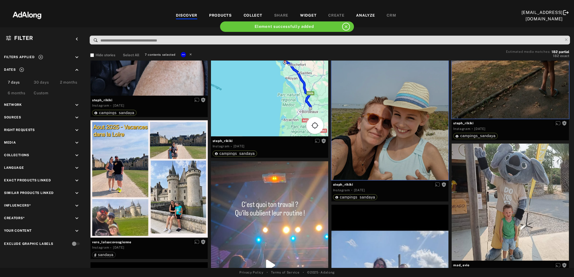
click at [190, 55] on icon at bounding box center [191, 54] width 4 height 4
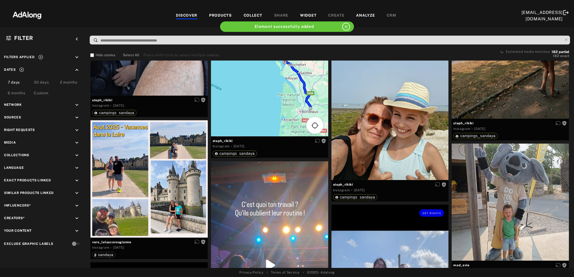
scroll to position [3854, 0]
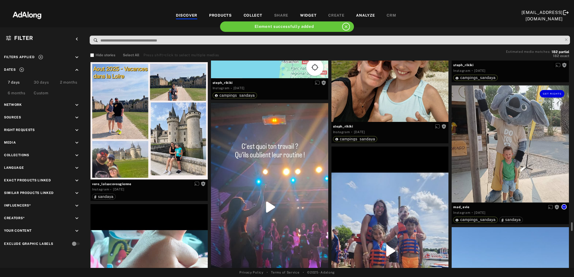
click at [565, 205] on icon at bounding box center [564, 206] width 4 height 4
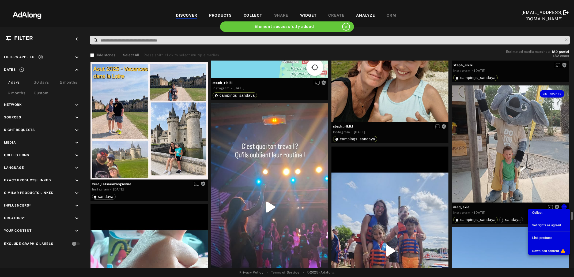
scroll to position [112, 0]
click at [538, 213] on span "Collect" at bounding box center [537, 213] width 10 height 4
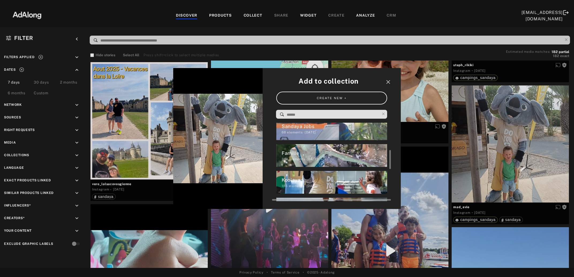
click at [288, 181] on div "Koolaya" at bounding box center [334, 179] width 106 height 7
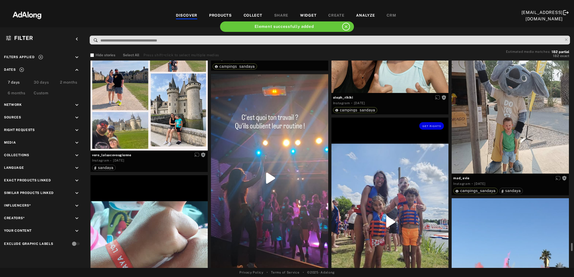
scroll to position [3912, 0]
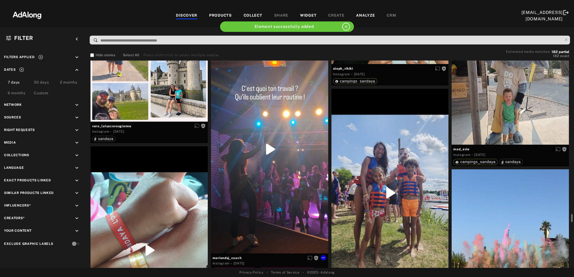
click at [272, 171] on div "Get rights" at bounding box center [269, 149] width 117 height 208
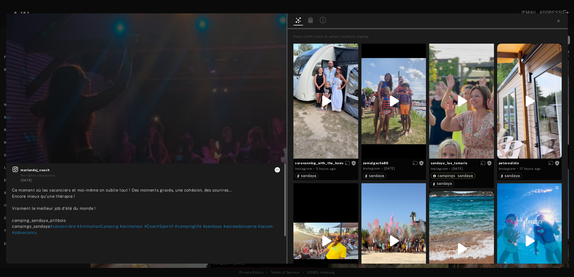
click at [278, 169] on icon at bounding box center [277, 169] width 4 height 4
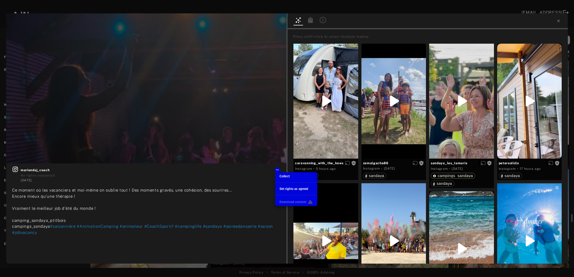
scroll to position [112, 0]
click at [285, 174] on span "Collect" at bounding box center [284, 176] width 10 height 4
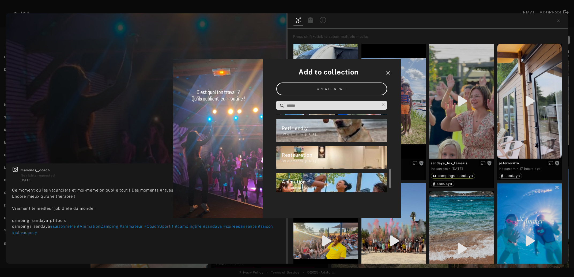
scroll to position [199, 0]
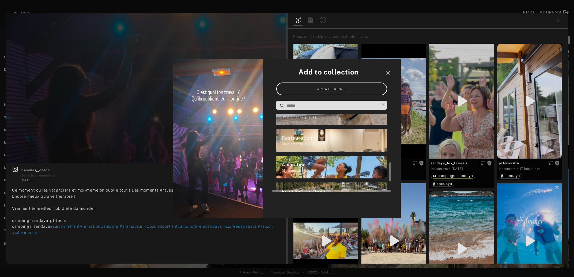
click at [315, 161] on div "Animation" at bounding box center [334, 164] width 106 height 7
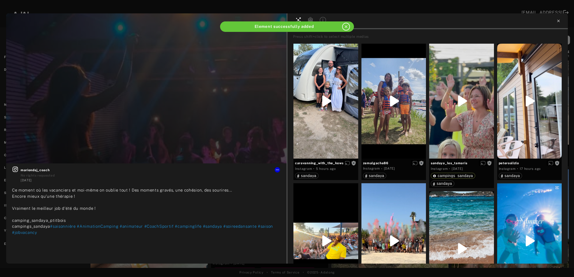
click at [558, 21] on icon at bounding box center [558, 21] width 4 height 4
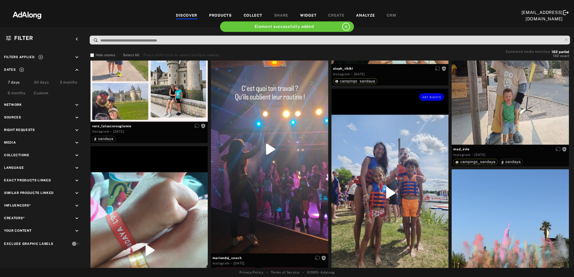
click at [399, 192] on div "Get rights" at bounding box center [389, 193] width 117 height 208
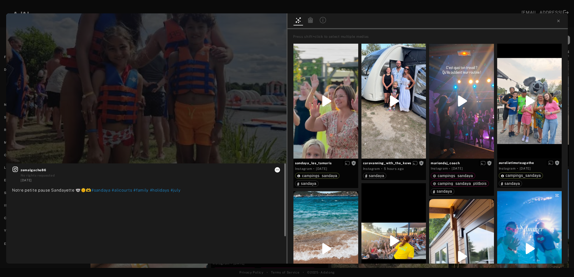
click at [276, 172] on div at bounding box center [277, 169] width 5 height 5
click at [277, 170] on icon at bounding box center [277, 169] width 3 height 1
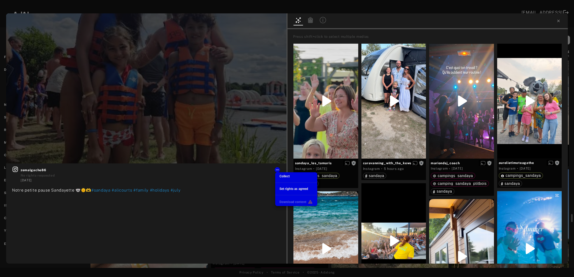
click at [282, 176] on span "Collect" at bounding box center [284, 176] width 10 height 4
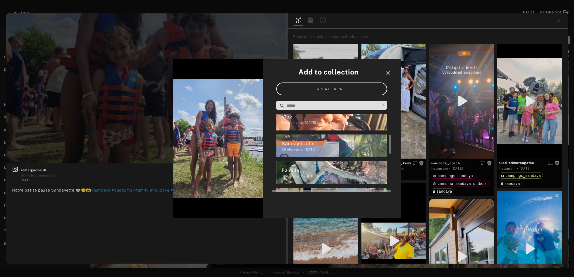
scroll to position [60, 0]
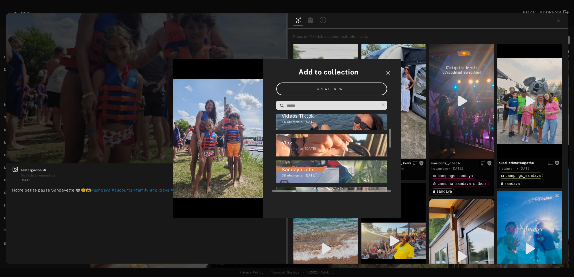
click at [317, 140] on div "Vlog" at bounding box center [334, 142] width 106 height 7
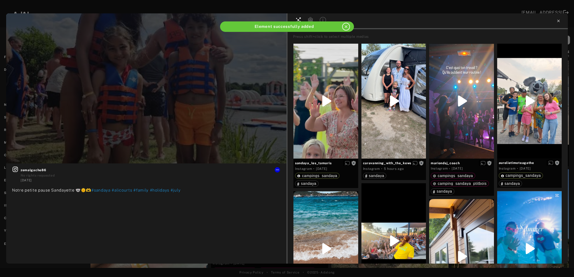
click at [557, 20] on icon at bounding box center [558, 21] width 4 height 4
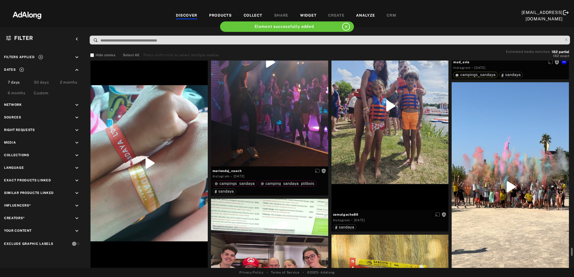
scroll to position [4028, 0]
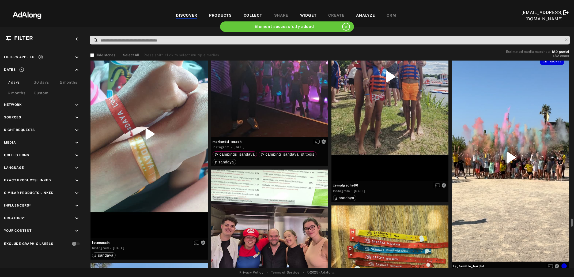
click at [505, 155] on div "Get rights" at bounding box center [509, 157] width 117 height 208
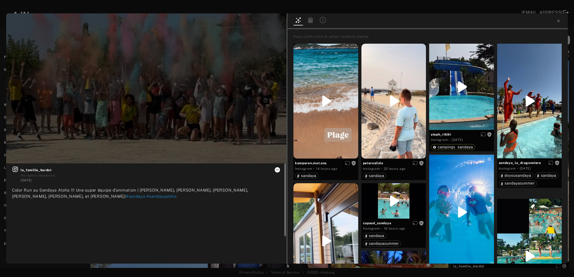
click at [276, 170] on icon at bounding box center [277, 169] width 3 height 1
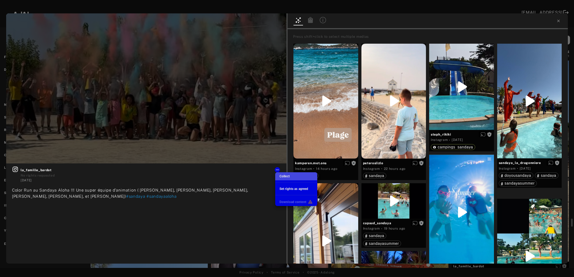
click at [282, 175] on span "Collect" at bounding box center [284, 176] width 10 height 4
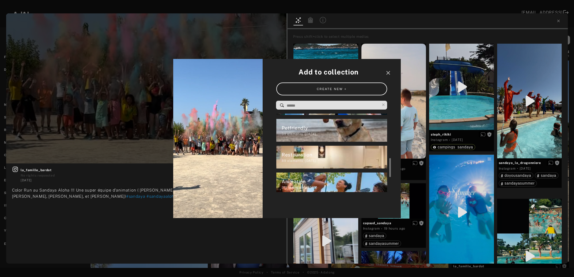
scroll to position [199, 0]
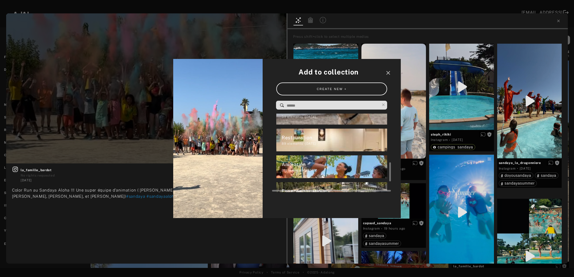
click at [293, 164] on div "Animation" at bounding box center [334, 164] width 106 height 7
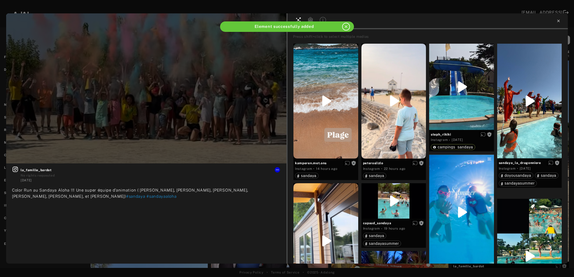
click at [558, 22] on icon at bounding box center [558, 21] width 4 height 4
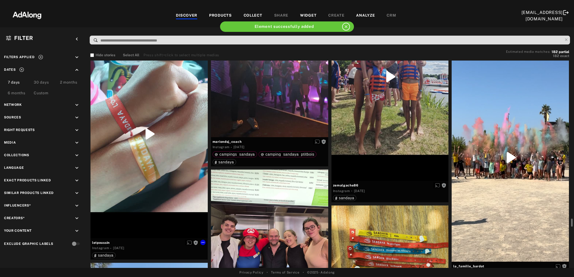
click at [154, 145] on div "Get rights" at bounding box center [148, 134] width 117 height 208
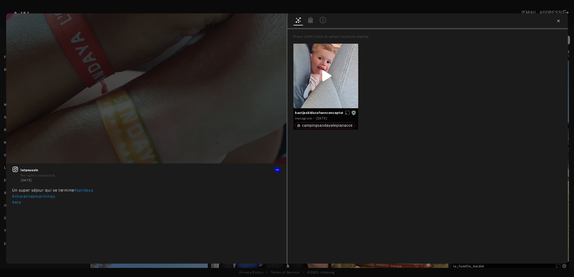
click at [558, 21] on icon at bounding box center [558, 21] width 4 height 4
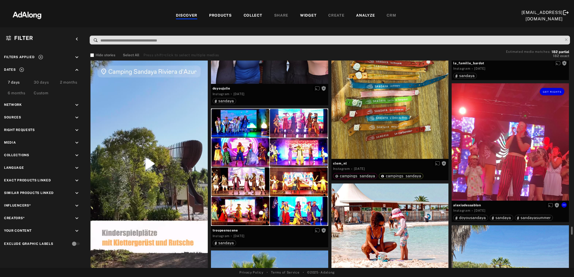
scroll to position [4260, 0]
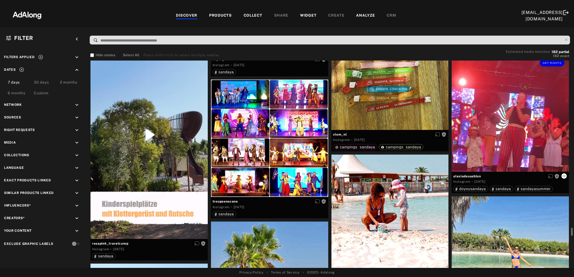
click at [564, 173] on button at bounding box center [563, 175] width 5 height 5
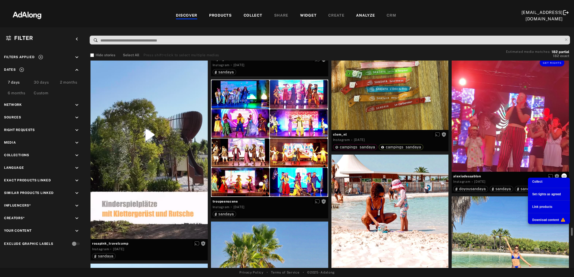
scroll to position [199, 0]
click at [540, 179] on div "Collect" at bounding box center [537, 181] width 10 height 5
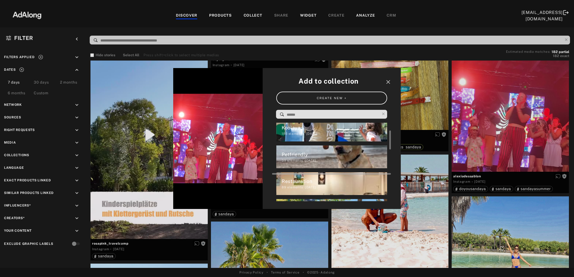
scroll to position [139, 0]
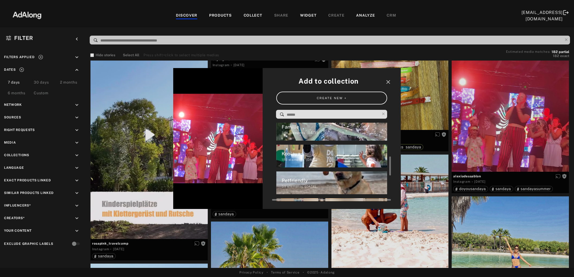
click at [323, 159] on div "186 elements · 2025.03.28" at bounding box center [334, 159] width 106 height 5
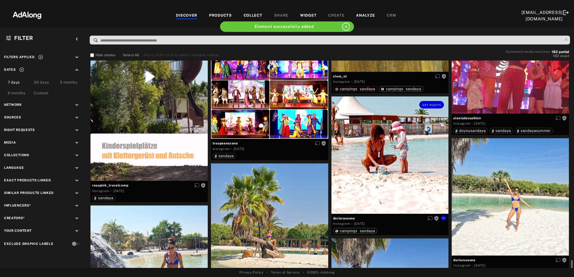
scroll to position [4347, 0]
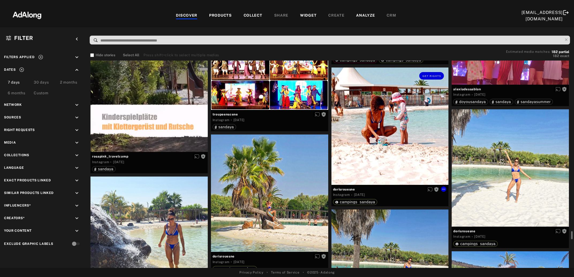
click at [402, 144] on div "Get rights" at bounding box center [389, 125] width 117 height 117
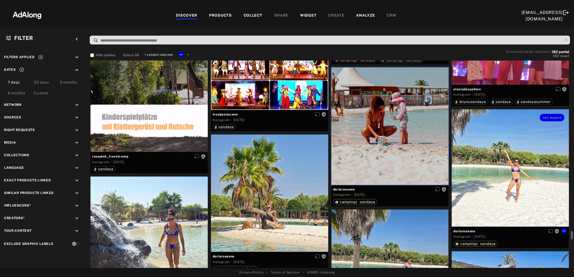
click at [488, 157] on div "Get rights" at bounding box center [509, 167] width 117 height 117
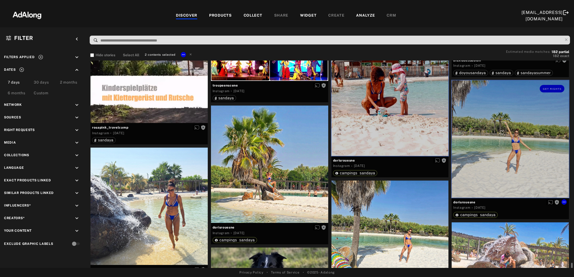
scroll to position [4405, 0]
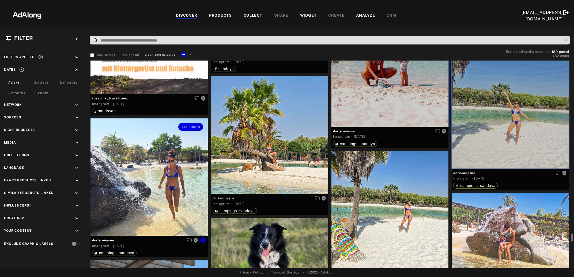
click at [133, 185] on div "Get rights" at bounding box center [148, 176] width 117 height 117
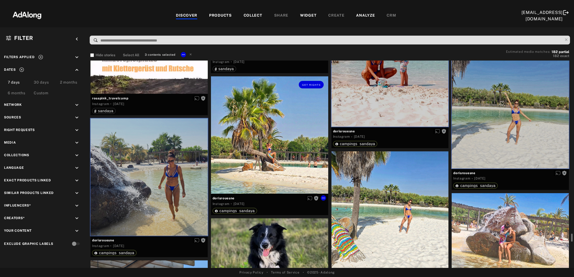
click at [288, 145] on div "Get rights" at bounding box center [269, 134] width 117 height 117
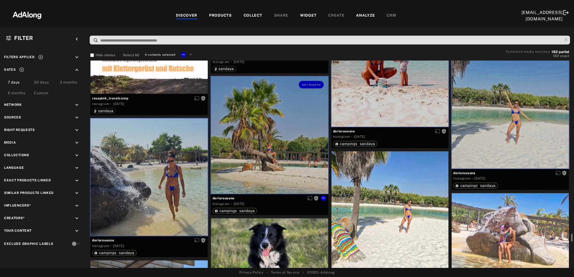
scroll to position [4463, 0]
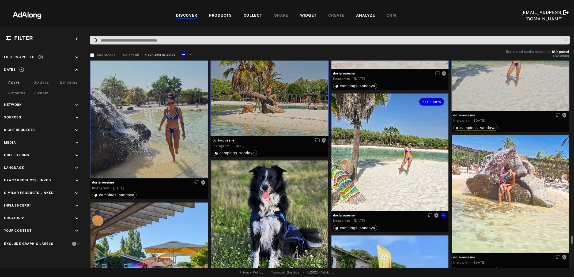
click at [371, 166] on div "Get rights" at bounding box center [389, 151] width 117 height 117
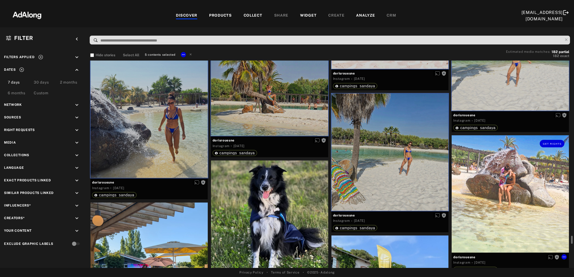
click at [493, 188] on div "Get rights" at bounding box center [509, 193] width 117 height 117
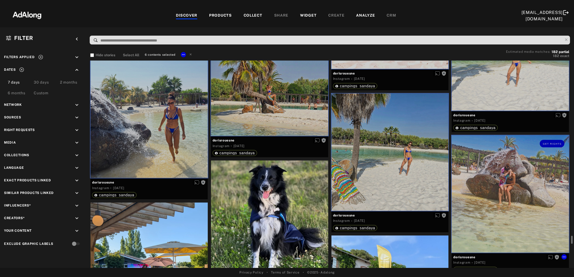
scroll to position [4521, 0]
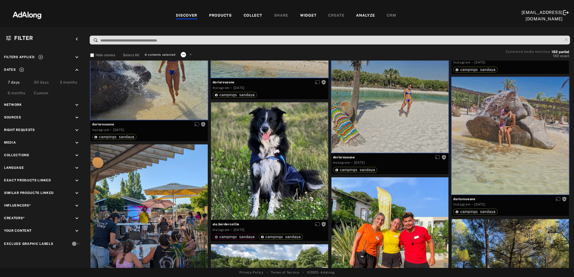
click at [182, 52] on icon at bounding box center [183, 54] width 4 height 4
click at [190, 59] on span "Collect" at bounding box center [190, 61] width 10 height 4
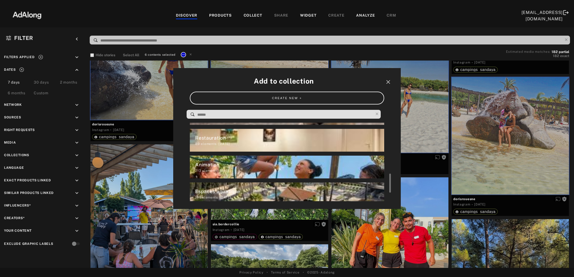
scroll to position [225, 0]
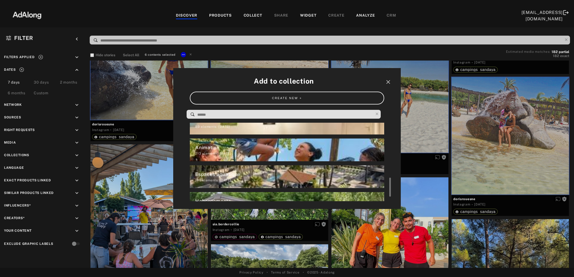
click at [231, 178] on div "196 elements · 2025.03.28" at bounding box center [289, 180] width 189 height 5
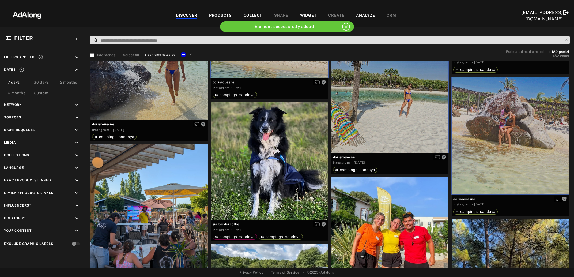
click at [190, 53] on icon at bounding box center [191, 54] width 4 height 4
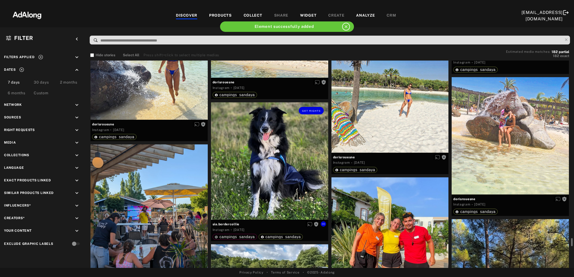
click at [253, 150] on div "Get rights" at bounding box center [269, 160] width 117 height 117
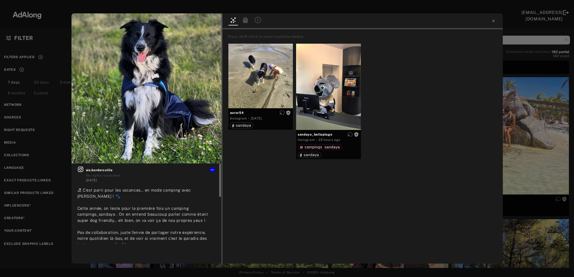
click at [210, 169] on span "sia.bordercollie" at bounding box center [150, 169] width 129 height 5
click at [212, 169] on icon at bounding box center [212, 169] width 4 height 4
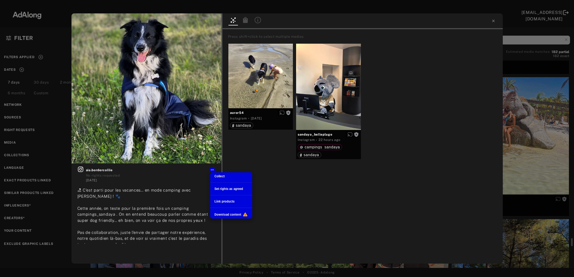
scroll to position [225, 0]
click at [217, 174] on div "Collect" at bounding box center [219, 176] width 10 height 5
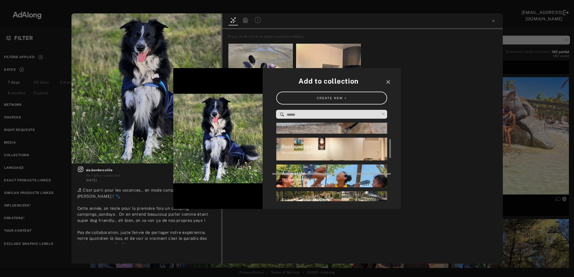
scroll to position [173, 0]
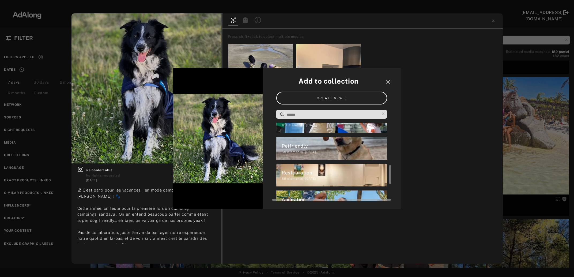
click at [309, 152] on div "39 elements · 2025.03.28" at bounding box center [334, 151] width 106 height 5
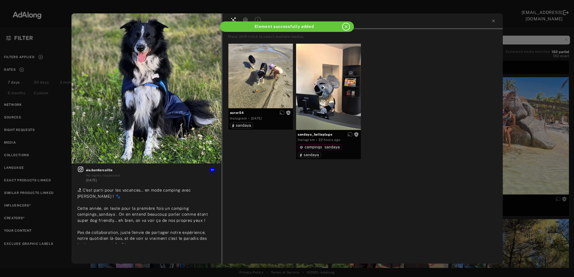
click at [527, 153] on div "Get rights sia.bordercollie No rights requested 4 days ago 🏖 C’est parti pour l…" at bounding box center [287, 138] width 574 height 277
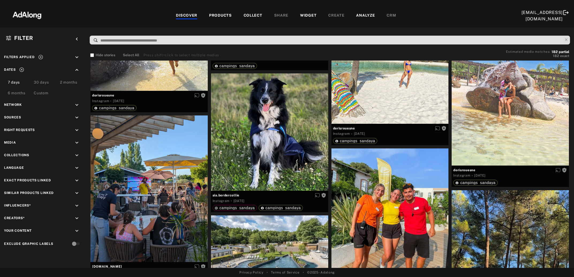
scroll to position [4579, 0]
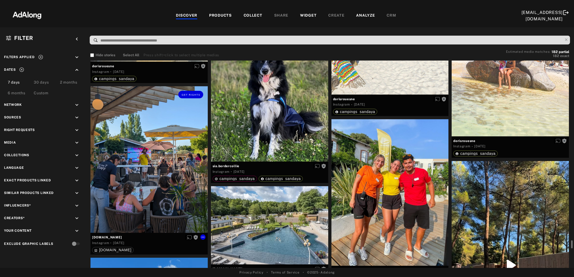
click at [144, 183] on div "Get rights" at bounding box center [148, 159] width 117 height 146
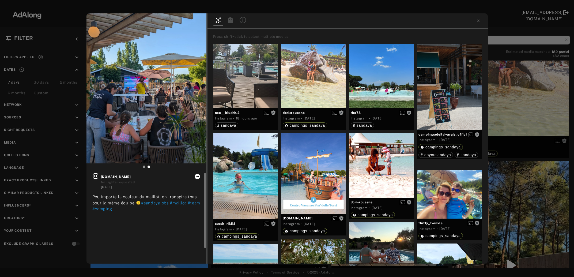
click at [197, 175] on icon at bounding box center [197, 176] width 4 height 4
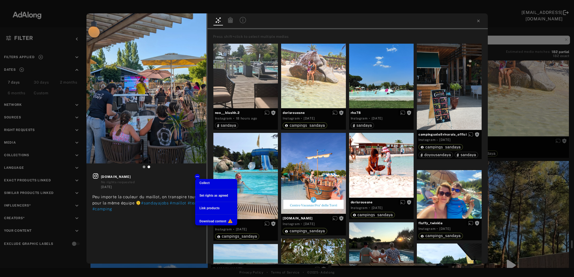
click at [204, 184] on span "Collect" at bounding box center [204, 183] width 10 height 4
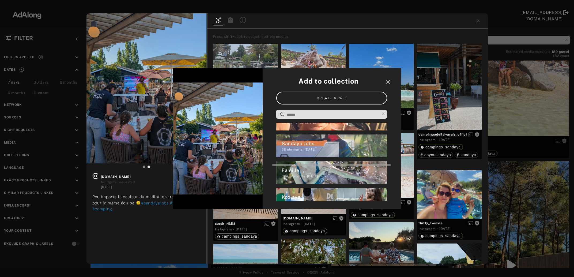
scroll to position [60, 0]
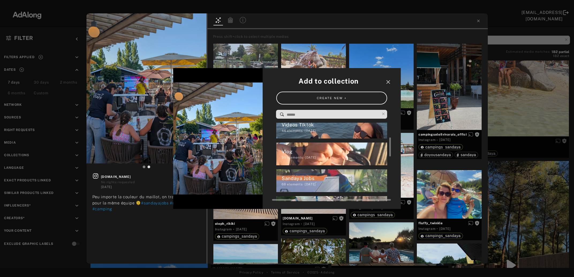
click at [327, 176] on div "Sandaya Jobs" at bounding box center [334, 177] width 106 height 7
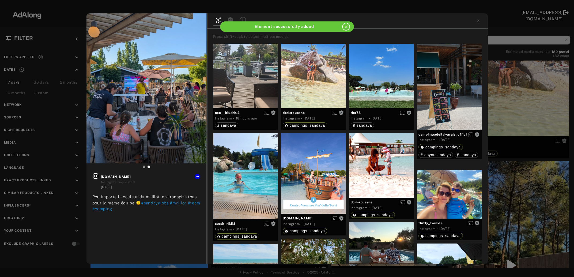
click at [532, 109] on div "Get rights sandaya.jobs No rights requested 4 days ago Peu importe la couleur d…" at bounding box center [287, 138] width 574 height 277
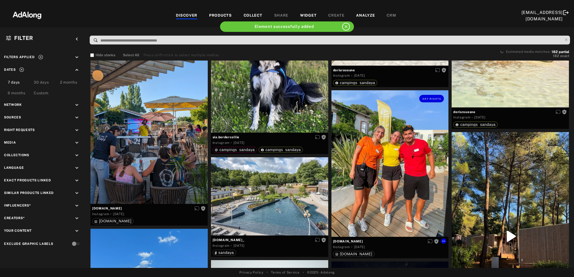
scroll to position [4637, 0]
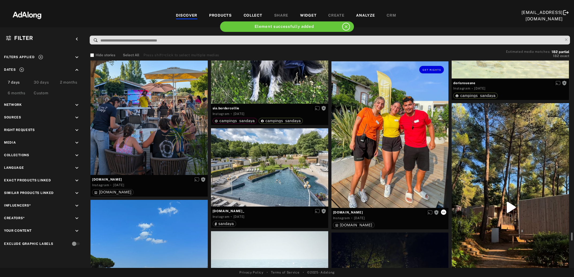
click at [443, 212] on icon at bounding box center [443, 212] width 4 height 4
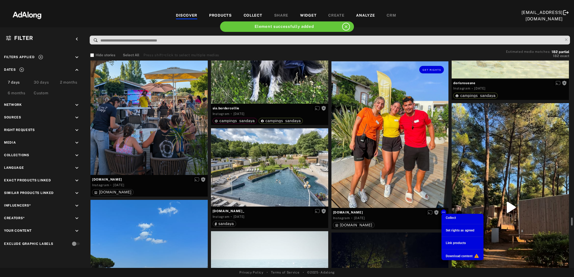
click at [445, 218] on li "Collect" at bounding box center [462, 218] width 42 height 8
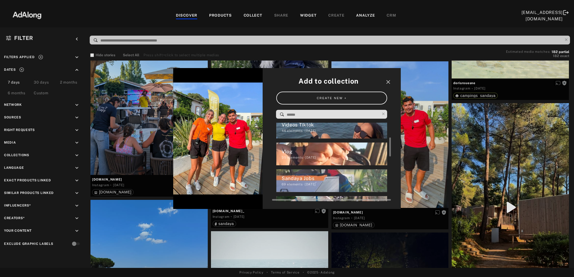
click at [313, 178] on div "Sandaya Jobs" at bounding box center [334, 177] width 106 height 7
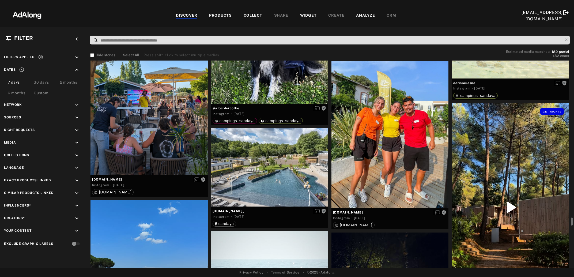
scroll to position [4695, 0]
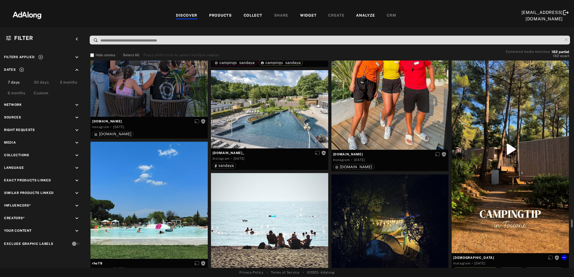
click at [507, 166] on div "Get rights" at bounding box center [509, 149] width 117 height 208
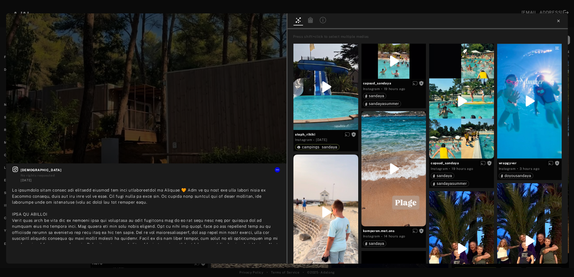
click at [557, 20] on icon at bounding box center [558, 21] width 4 height 4
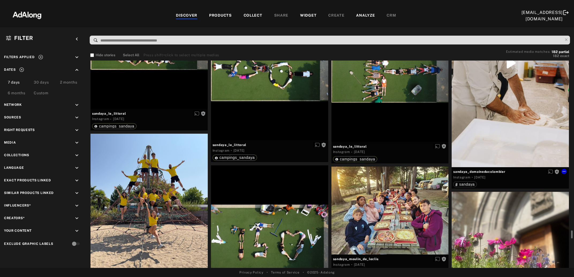
scroll to position [5043, 0]
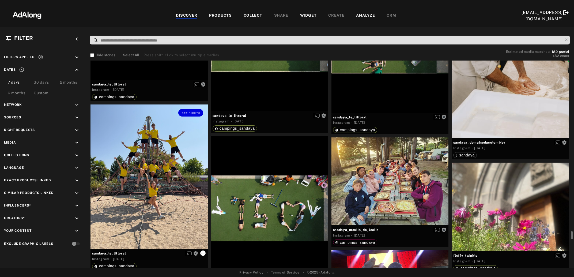
click at [203, 252] on icon at bounding box center [203, 253] width 4 height 4
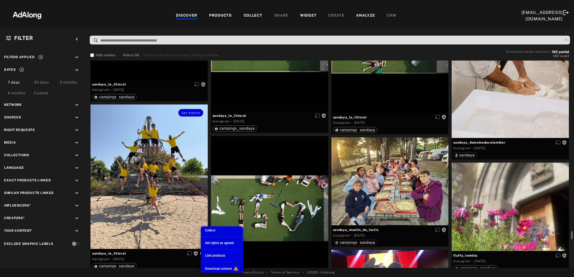
scroll to position [60, 0]
click at [216, 230] on li "Collect" at bounding box center [222, 230] width 42 height 8
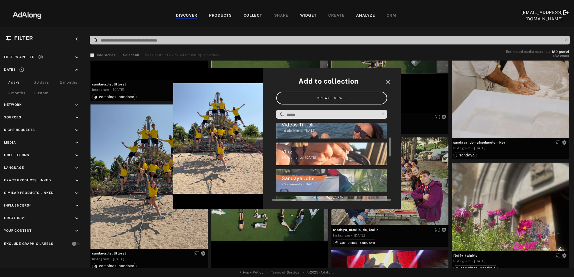
click at [299, 180] on div "Sandaya Jobs" at bounding box center [334, 177] width 106 height 7
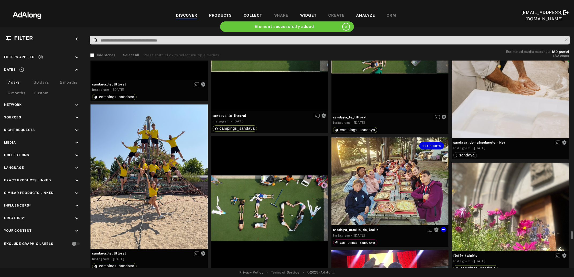
click at [428, 198] on div "Get rights" at bounding box center [389, 181] width 117 height 88
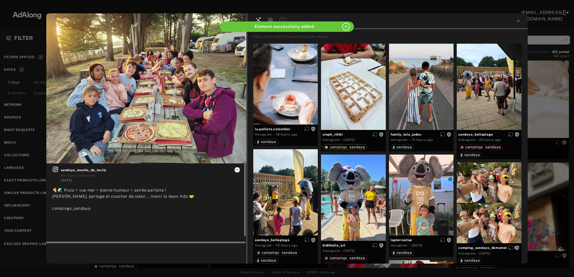
click at [236, 170] on icon at bounding box center [236, 169] width 3 height 1
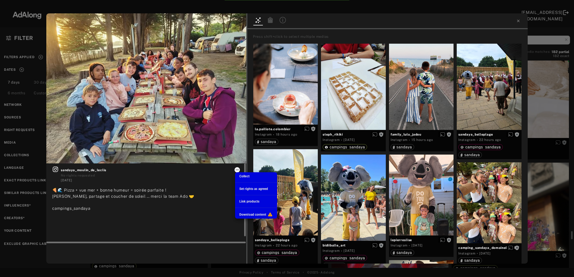
scroll to position [60, 0]
click at [244, 175] on span "Collect" at bounding box center [244, 176] width 10 height 4
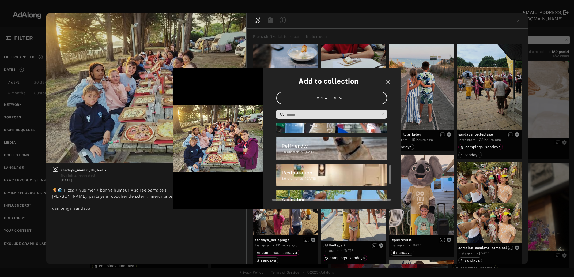
scroll to position [191, 0]
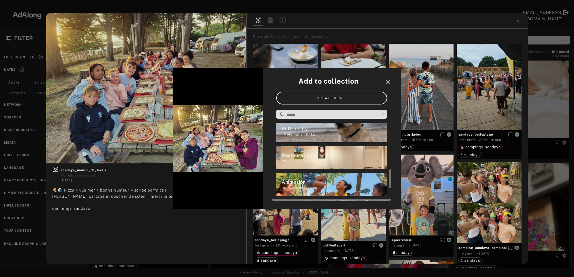
click at [300, 182] on div "Animation" at bounding box center [334, 181] width 106 height 7
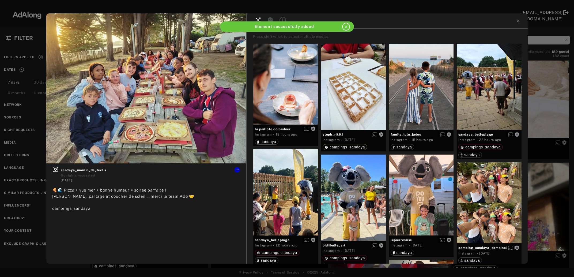
click at [549, 191] on div "Get rights sandaya_moulin_de_leclis No rights requested 5 days ago 🍕🌊 Pizza + v…" at bounding box center [287, 138] width 574 height 277
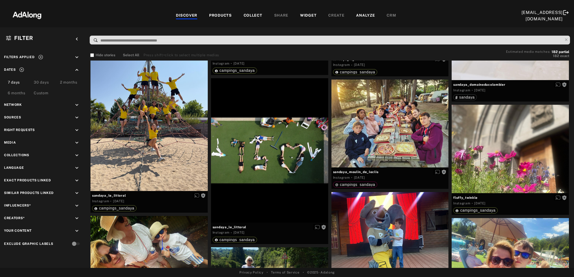
scroll to position [5159, 0]
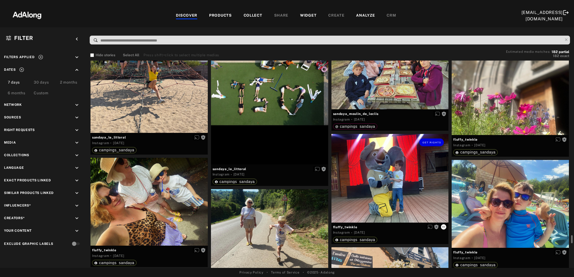
click at [443, 226] on icon at bounding box center [443, 226] width 4 height 4
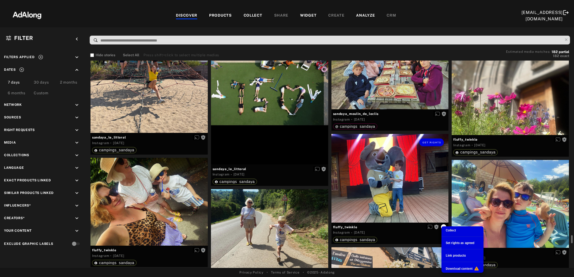
scroll to position [191, 0]
click at [451, 231] on span "Collect" at bounding box center [450, 230] width 10 height 4
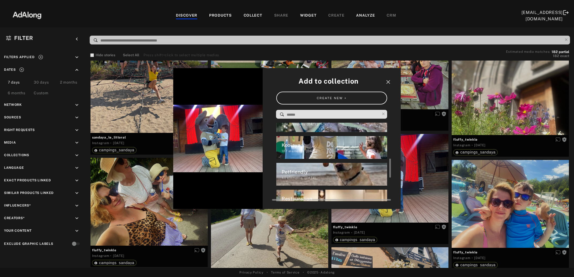
scroll to position [130, 0]
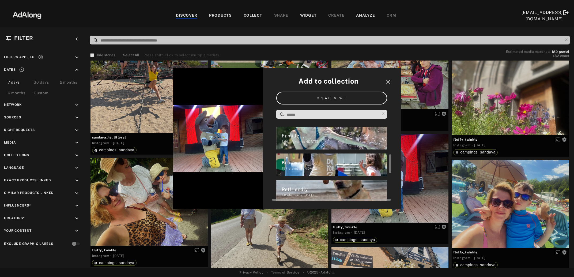
click at [326, 167] on div "187 elements · 2025.03.28" at bounding box center [334, 168] width 106 height 5
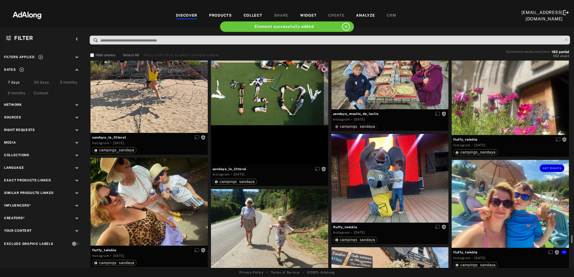
click at [504, 212] on div "Get rights" at bounding box center [509, 204] width 117 height 88
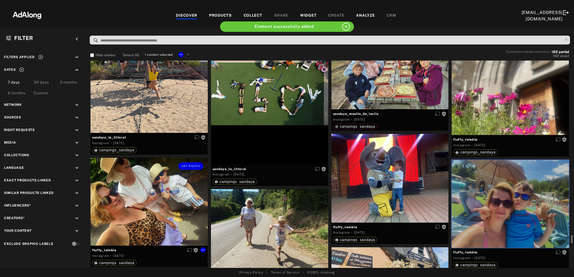
click at [151, 209] on div "Get rights" at bounding box center [148, 202] width 117 height 88
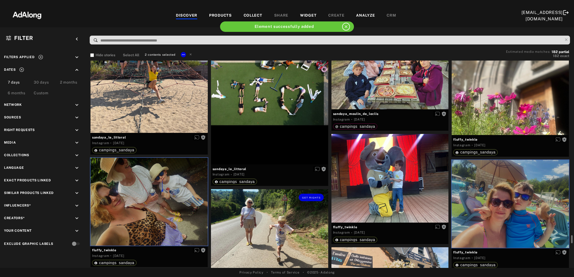
click at [248, 229] on div "Get rights" at bounding box center [269, 233] width 117 height 88
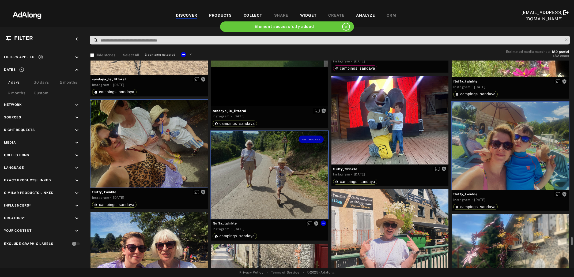
scroll to position [5274, 0]
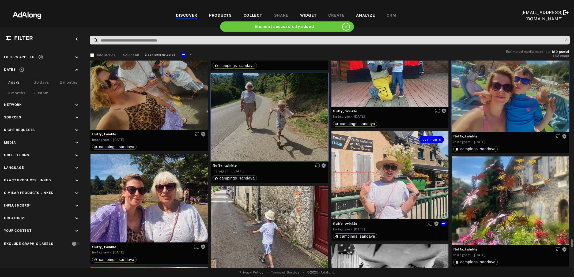
click at [374, 190] on div "Get rights" at bounding box center [389, 175] width 117 height 88
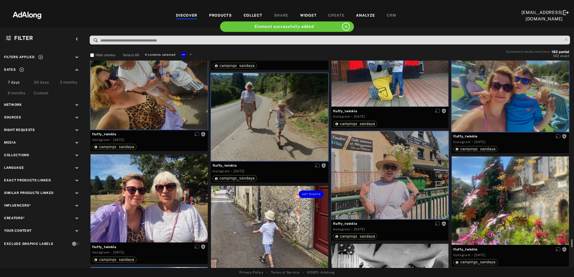
click at [261, 224] on div "Get rights" at bounding box center [269, 230] width 117 height 88
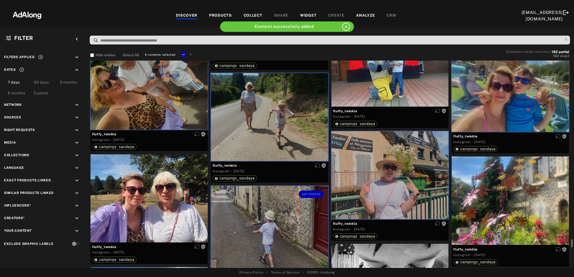
click at [147, 196] on div at bounding box center [148, 198] width 117 height 88
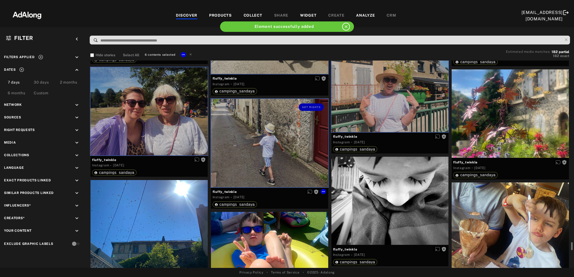
scroll to position [5419, 0]
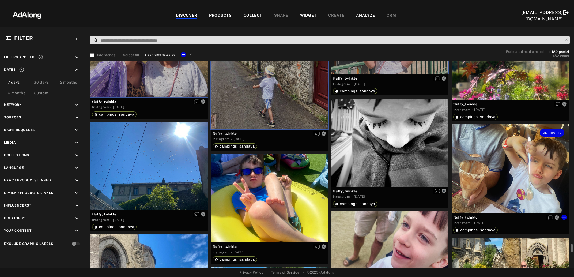
click at [497, 182] on div "Get rights" at bounding box center [509, 168] width 117 height 88
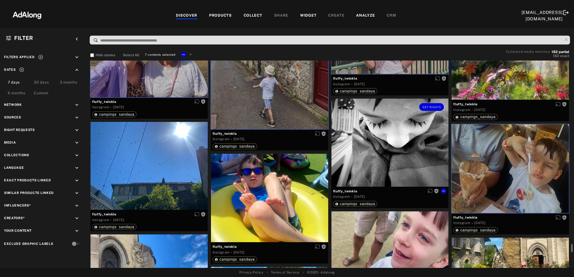
click at [408, 156] on div "Get rights" at bounding box center [389, 142] width 117 height 88
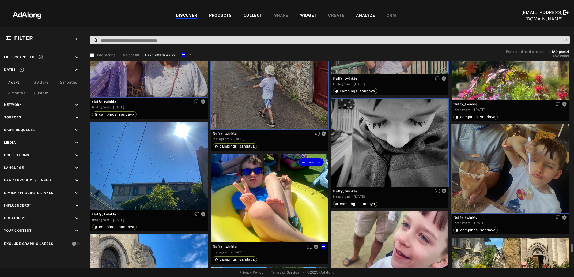
click at [278, 192] on div "Get rights" at bounding box center [269, 198] width 117 height 88
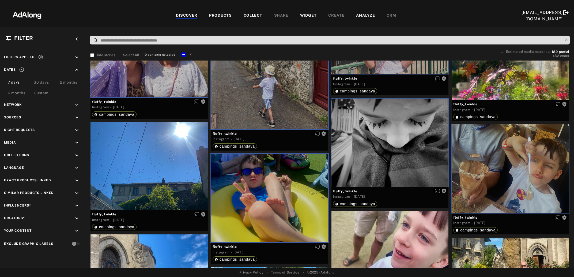
scroll to position [5535, 0]
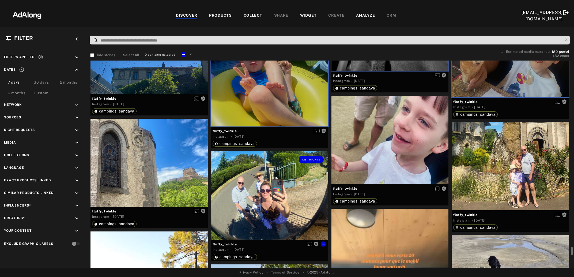
click at [271, 204] on div "Get rights" at bounding box center [269, 195] width 117 height 88
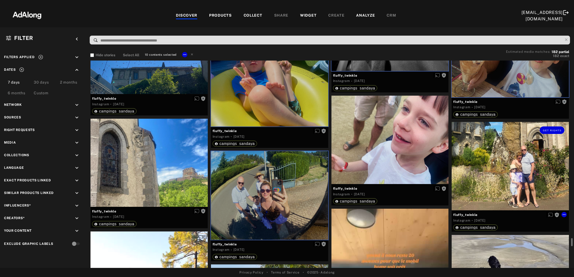
click at [500, 166] on div "Get rights" at bounding box center [509, 166] width 117 height 88
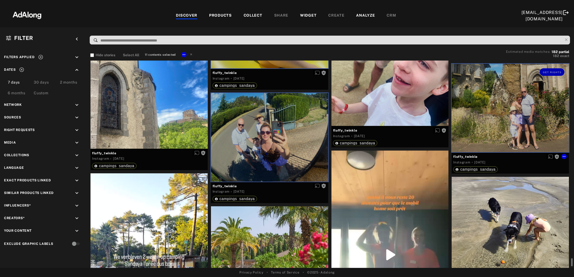
scroll to position [5651, 0]
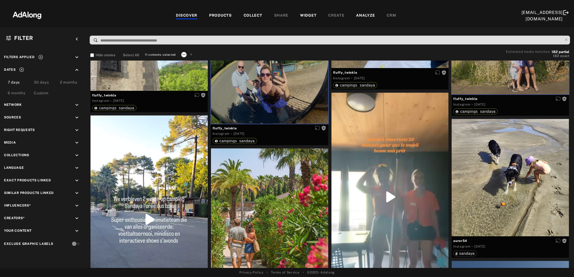
click at [185, 52] on icon at bounding box center [184, 54] width 4 height 4
click at [189, 58] on li "Collect" at bounding box center [202, 60] width 42 height 8
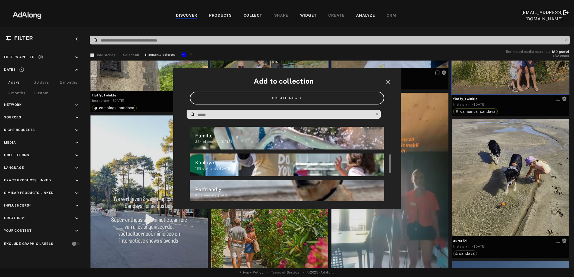
click at [226, 141] on div "364 elements · 2025.03.28" at bounding box center [289, 141] width 189 height 5
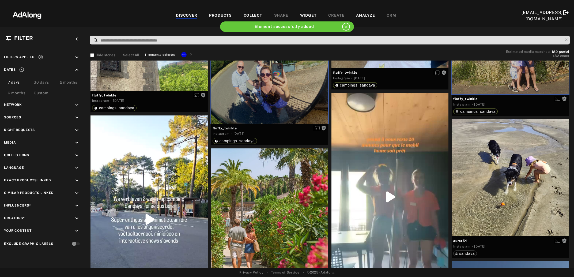
click at [192, 52] on icon at bounding box center [191, 54] width 4 height 4
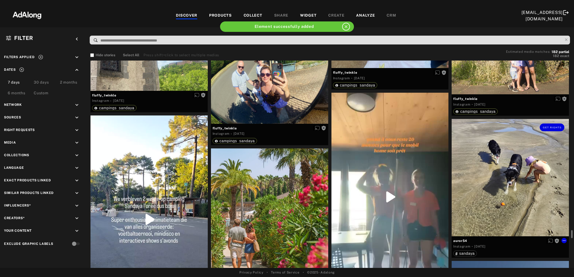
click at [528, 178] on div "Get rights" at bounding box center [509, 177] width 117 height 117
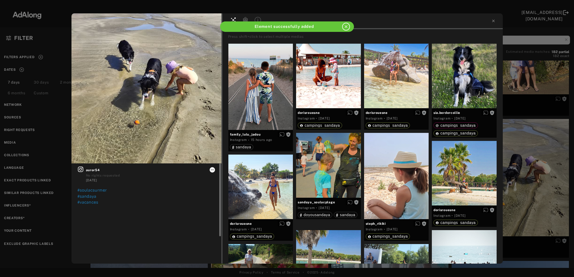
click at [214, 170] on icon at bounding box center [212, 169] width 4 height 4
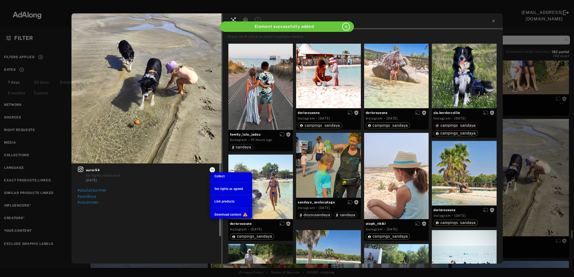
scroll to position [130, 0]
click at [219, 175] on span "Collect" at bounding box center [219, 176] width 10 height 4
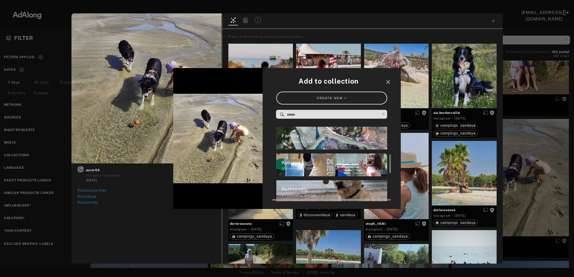
click at [308, 192] on div "Petfriendly" at bounding box center [334, 188] width 106 height 7
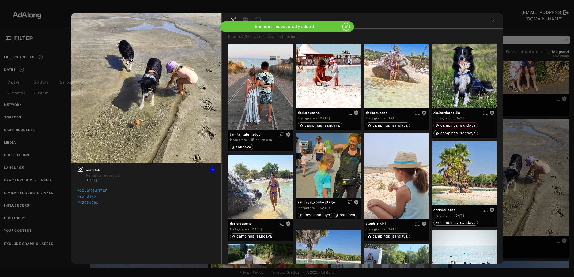
click at [530, 192] on div "Get rights auror54 No rights requested 6 days ago #soulacsurmer #sandaya #vacan…" at bounding box center [287, 138] width 574 height 277
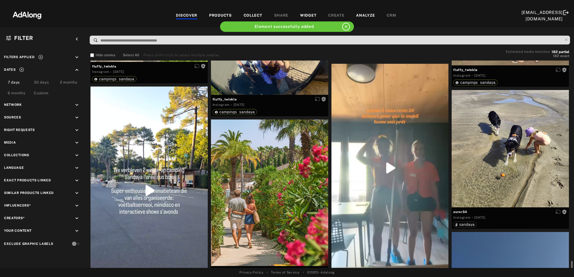
scroll to position [5709, 0]
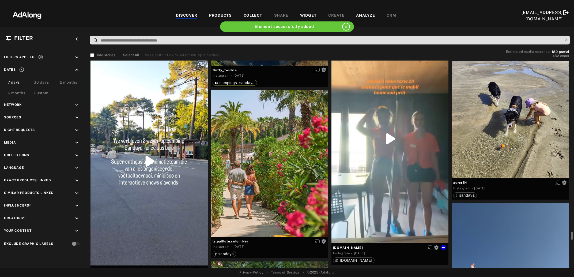
click at [392, 174] on div "Get rights" at bounding box center [389, 139] width 117 height 208
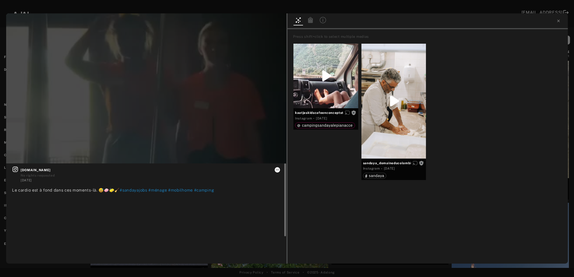
click at [276, 169] on icon at bounding box center [277, 169] width 4 height 4
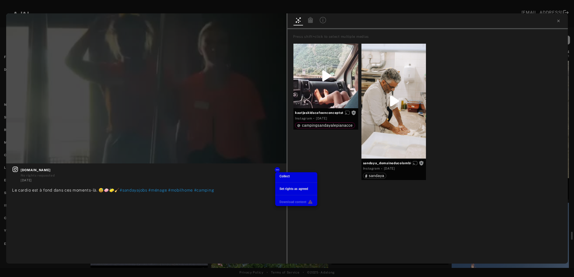
click at [284, 173] on li "Collect" at bounding box center [296, 176] width 42 height 8
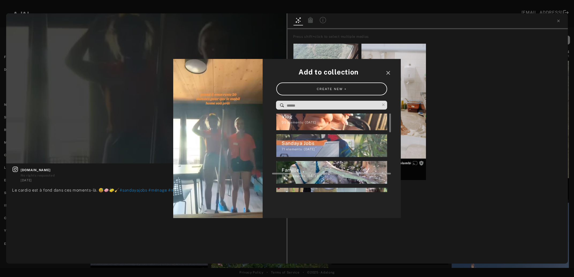
scroll to position [69, 0]
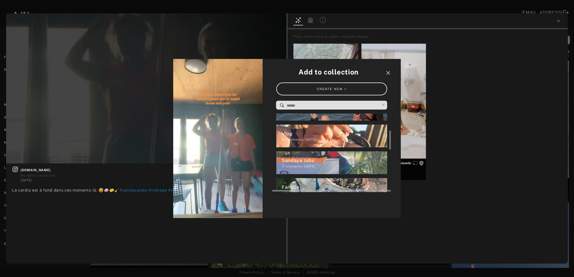
click at [303, 161] on div "Sandaya Jobs" at bounding box center [334, 160] width 106 height 7
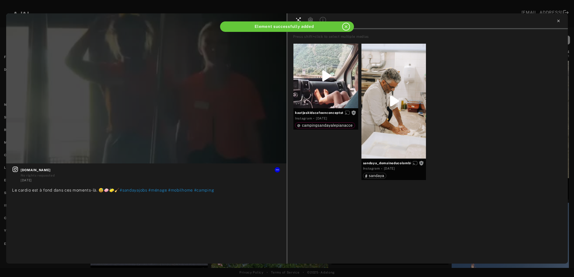
click at [558, 22] on icon at bounding box center [558, 21] width 4 height 4
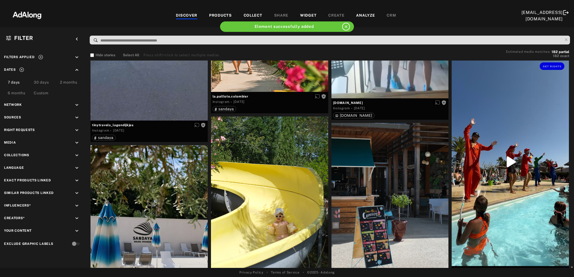
scroll to position [5883, 0]
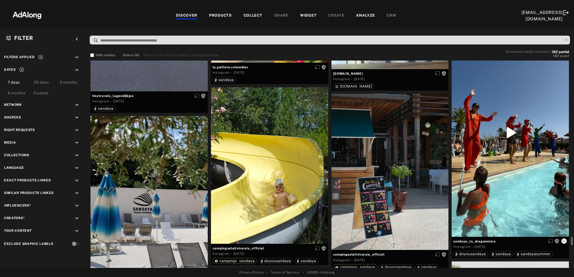
click at [564, 239] on icon at bounding box center [564, 241] width 4 height 4
click at [537, 243] on span "Collect" at bounding box center [537, 243] width 10 height 4
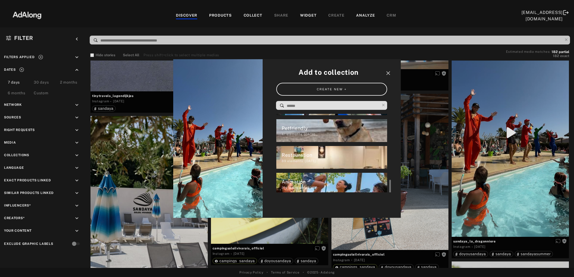
scroll to position [199, 0]
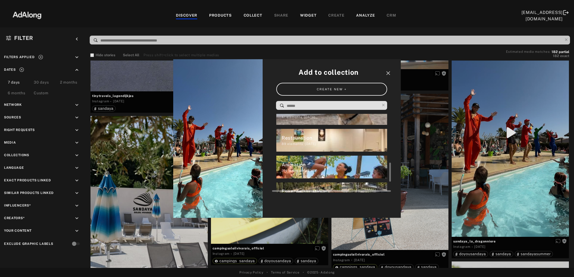
click at [307, 165] on div "Animation" at bounding box center [334, 164] width 106 height 7
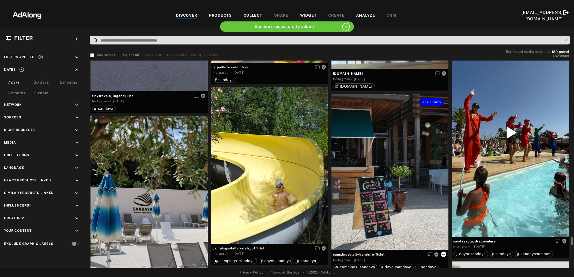
click at [445, 252] on icon at bounding box center [443, 254] width 4 height 4
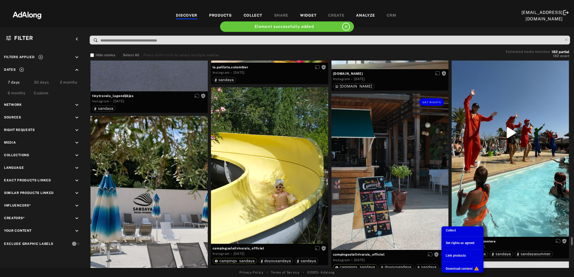
click at [453, 230] on span "Collect" at bounding box center [450, 230] width 10 height 4
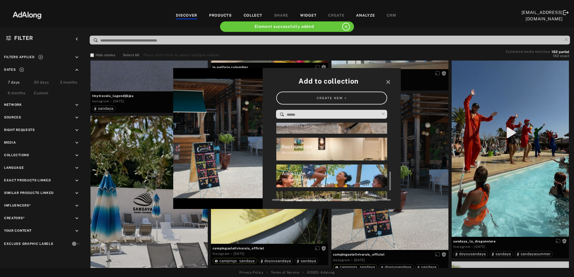
click at [313, 150] on div "Restauration" at bounding box center [334, 146] width 106 height 7
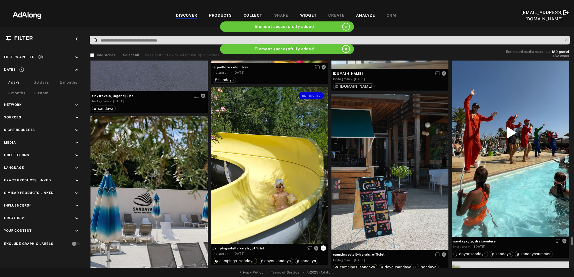
click at [323, 247] on icon at bounding box center [323, 248] width 4 height 4
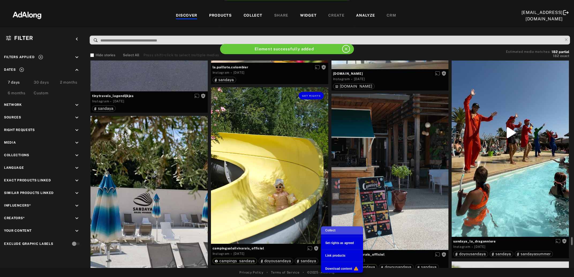
click at [325, 230] on li "Collect" at bounding box center [342, 230] width 42 height 8
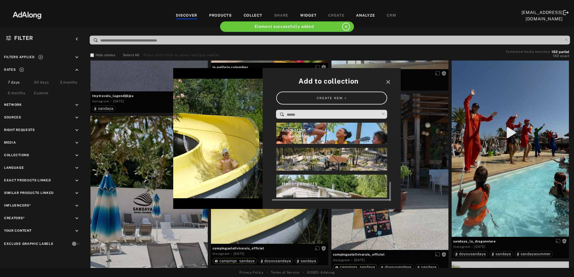
click at [324, 160] on div "Espaces aquatique" at bounding box center [334, 156] width 106 height 7
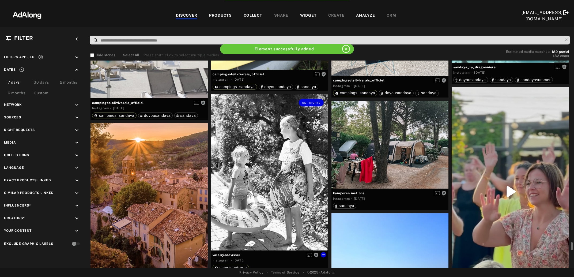
click at [272, 208] on div "Get rights" at bounding box center [269, 172] width 117 height 156
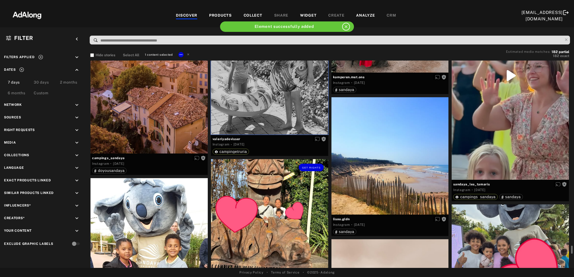
click at [268, 220] on div "Get rights" at bounding box center [269, 217] width 117 height 117
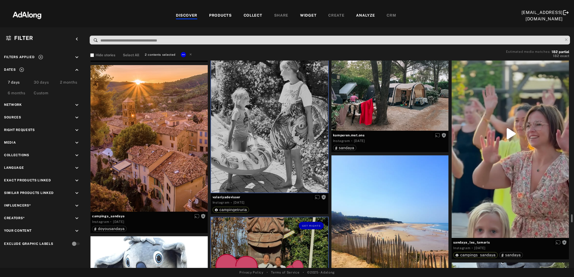
scroll to position [6086, 0]
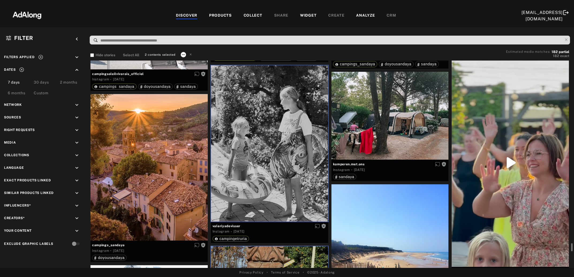
click at [182, 54] on icon at bounding box center [183, 54] width 3 height 1
click at [192, 60] on span "Collect" at bounding box center [190, 61] width 10 height 4
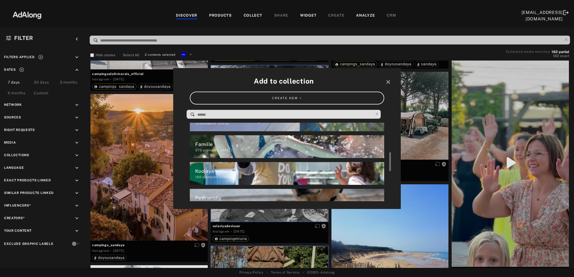
click at [218, 145] on div "Famille" at bounding box center [289, 143] width 189 height 7
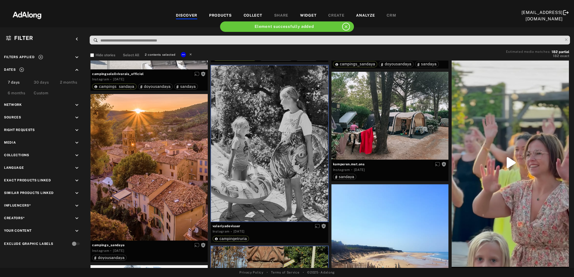
click at [190, 53] on icon at bounding box center [191, 54] width 4 height 4
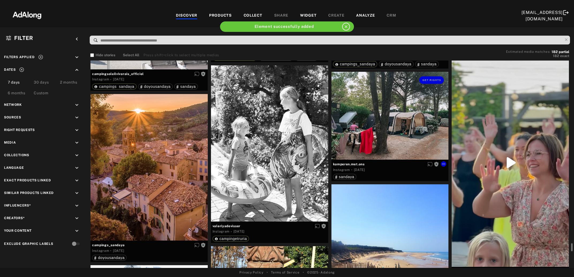
scroll to position [6115, 0]
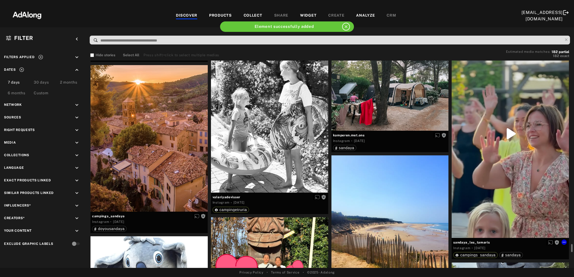
click at [503, 151] on div "Get rights" at bounding box center [509, 133] width 117 height 208
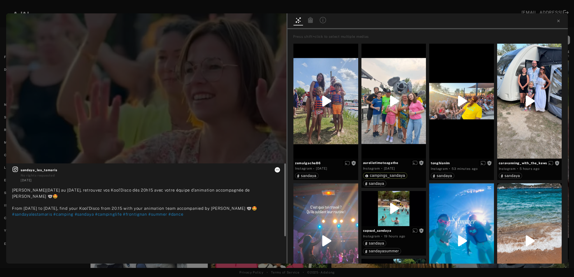
click at [277, 169] on icon at bounding box center [277, 169] width 4 height 4
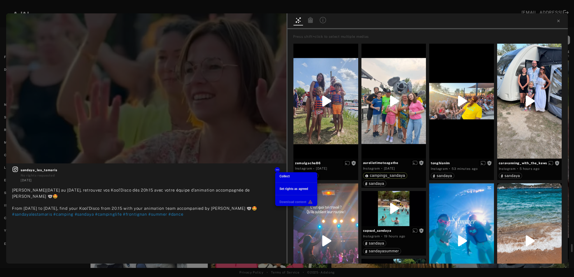
click at [289, 175] on span "Collect" at bounding box center [284, 176] width 10 height 4
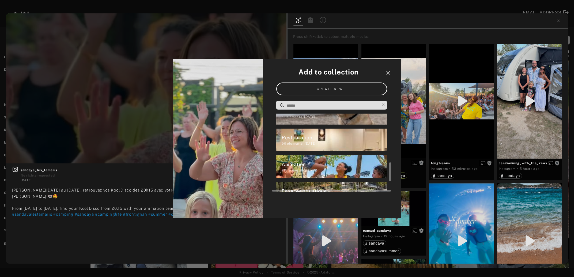
click at [319, 166] on div "Animation" at bounding box center [334, 164] width 106 height 7
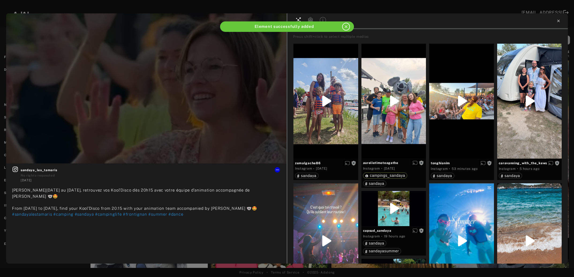
click at [558, 21] on icon at bounding box center [558, 21] width 2 height 2
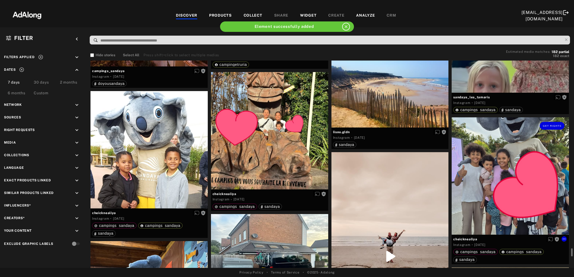
click at [498, 176] on div "Get rights" at bounding box center [509, 175] width 117 height 117
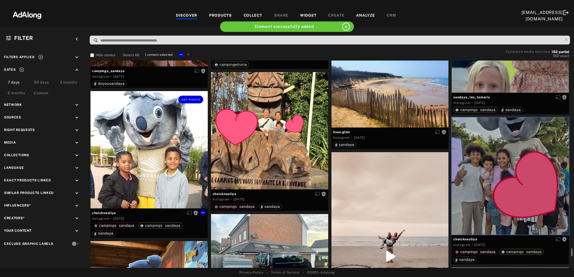
click at [141, 150] on div "Get rights" at bounding box center [148, 149] width 117 height 117
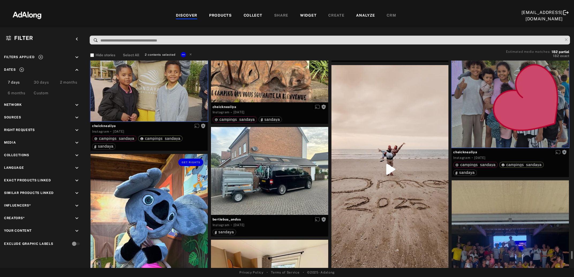
click at [147, 213] on div "Get rights" at bounding box center [148, 232] width 117 height 156
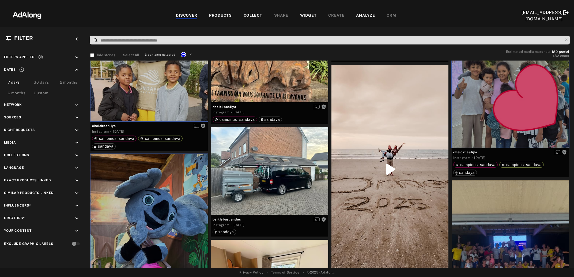
click at [182, 54] on icon at bounding box center [183, 54] width 3 height 1
click at [190, 61] on span "Collect" at bounding box center [190, 61] width 10 height 4
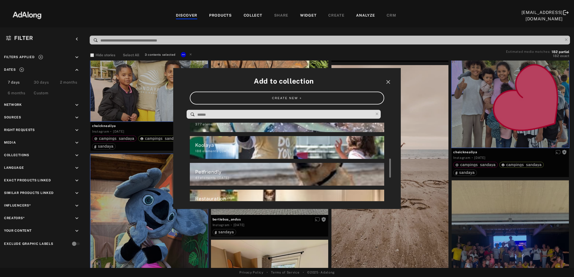
click at [219, 153] on div "188 elements · 2025.03.28" at bounding box center [289, 150] width 189 height 5
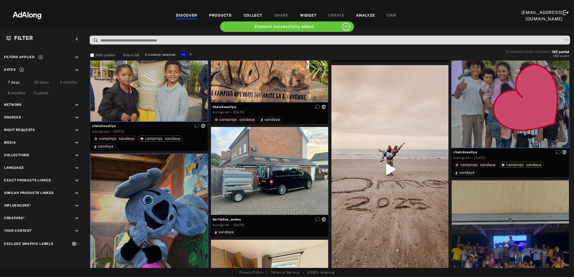
click at [190, 53] on icon at bounding box center [191, 54] width 4 height 4
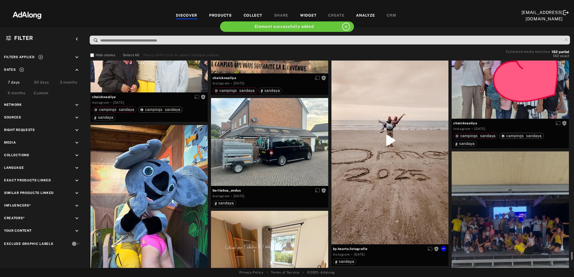
click at [400, 159] on div "Get rights" at bounding box center [389, 140] width 117 height 208
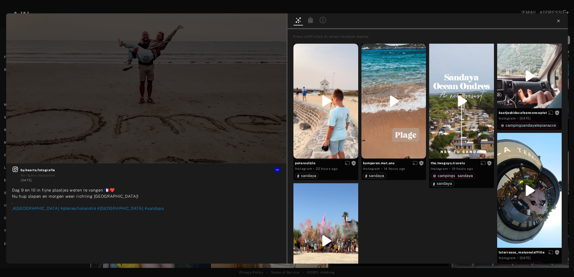
click at [558, 21] on icon at bounding box center [558, 21] width 2 height 2
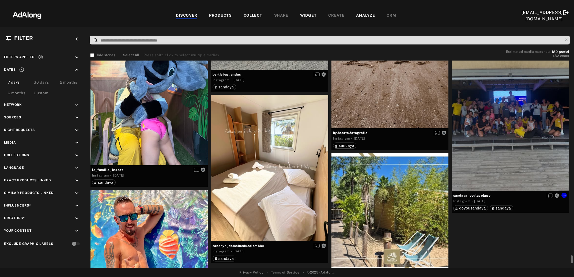
scroll to position [6520, 0]
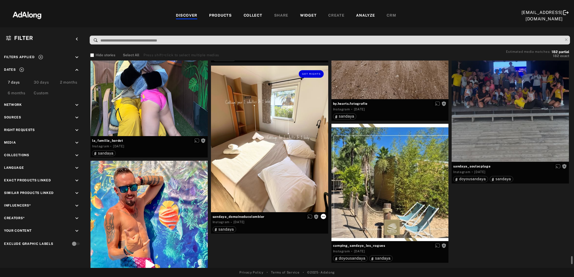
click at [323, 215] on icon at bounding box center [323, 216] width 4 height 4
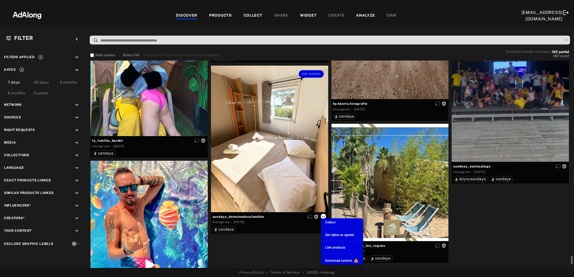
scroll to position [147, 0]
click at [329, 221] on span "Collect" at bounding box center [330, 222] width 10 height 4
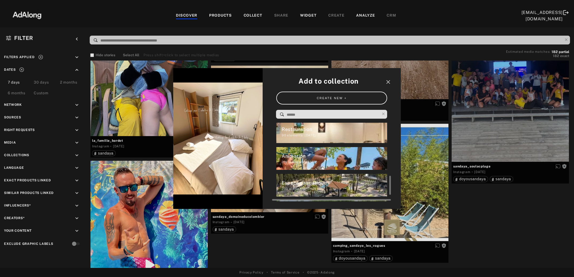
scroll to position [242, 0]
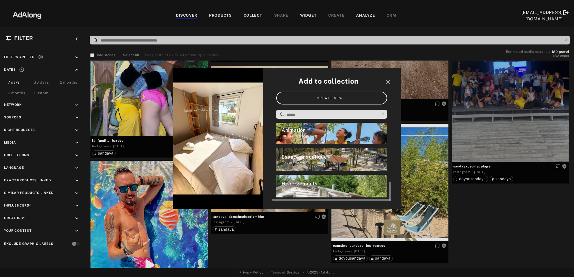
click at [303, 190] on div "101 elements · 2025.03.28" at bounding box center [334, 189] width 106 height 5
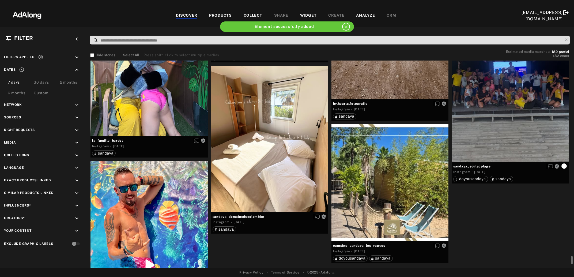
click at [564, 165] on icon at bounding box center [564, 166] width 4 height 4
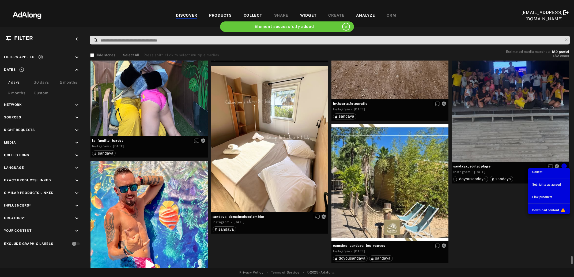
click at [535, 172] on span "Collect" at bounding box center [537, 172] width 10 height 4
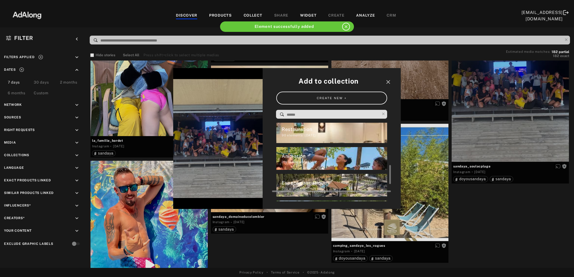
scroll to position [208, 0]
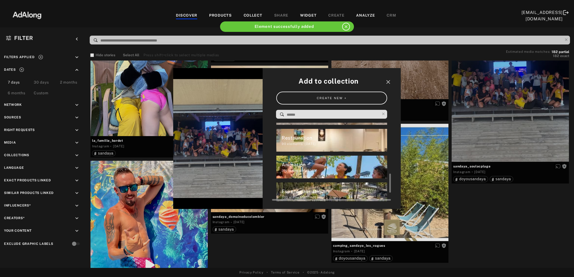
click at [344, 170] on div "216 elements · 2025.03.28" at bounding box center [334, 170] width 106 height 5
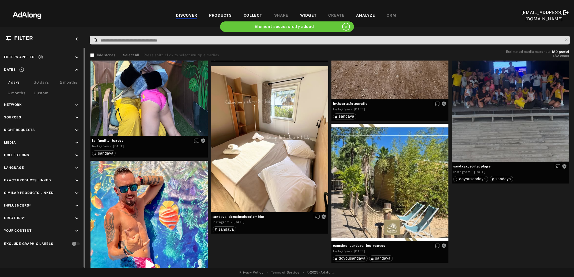
click at [39, 57] on icon at bounding box center [40, 56] width 5 height 5
